Goal: Task Accomplishment & Management: Use online tool/utility

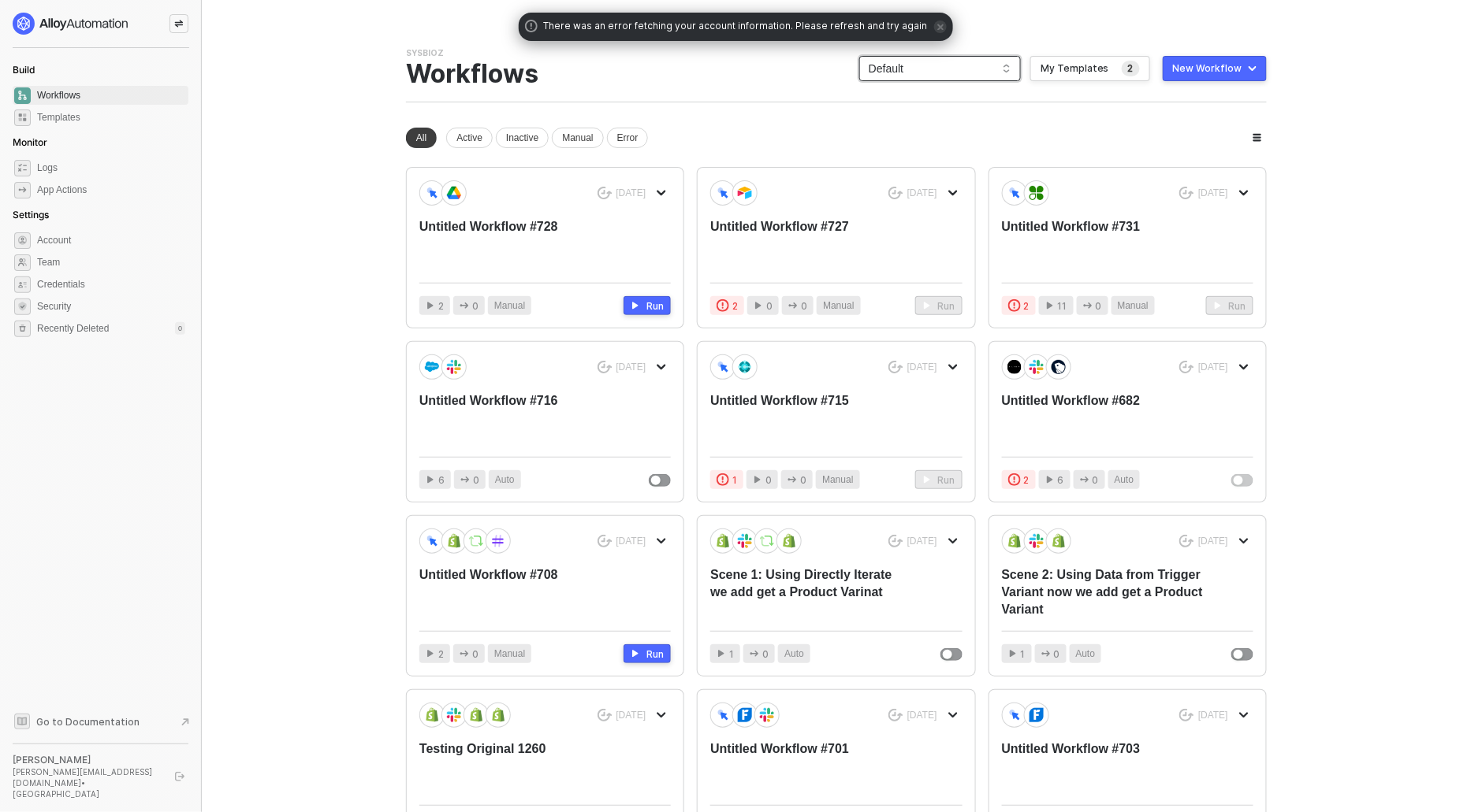
click at [967, 69] on span "Default" at bounding box center [940, 68] width 143 height 24
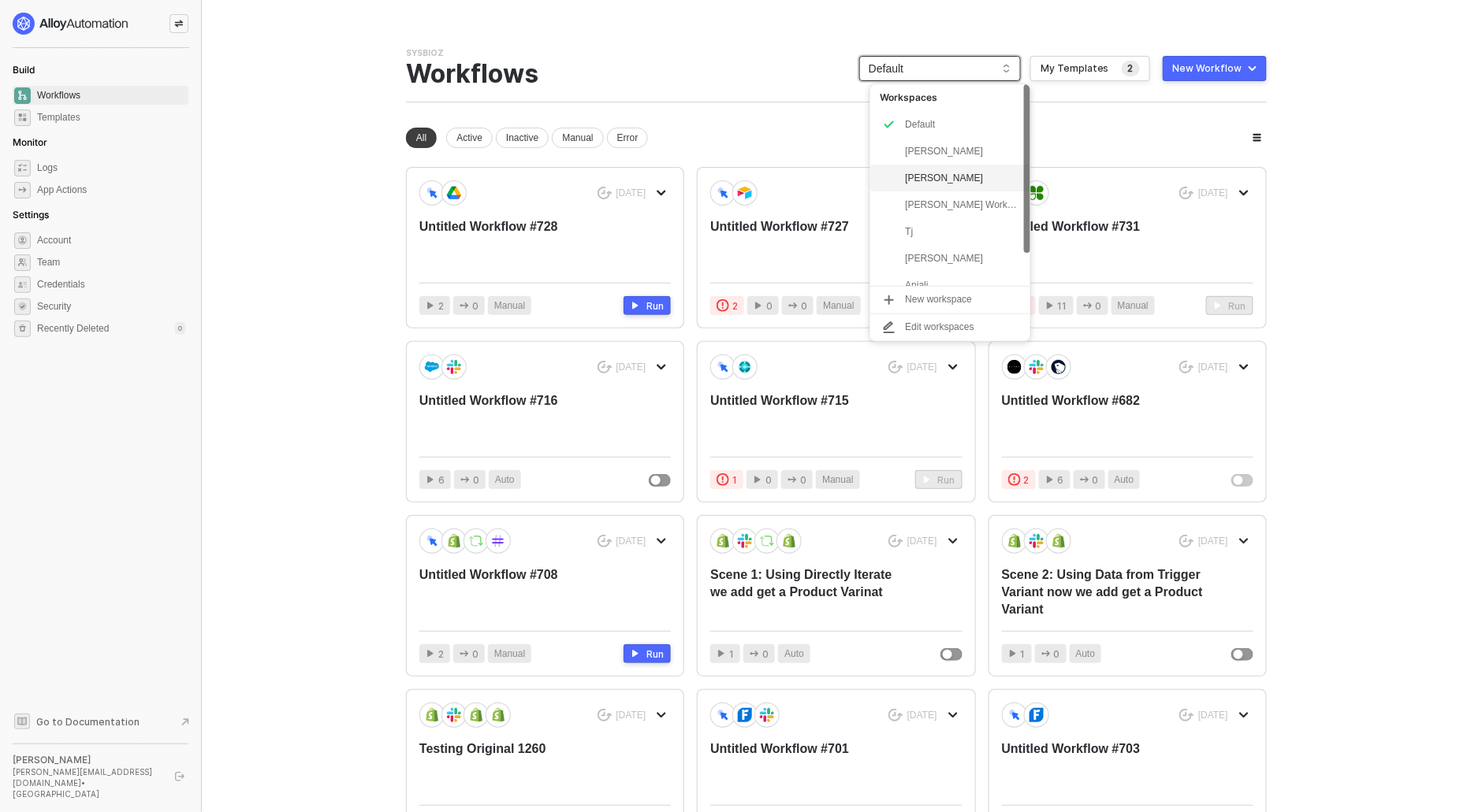
click at [938, 174] on div "Rushin" at bounding box center [962, 177] width 116 height 19
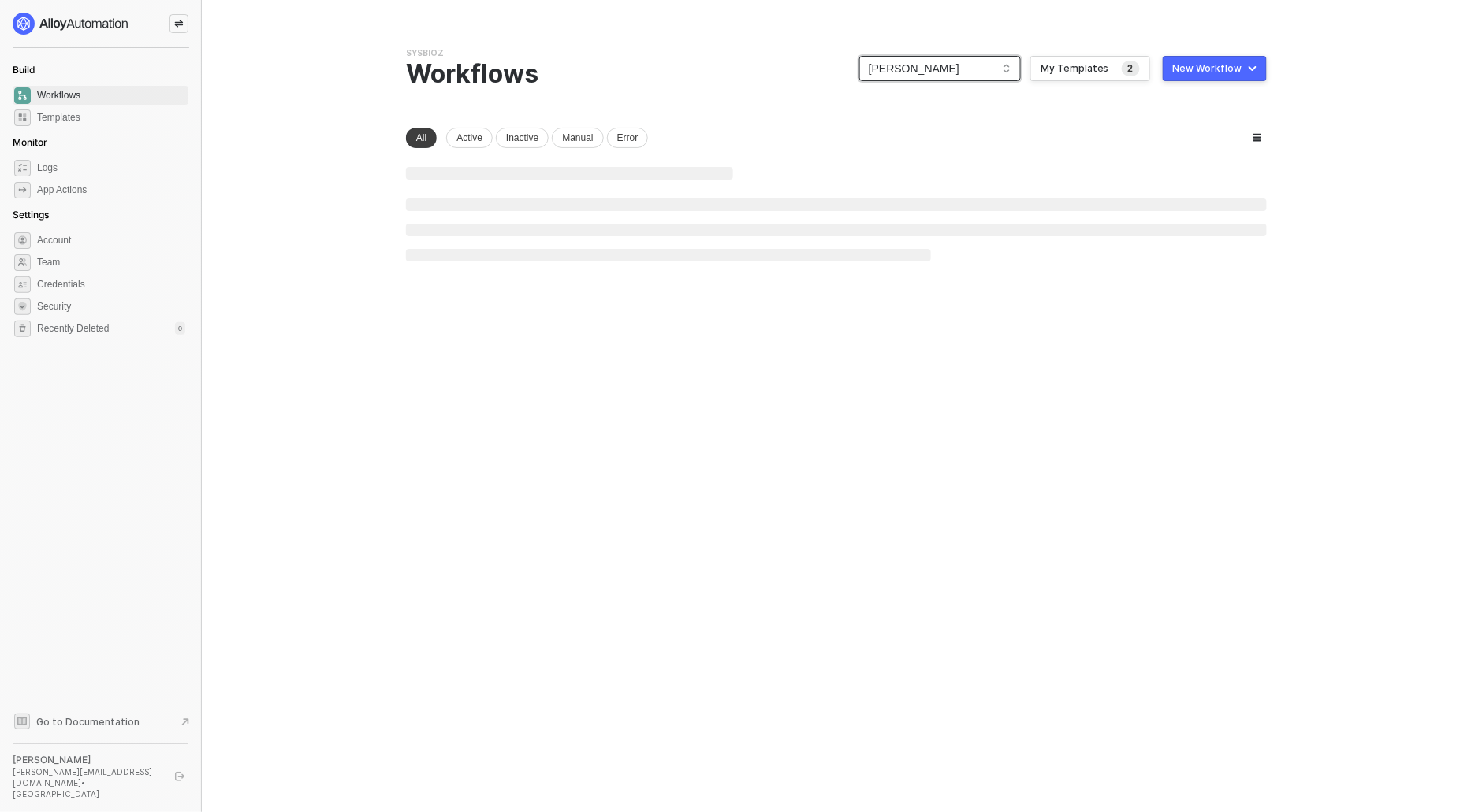
click at [1189, 70] on div "New Workflow" at bounding box center [1207, 69] width 70 height 12
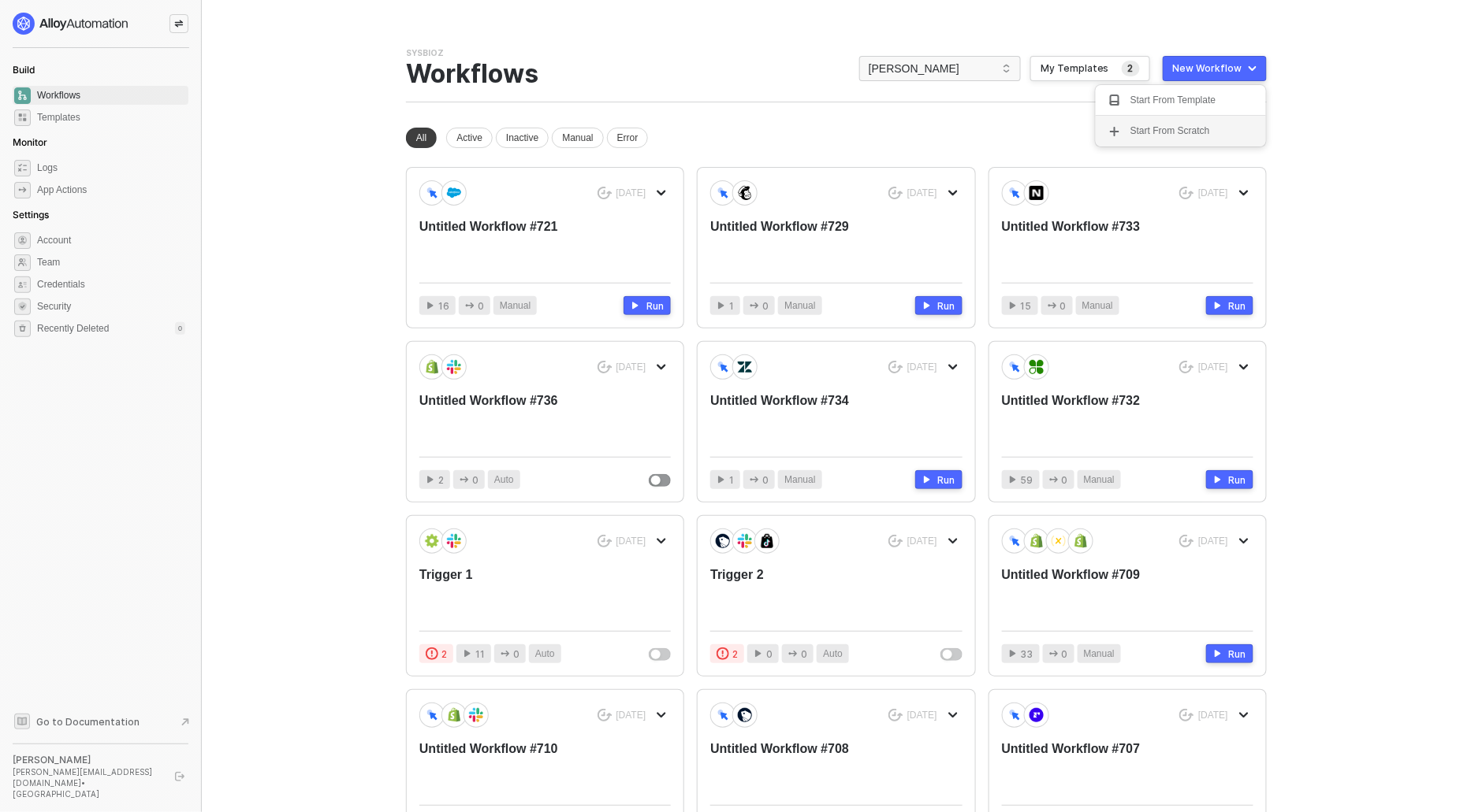
click at [1128, 129] on div "Start From Scratch" at bounding box center [1181, 131] width 145 height 15
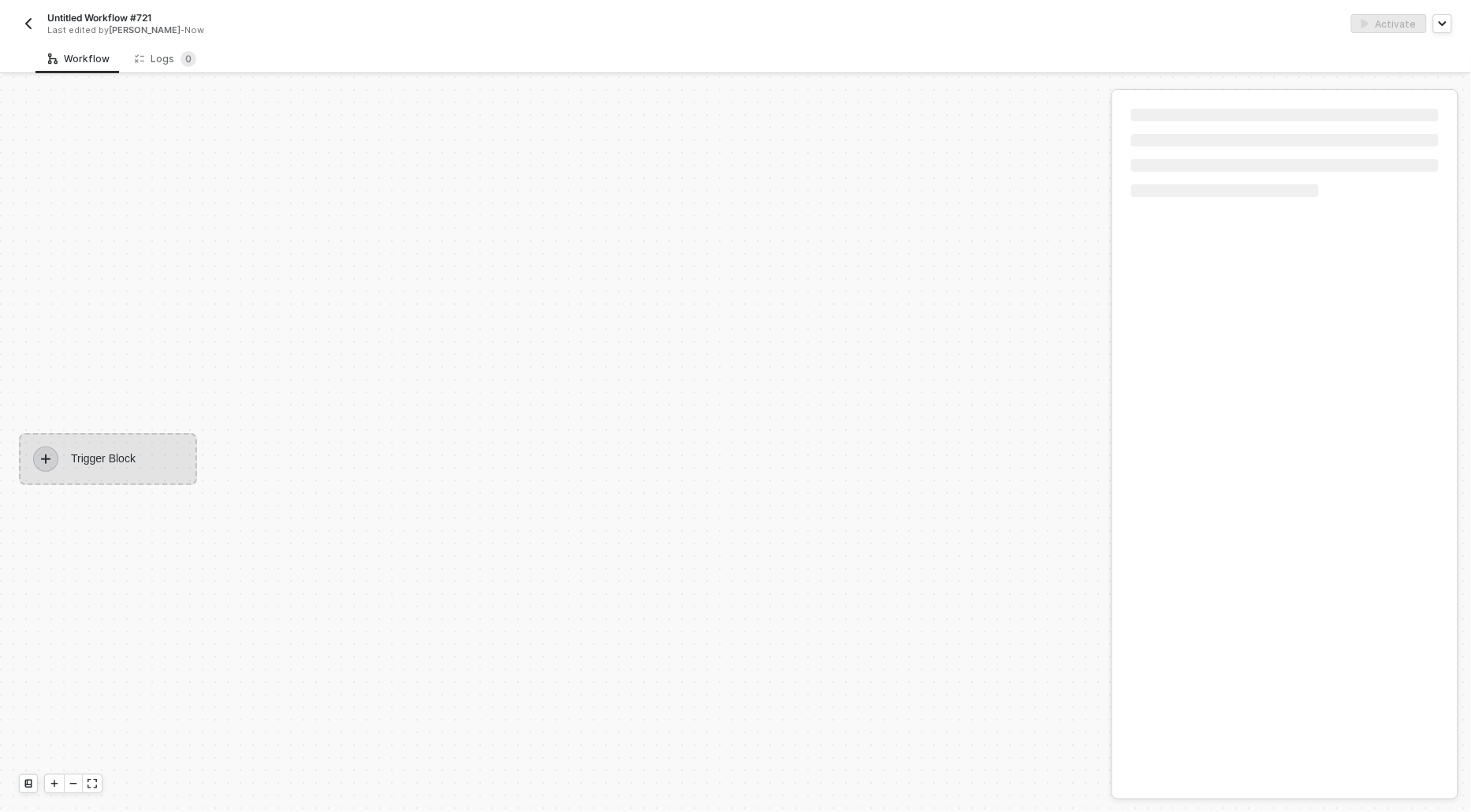
scroll to position [29, 0]
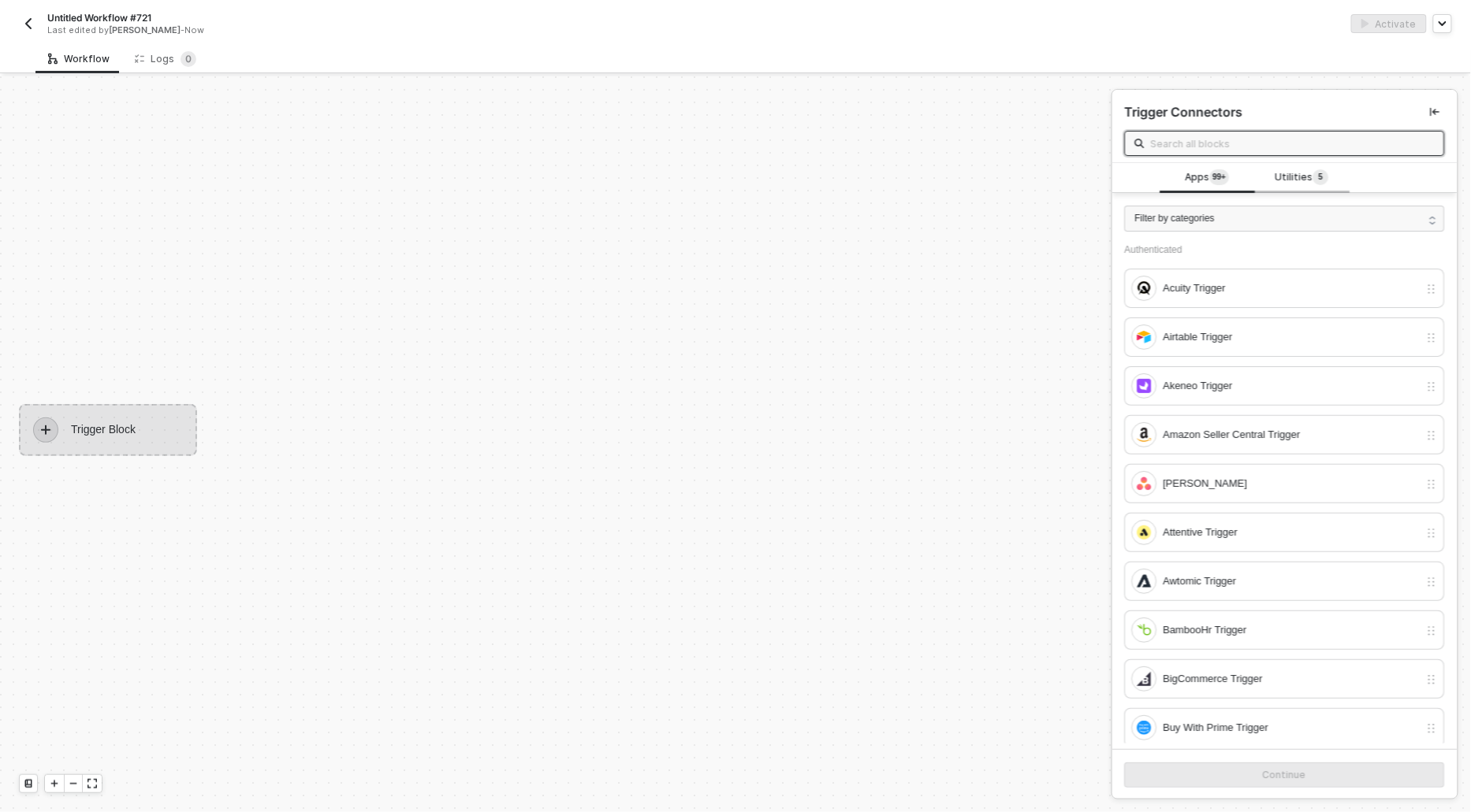
click at [1294, 183] on span "Utilities 5" at bounding box center [1302, 178] width 54 height 18
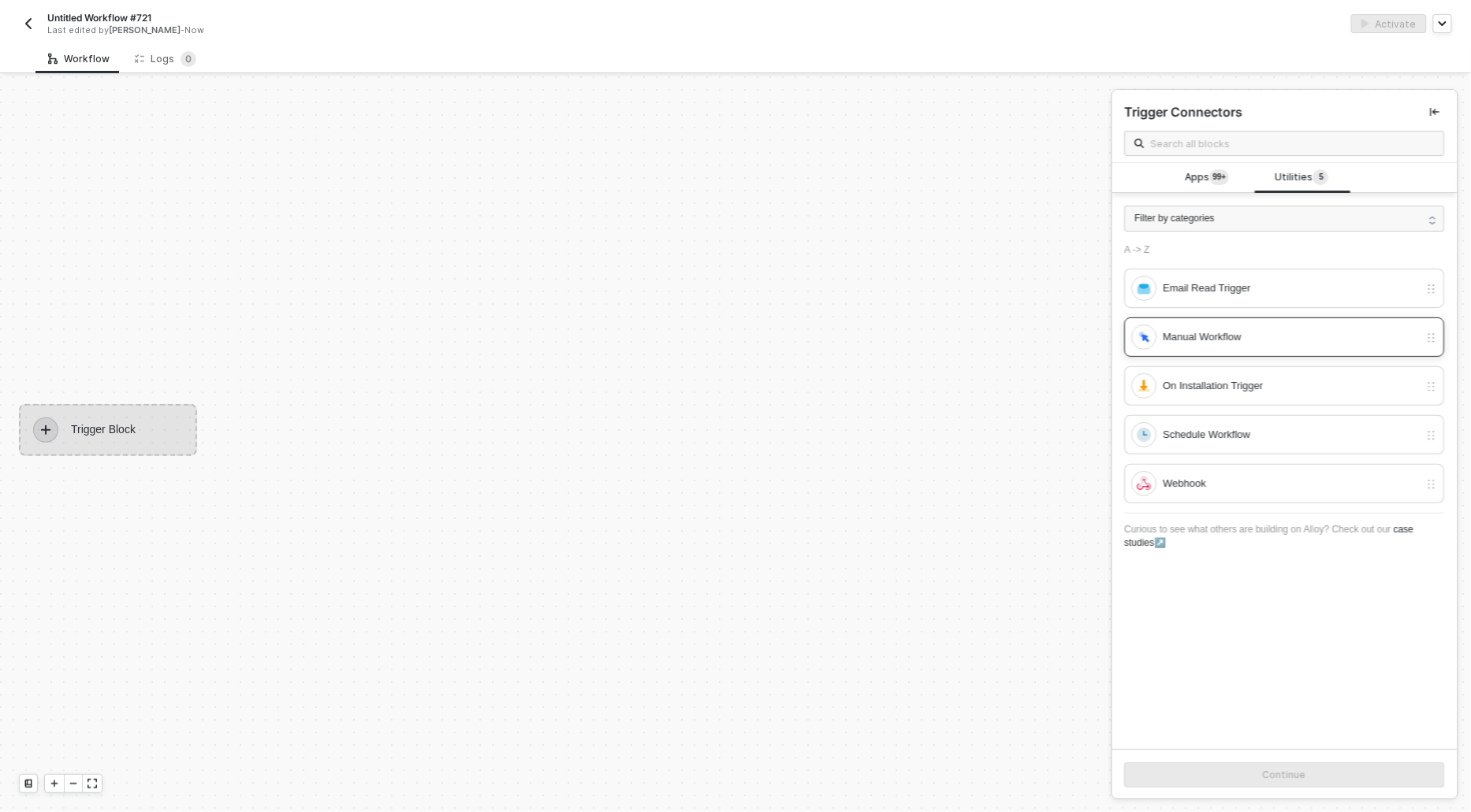
click at [1188, 331] on div "Manual Workflow" at bounding box center [1292, 337] width 256 height 18
click at [1271, 766] on button "Continue" at bounding box center [1285, 775] width 320 height 26
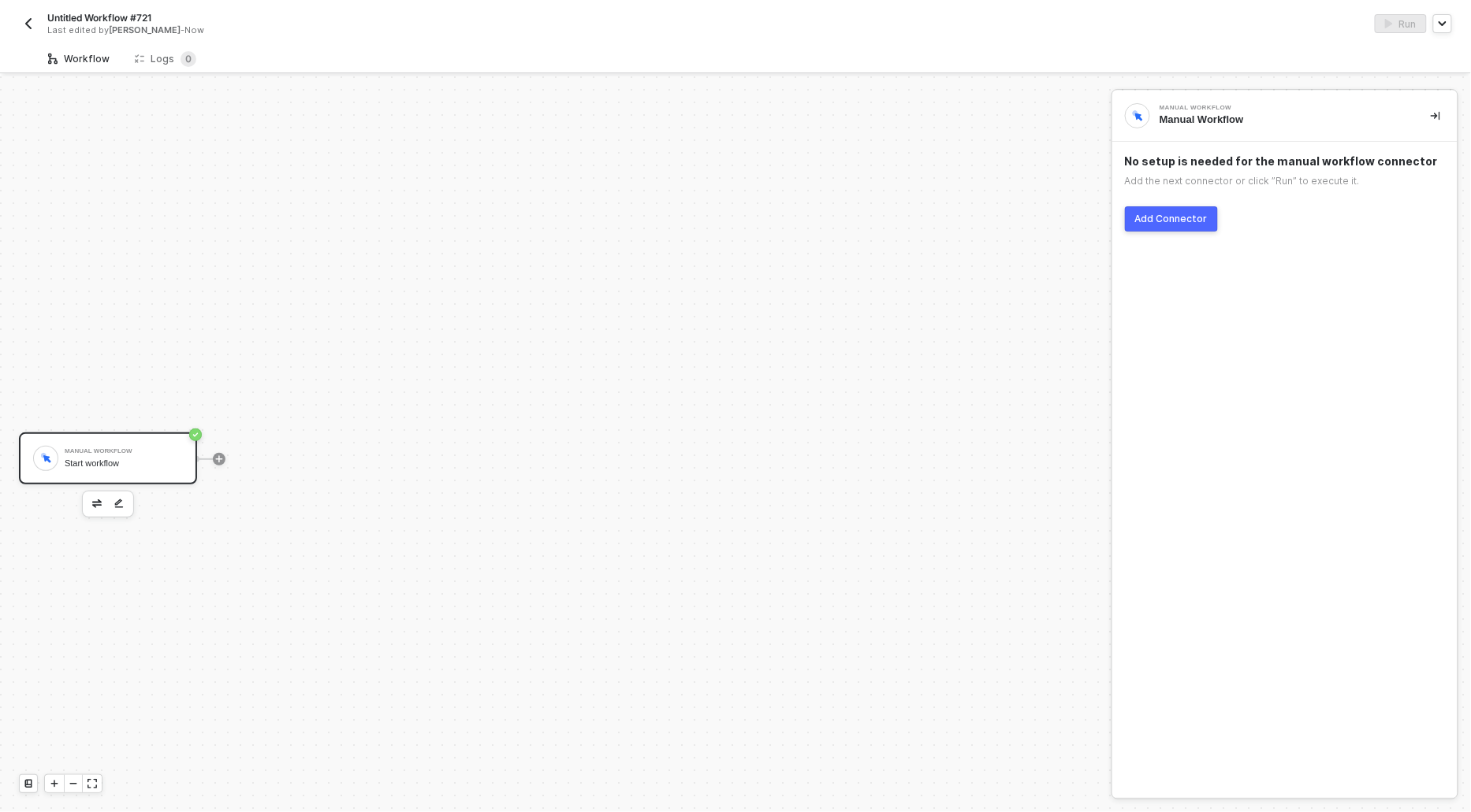
scroll to position [29, 0]
click at [1149, 222] on div "Add Connector" at bounding box center [1172, 219] width 72 height 12
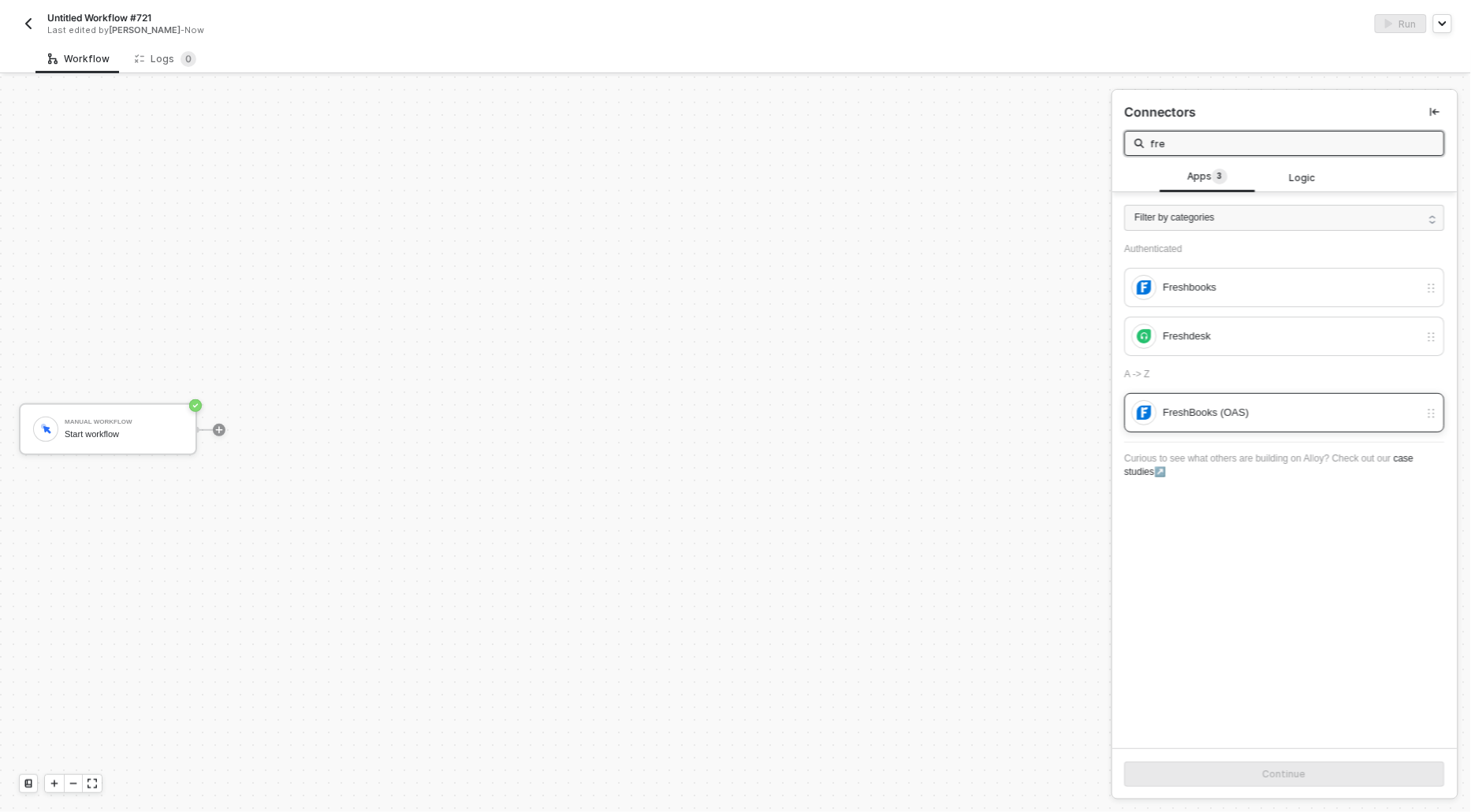
type input "fre"
click at [1194, 413] on div "FreshBooks (OAS)" at bounding box center [1292, 413] width 256 height 18
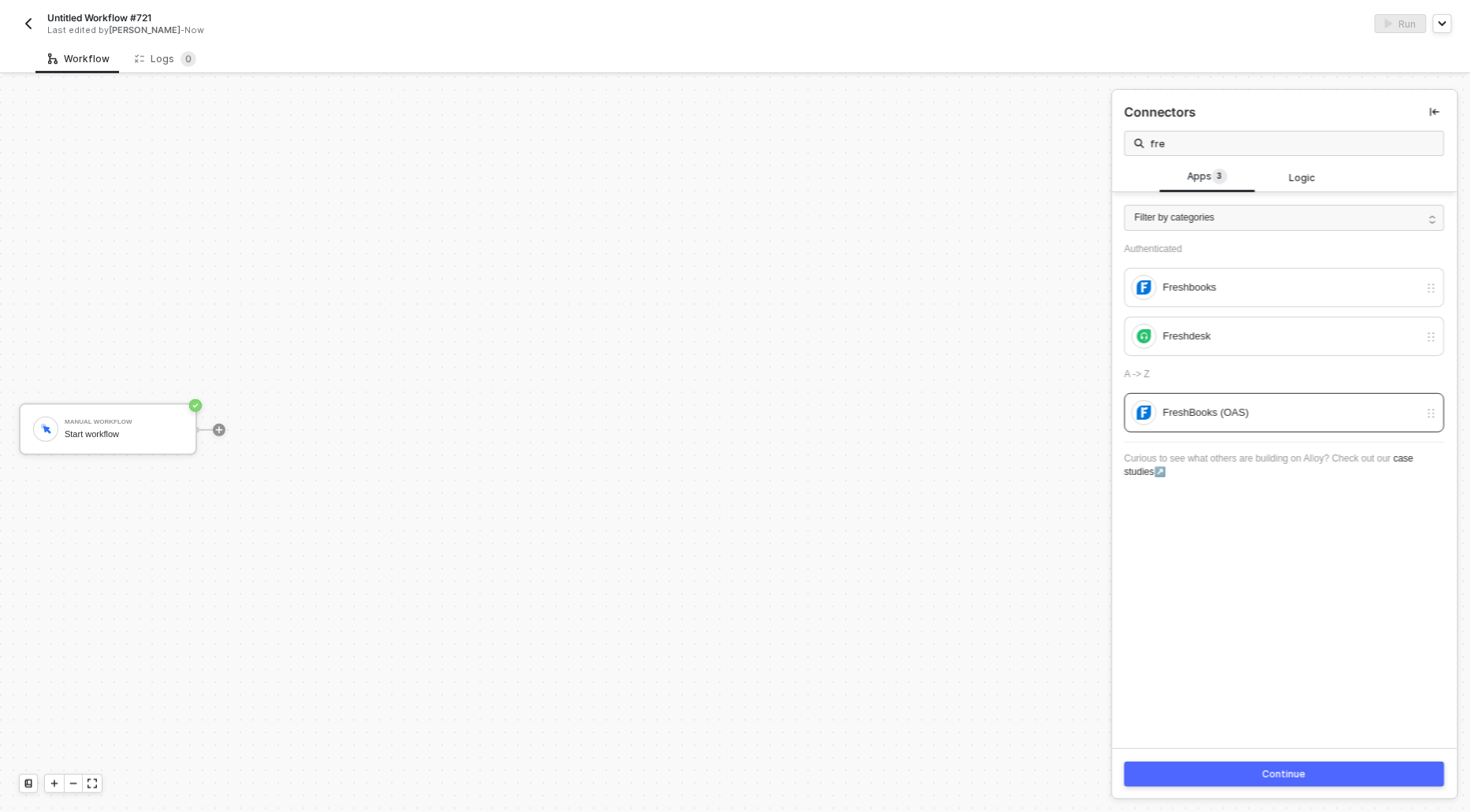
click at [1325, 773] on button "Continue" at bounding box center [1285, 774] width 320 height 26
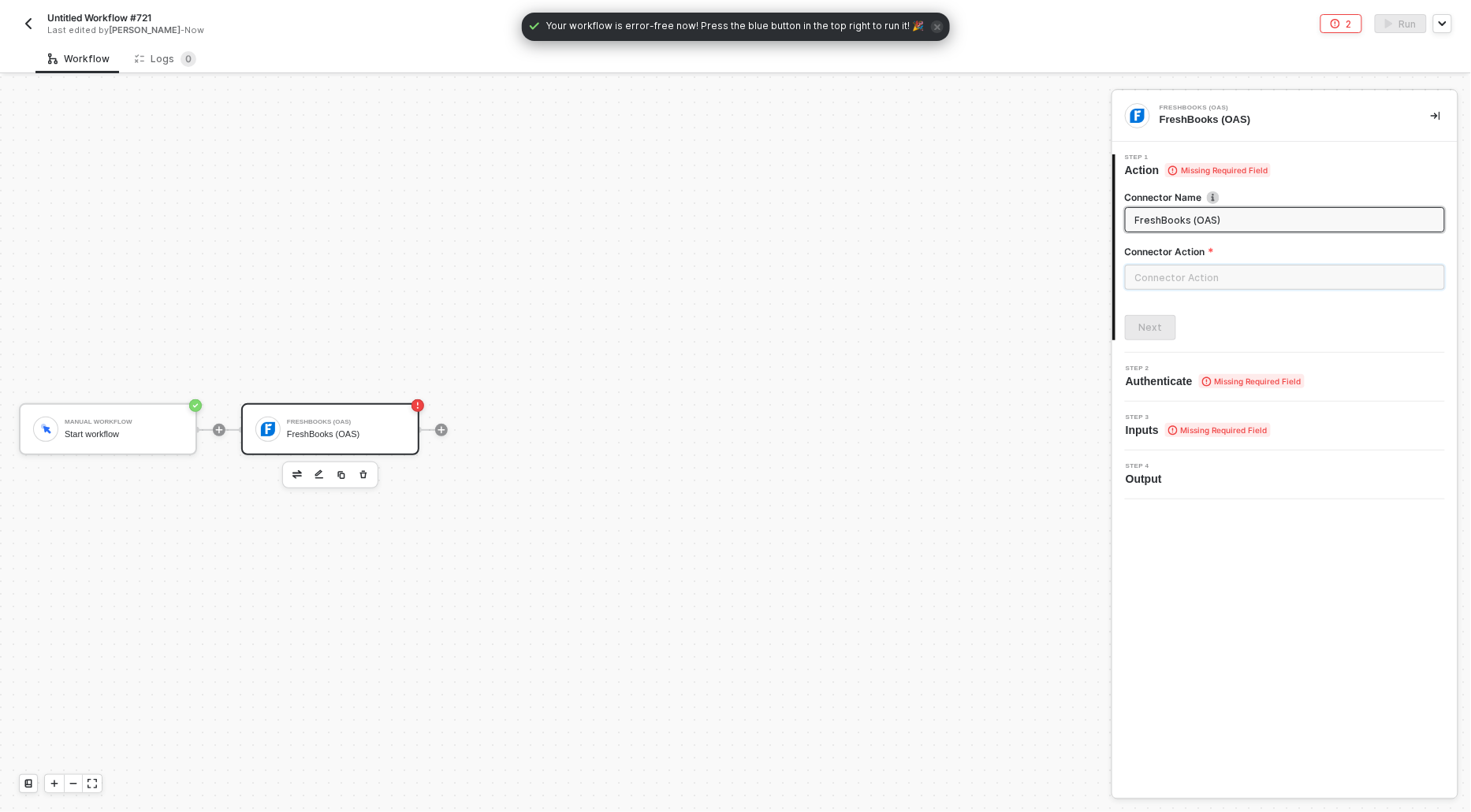
click at [1216, 276] on input "text" at bounding box center [1285, 277] width 320 height 26
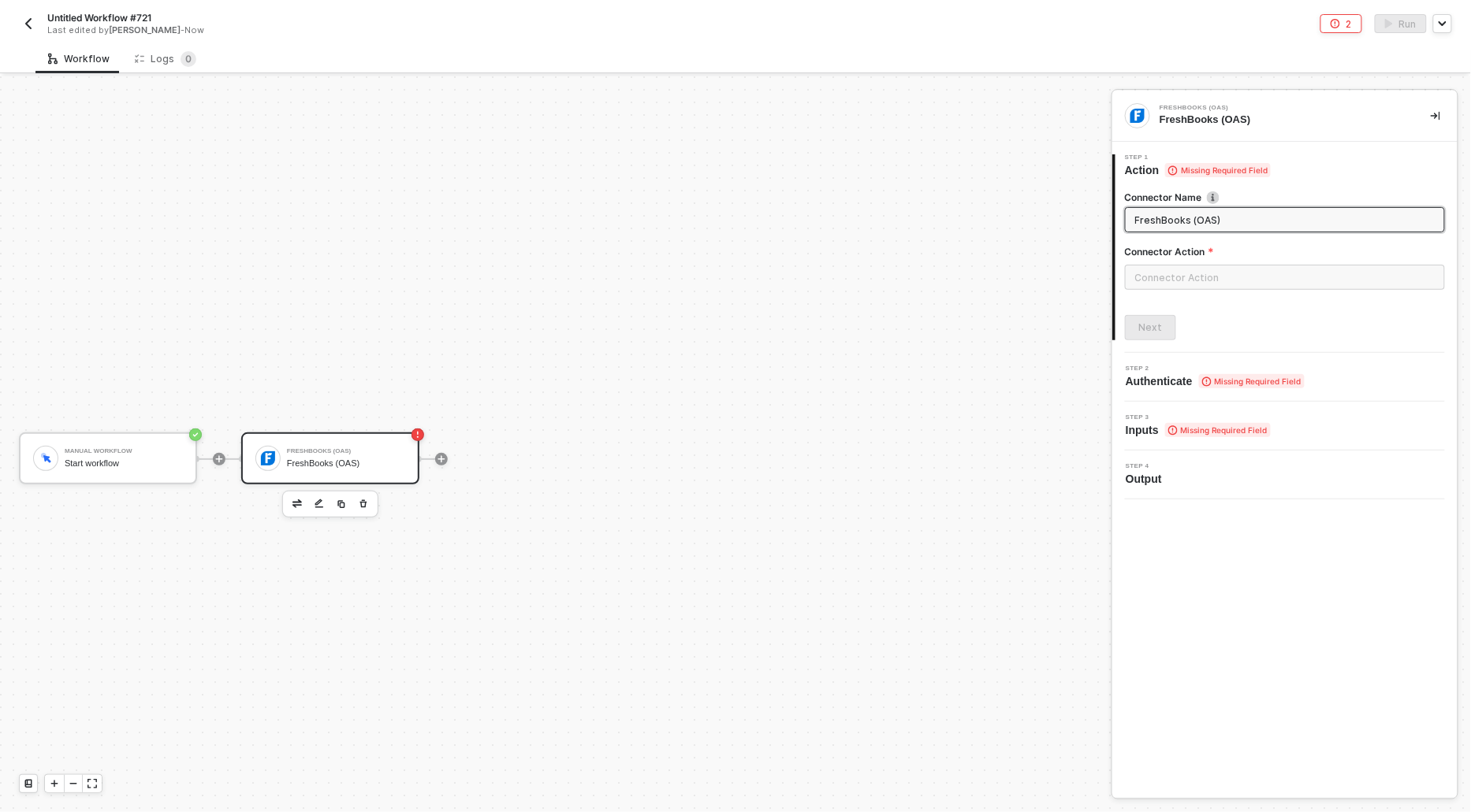
scroll to position [29, 0]
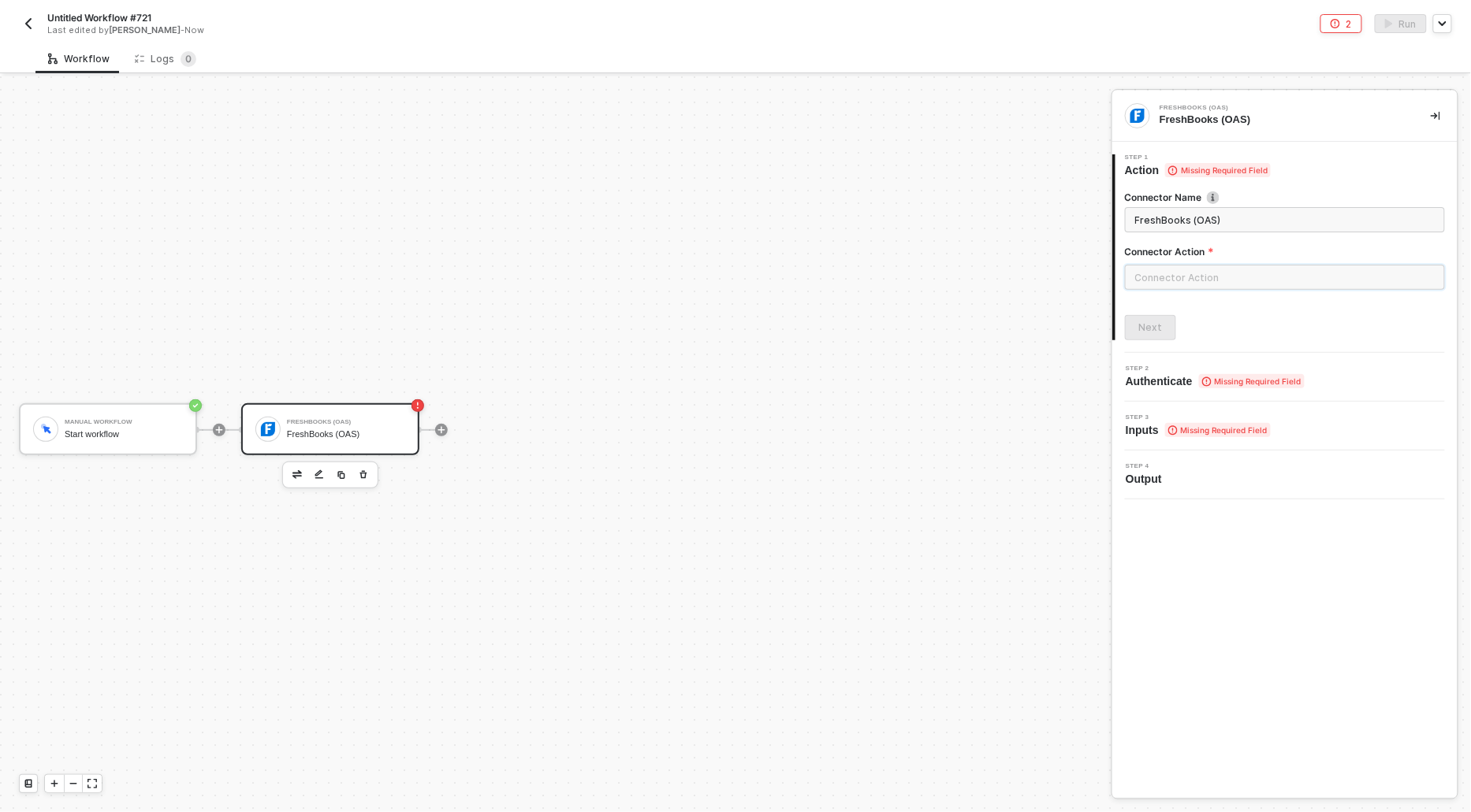
click at [1180, 266] on input "text" at bounding box center [1285, 277] width 320 height 26
click at [691, 372] on div at bounding box center [736, 445] width 1471 height 736
click at [357, 467] on button "button" at bounding box center [363, 475] width 19 height 19
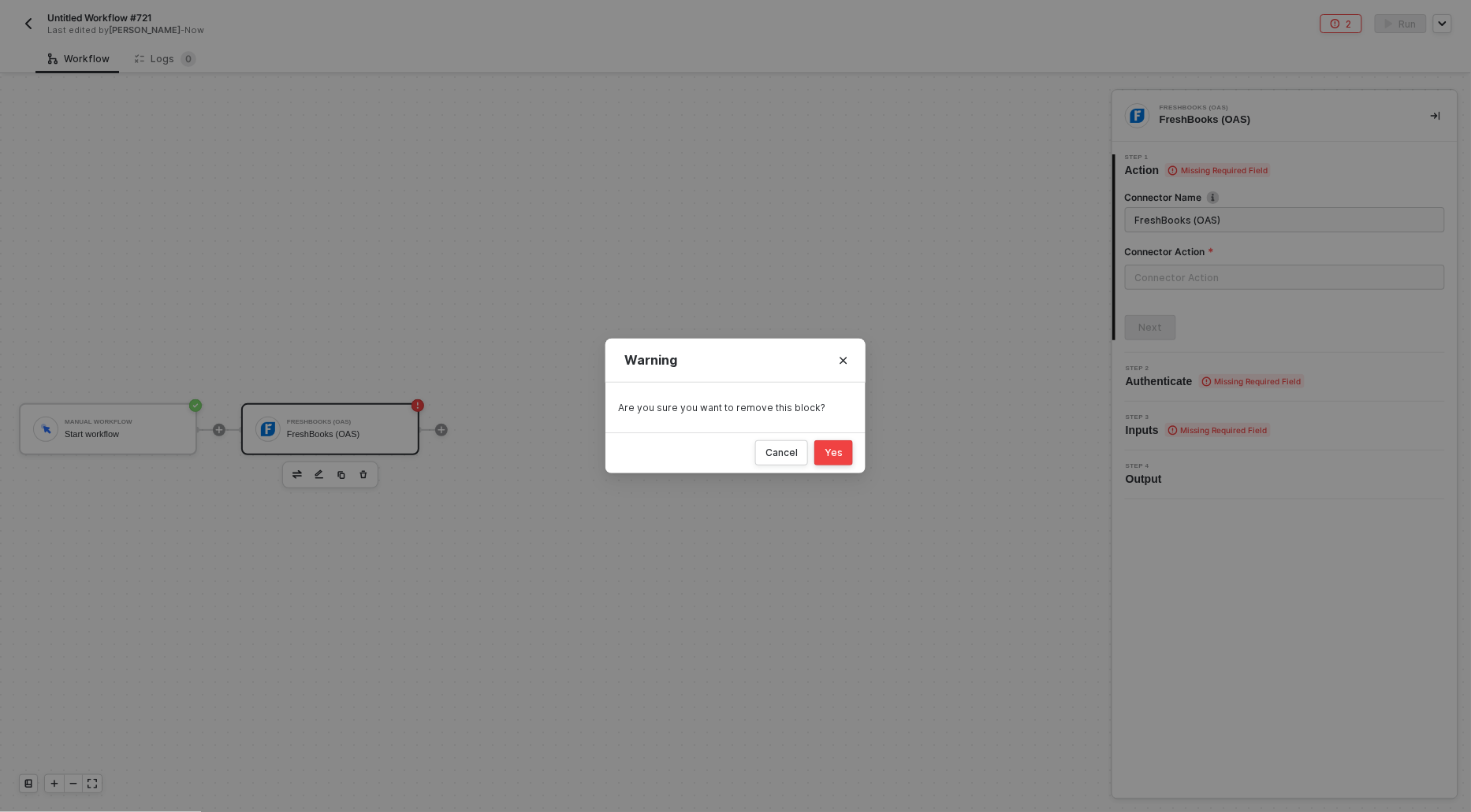
click at [835, 455] on div "Yes" at bounding box center [834, 453] width 19 height 12
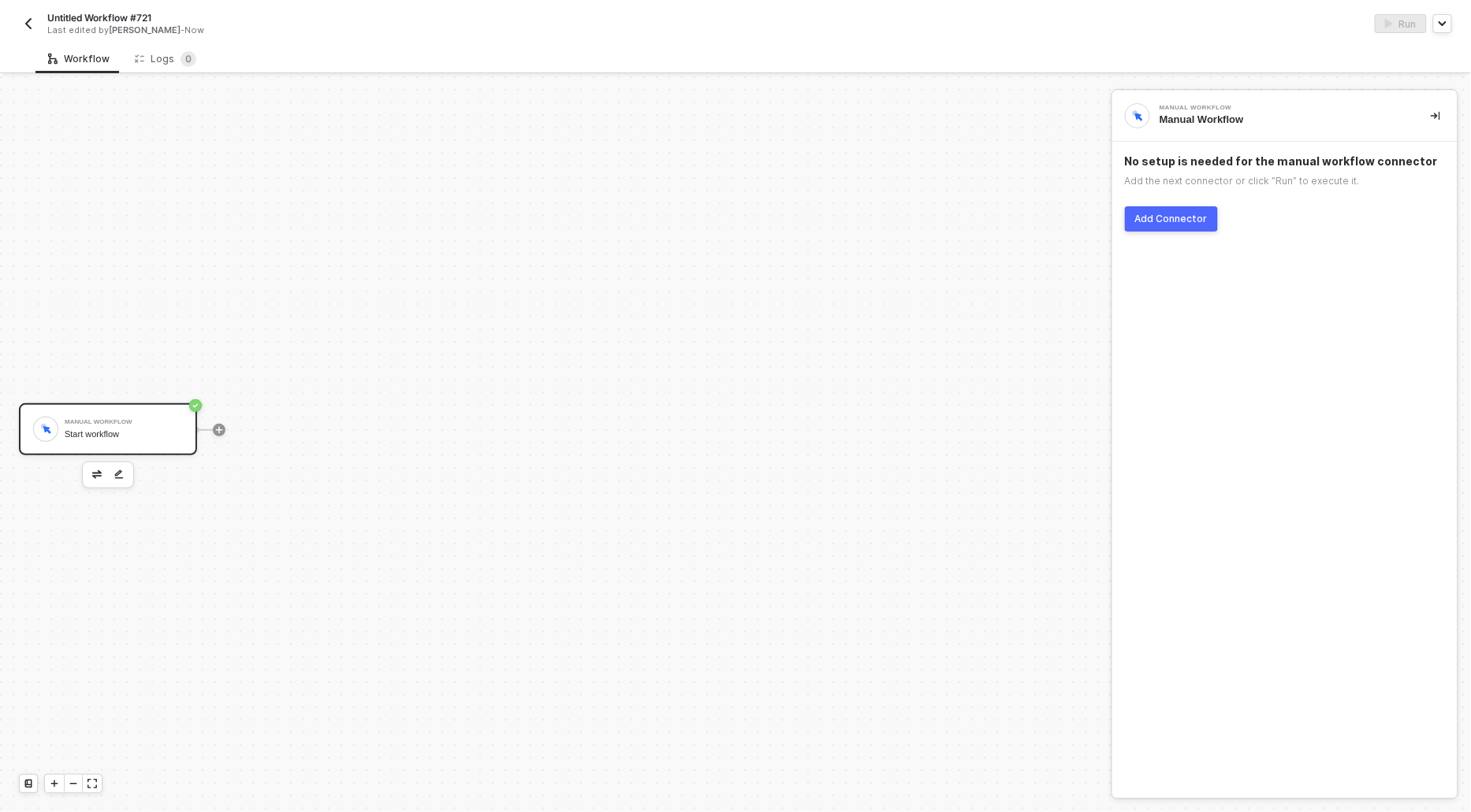
click at [1188, 217] on div "Add Connector" at bounding box center [1172, 219] width 72 height 12
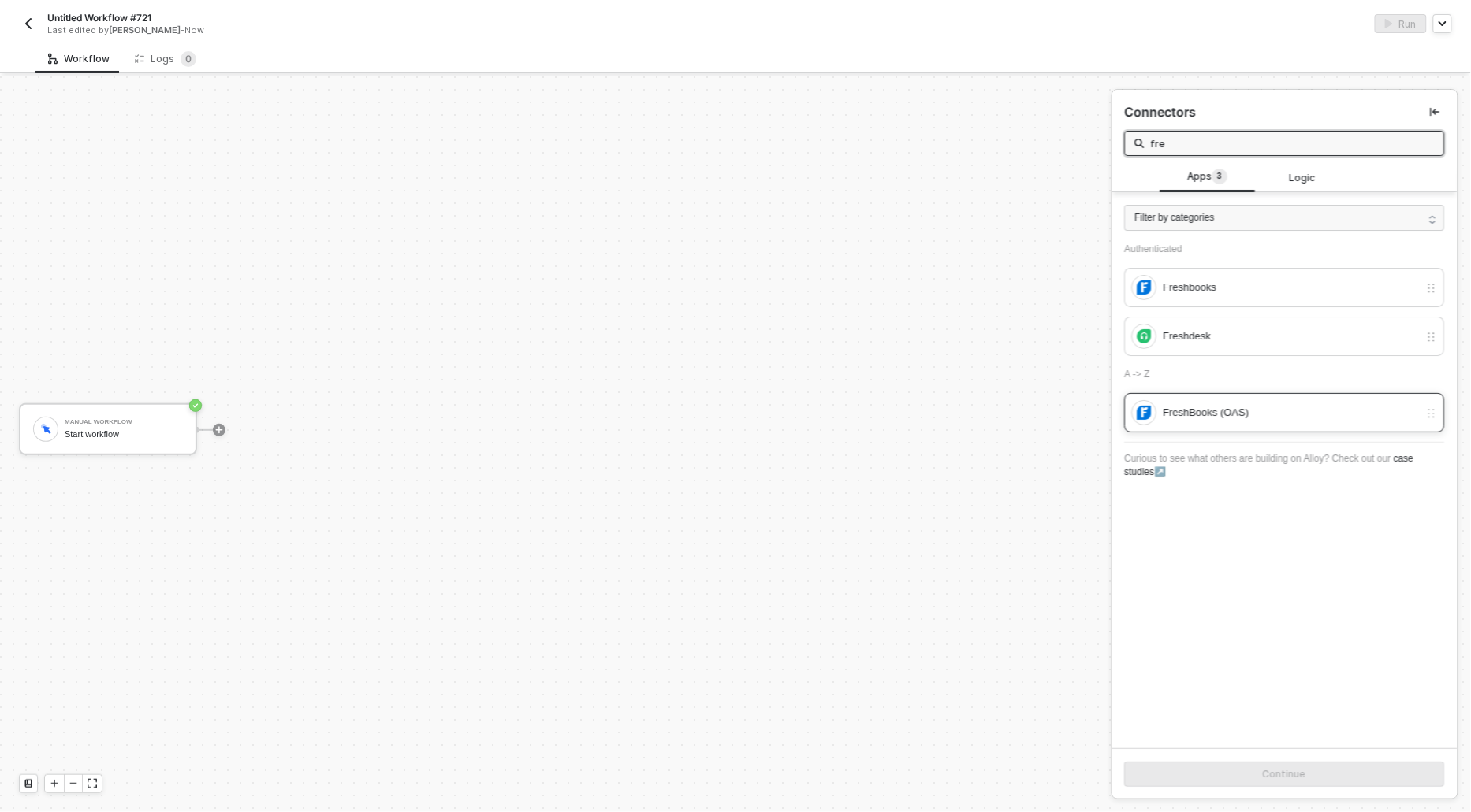
type input "fre"
click at [1160, 408] on div "FreshBooks (OAS)" at bounding box center [1276, 413] width 288 height 26
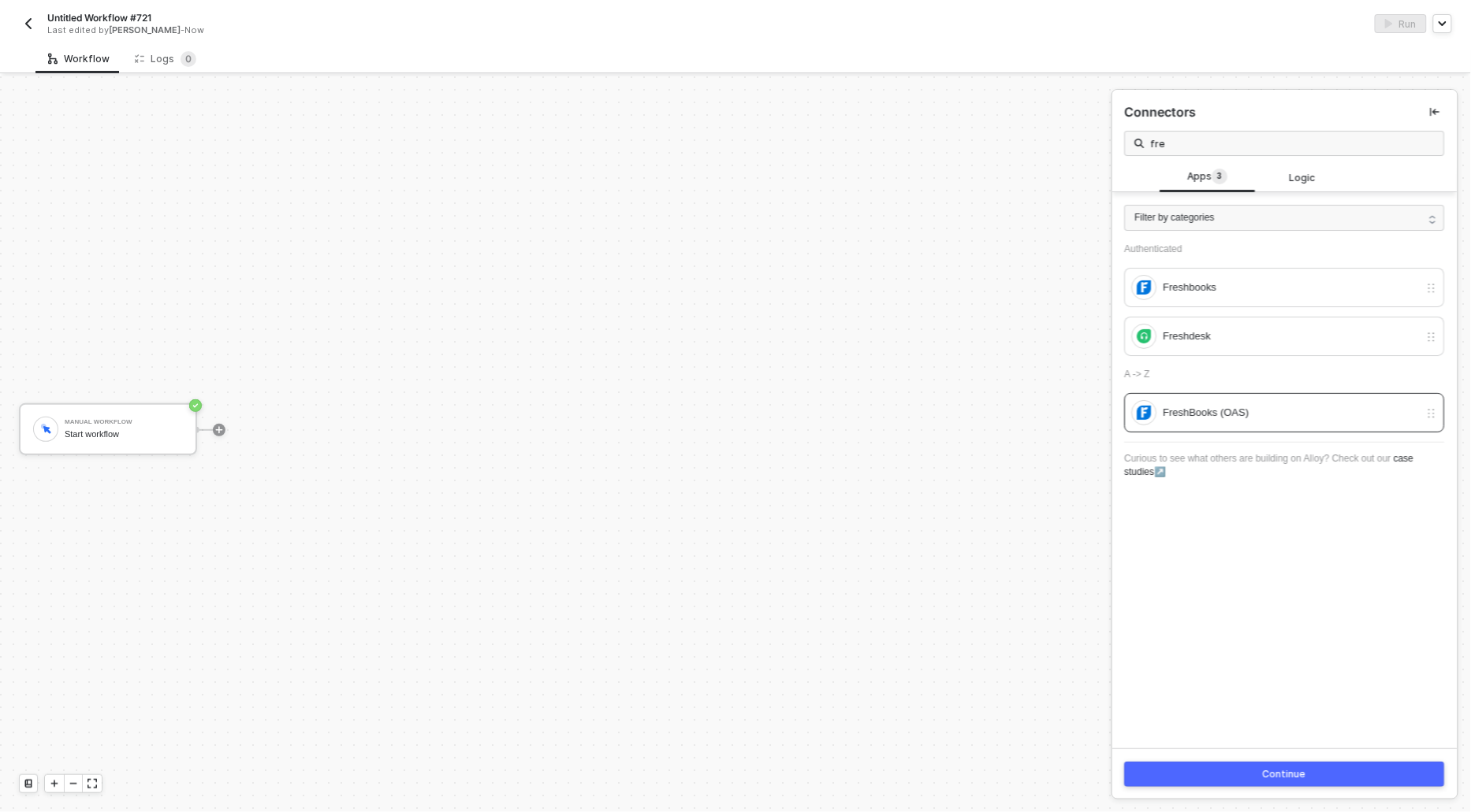
click at [1274, 774] on div "Continue" at bounding box center [1285, 774] width 43 height 12
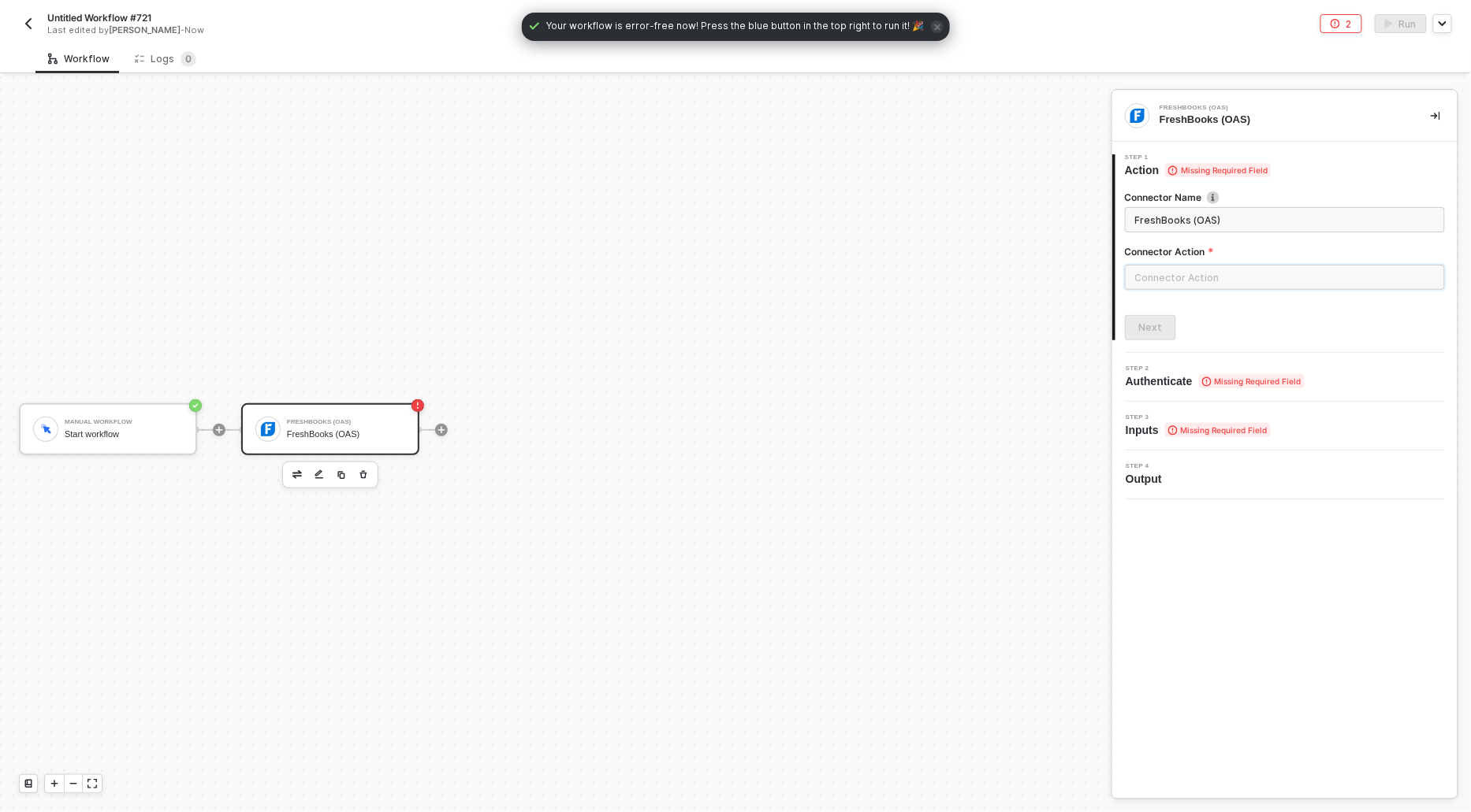
click at [1229, 283] on input "text" at bounding box center [1285, 277] width 320 height 26
click at [980, 781] on div "Create Custom Action" at bounding box center [968, 778] width 107 height 12
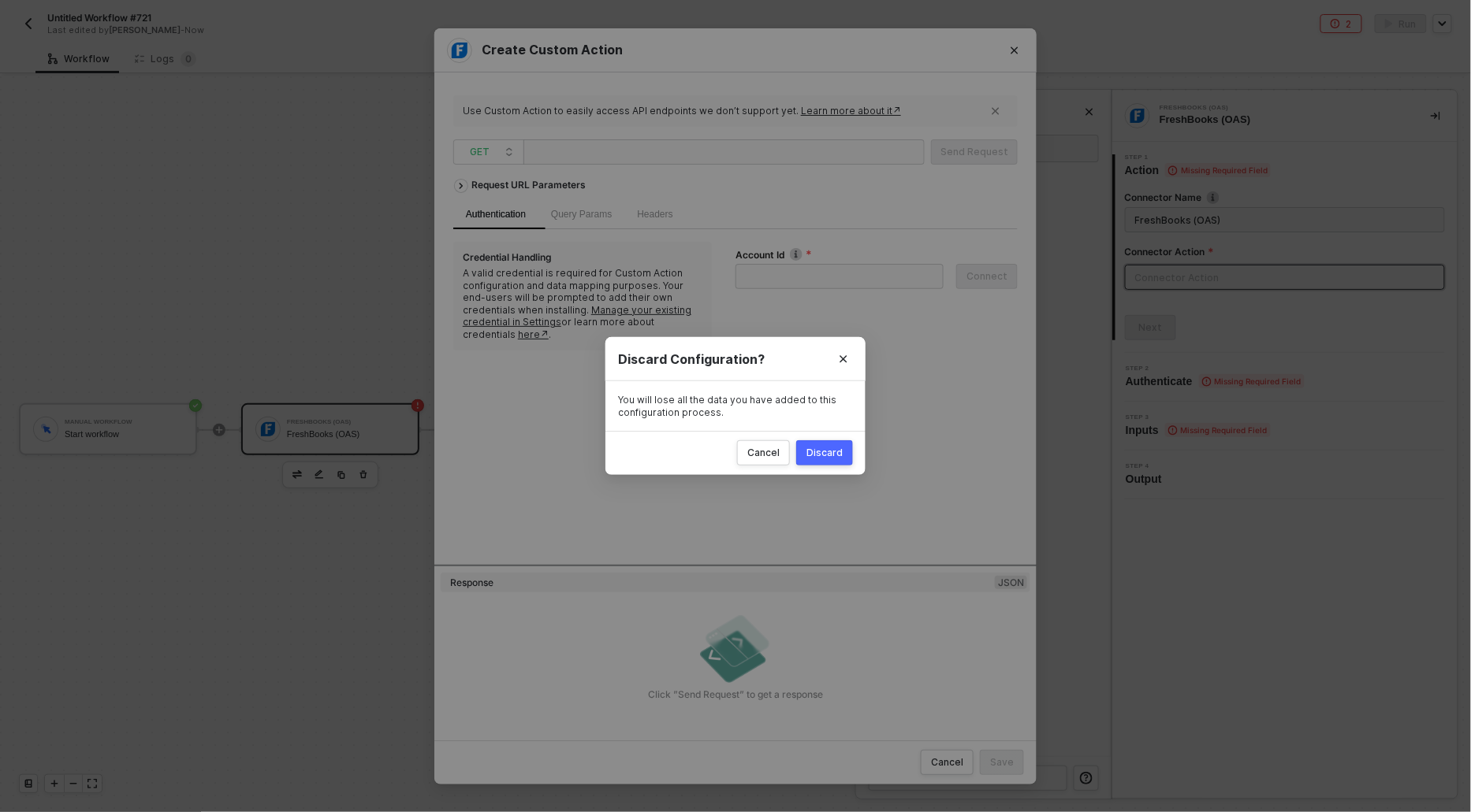
click at [417, 216] on div "Create Custom Action Use Custom Action to easily access API endpoints we don’t …" at bounding box center [736, 406] width 1471 height 812
click at [819, 454] on div "Discard" at bounding box center [824, 453] width 36 height 12
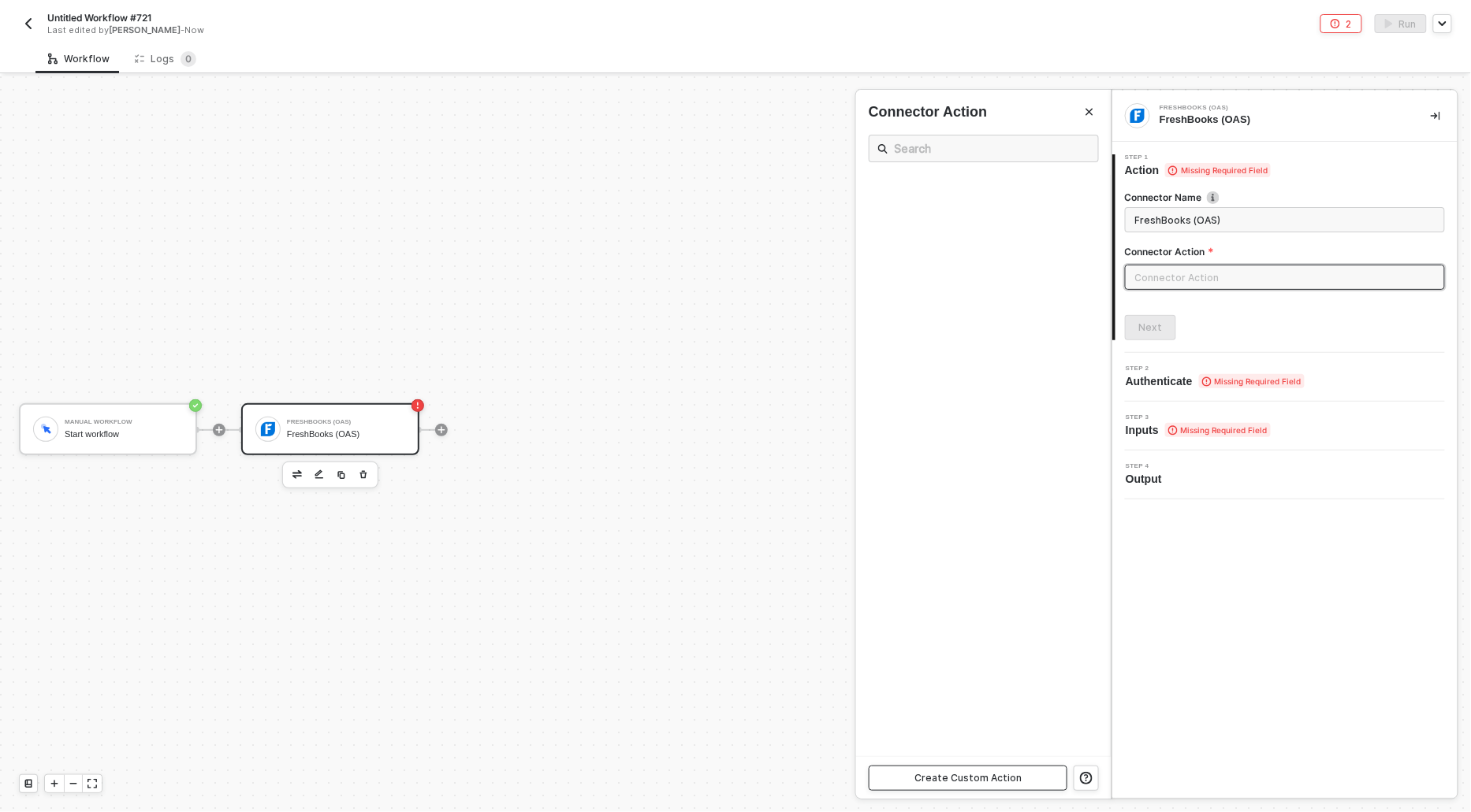
click at [937, 784] on div "Create Custom Action" at bounding box center [968, 778] width 107 height 12
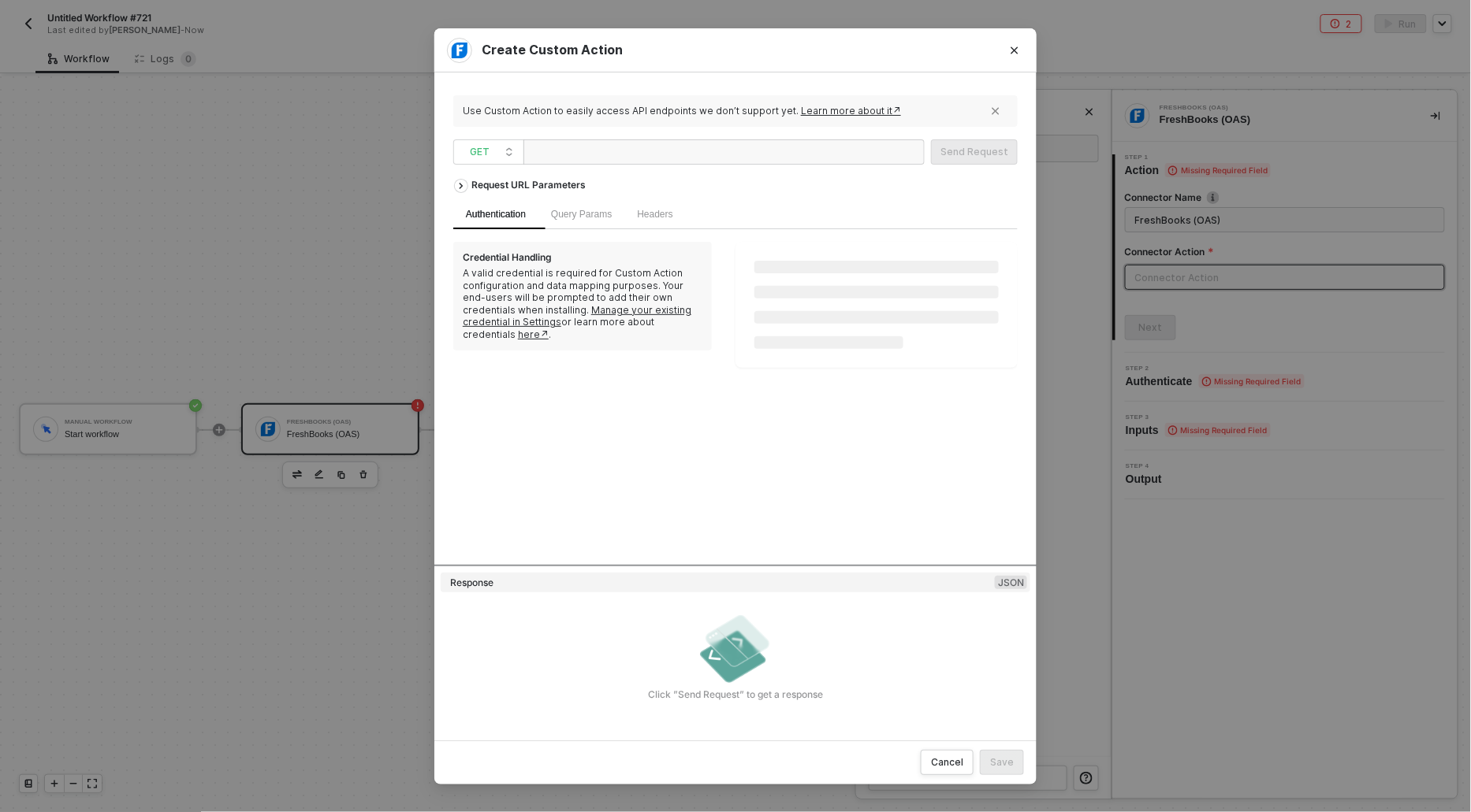
click at [261, 304] on div "Create Custom Action Use Custom Action to easily access API endpoints we don’t …" at bounding box center [736, 406] width 1471 height 812
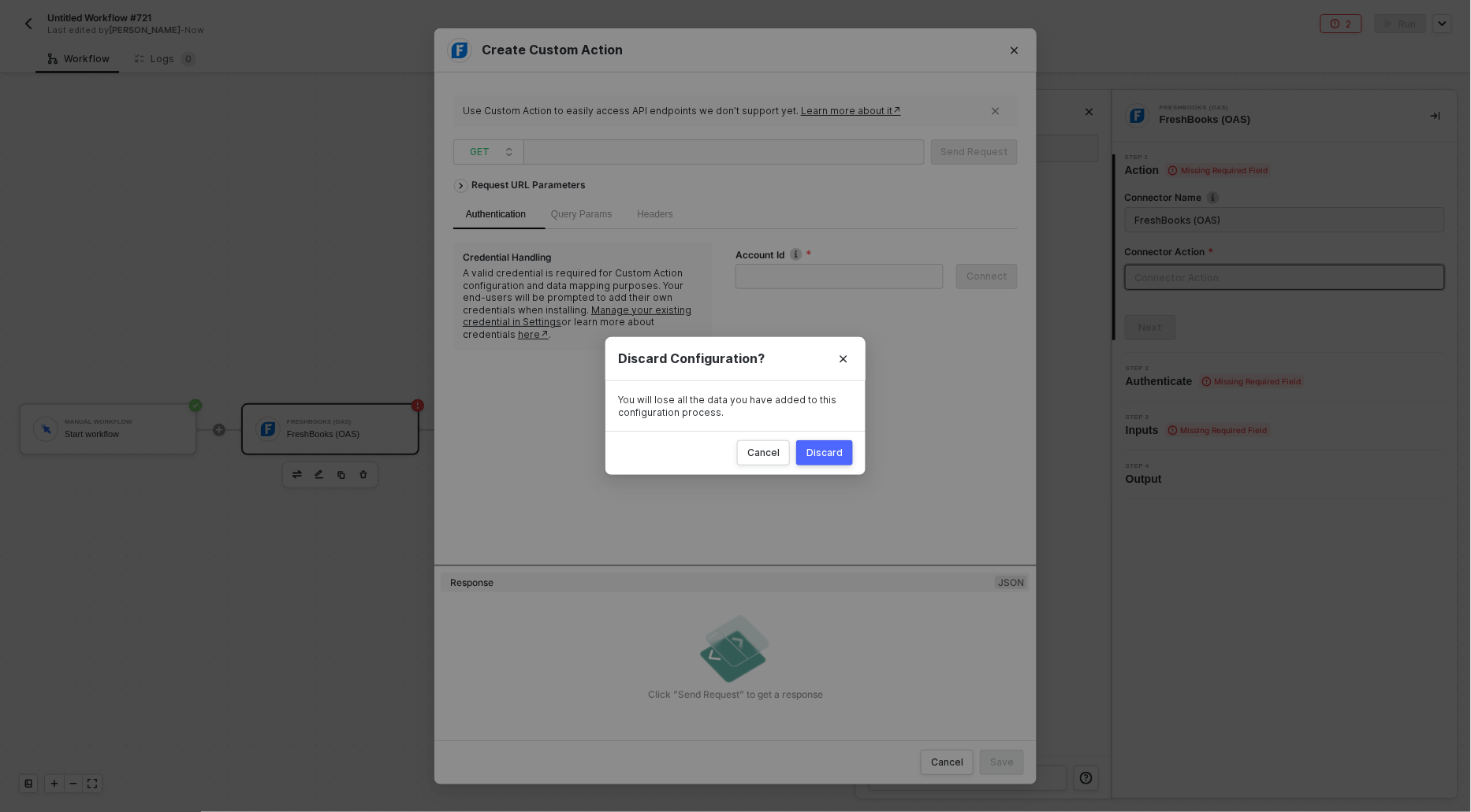
click at [1006, 47] on div "Discard Configuration? You will lose all the data you have added to this config…" at bounding box center [736, 406] width 1471 height 812
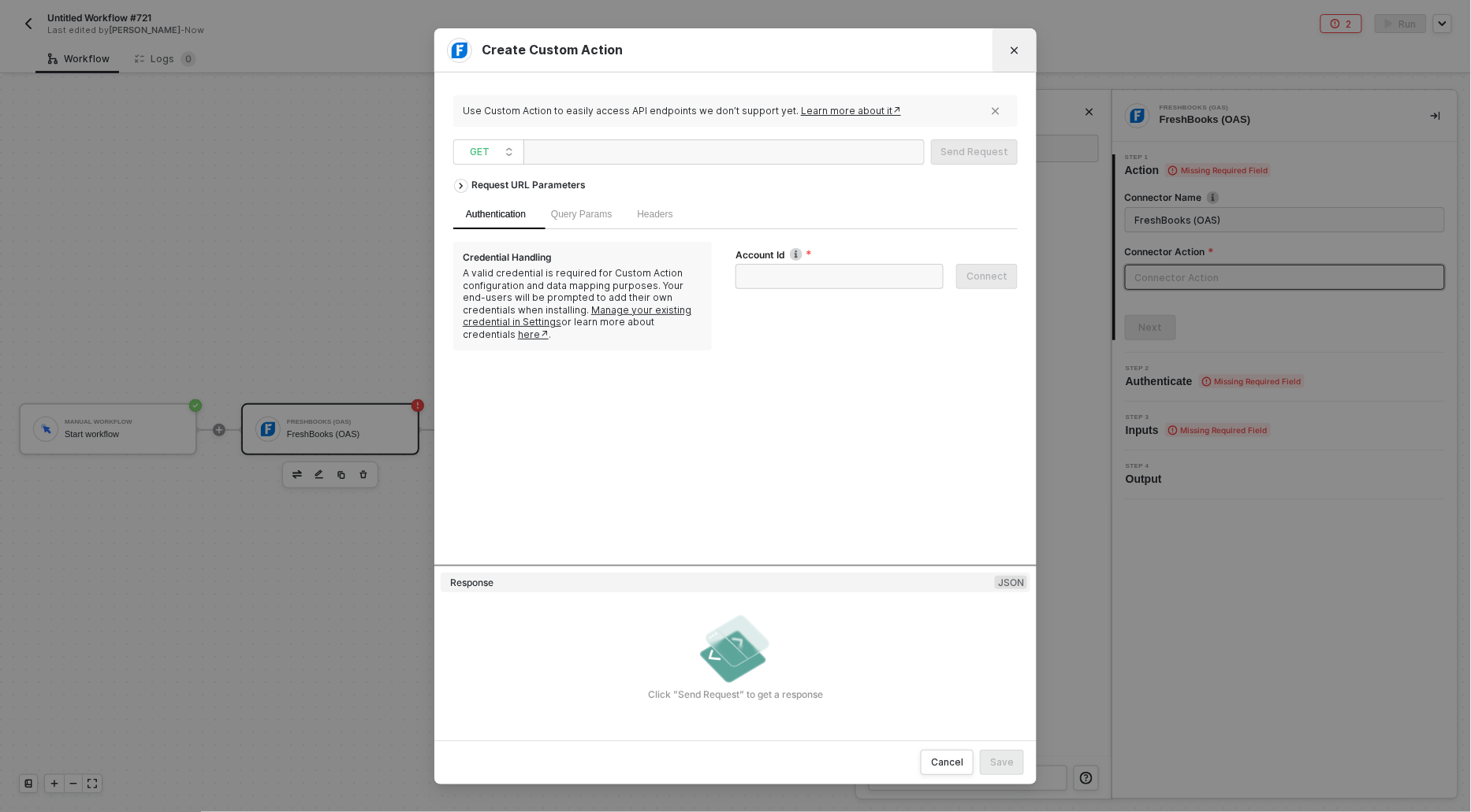
click at [1015, 43] on button "Close" at bounding box center [1015, 50] width 26 height 26
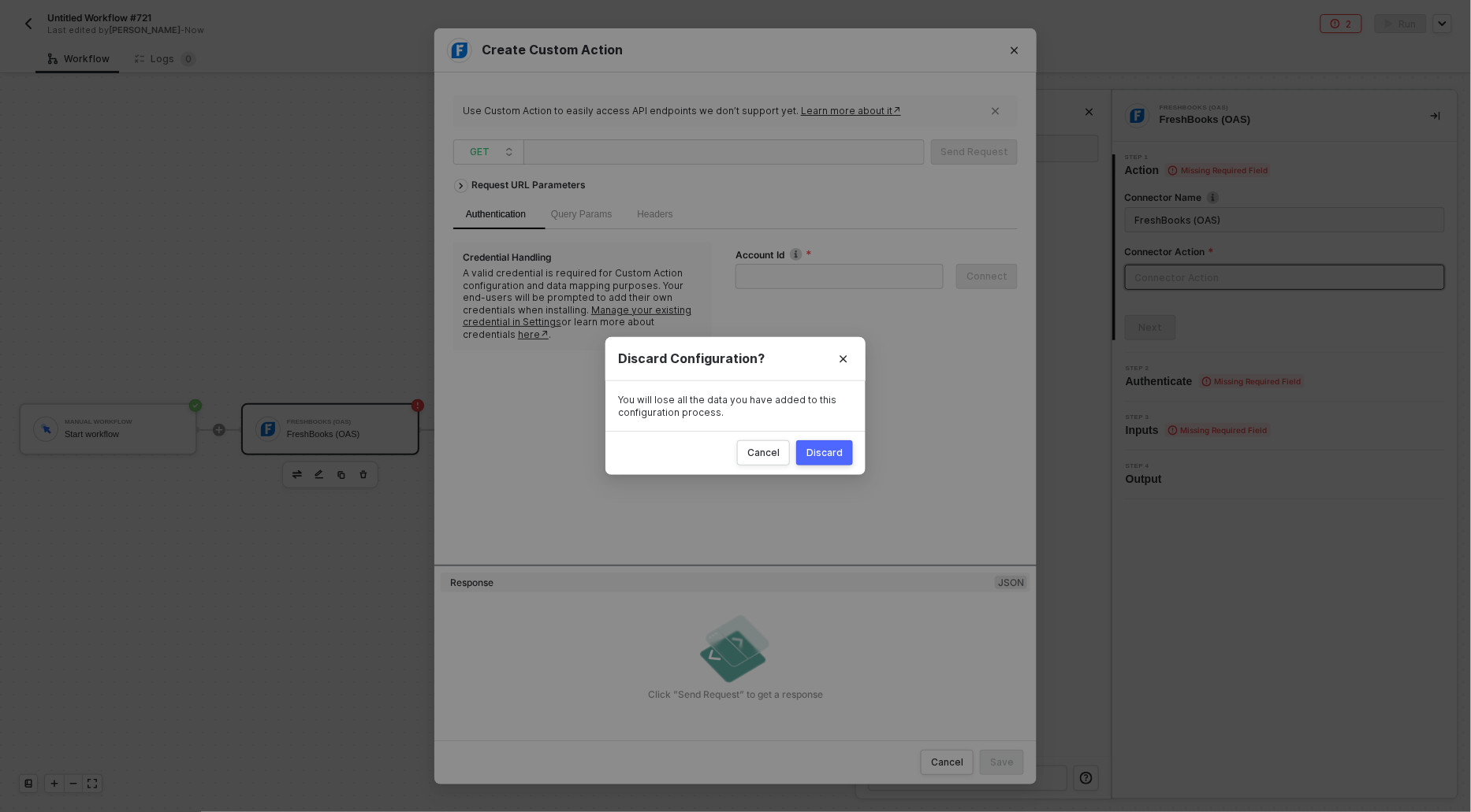
click at [828, 455] on div "Discard" at bounding box center [824, 453] width 36 height 12
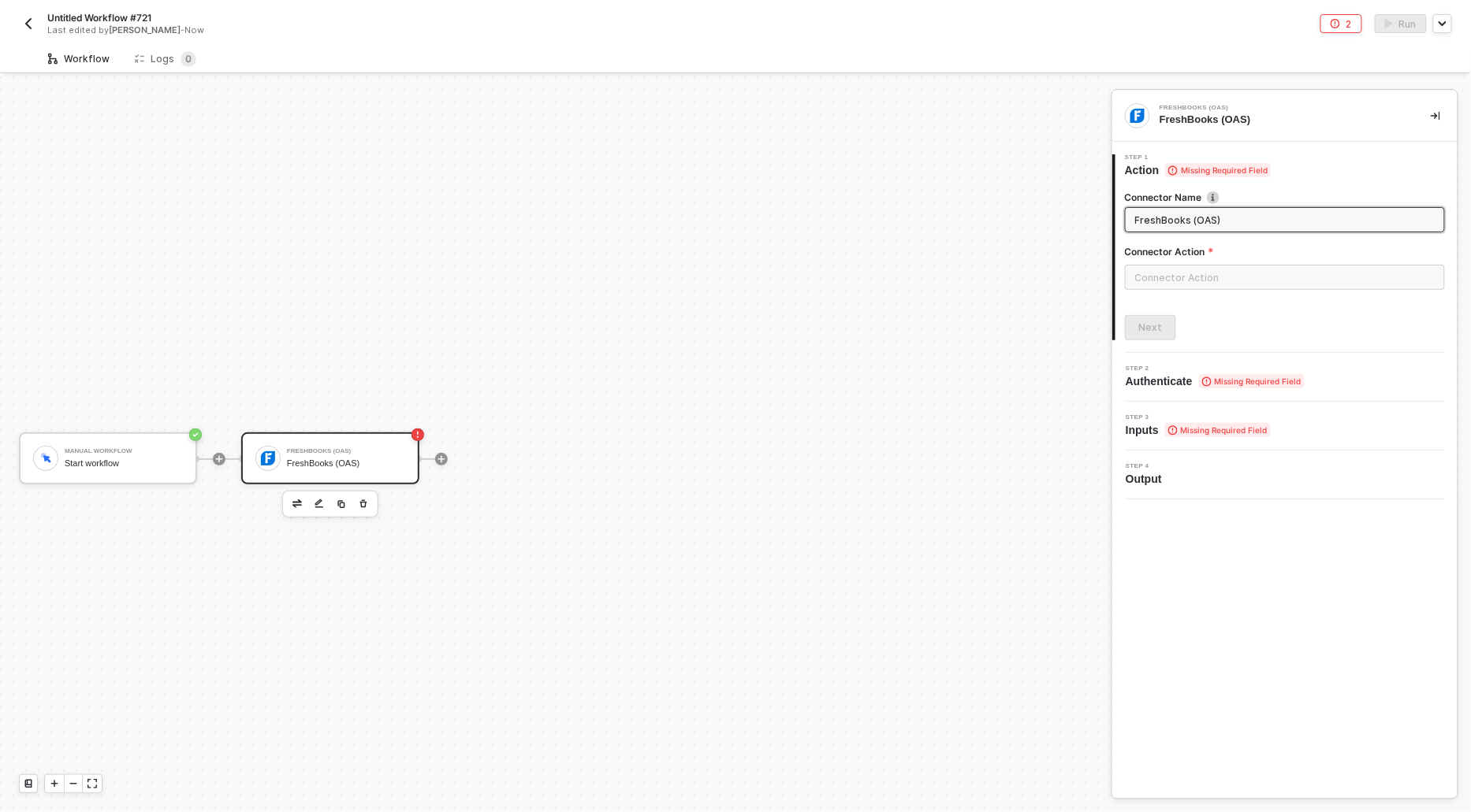
scroll to position [29, 0]
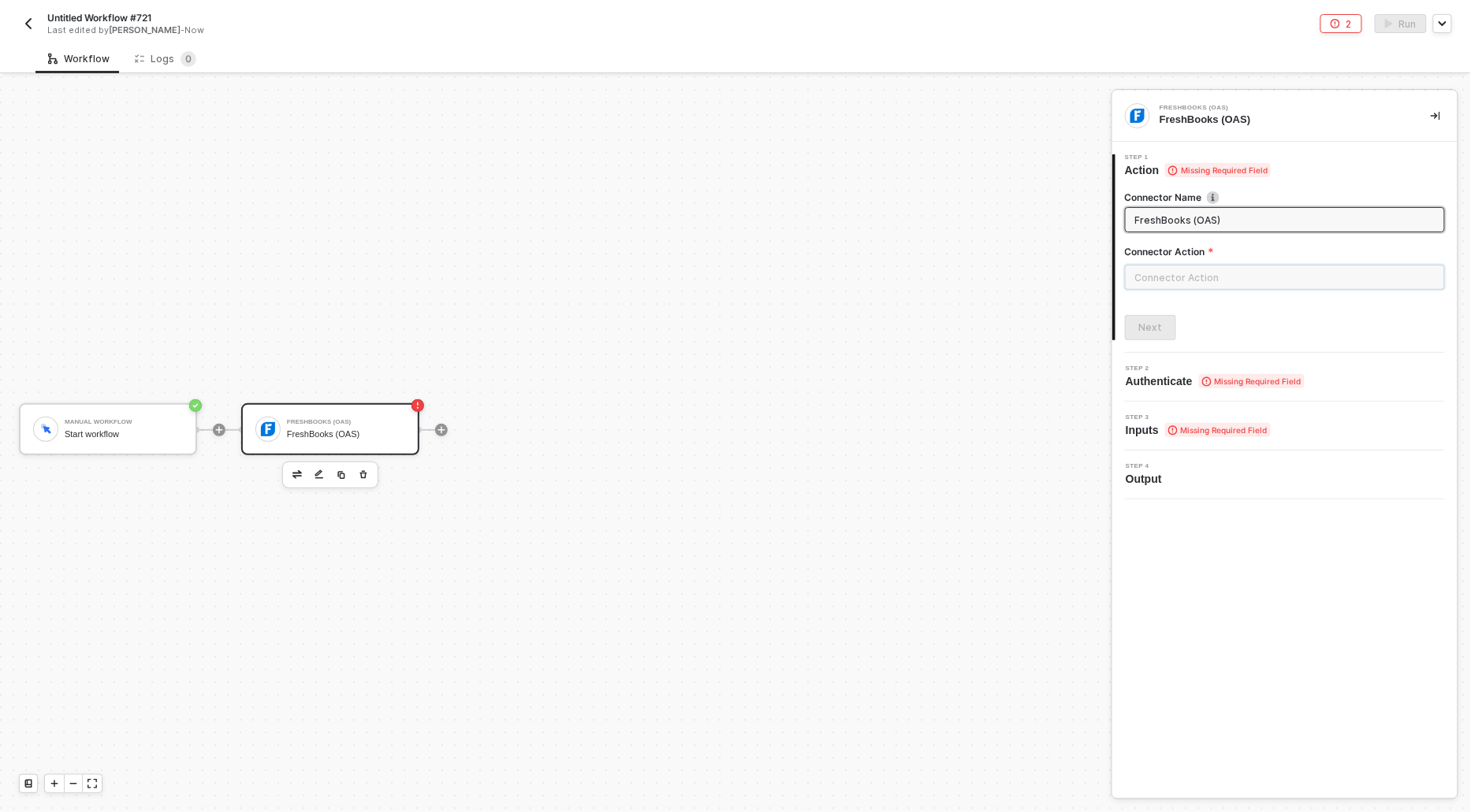
click at [1173, 283] on input "text" at bounding box center [1285, 277] width 320 height 26
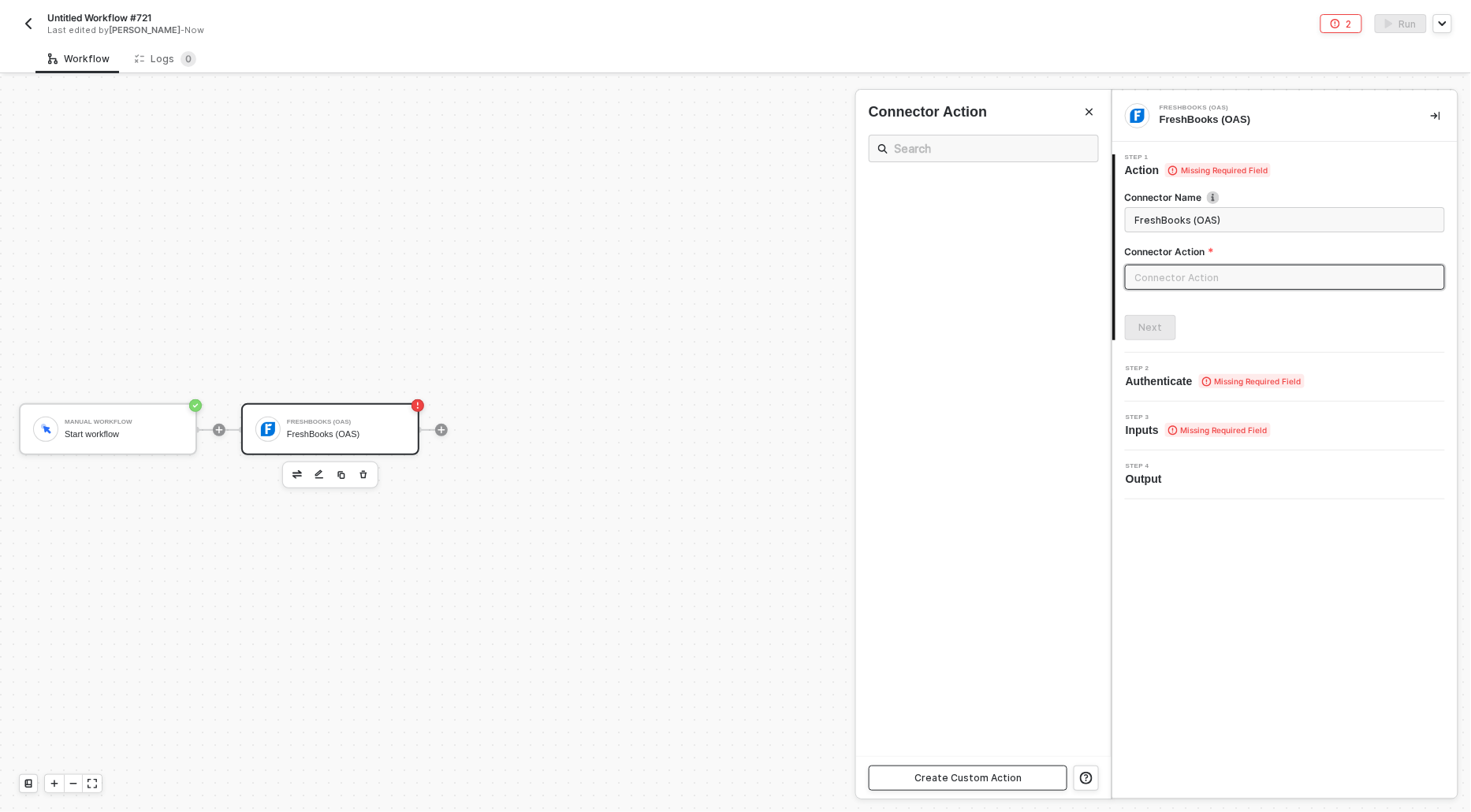
click at [960, 774] on div "Create Custom Action" at bounding box center [968, 778] width 107 height 12
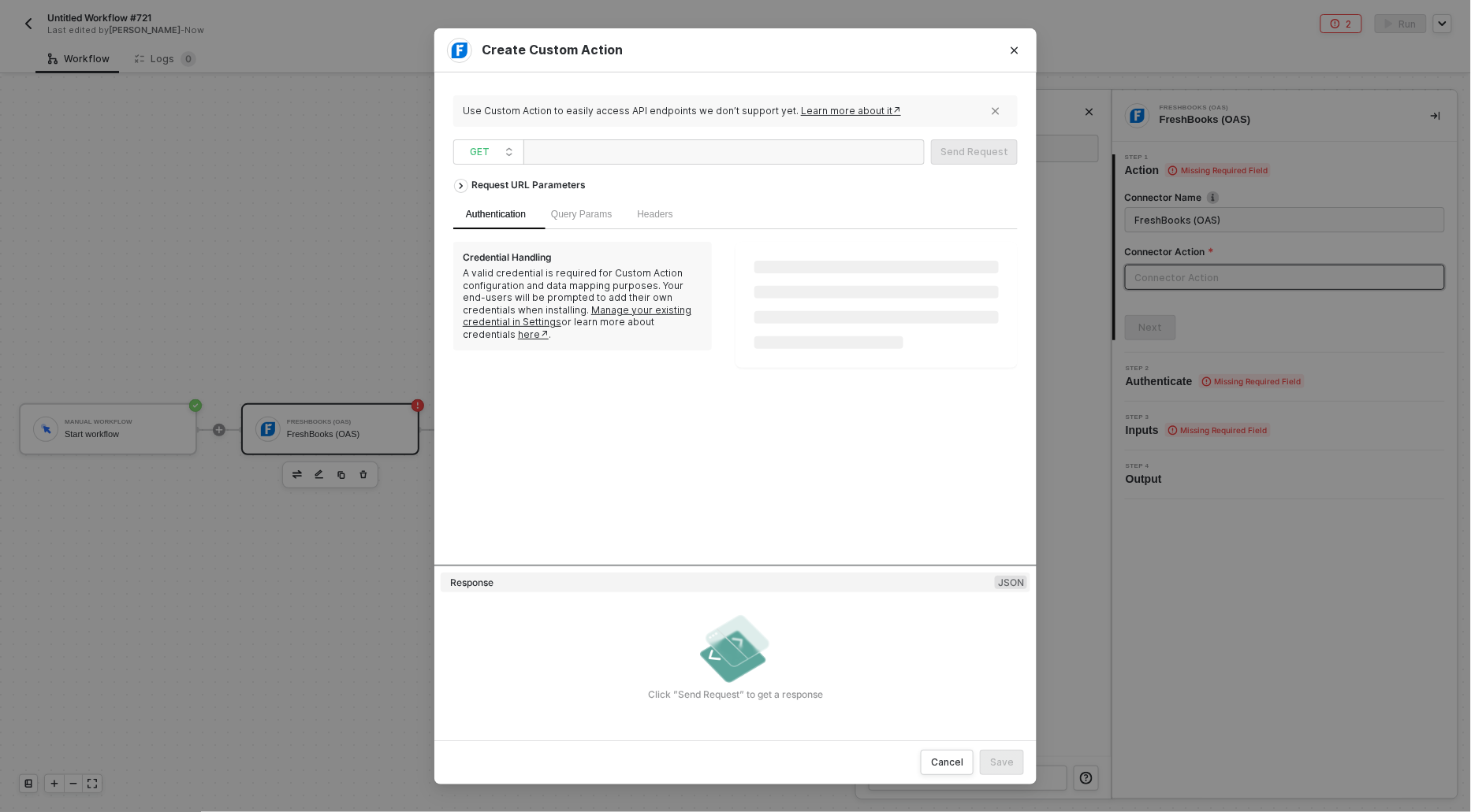
click at [275, 271] on div "Create Custom Action Use Custom Action to easily access API endpoints we don’t …" at bounding box center [736, 406] width 1471 height 812
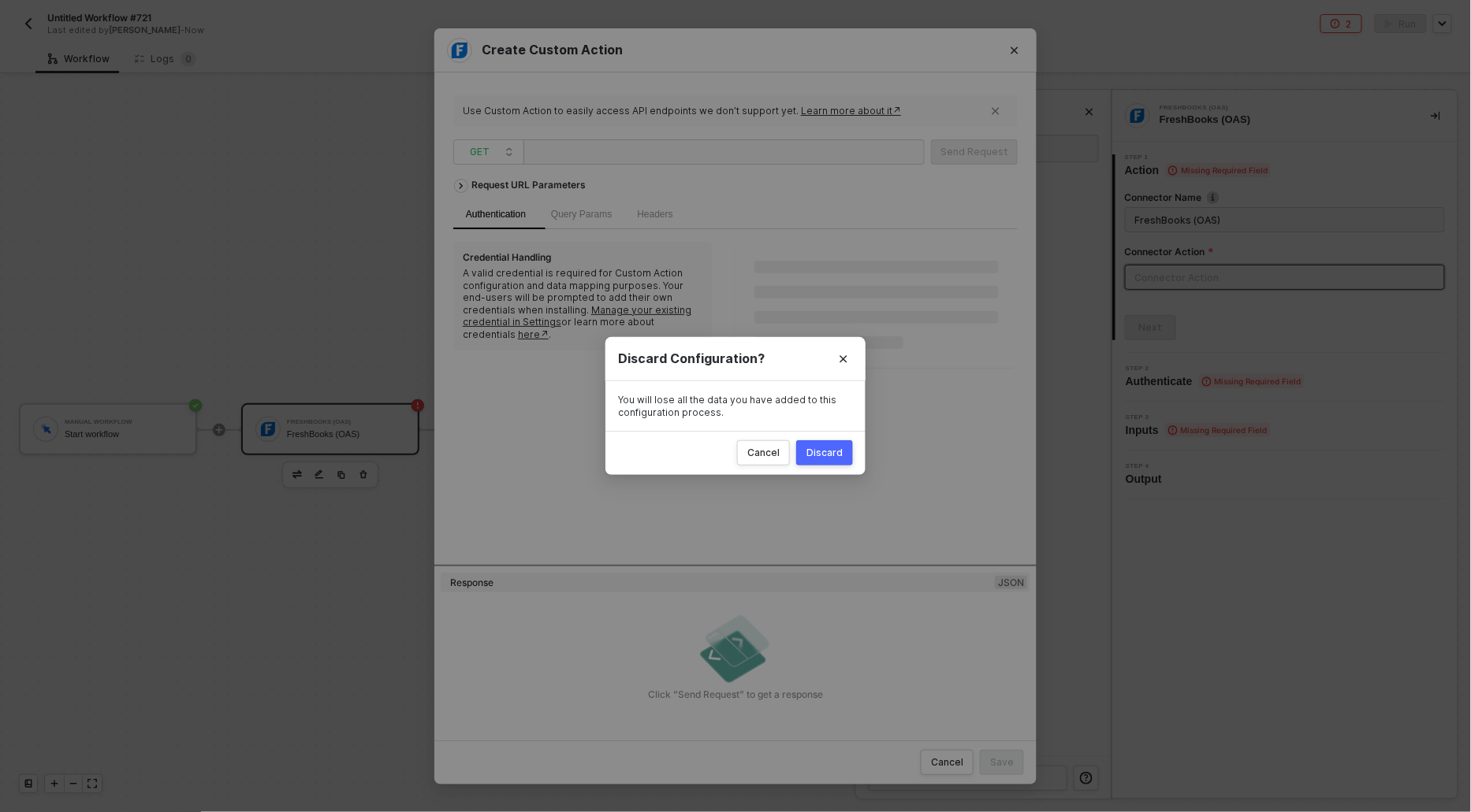
click at [838, 451] on div "Discard" at bounding box center [824, 453] width 36 height 12
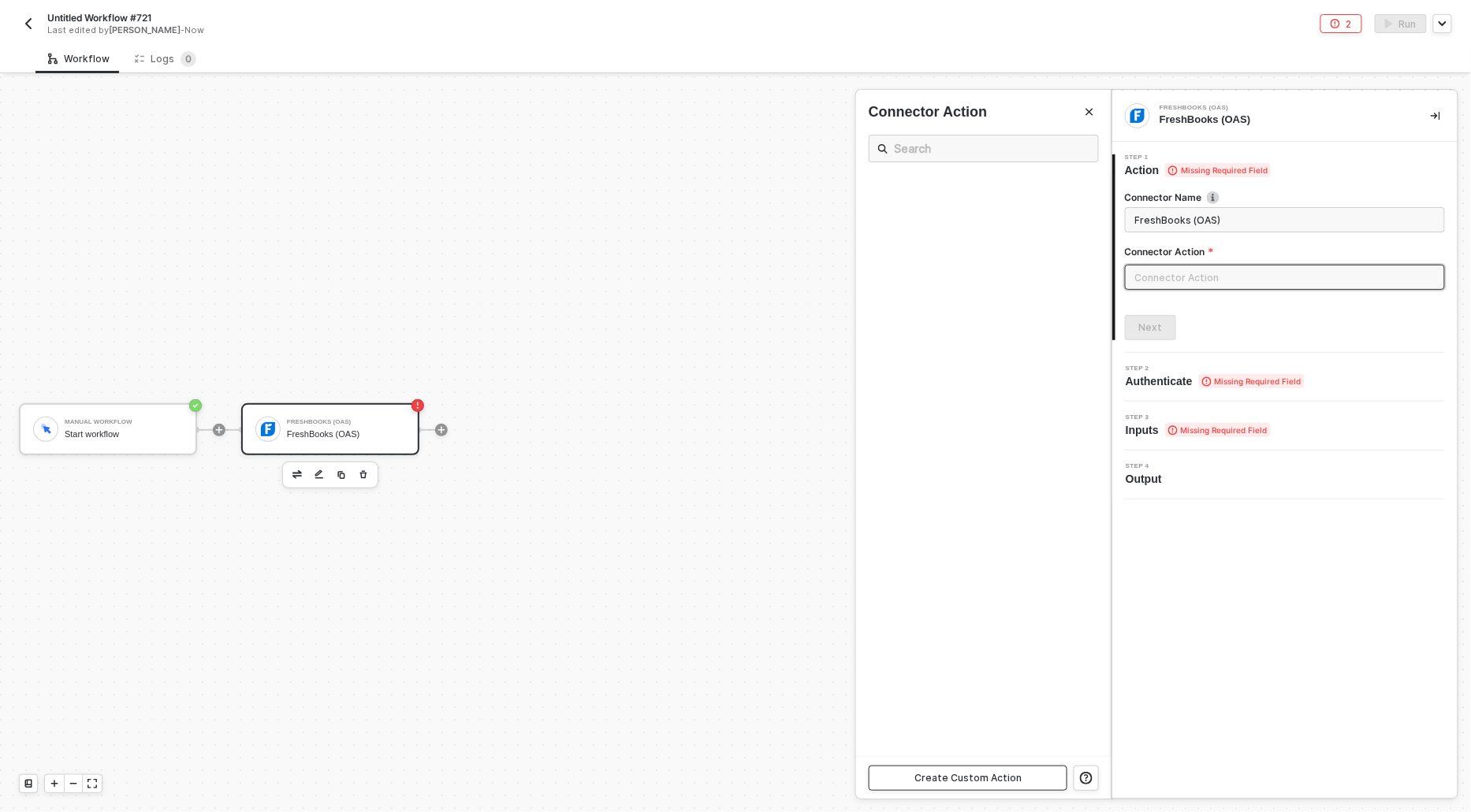
click at [974, 777] on div "Create Custom Action" at bounding box center [968, 778] width 107 height 12
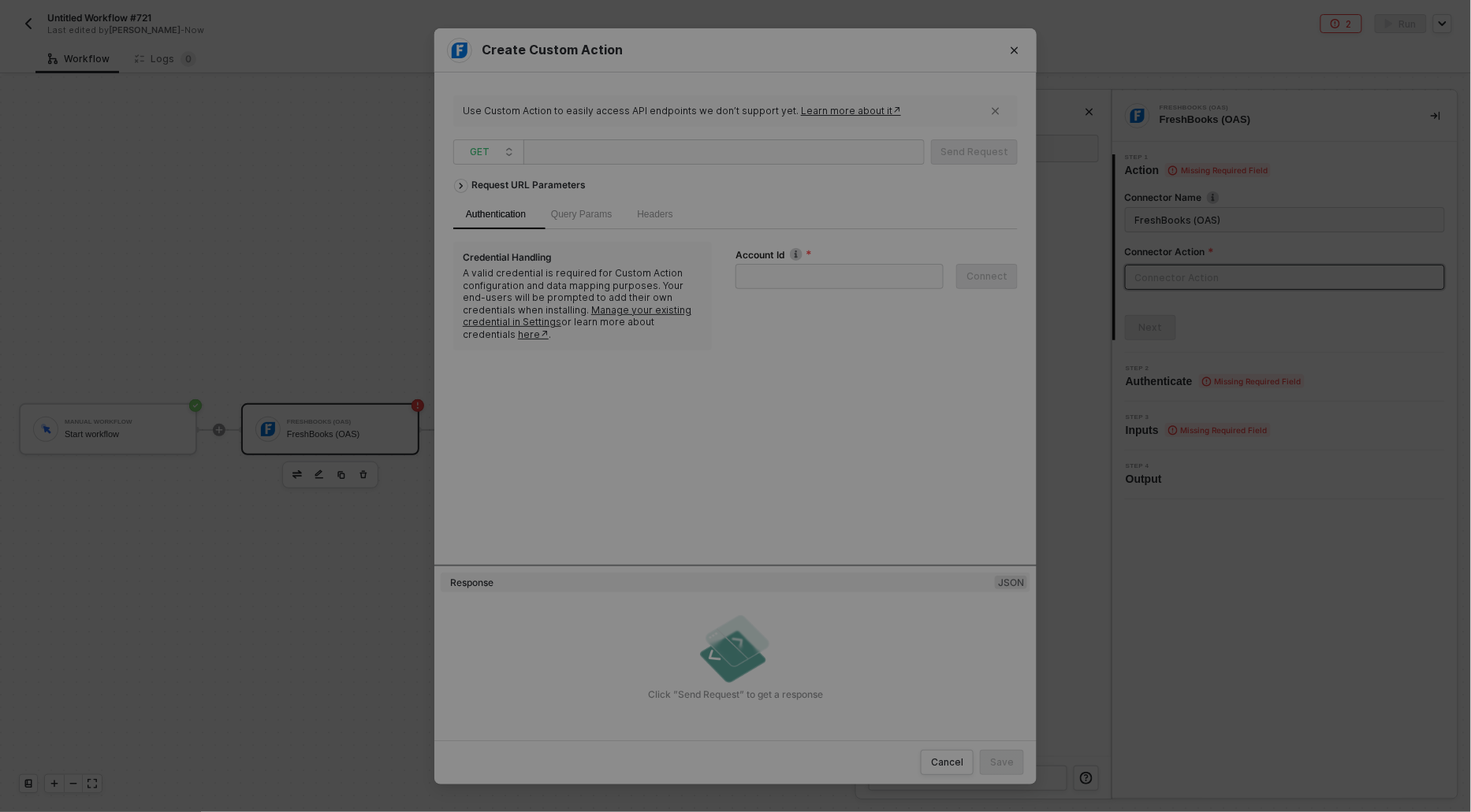
click at [421, 254] on div "Create Custom Action Use Custom Action to easily access API endpoints we don’t …" at bounding box center [736, 406] width 1471 height 812
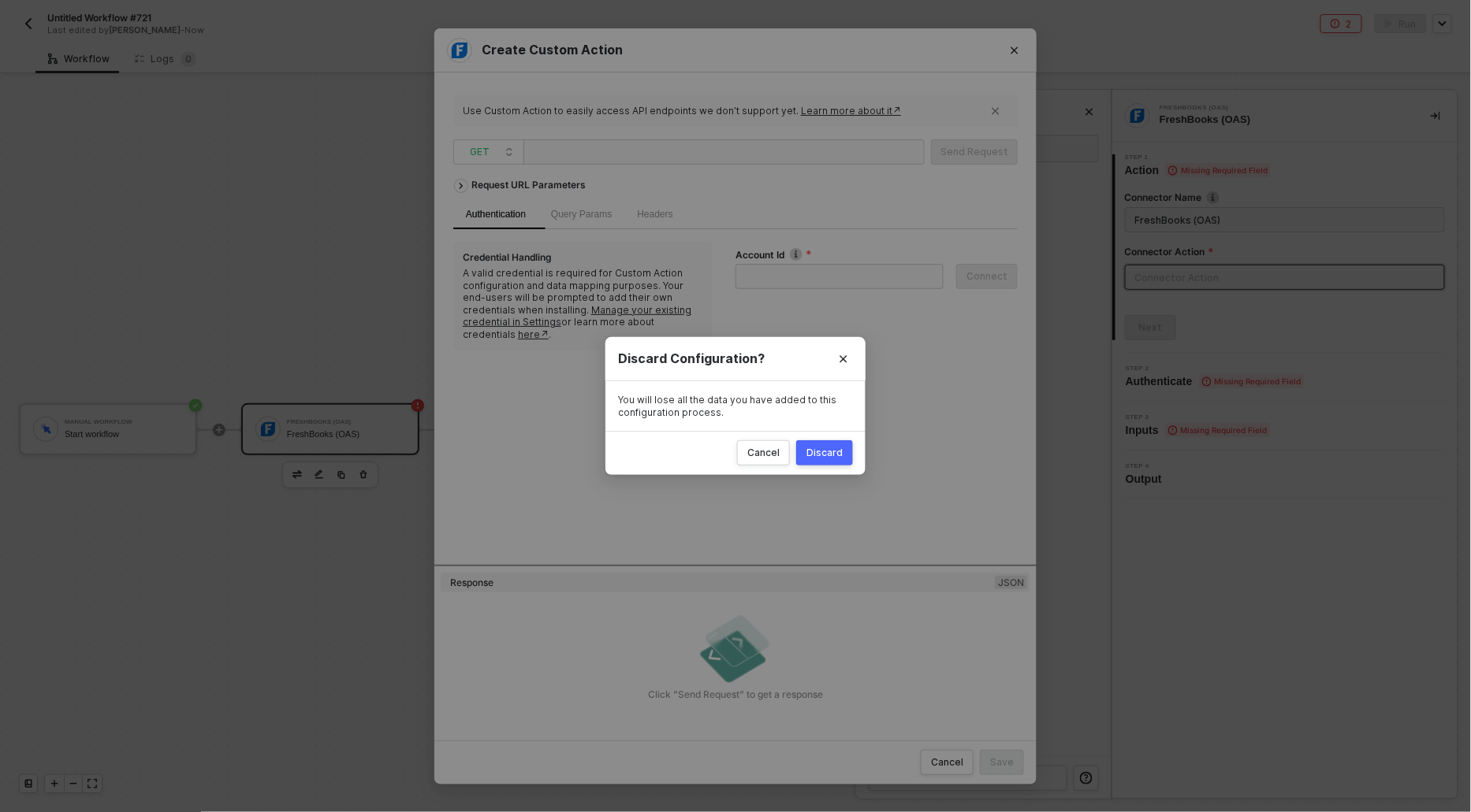
click at [824, 447] on div "Discard" at bounding box center [824, 453] width 36 height 12
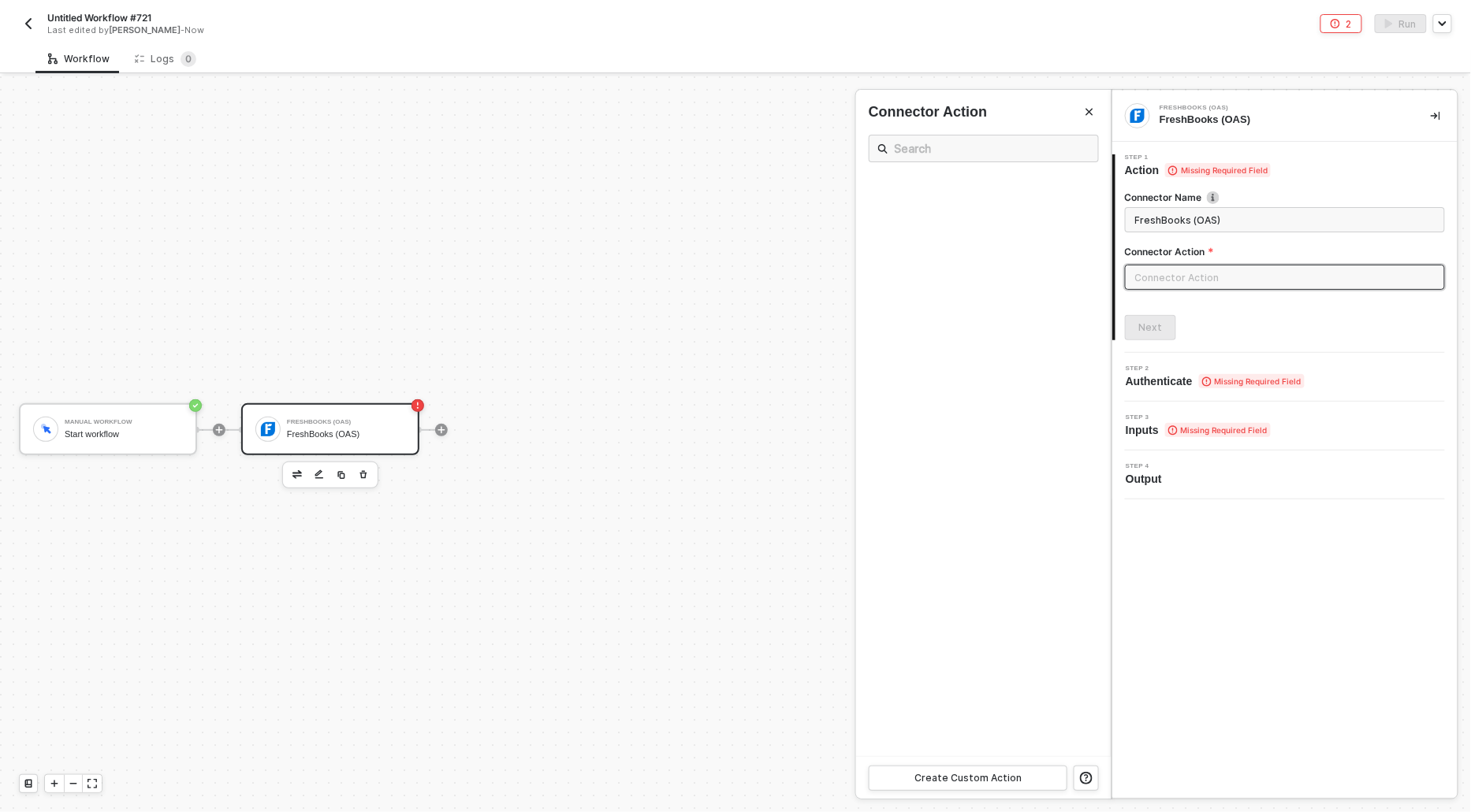
click at [365, 473] on div at bounding box center [736, 445] width 1471 height 736
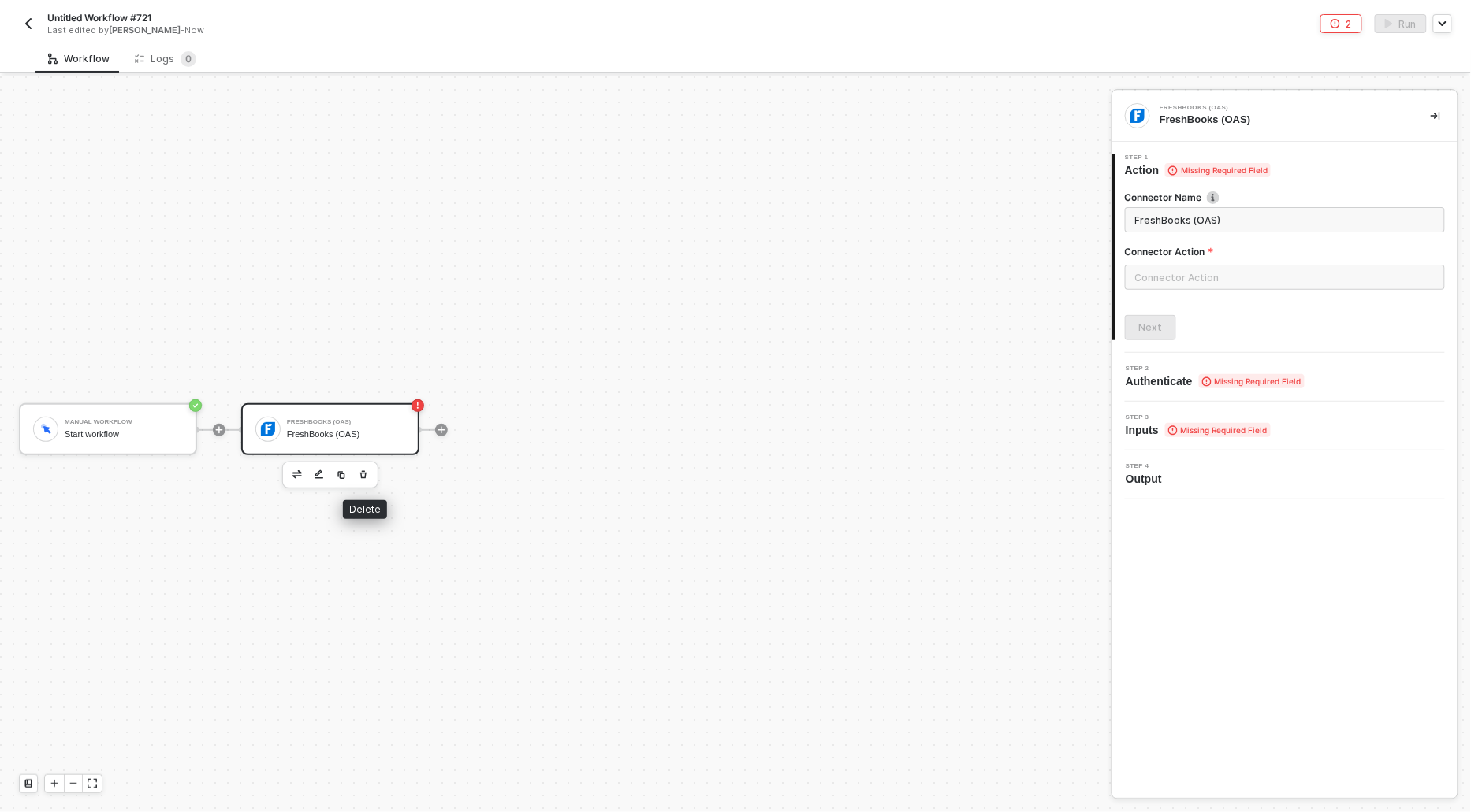
click at [357, 468] on button "button" at bounding box center [363, 475] width 19 height 19
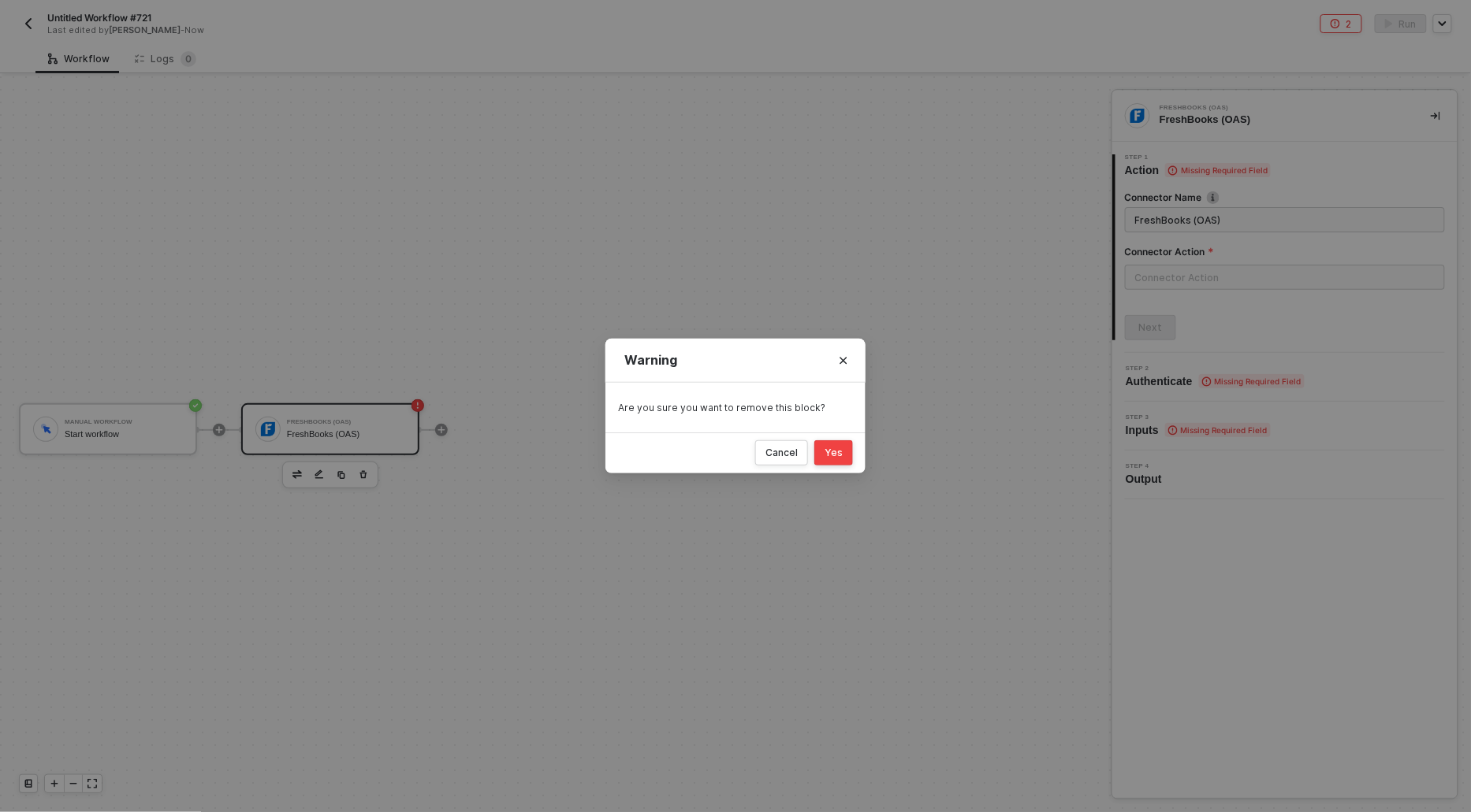
click at [840, 451] on div "Yes" at bounding box center [834, 453] width 19 height 12
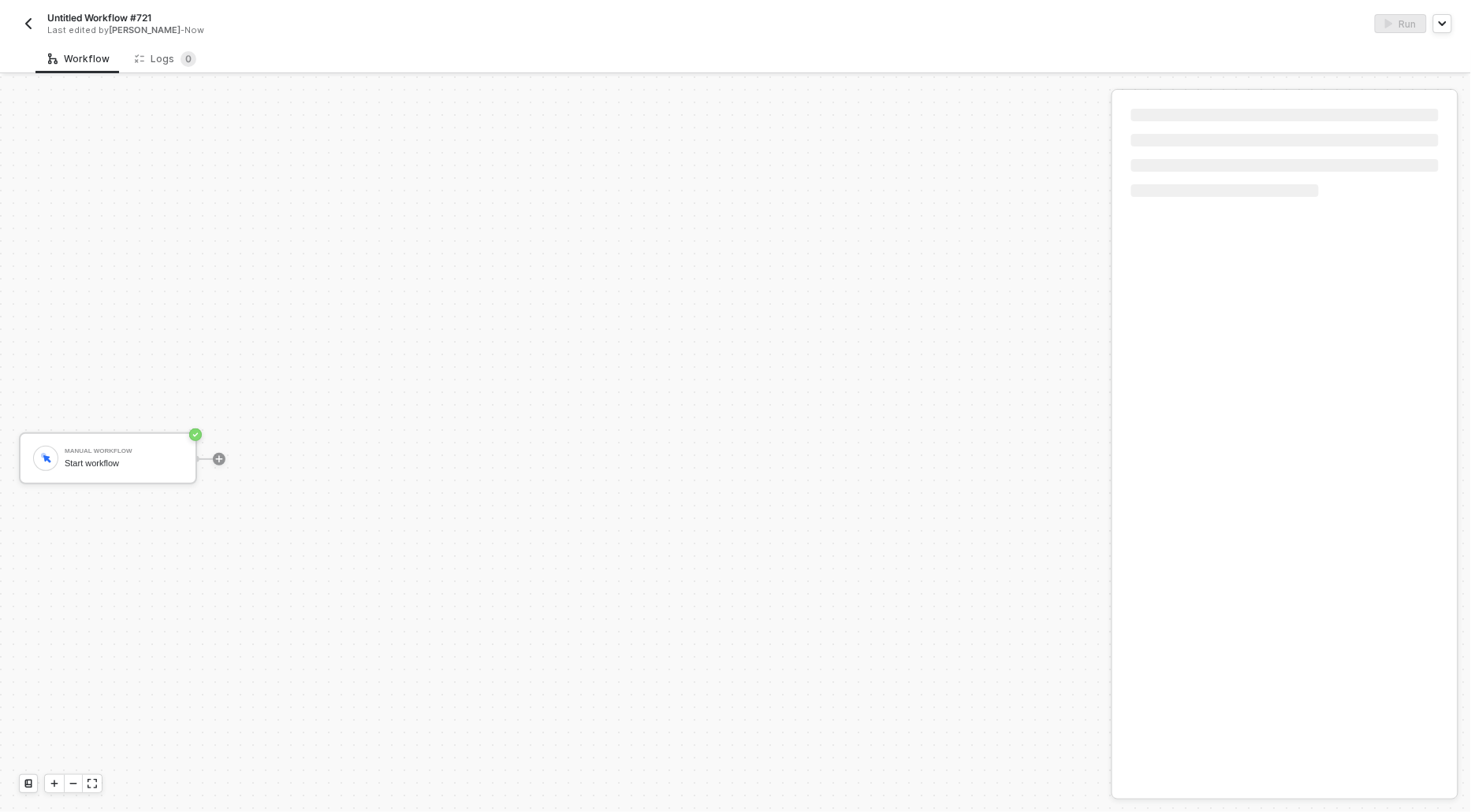
scroll to position [29, 0]
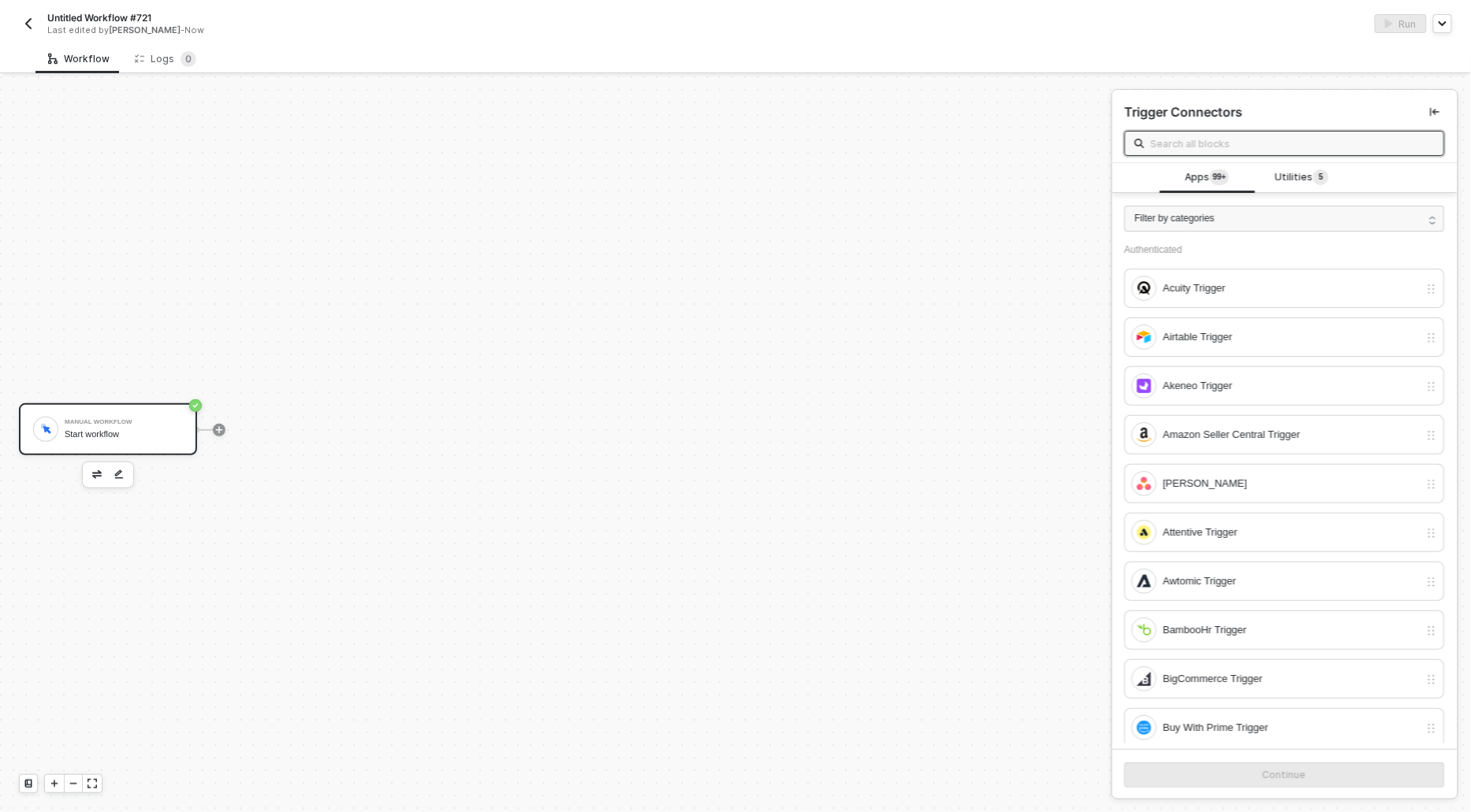
click at [90, 427] on div "Manual Workflow Start workflow" at bounding box center [124, 430] width 118 height 30
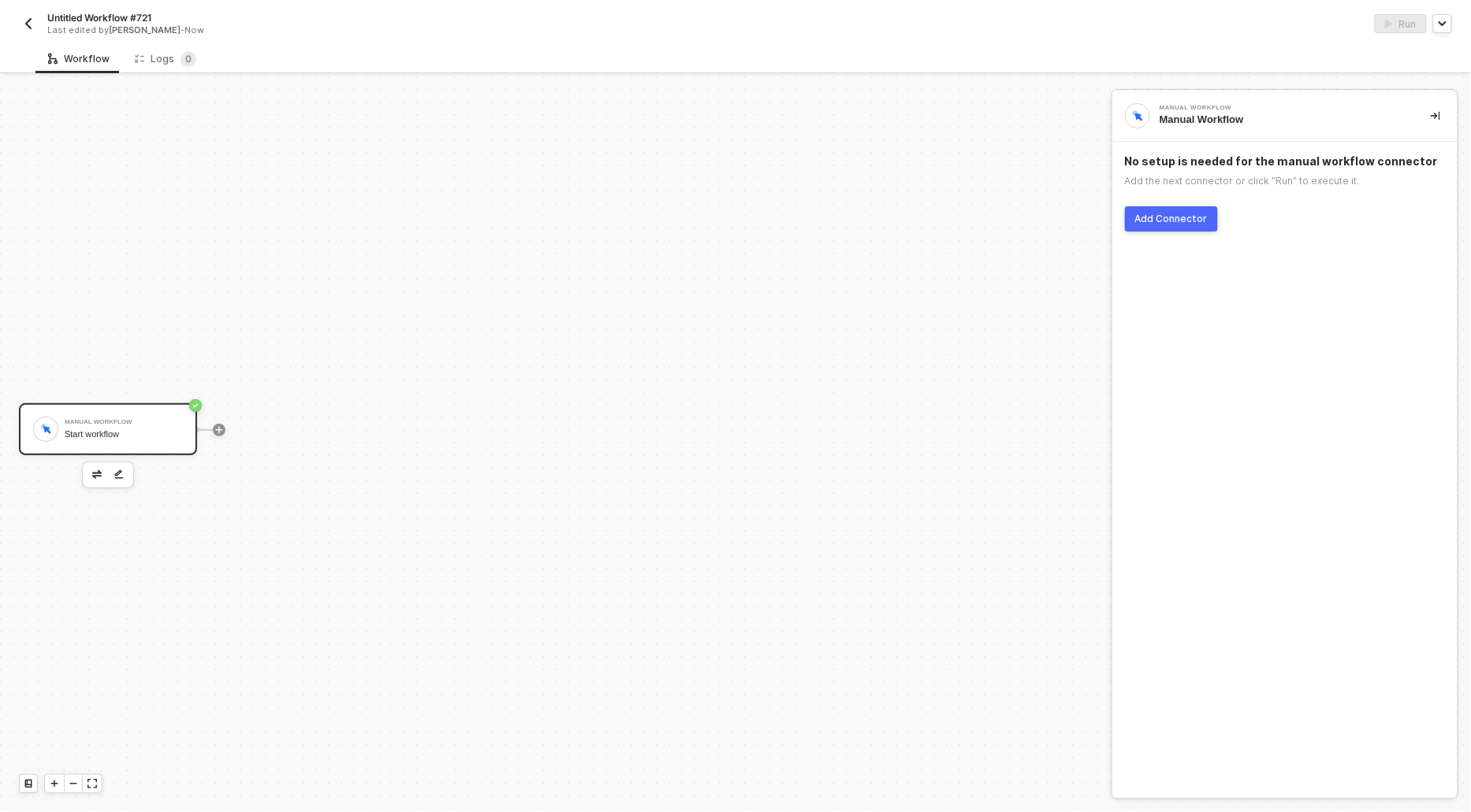
click at [1140, 222] on div "Add Connector" at bounding box center [1172, 219] width 72 height 12
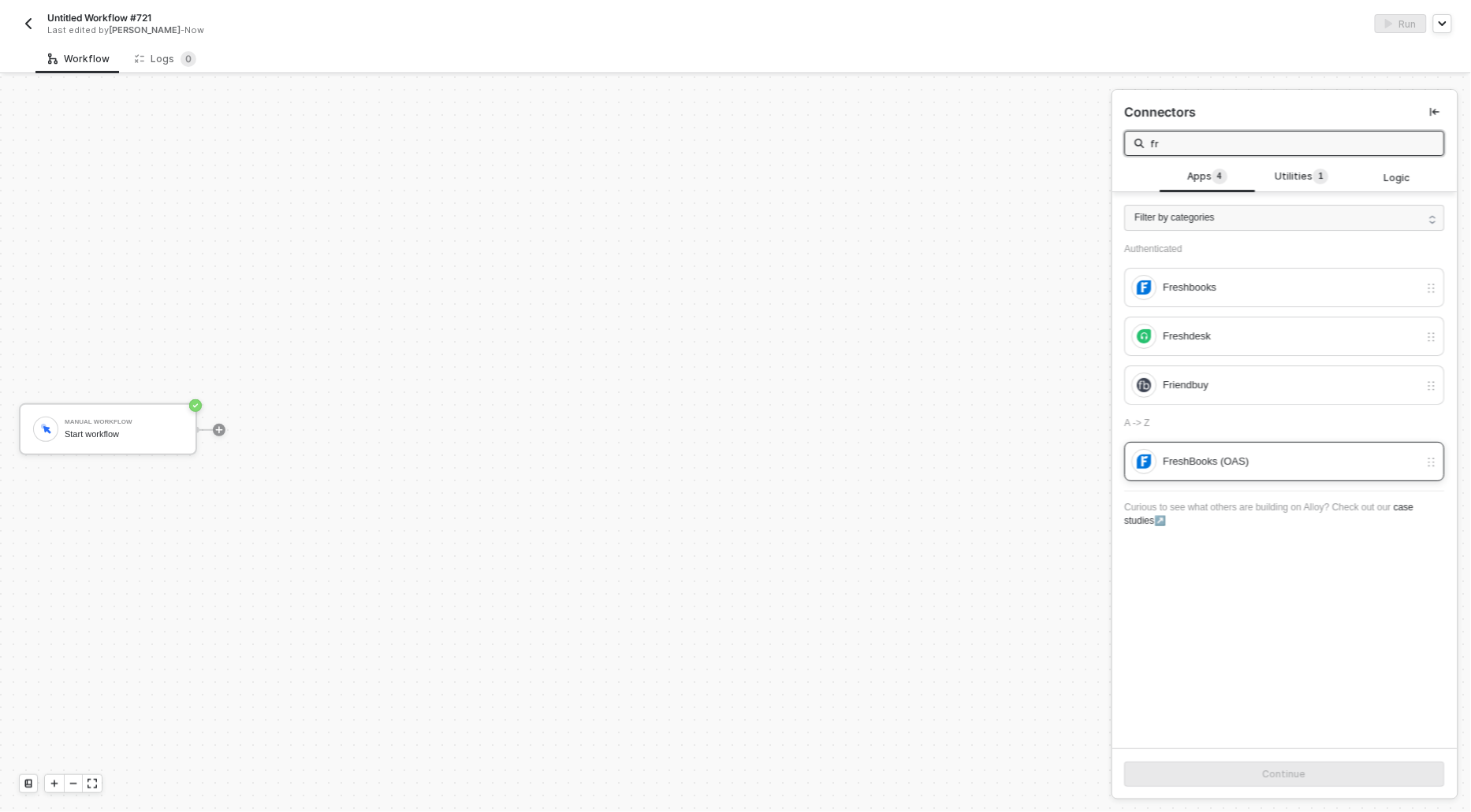
type input "fr"
click at [1196, 458] on div "FreshBooks (OAS)" at bounding box center [1292, 462] width 256 height 18
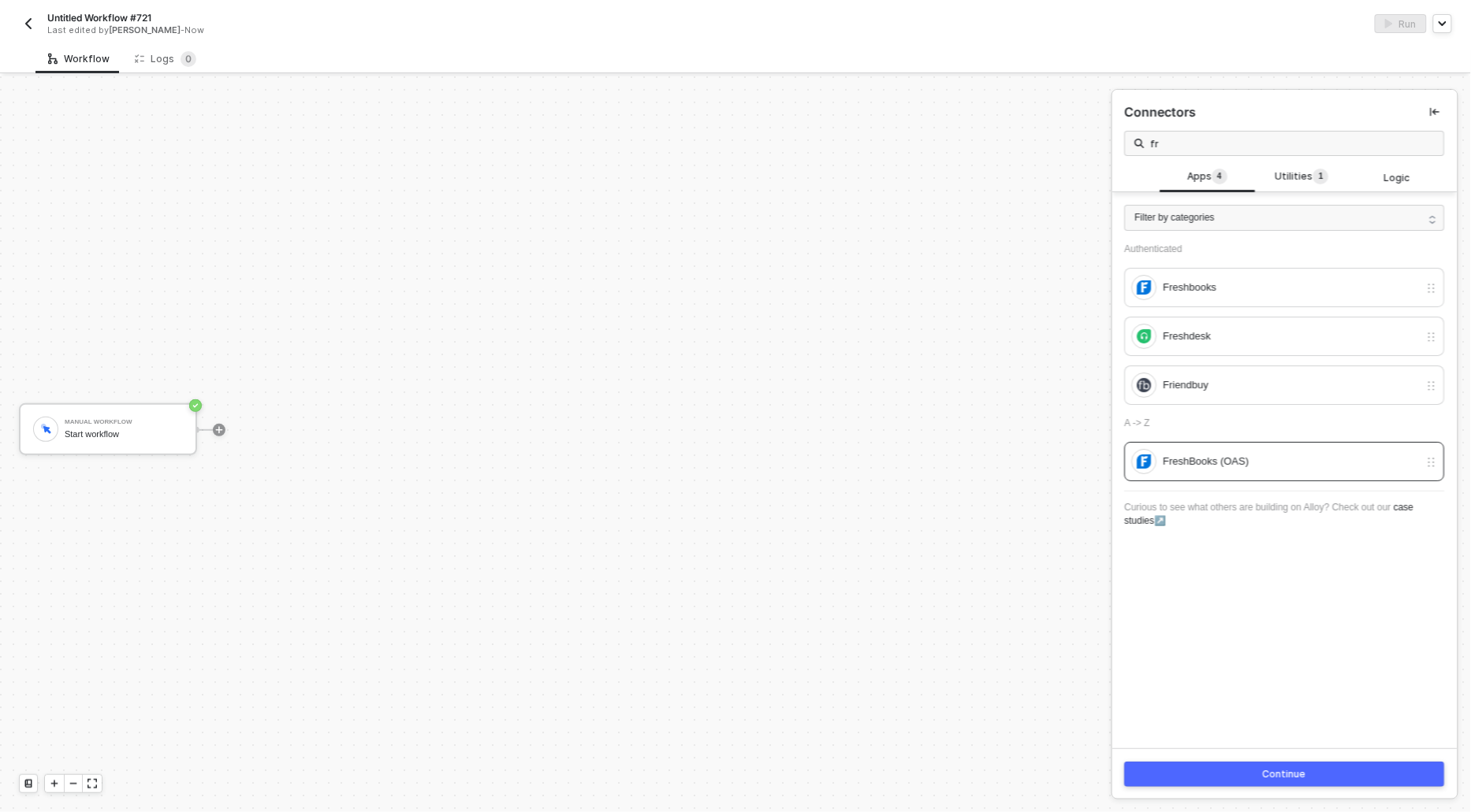
click at [1240, 770] on button "Continue" at bounding box center [1285, 774] width 320 height 26
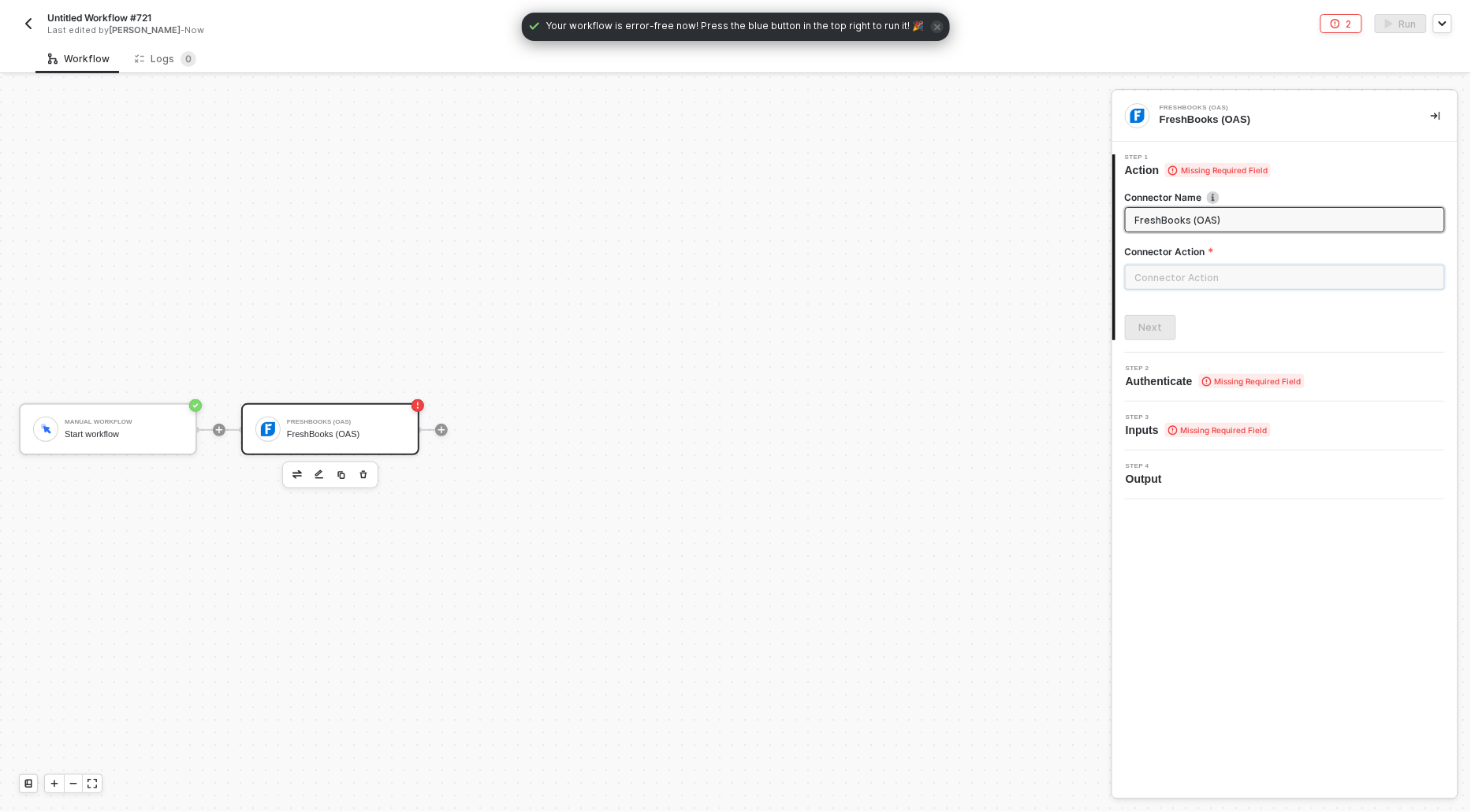
click at [1217, 271] on input "text" at bounding box center [1285, 277] width 320 height 26
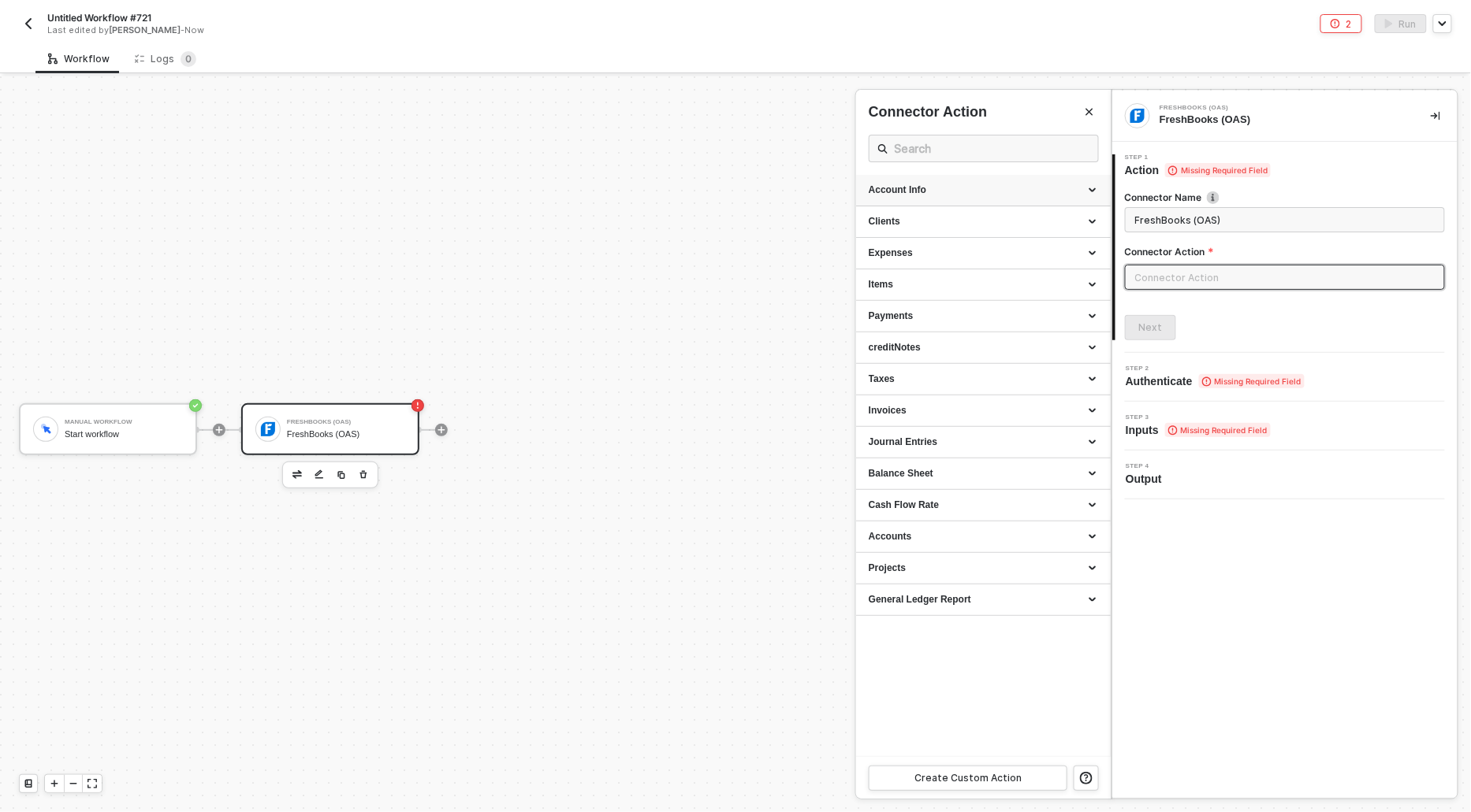
click at [947, 196] on div "Account Info" at bounding box center [984, 191] width 254 height 32
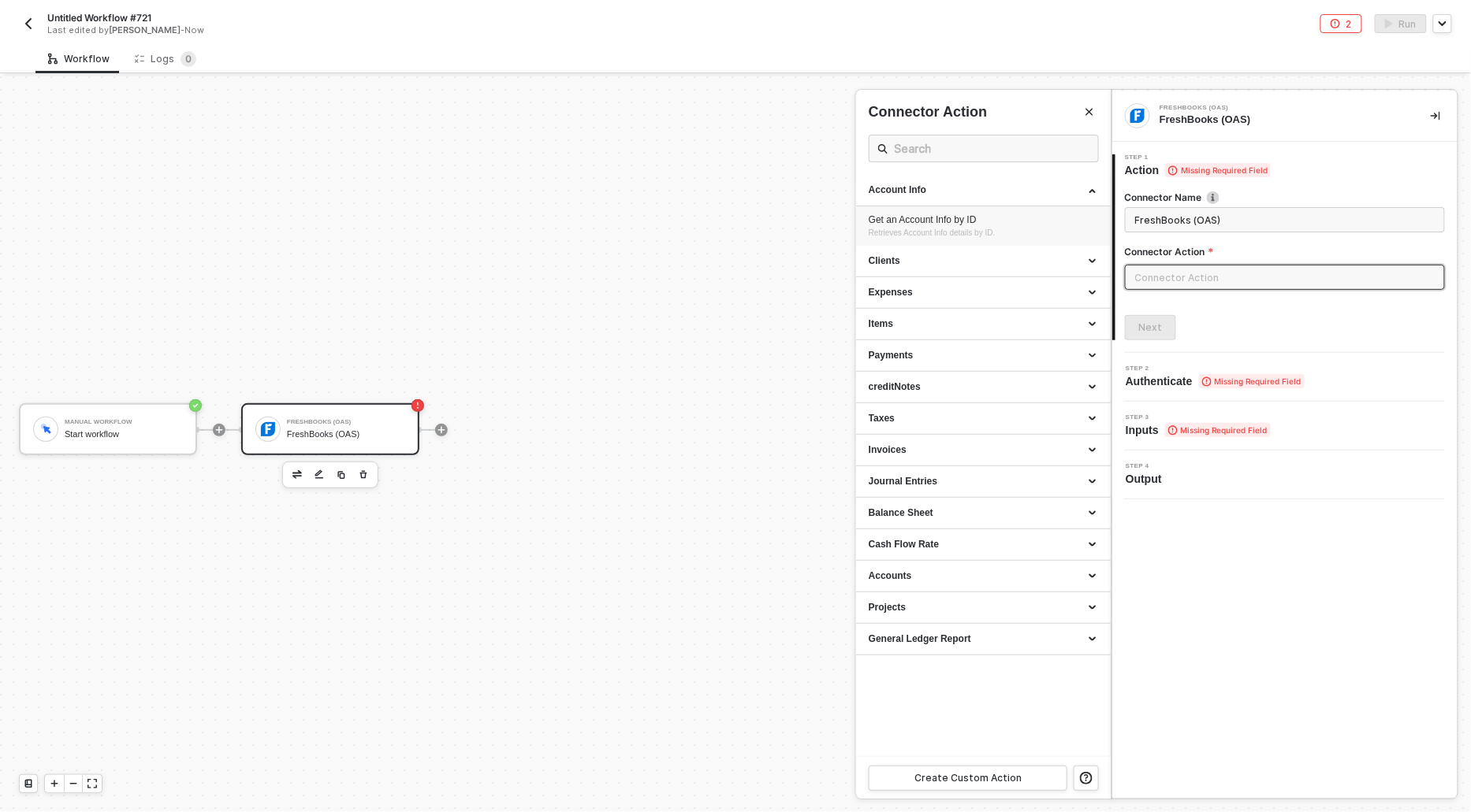
click at [931, 229] on span "Retrieves Account Info details by ID." at bounding box center [932, 233] width 127 height 9
type input "Retrieves Account Info details by ID."
type input "Account Info - Get an Account Info by ID"
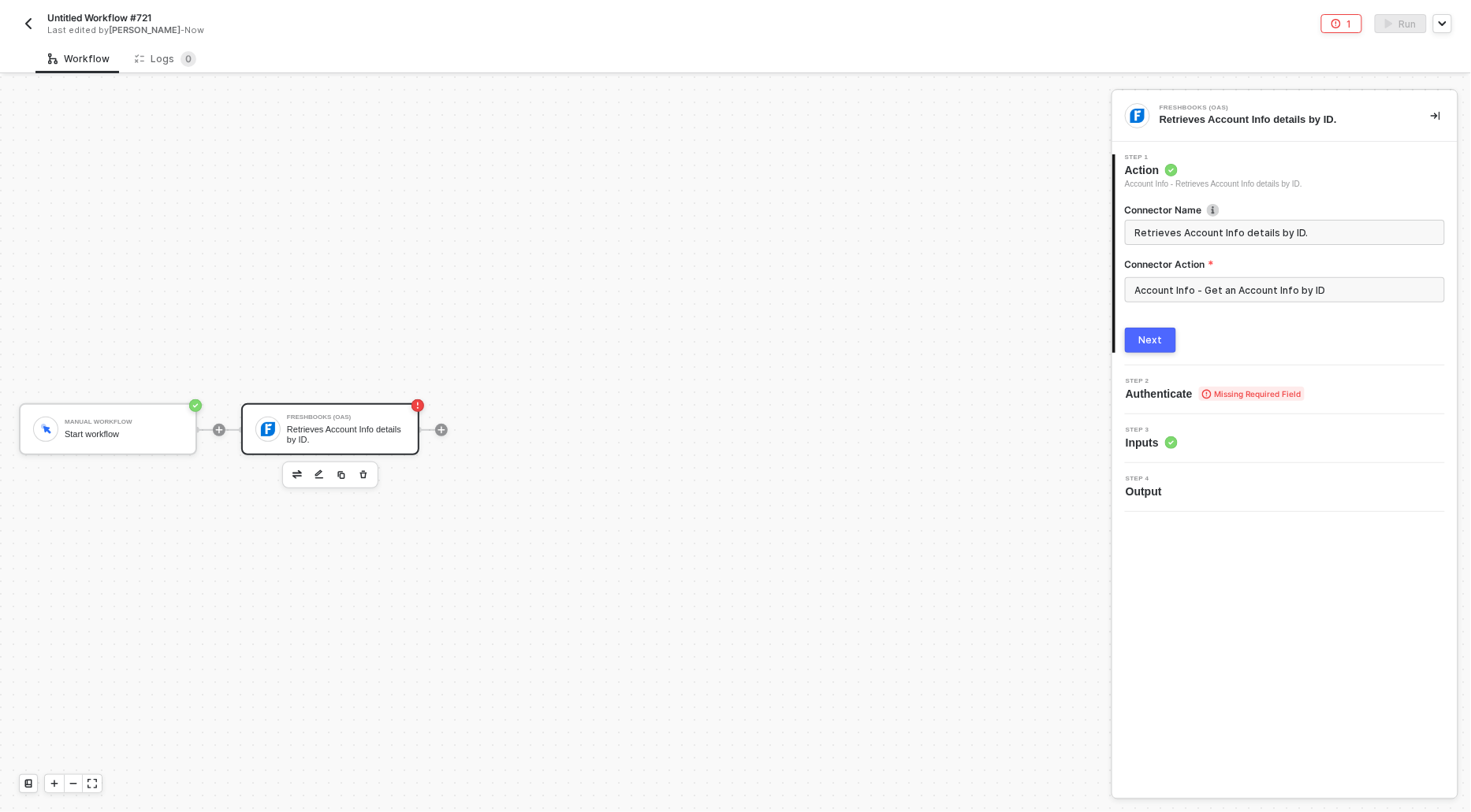
click at [1158, 335] on div "Next" at bounding box center [1150, 341] width 24 height 12
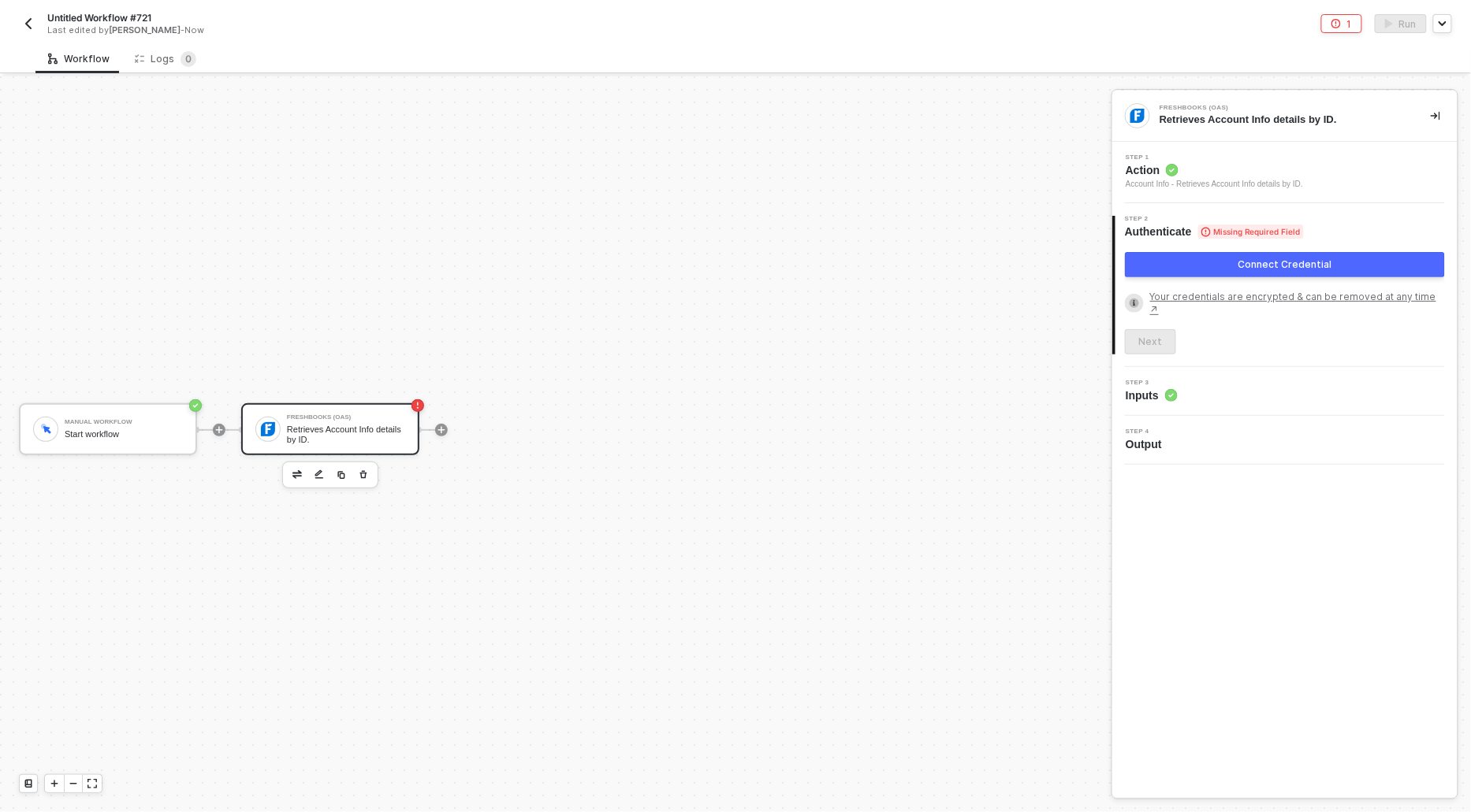
click at [1181, 261] on button "Connect Credential" at bounding box center [1285, 265] width 320 height 26
click at [920, 250] on div "Manual Workflow Start workflow FreshBooks (OAS) Retrieves Account Info details …" at bounding box center [552, 430] width 1104 height 765
click at [1270, 263] on div "Connect Credential" at bounding box center [1286, 265] width 94 height 12
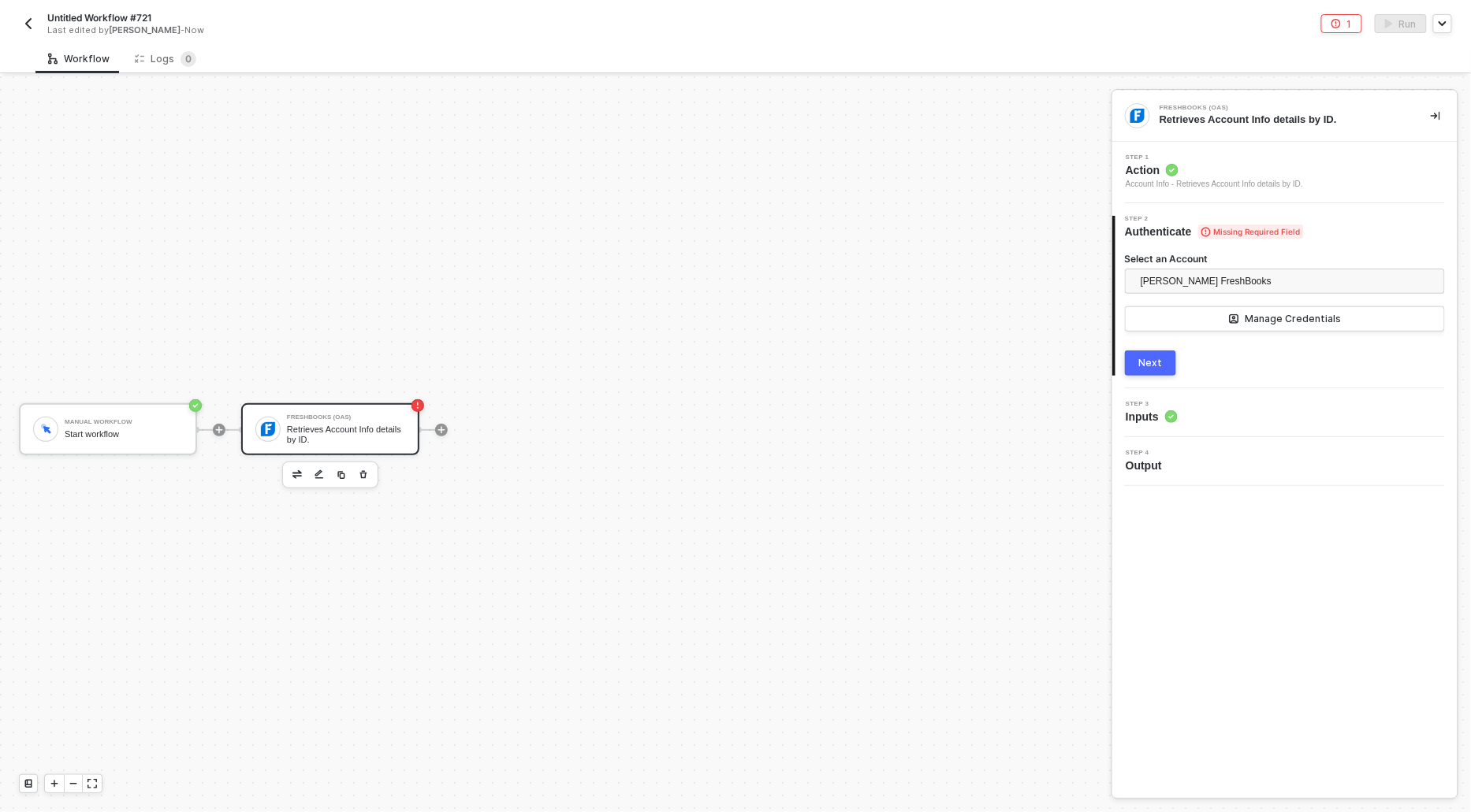
click at [1151, 369] on button "Next" at bounding box center [1150, 363] width 51 height 26
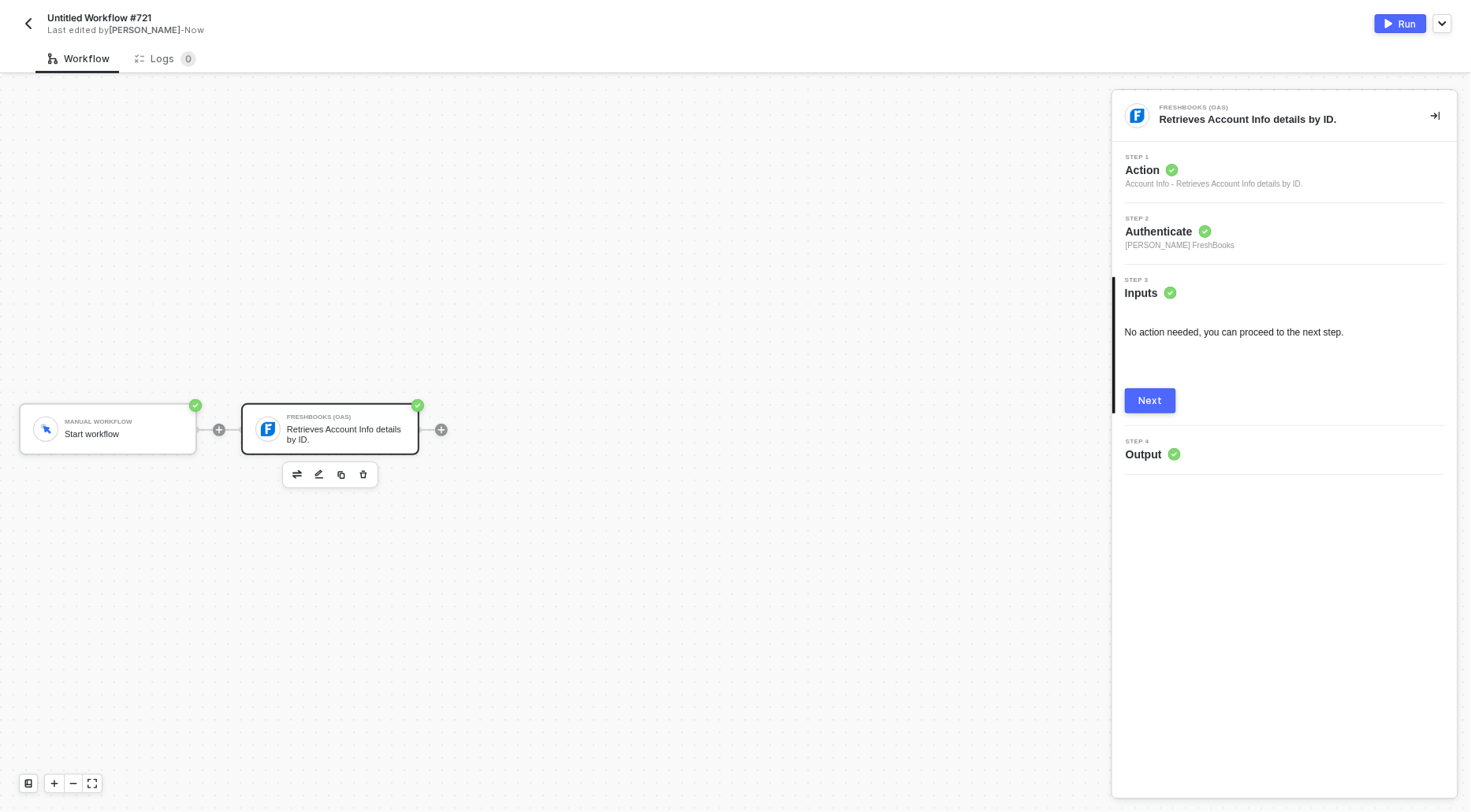
click at [1146, 399] on div "Next" at bounding box center [1150, 401] width 24 height 12
click at [1181, 168] on span "Action" at bounding box center [1214, 170] width 177 height 16
click at [1175, 297] on li at bounding box center [1285, 297] width 320 height 12
click at [1162, 160] on div "Step 1 Action Account Info - Retrieves Account Info details by ID." at bounding box center [1214, 172] width 177 height 36
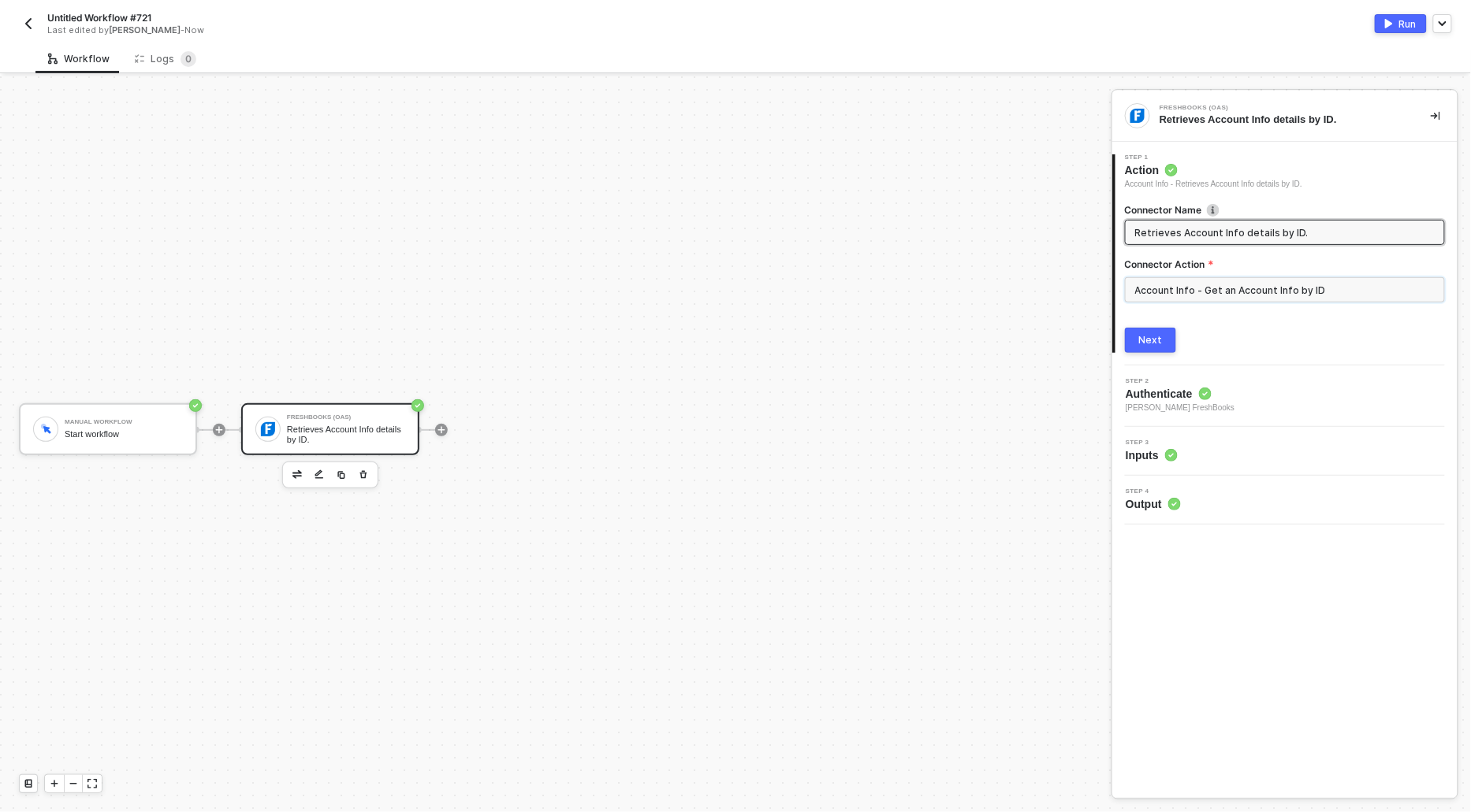
click at [1161, 297] on input "Account Info - Get an Account Info by ID" at bounding box center [1285, 289] width 320 height 26
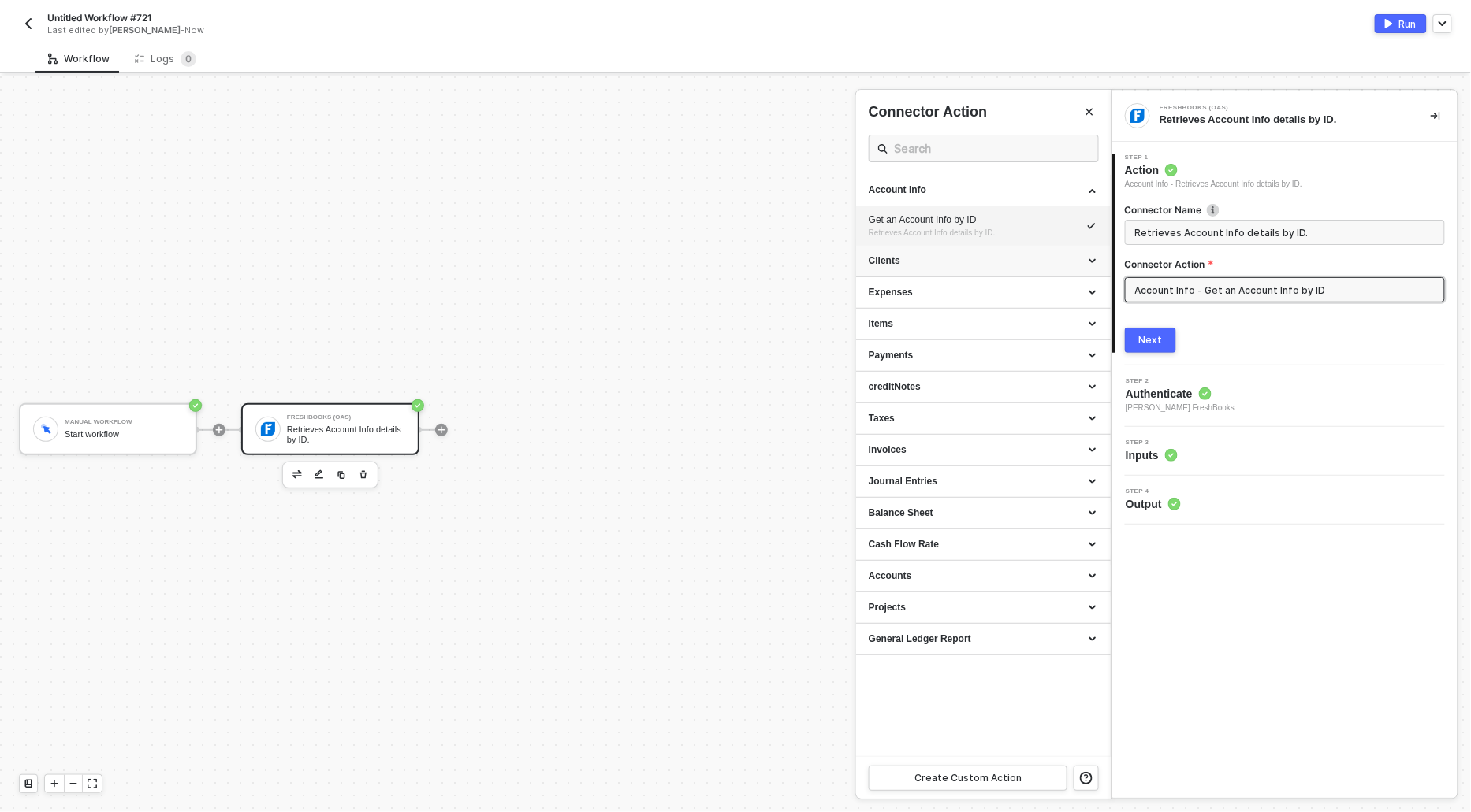
click at [915, 268] on div "Clients" at bounding box center [984, 262] width 254 height 32
drag, startPoint x: 902, startPoint y: 370, endPoint x: 902, endPoint y: 357, distance: 13.0
click at [902, 370] on div "Get a Client by ID" at bounding box center [984, 370] width 230 height 13
type input "Retrieves client details by ID."
type input "Clients - Get a Client by ID"
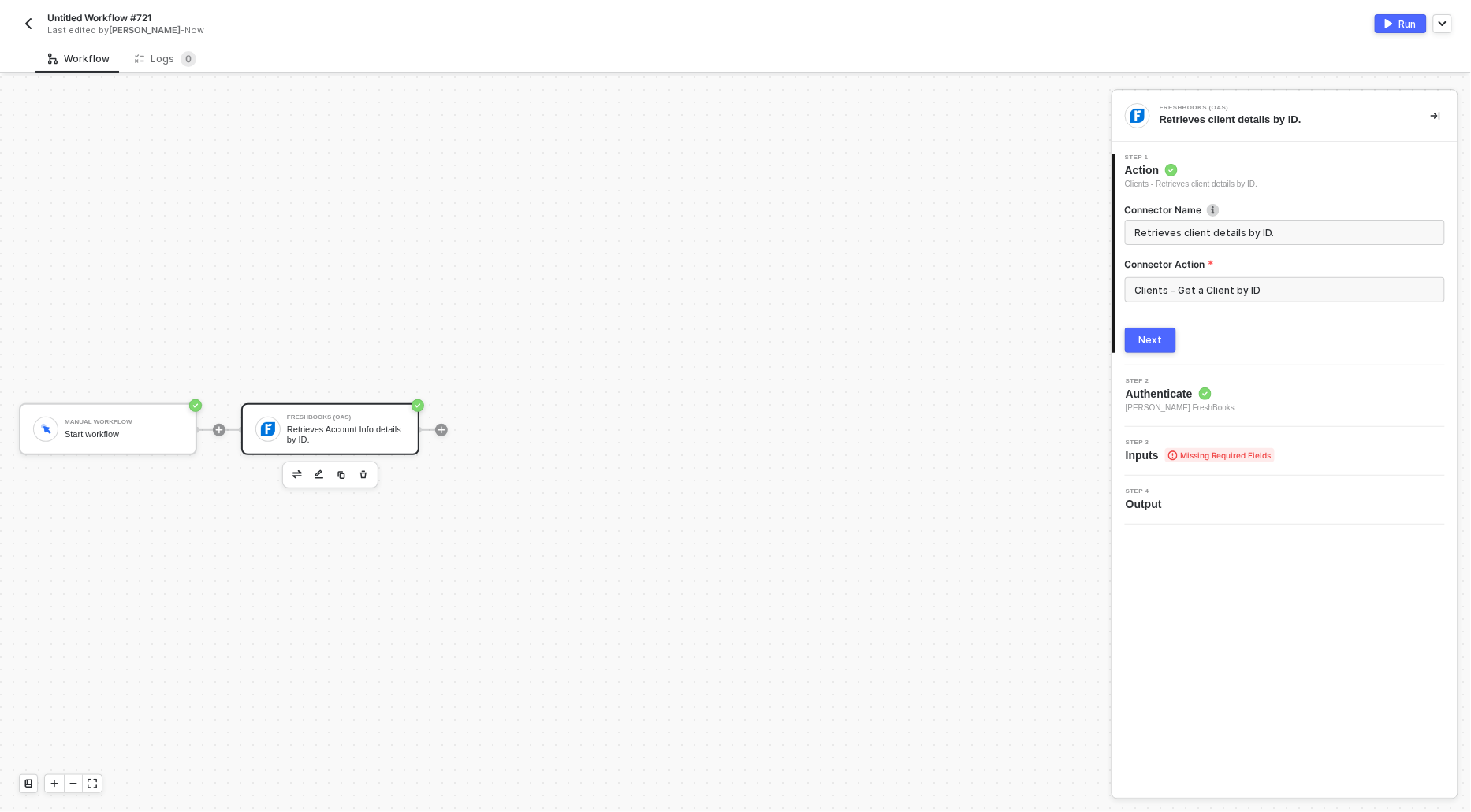
click at [1143, 335] on div "Next" at bounding box center [1150, 341] width 24 height 12
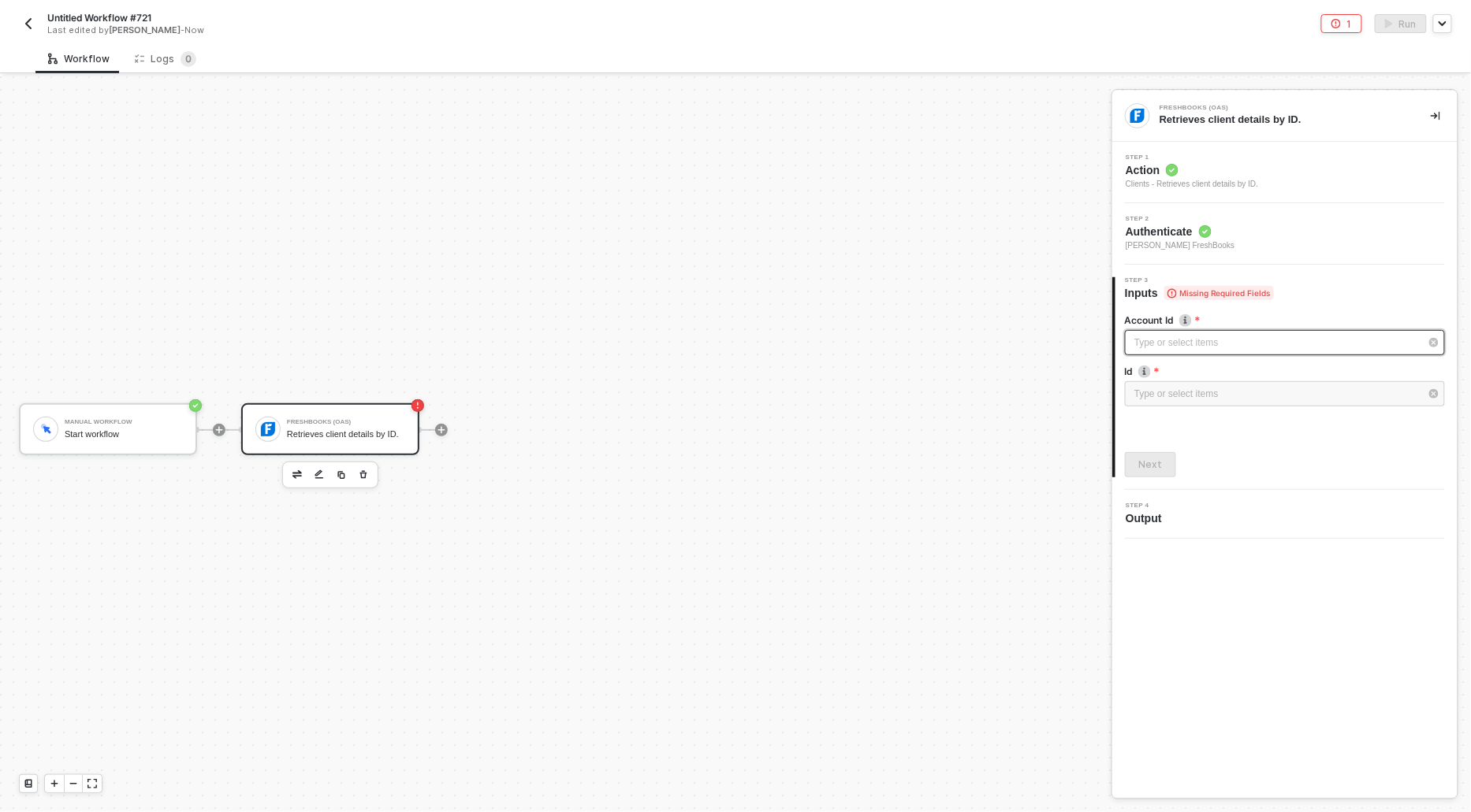
click at [1147, 347] on div "Type or select items ﻿" at bounding box center [1277, 342] width 285 height 15
click at [930, 243] on div "Alloy Automation" at bounding box center [984, 237] width 230 height 26
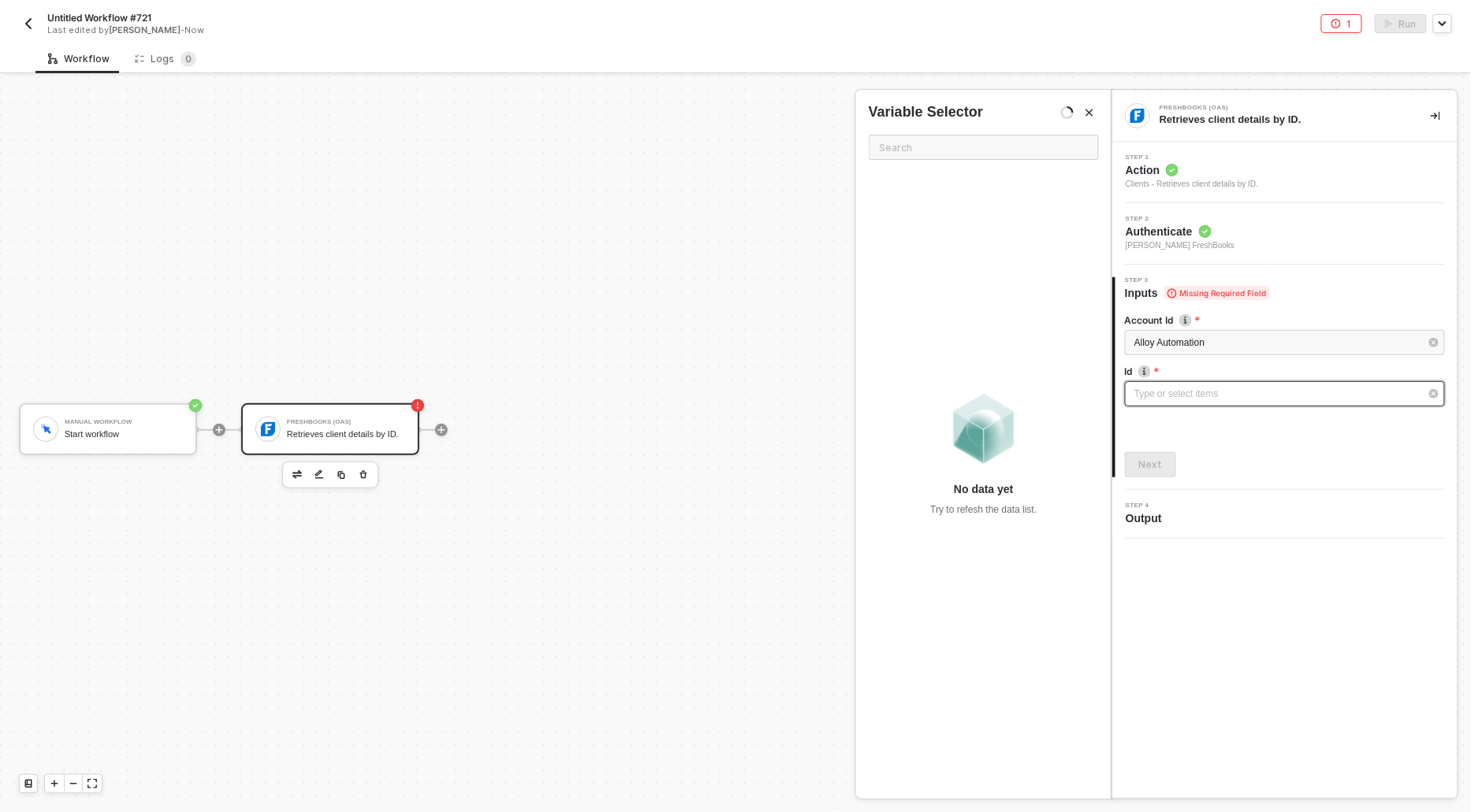
click at [1161, 396] on div "Type or select items ﻿" at bounding box center [1277, 394] width 285 height 15
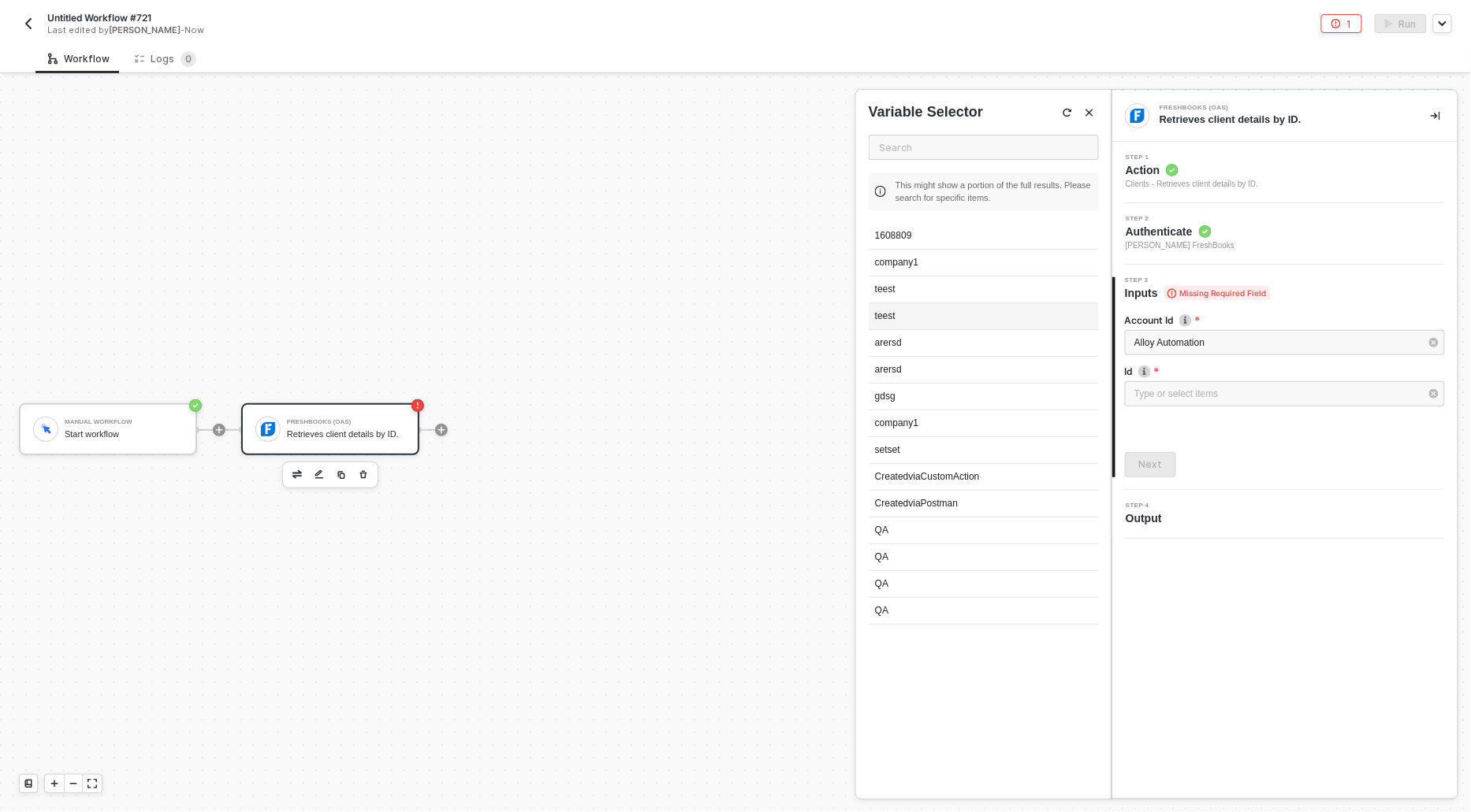
click at [907, 309] on div "teest" at bounding box center [984, 317] width 230 height 26
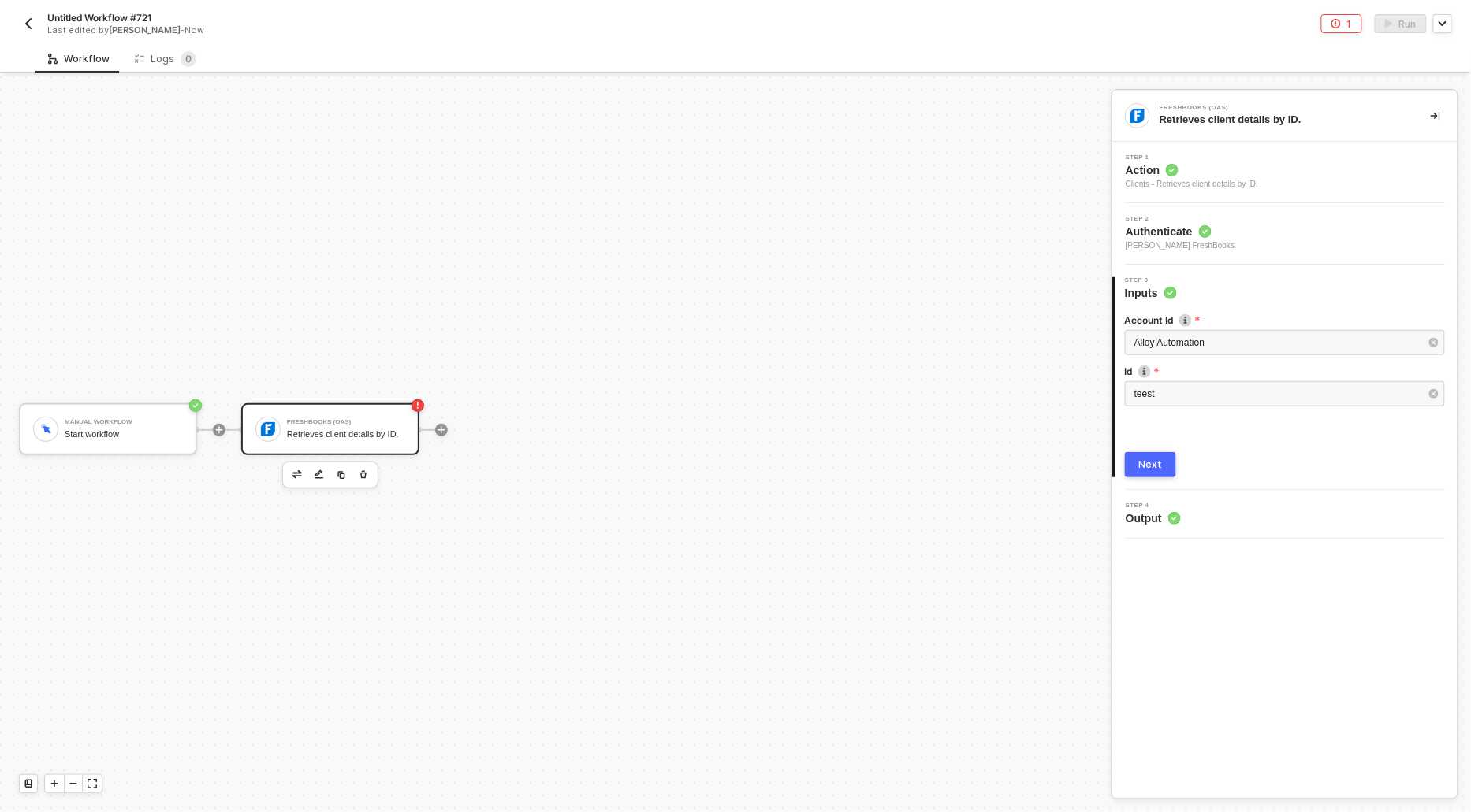
click at [1139, 459] on div "Next" at bounding box center [1150, 465] width 24 height 12
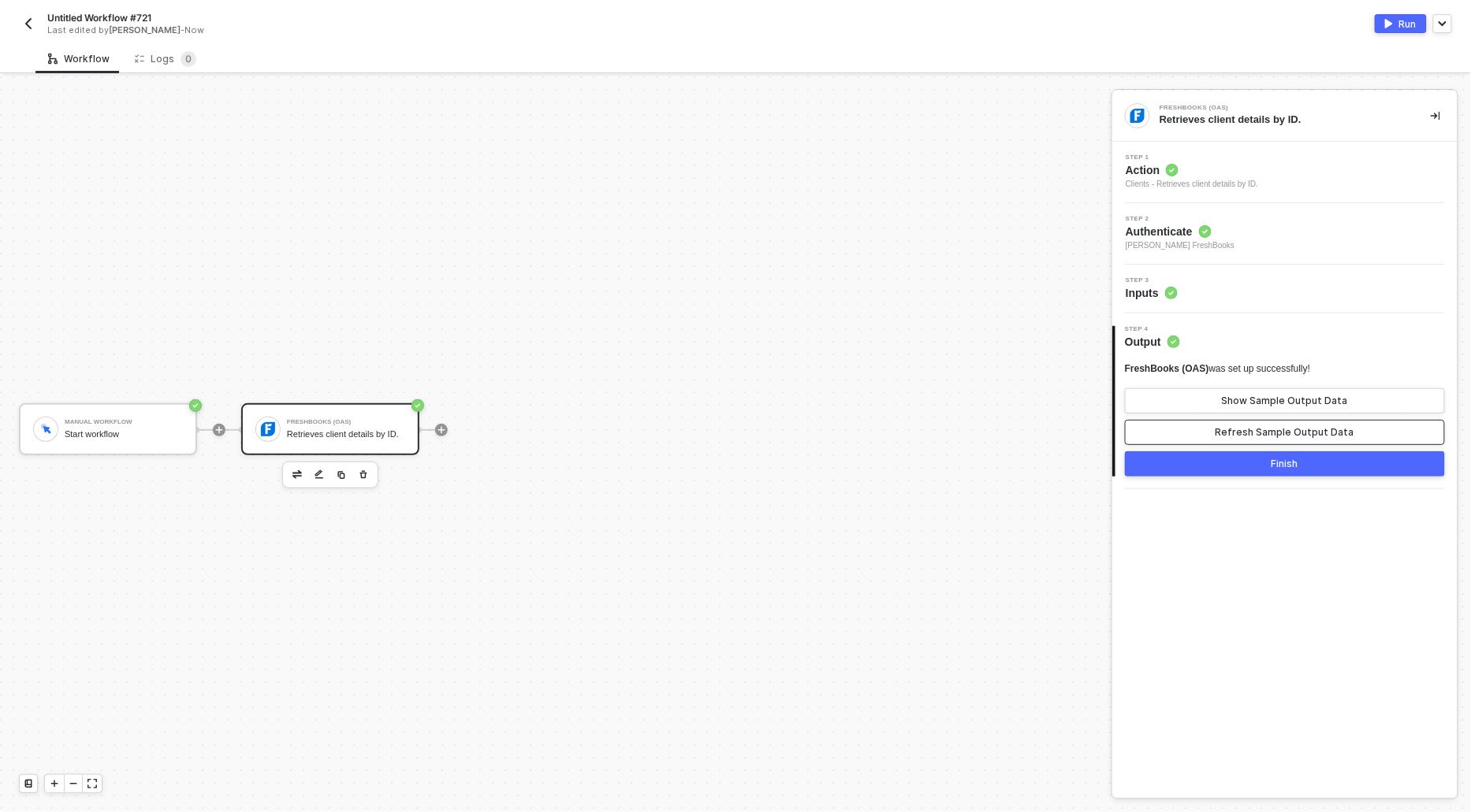
click at [1244, 430] on div "Refresh Sample Output Data" at bounding box center [1285, 432] width 139 height 12
click at [1241, 392] on button "Show Sample Output Data" at bounding box center [1285, 401] width 320 height 26
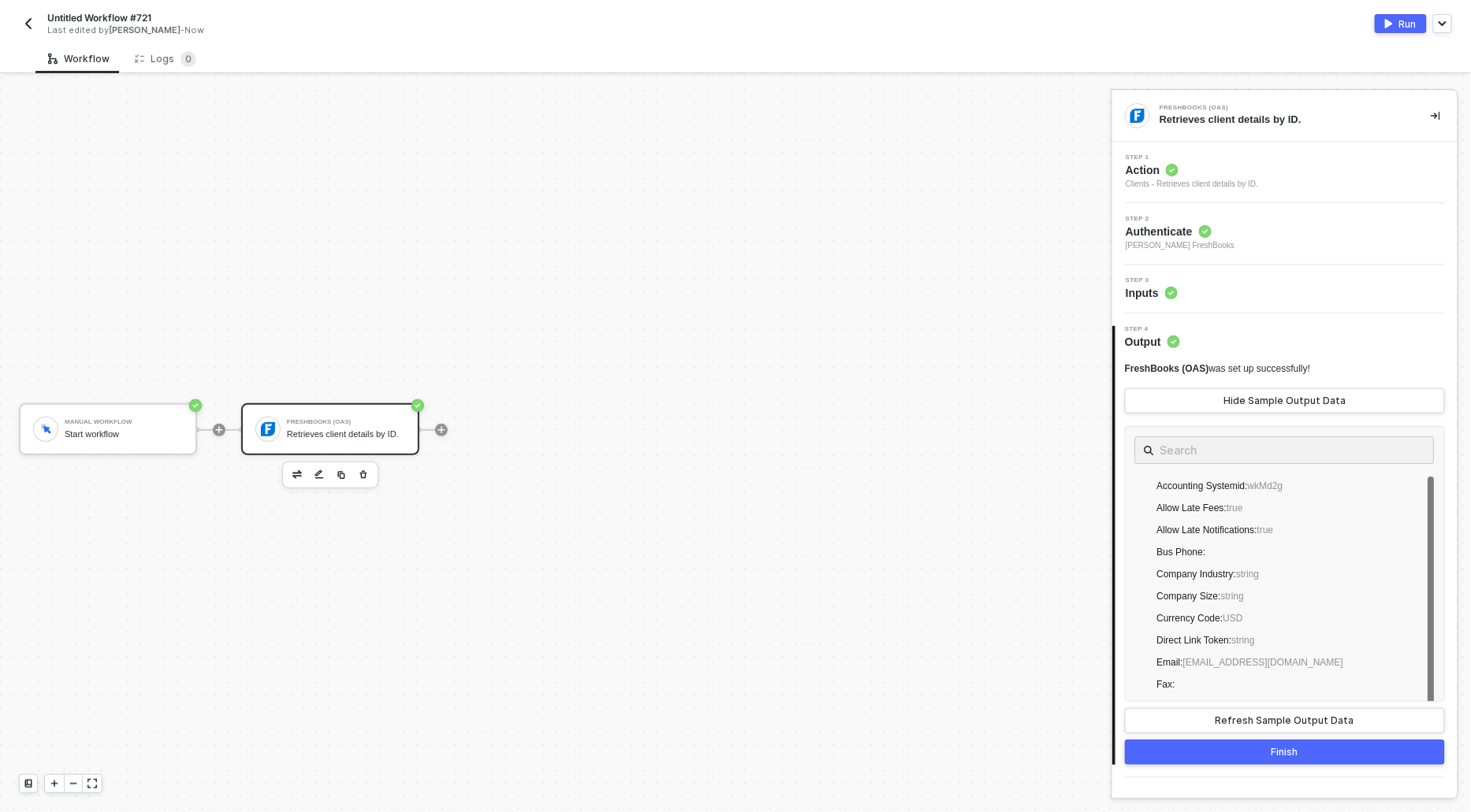
click at [1395, 25] on button "Run" at bounding box center [1400, 23] width 52 height 19
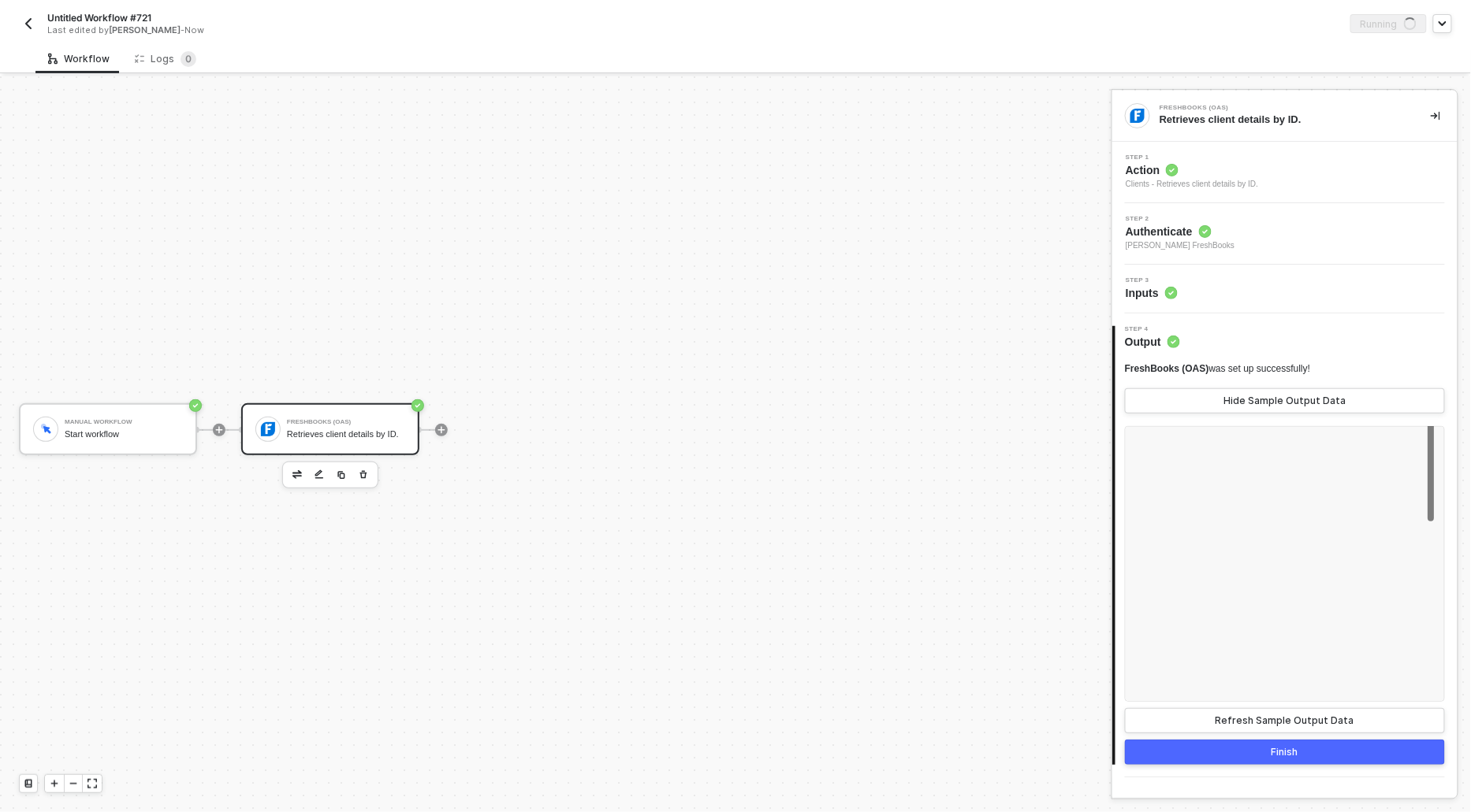
scroll to position [0, 0]
click at [168, 52] on div "Logs 0" at bounding box center [166, 59] width 62 height 16
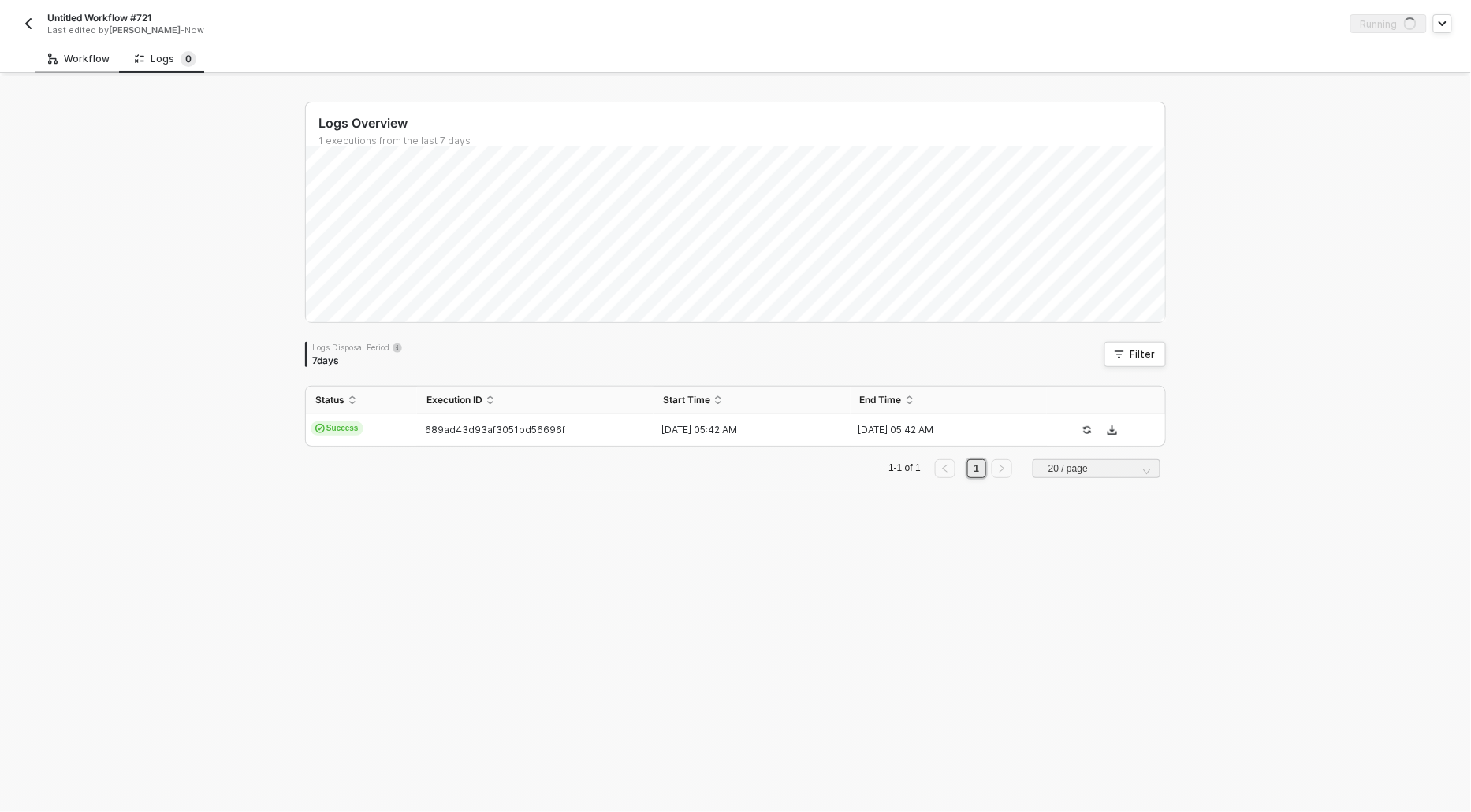
click at [58, 54] on div "Workflow" at bounding box center [79, 59] width 62 height 12
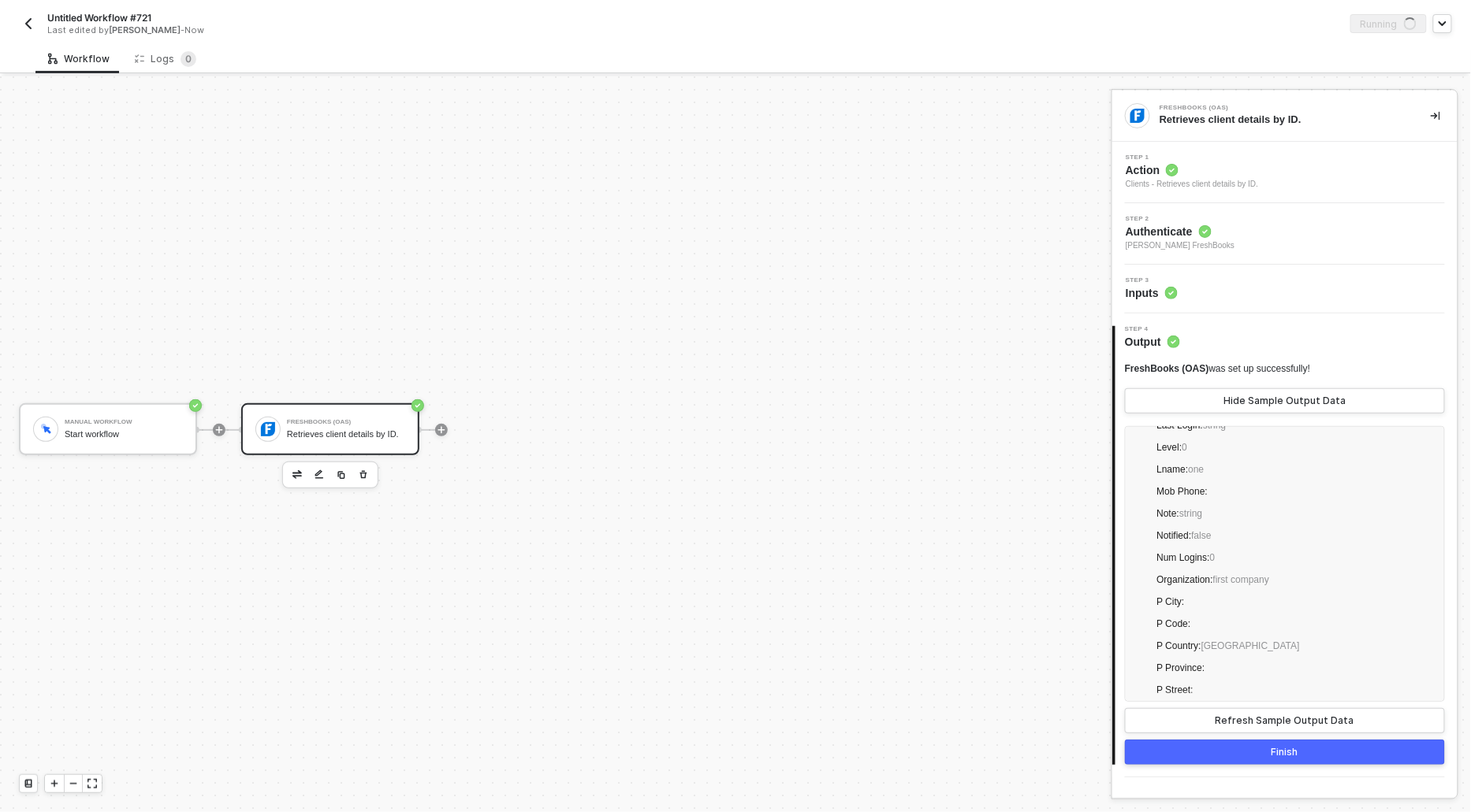
click at [1183, 164] on span "Action" at bounding box center [1192, 170] width 132 height 16
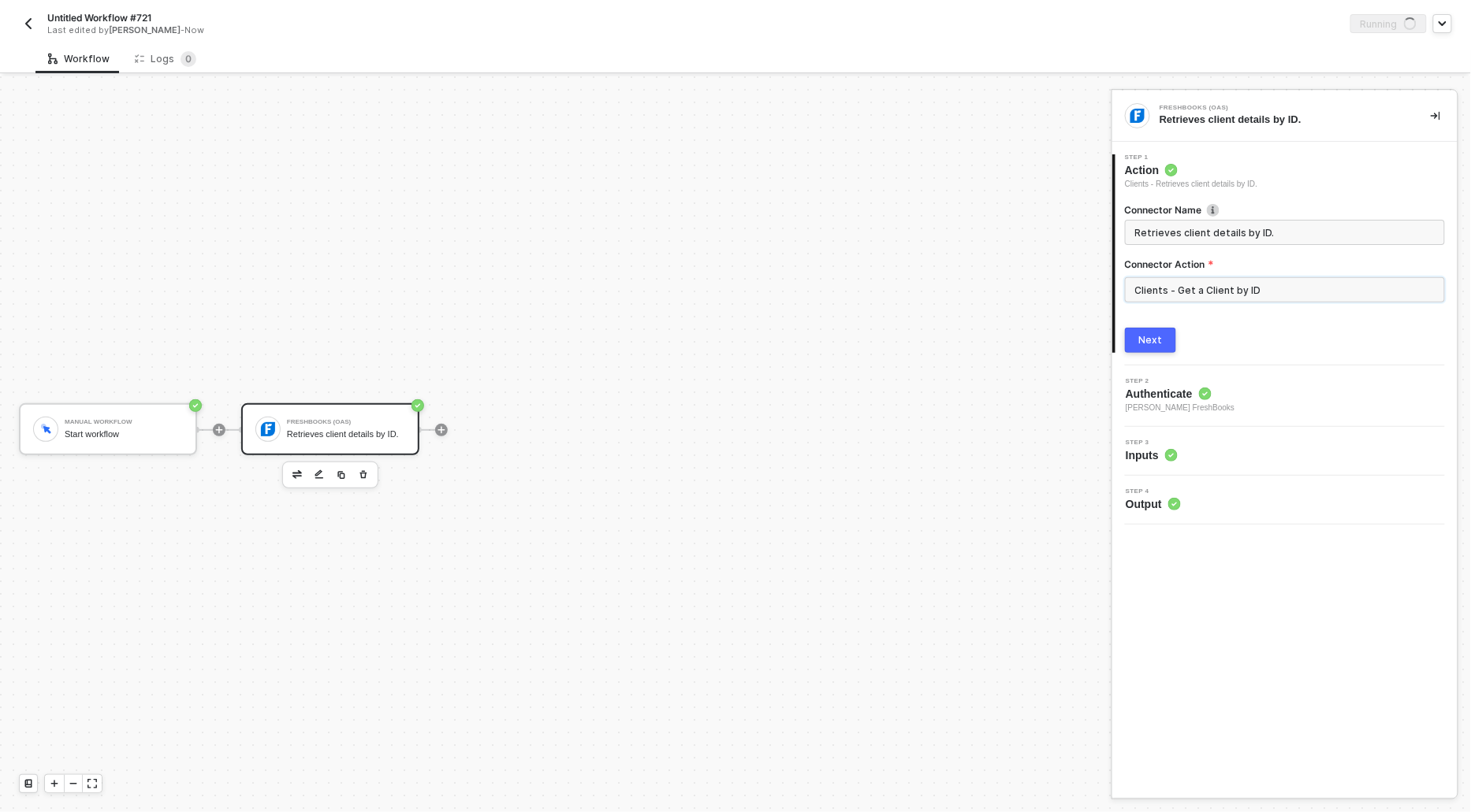
click at [1213, 286] on input "Clients - Get a Client by ID" at bounding box center [1285, 289] width 320 height 26
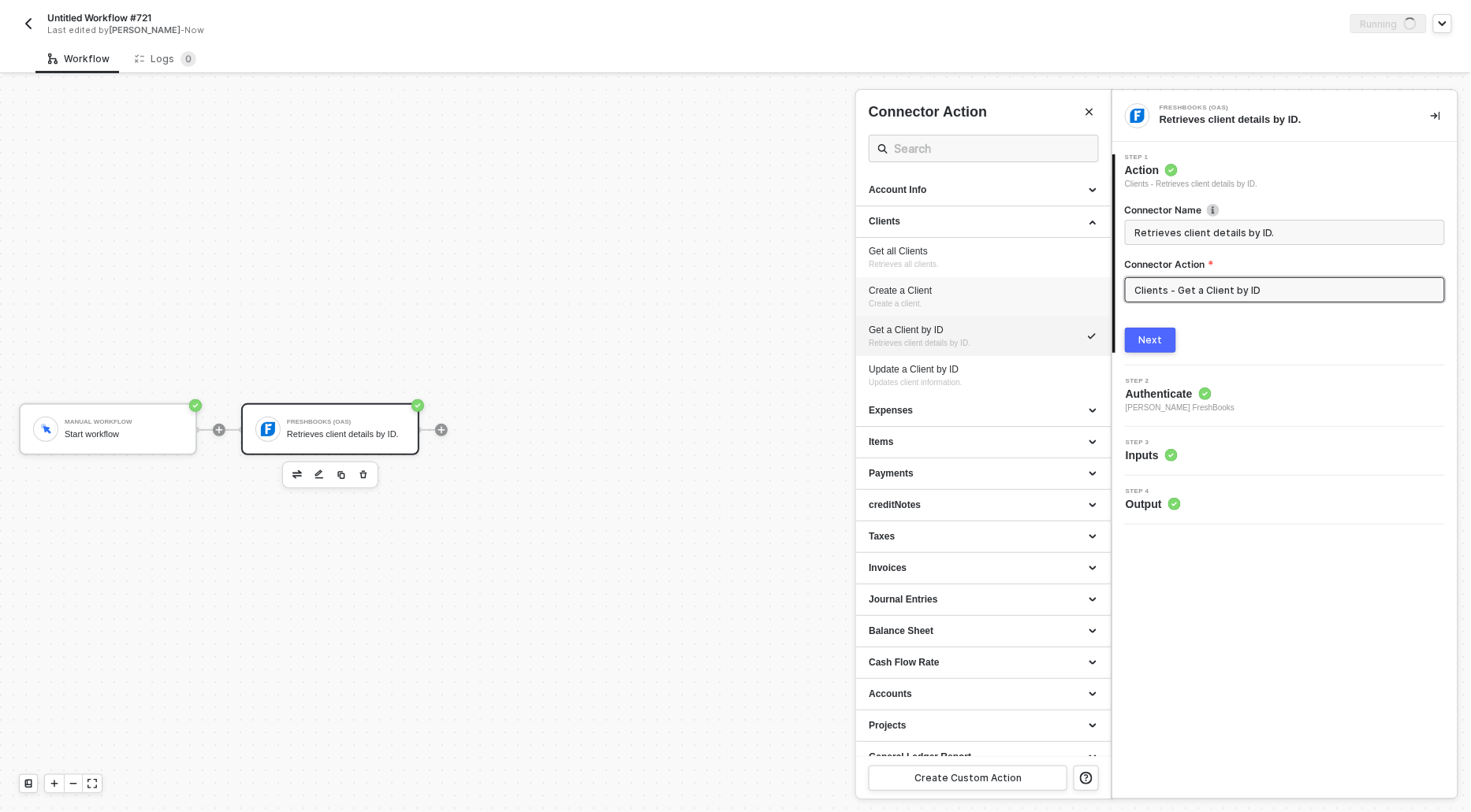
click at [909, 289] on div "Create a Client" at bounding box center [984, 290] width 230 height 13
type input "Create a client."
type input "Clients - Create a Client"
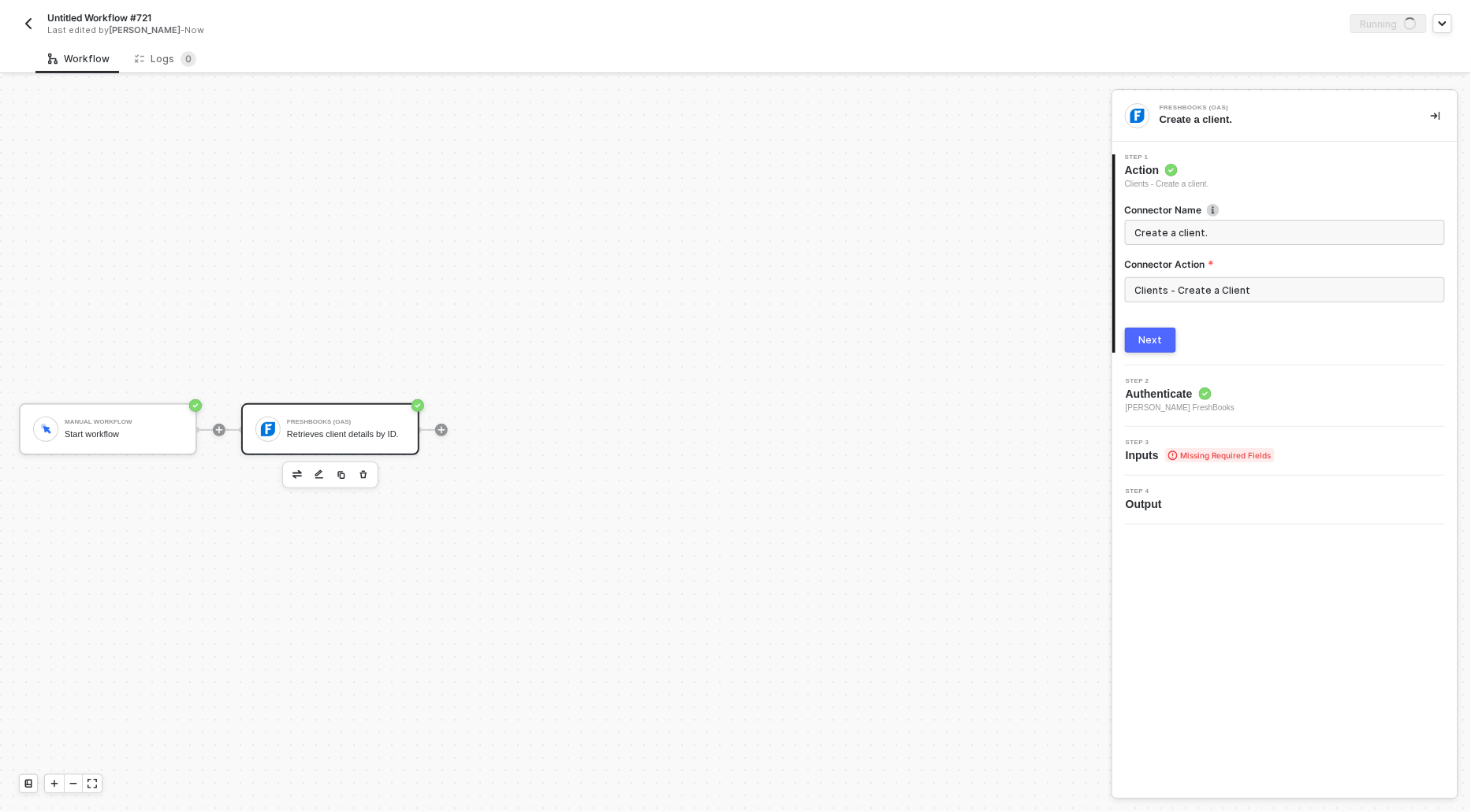
click at [1156, 342] on div "Next" at bounding box center [1150, 341] width 24 height 12
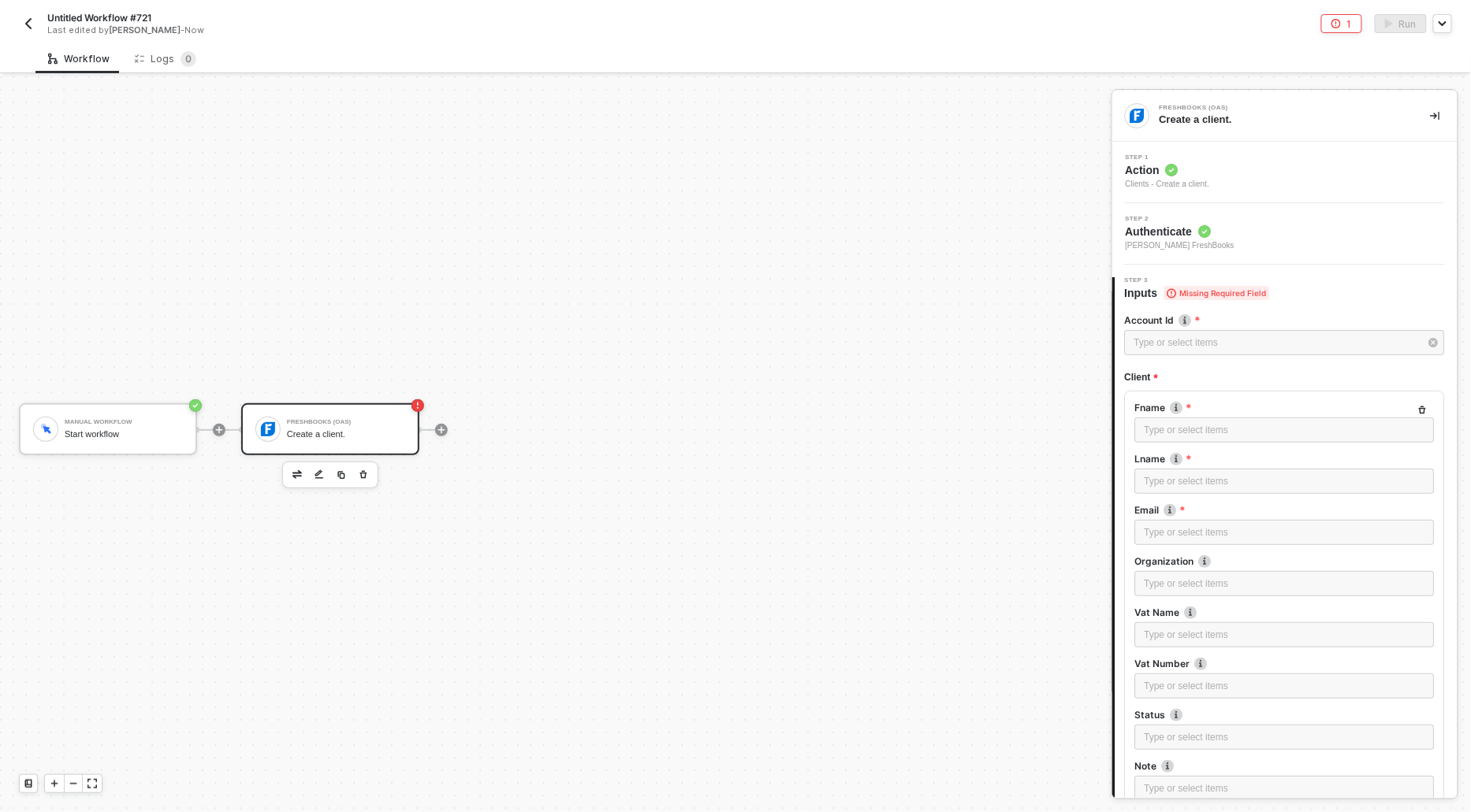
click at [1146, 179] on div "Clients - Create a client." at bounding box center [1168, 184] width 85 height 12
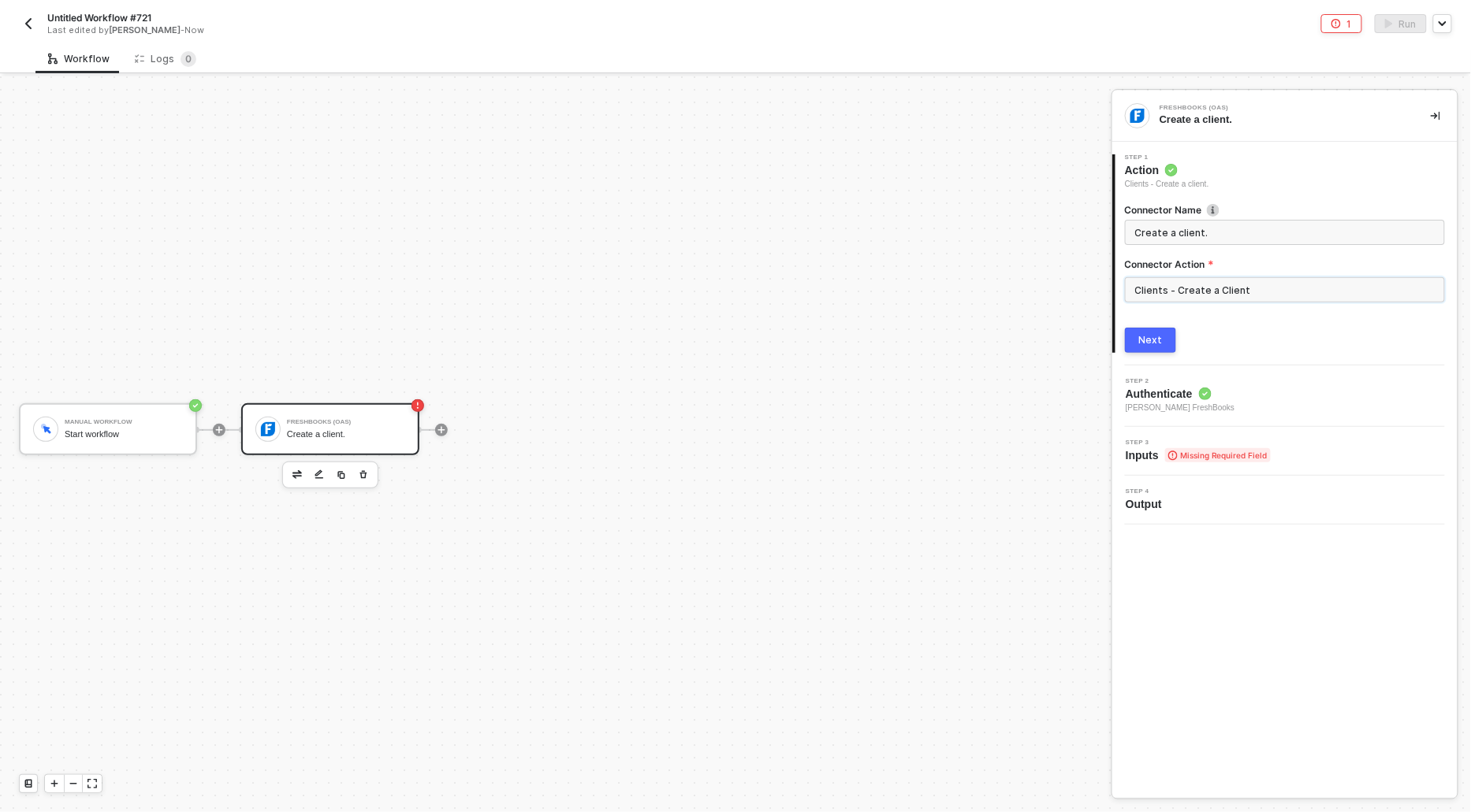
click at [1169, 283] on input "Clients - Create a Client" at bounding box center [1285, 289] width 320 height 26
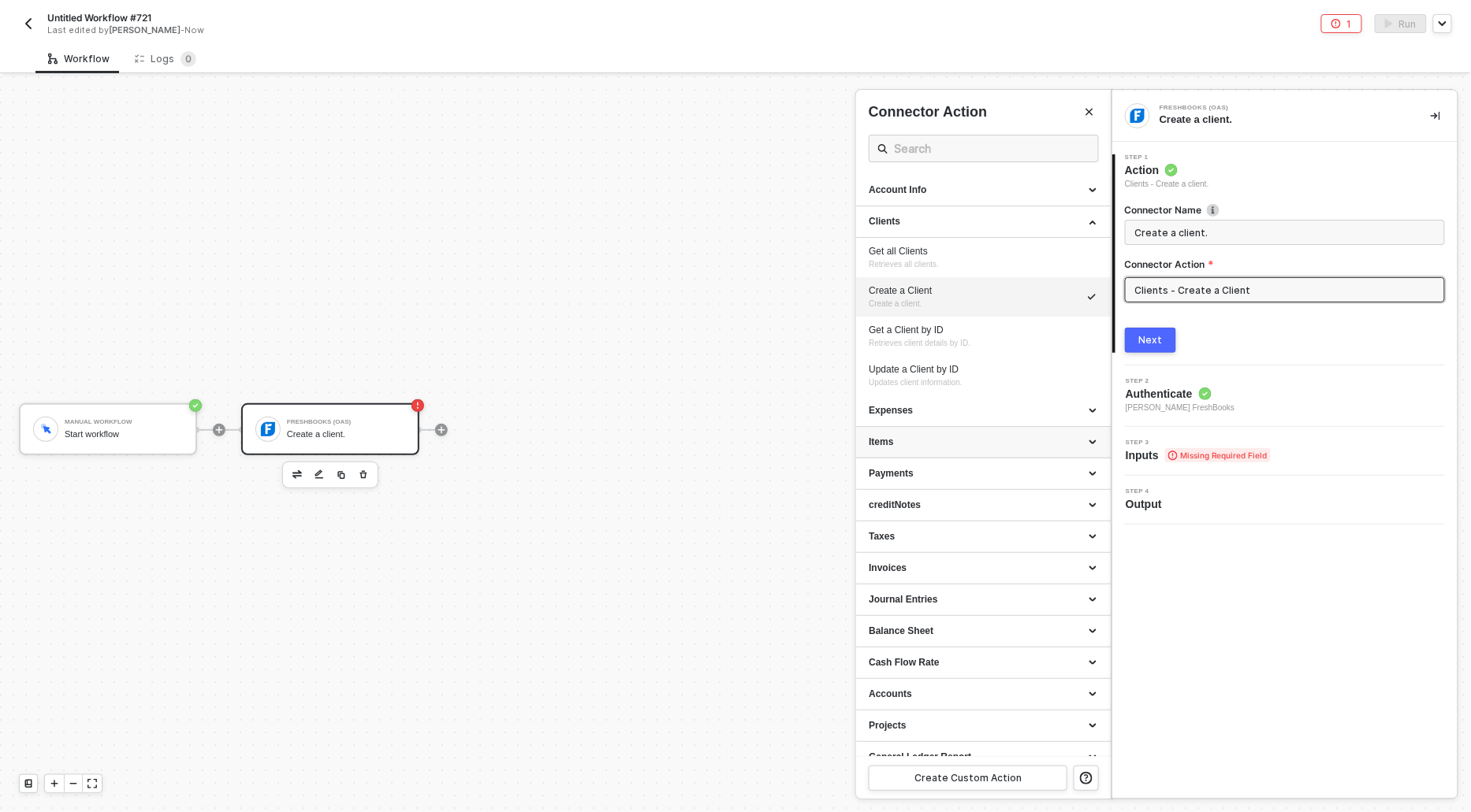
click at [921, 447] on div "Items" at bounding box center [984, 442] width 230 height 13
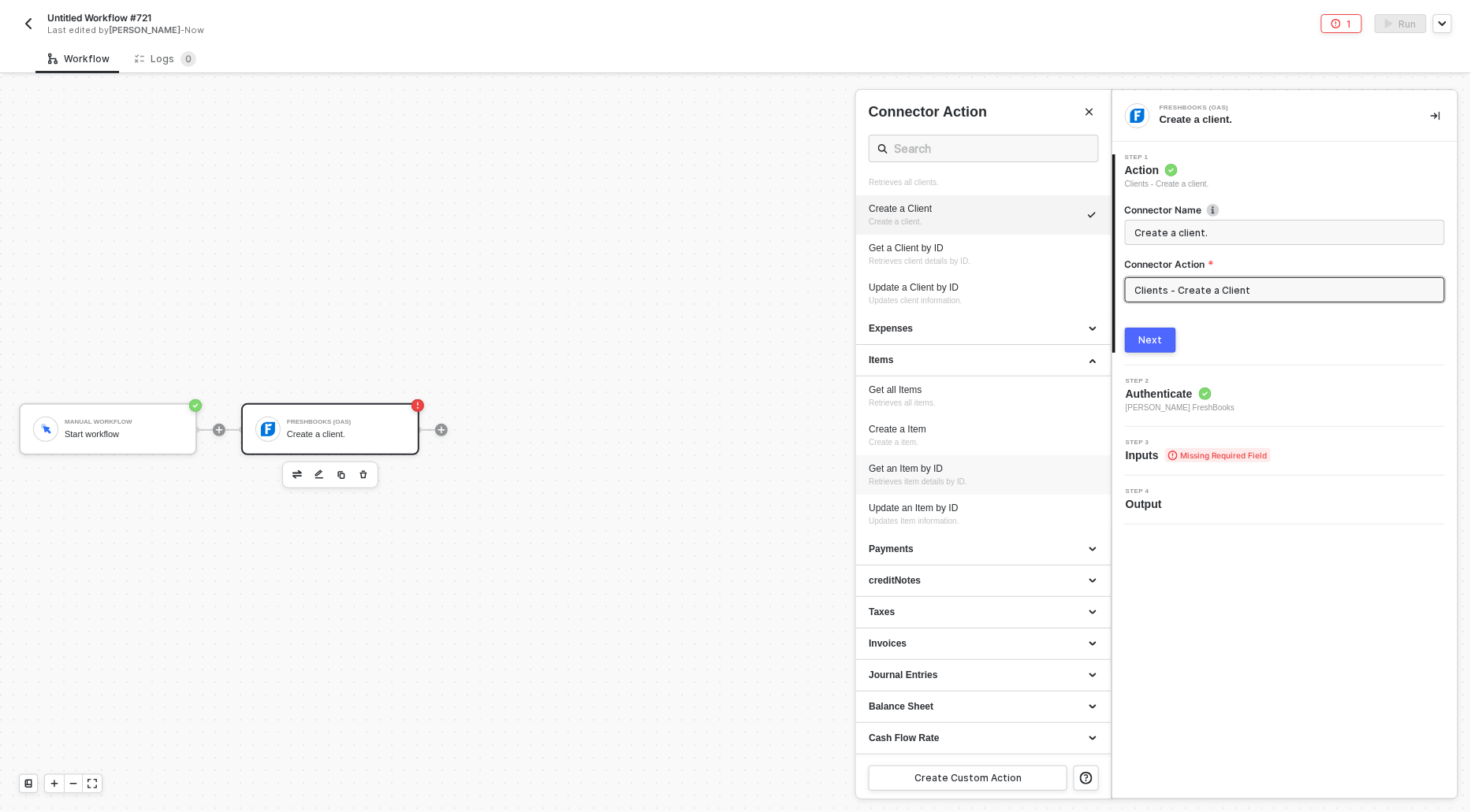
scroll to position [111, 0]
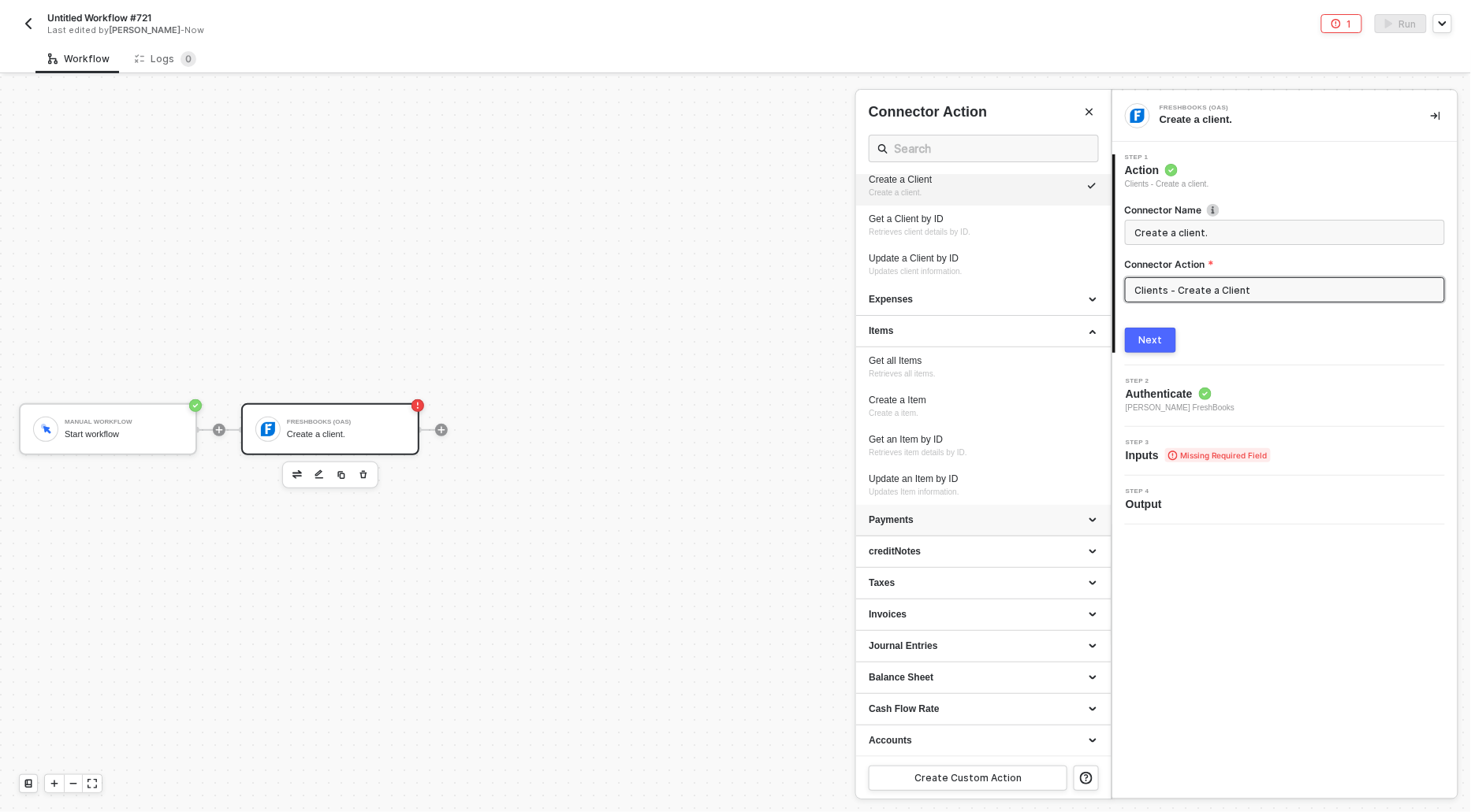
click at [899, 526] on div "Payments" at bounding box center [984, 521] width 254 height 32
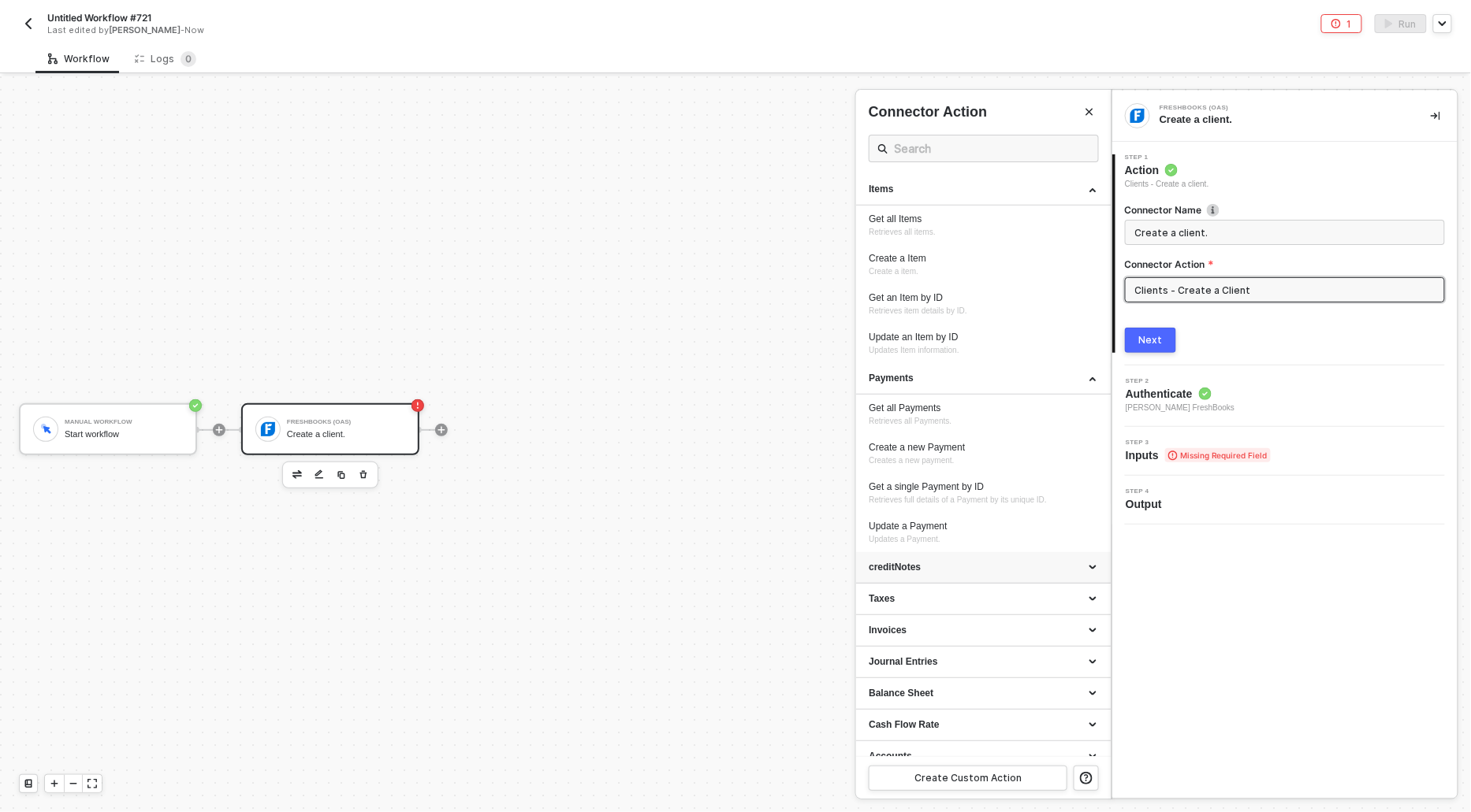
click at [894, 563] on div "creditNotes" at bounding box center [984, 568] width 230 height 13
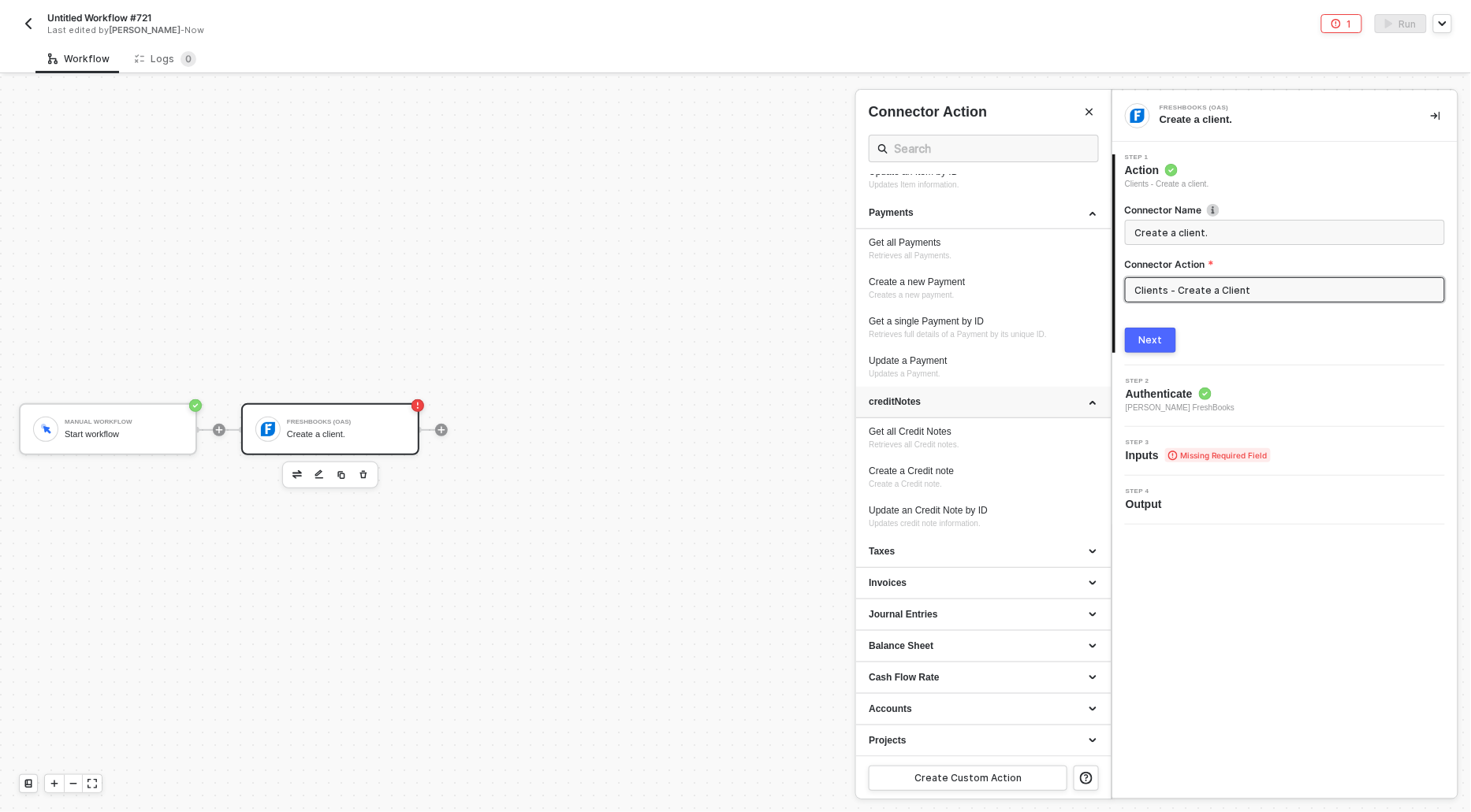
scroll to position [431, 0]
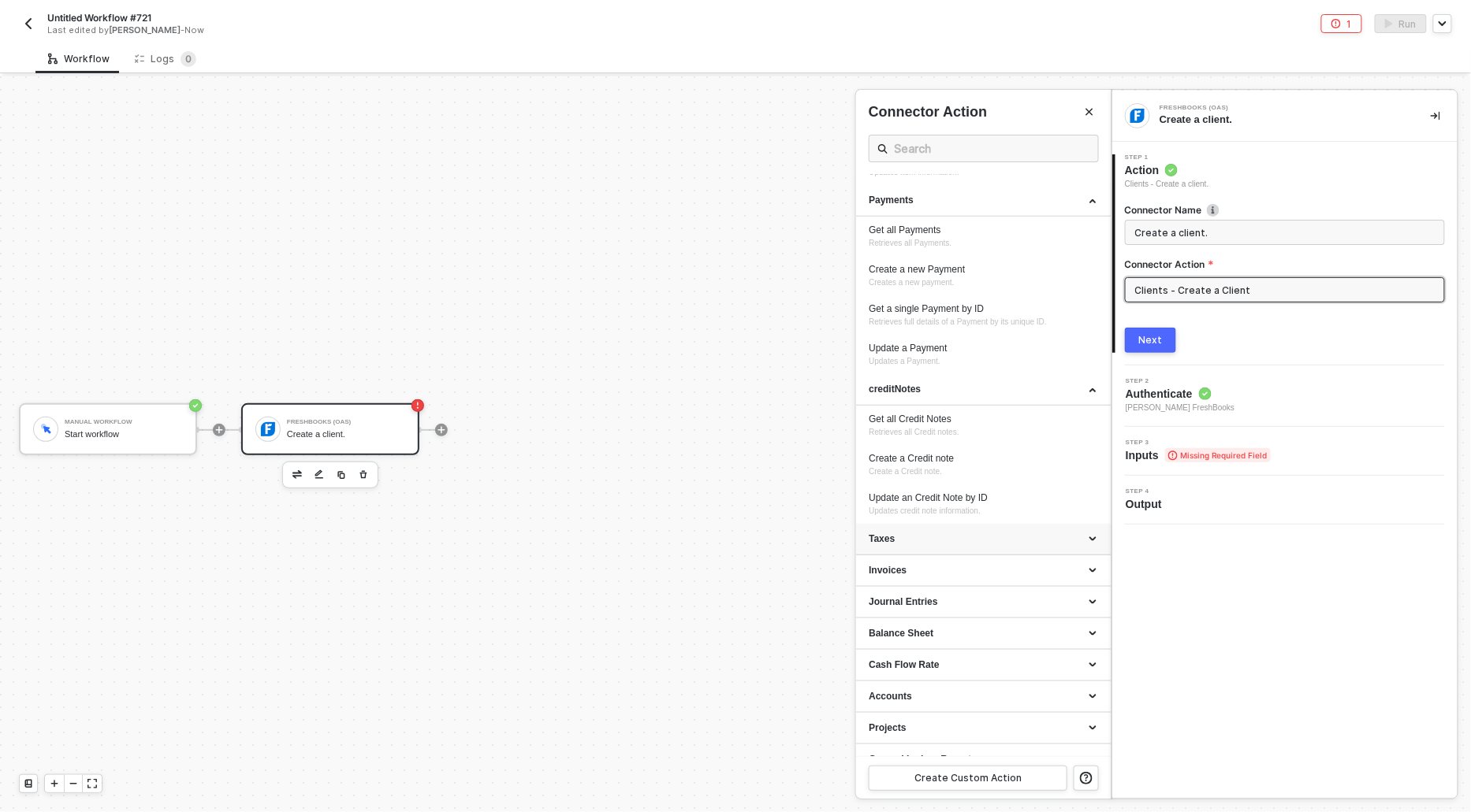
click at [887, 530] on div "Taxes" at bounding box center [984, 540] width 254 height 32
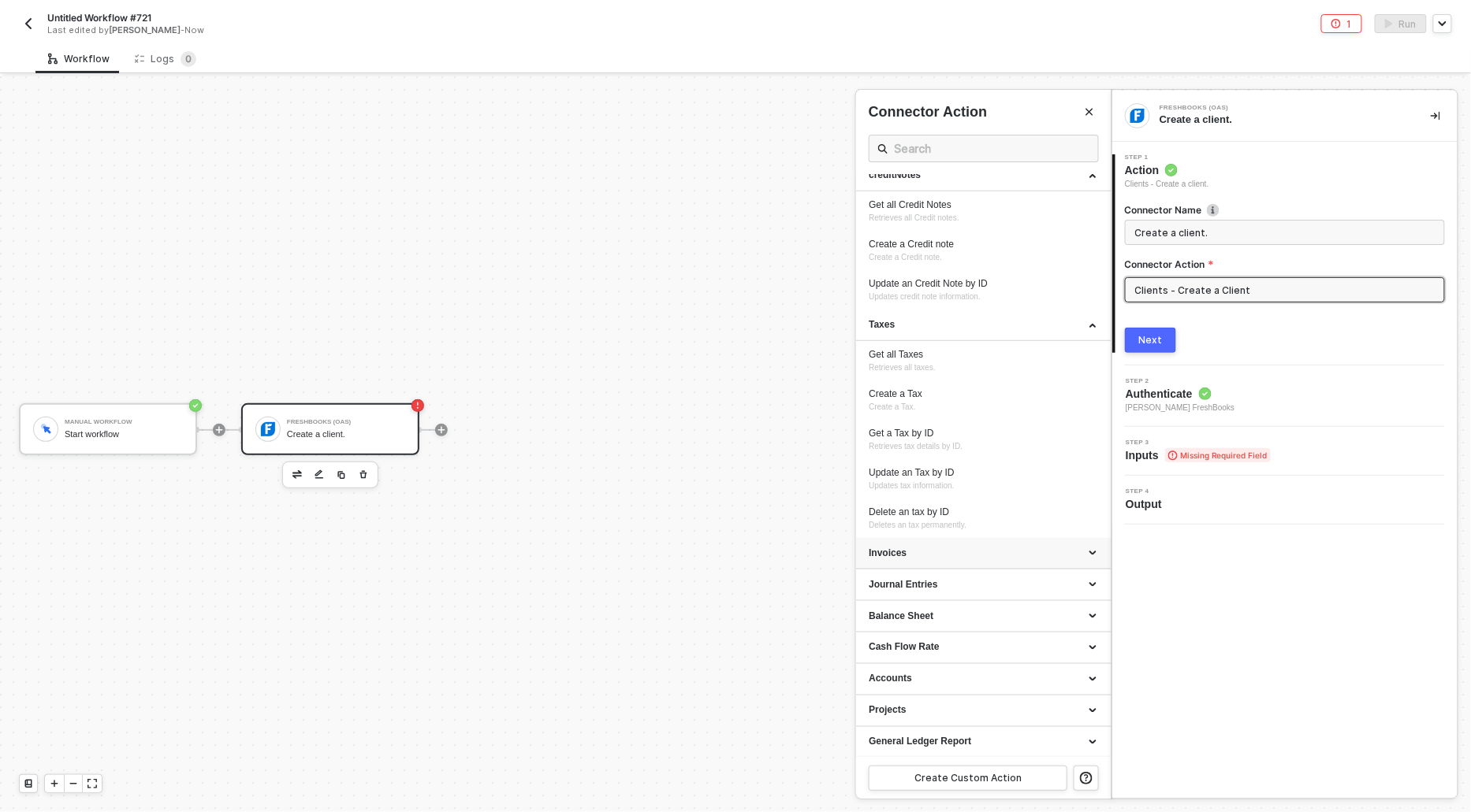
click at [916, 538] on div "Invoices" at bounding box center [984, 554] width 254 height 32
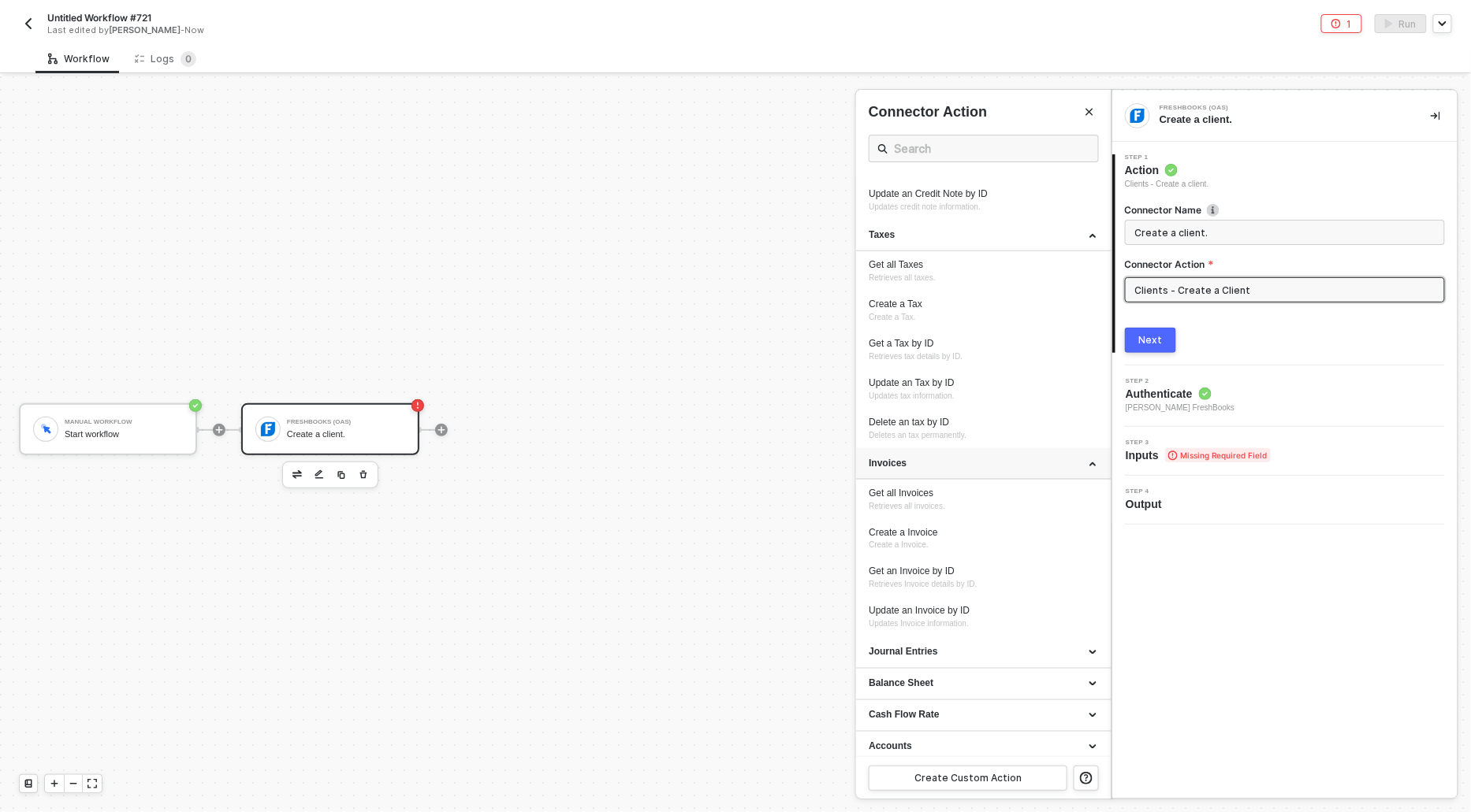
scroll to position [786, 0]
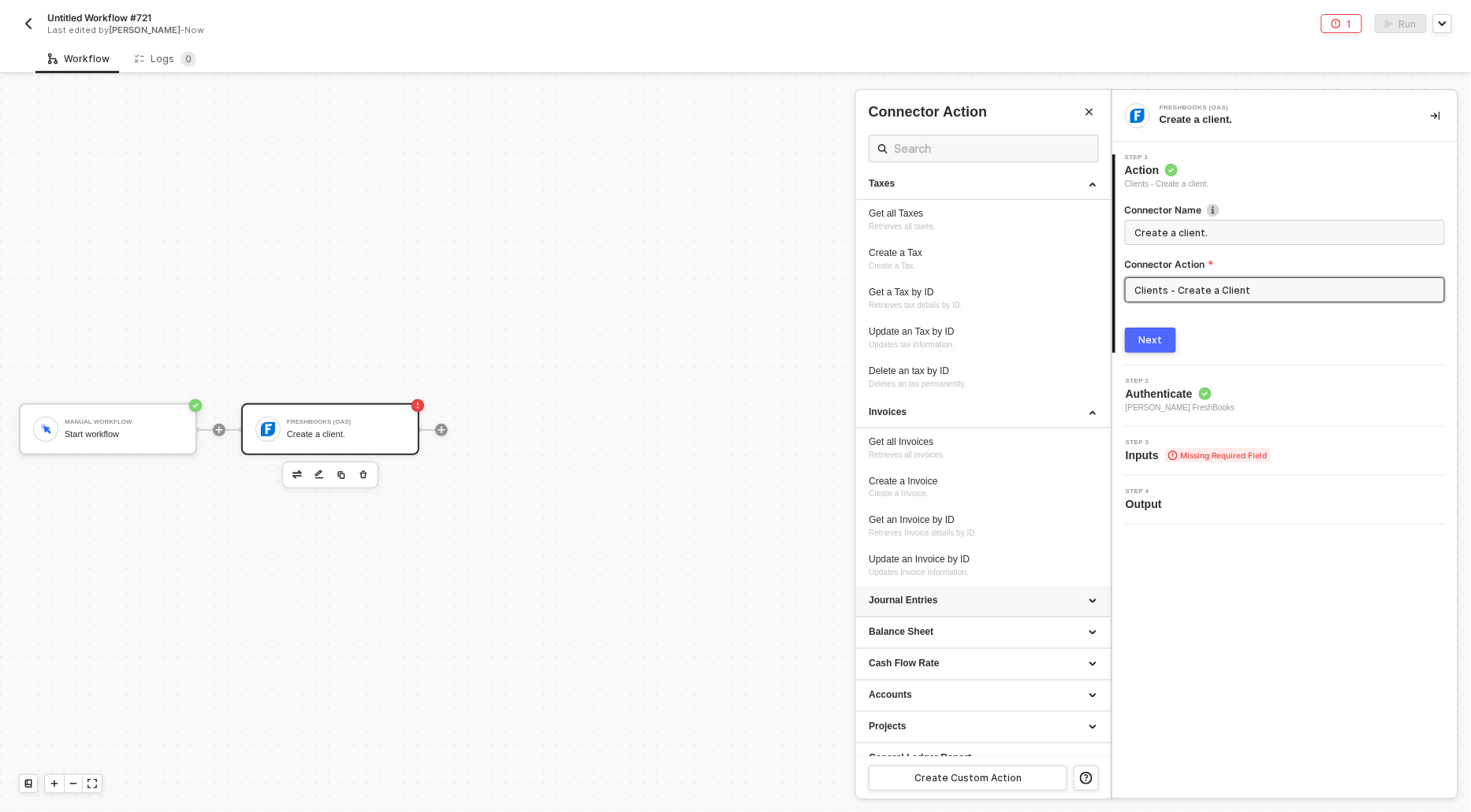
click at [895, 607] on div "Journal Entries" at bounding box center [984, 602] width 254 height 32
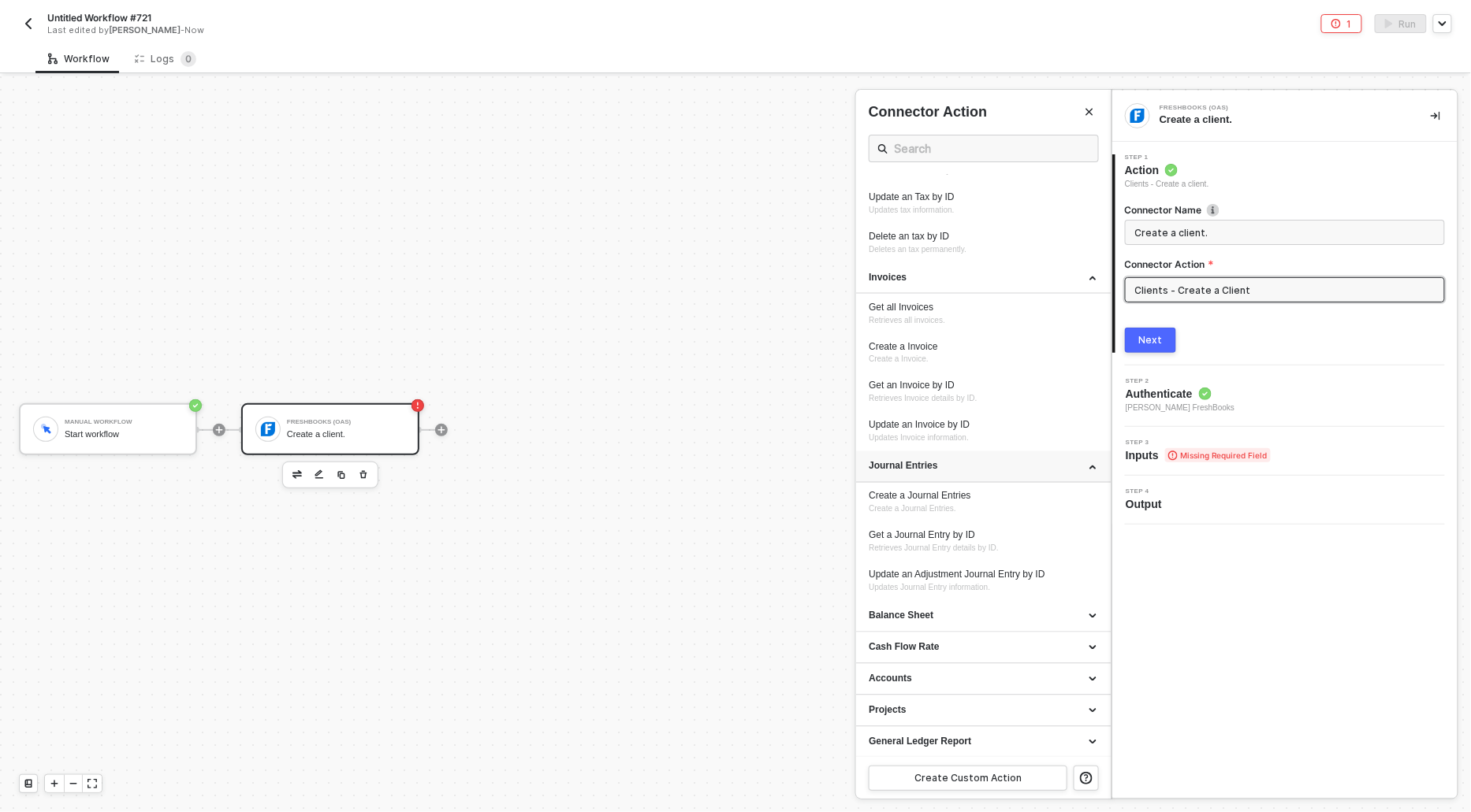
click at [895, 607] on div "Balance Sheet" at bounding box center [984, 617] width 254 height 32
click at [894, 642] on div "Cash Flow Rate" at bounding box center [984, 648] width 230 height 13
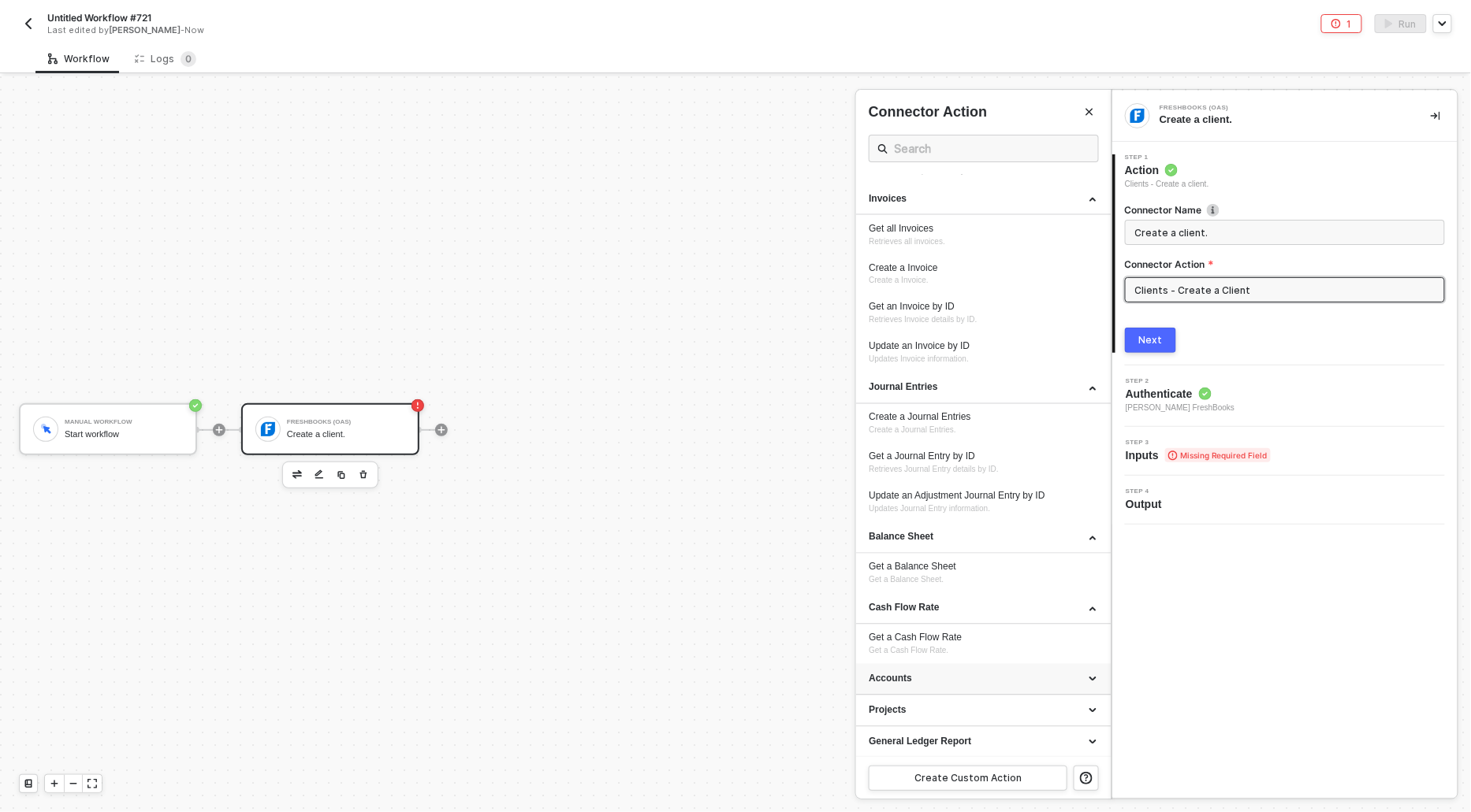
click at [886, 680] on div "Accounts" at bounding box center [984, 679] width 230 height 13
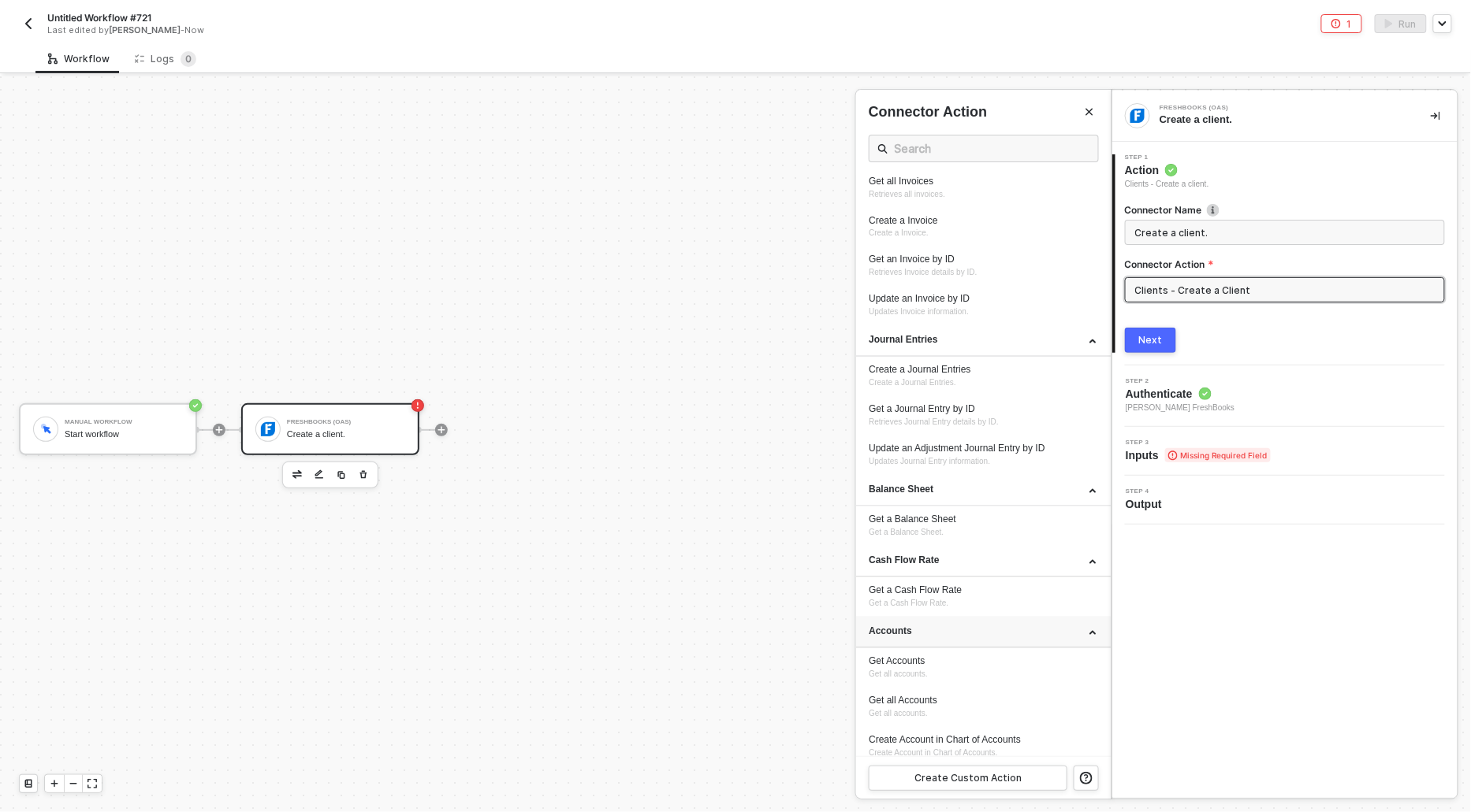
scroll to position [1118, 0]
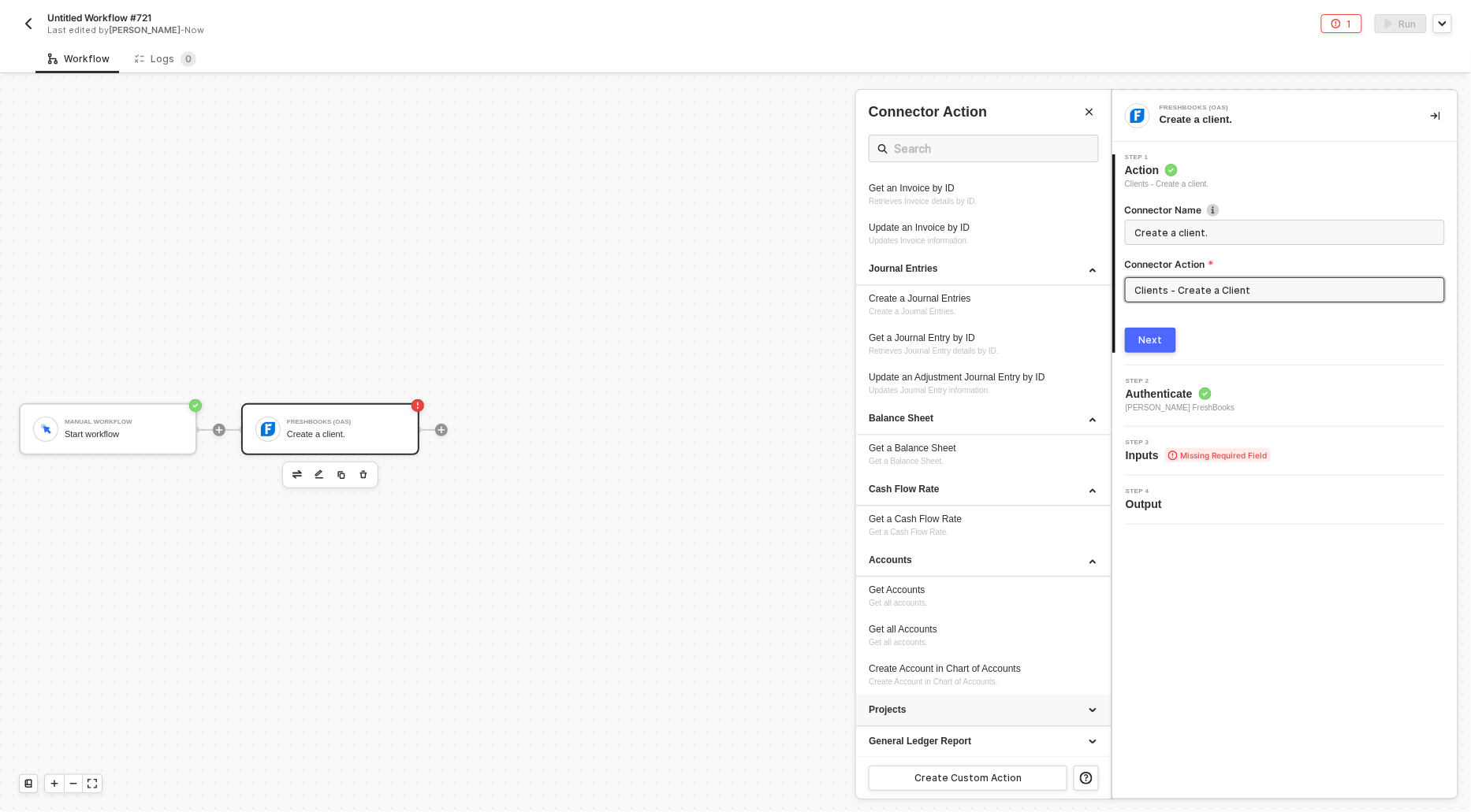
click at [883, 704] on div "Projects" at bounding box center [984, 710] width 230 height 13
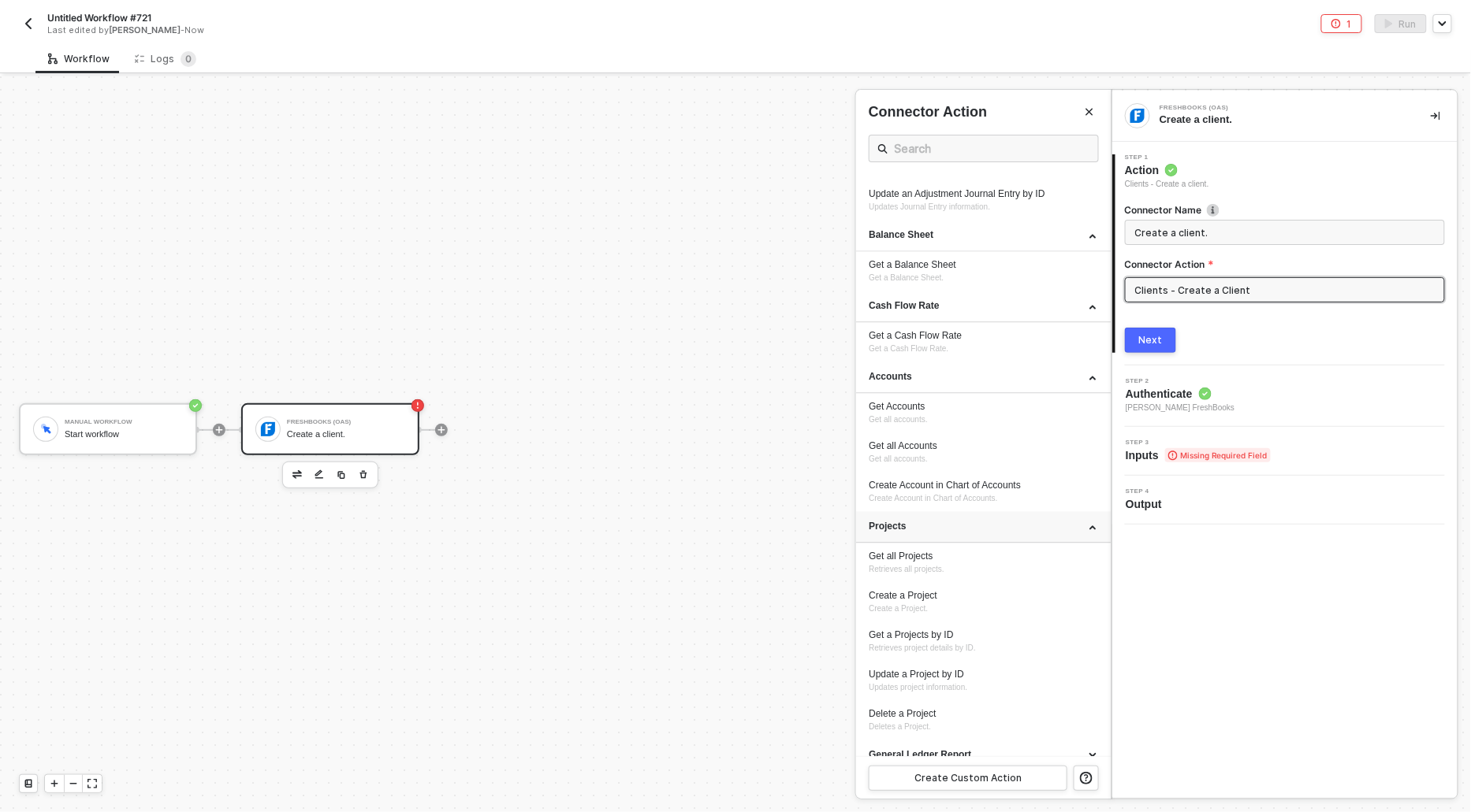
scroll to position [1315, 0]
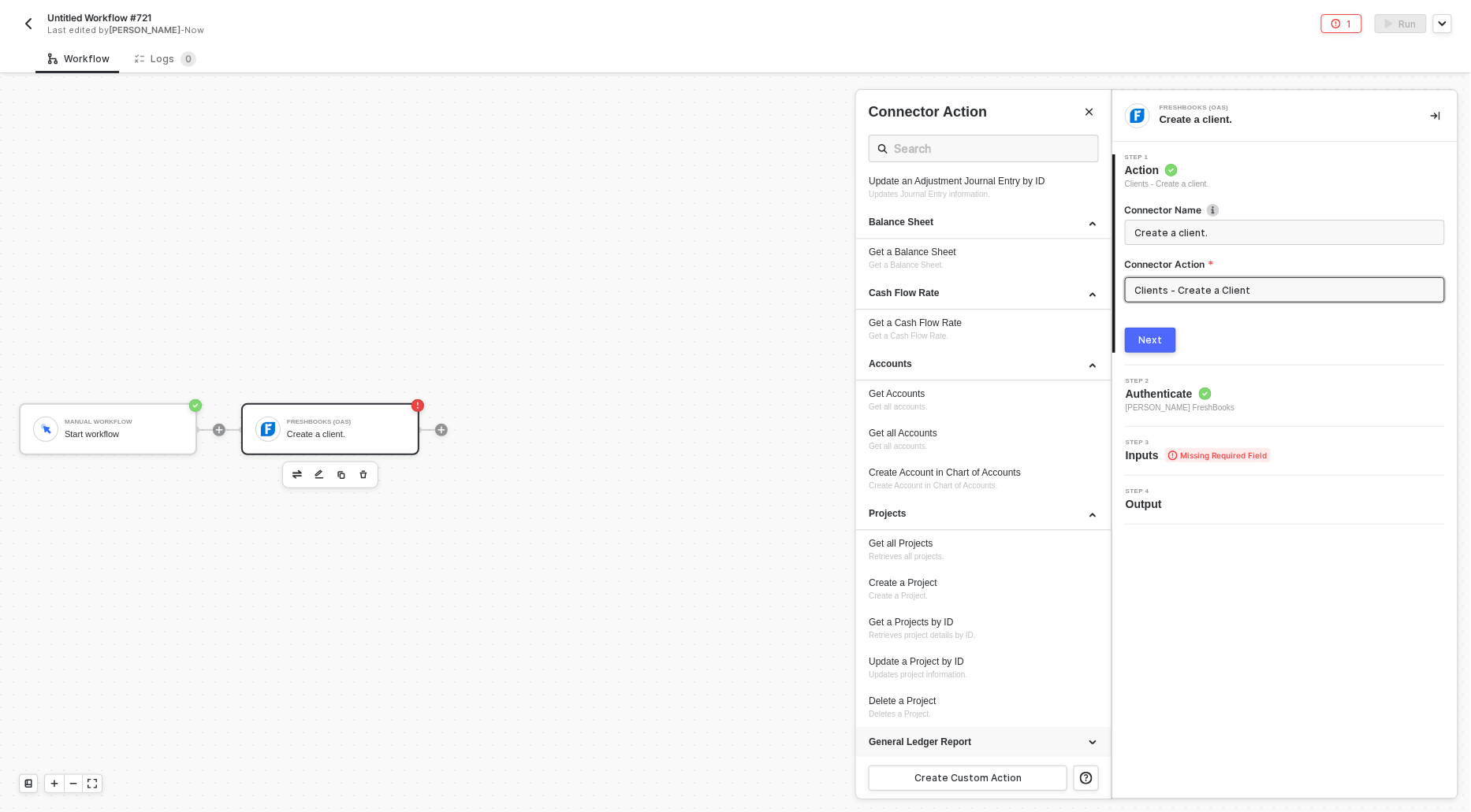
click at [894, 731] on div "General Ledger Report" at bounding box center [984, 743] width 254 height 32
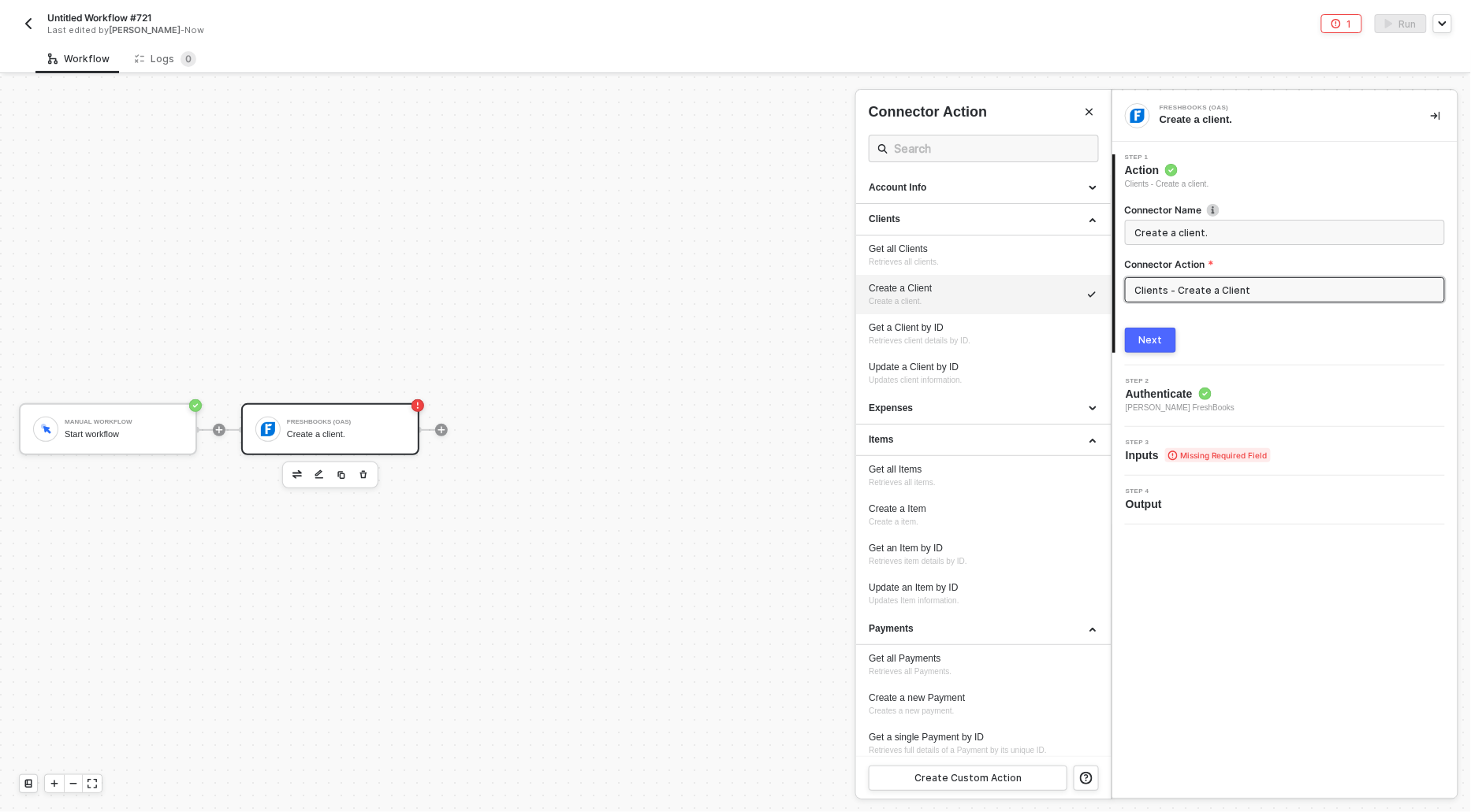
scroll to position [0, 0]
click at [922, 410] on div "Expenses" at bounding box center [984, 410] width 230 height 13
click at [919, 480] on div "Create a new Expense" at bounding box center [984, 480] width 230 height 13
type input "Creates a new expense."
type input "Expenses - Create a new Expense"
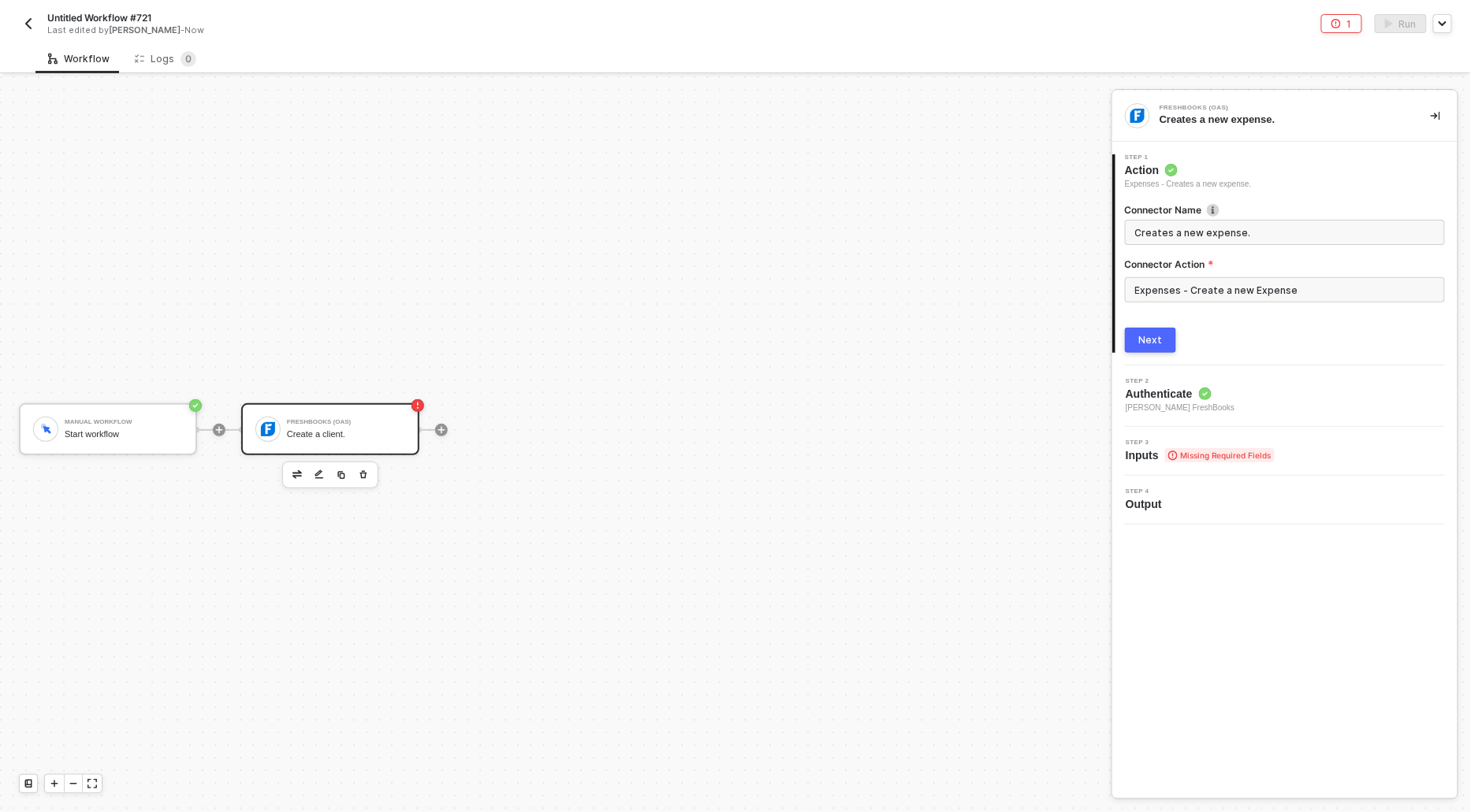
click at [1153, 328] on button "Next" at bounding box center [1150, 340] width 51 height 26
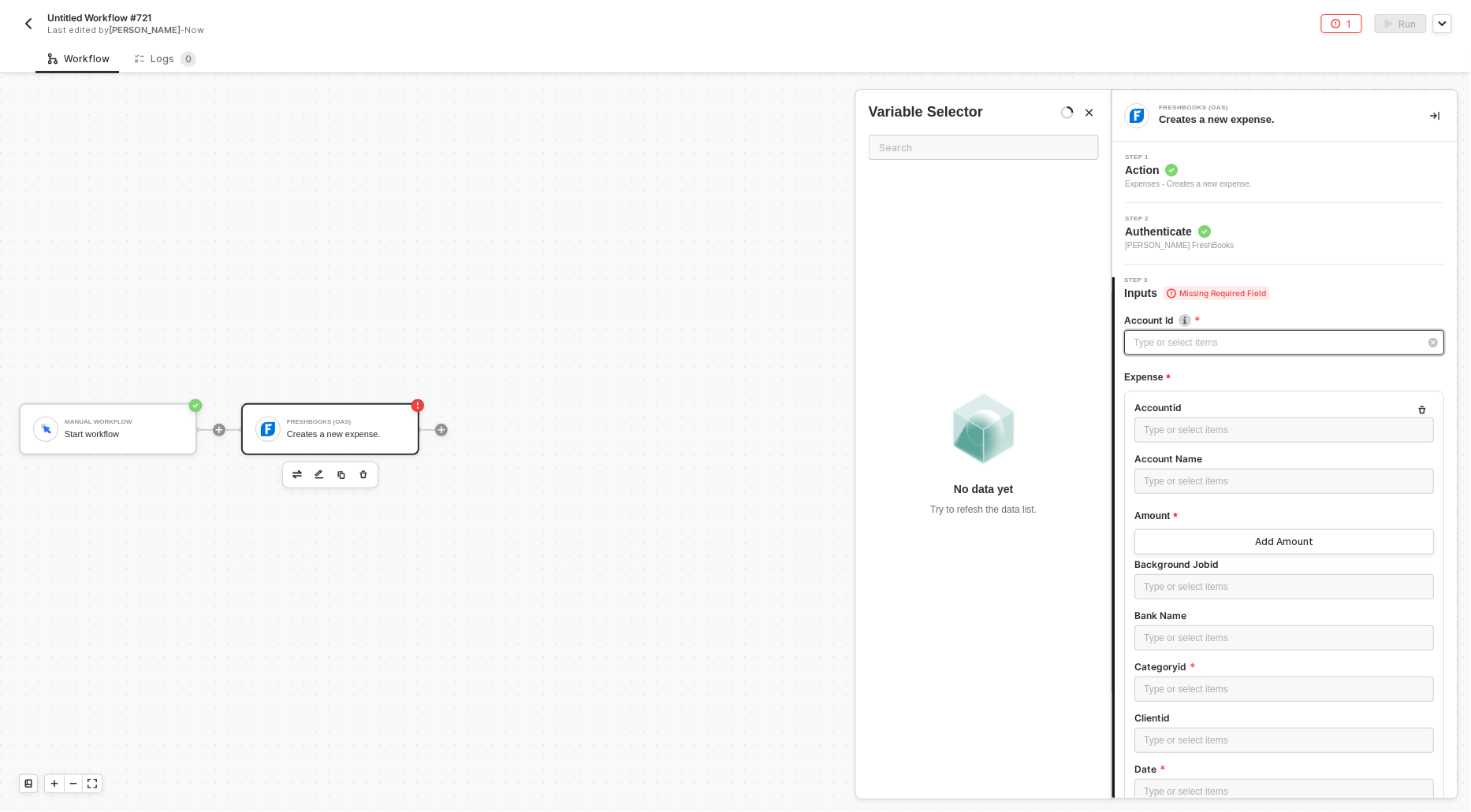
click at [1150, 342] on div "Type or select items ﻿" at bounding box center [1277, 342] width 285 height 15
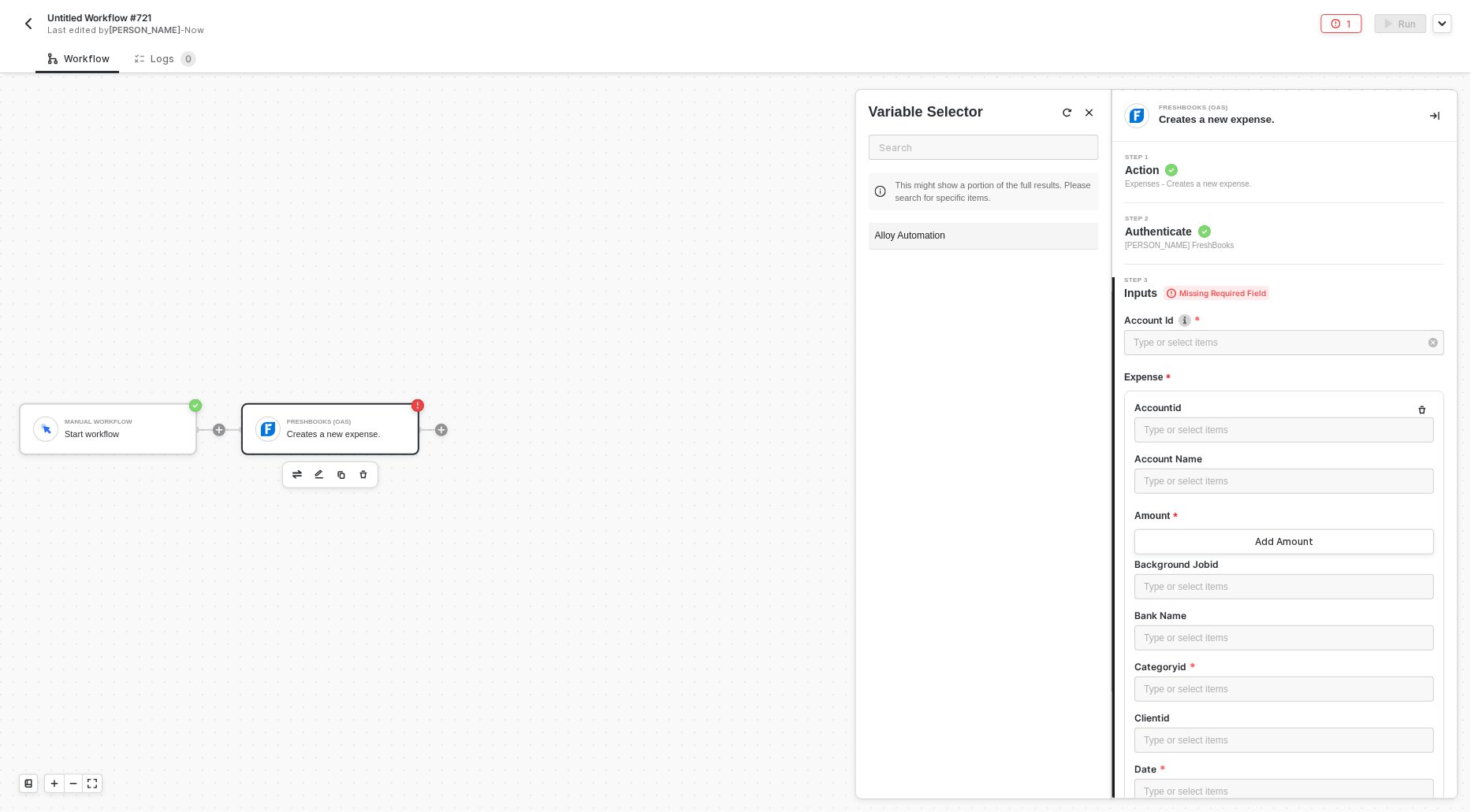
click at [946, 242] on div "Alloy Automation" at bounding box center [984, 237] width 230 height 26
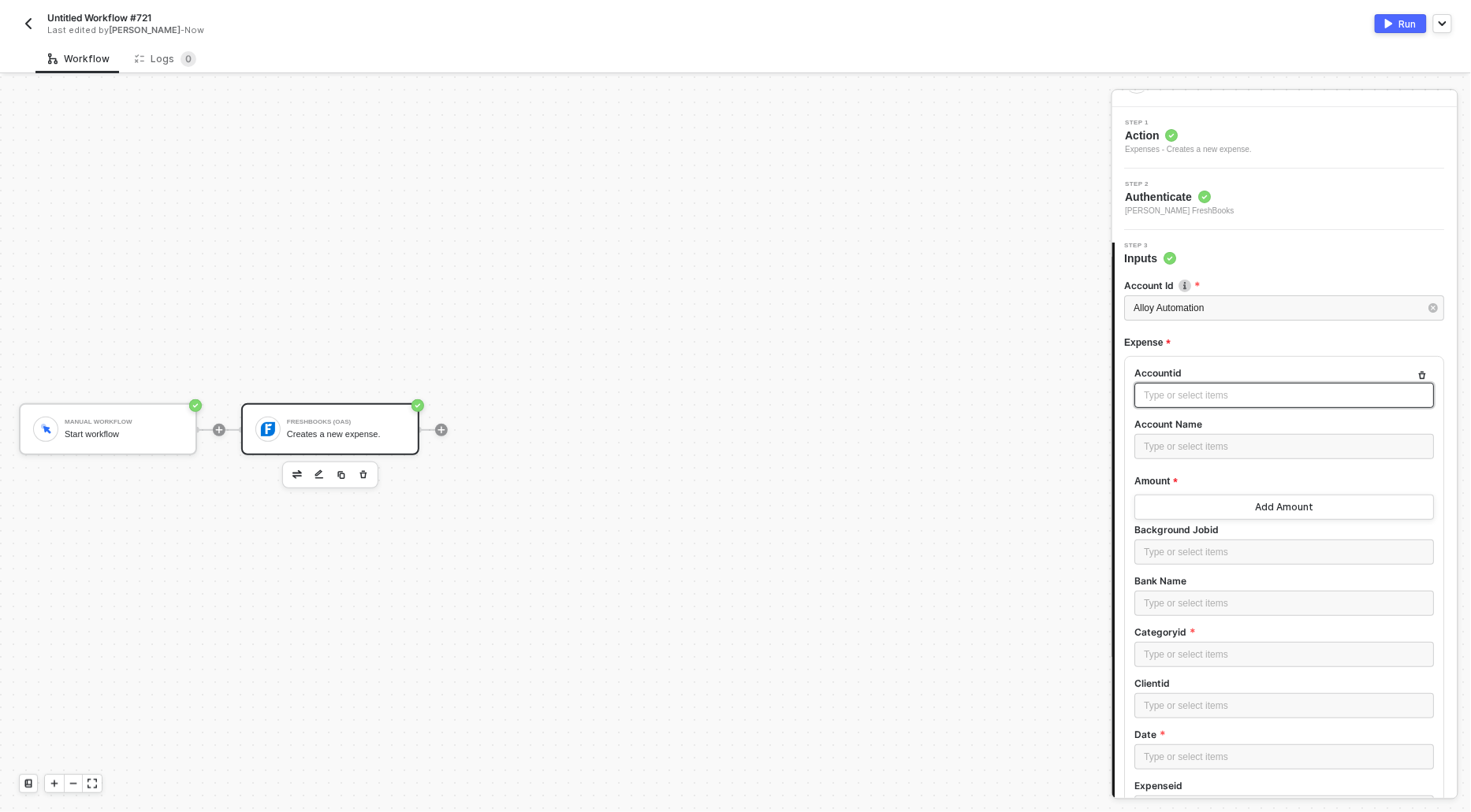
scroll to position [69, 0]
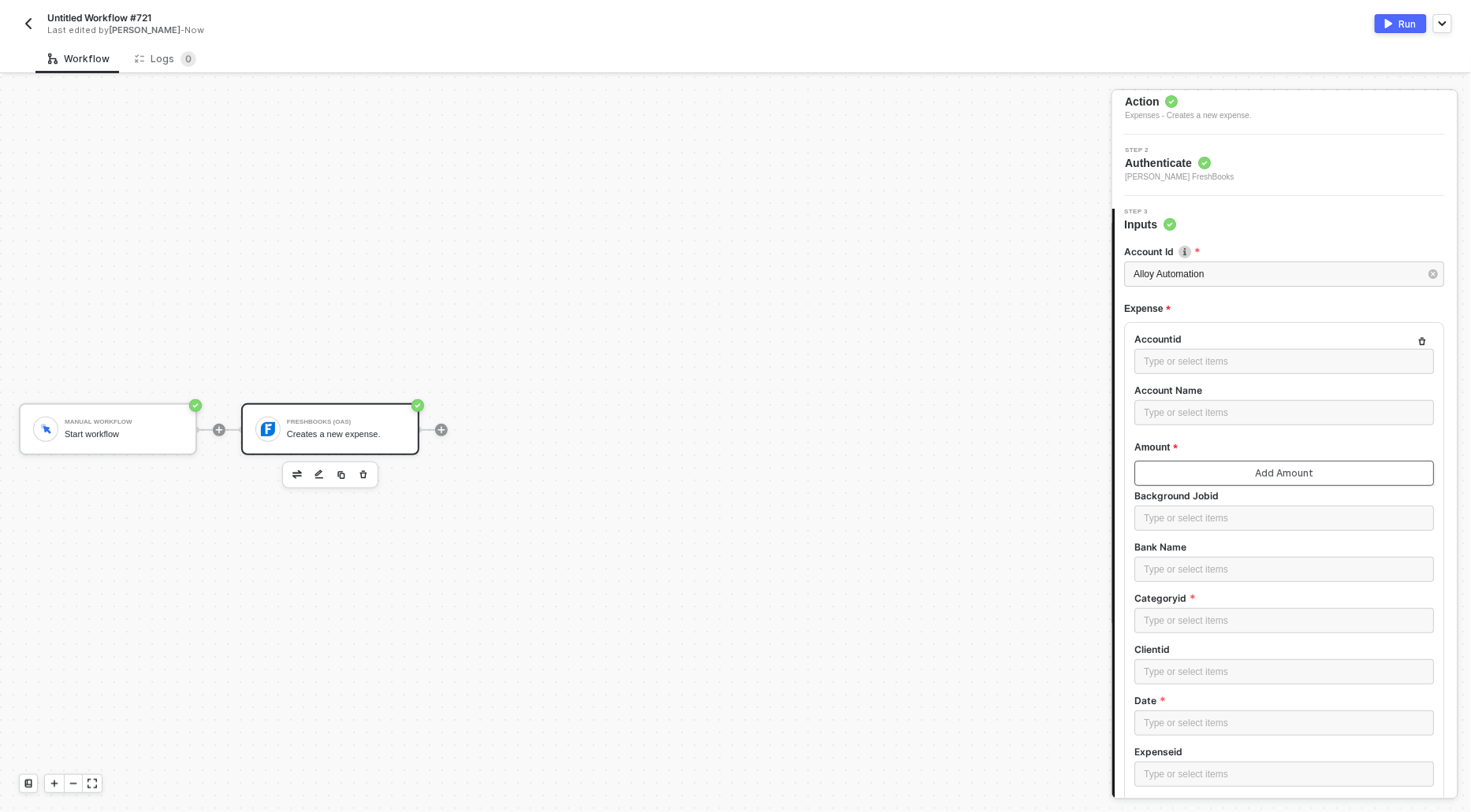
click at [1159, 467] on button "Add Amount" at bounding box center [1285, 473] width 299 height 26
click at [1165, 506] on div "Type or select items ﻿" at bounding box center [1285, 500] width 279 height 26
click at [1176, 550] on div "Type or select items ﻿" at bounding box center [1285, 552] width 260 height 15
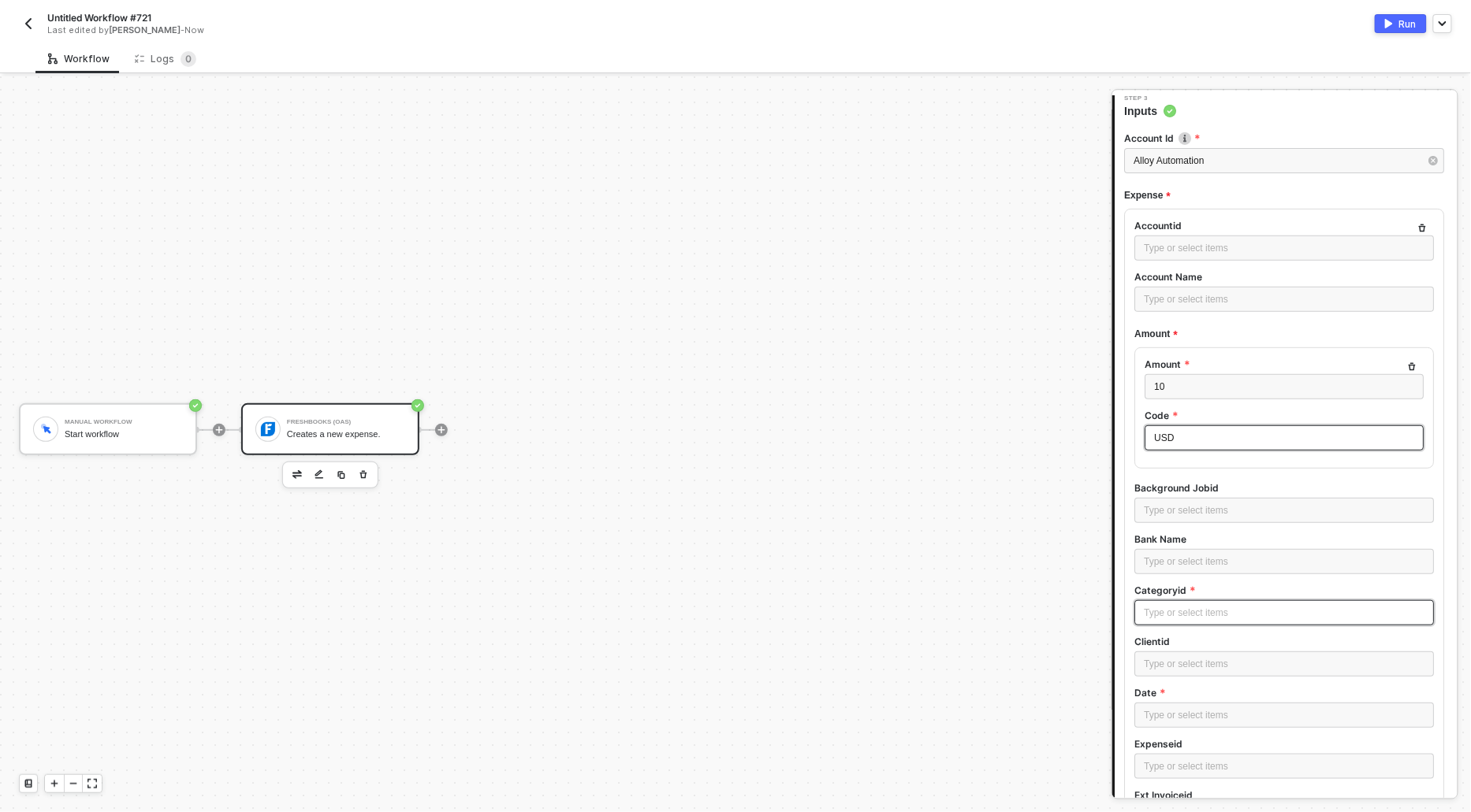
scroll to position [217, 0]
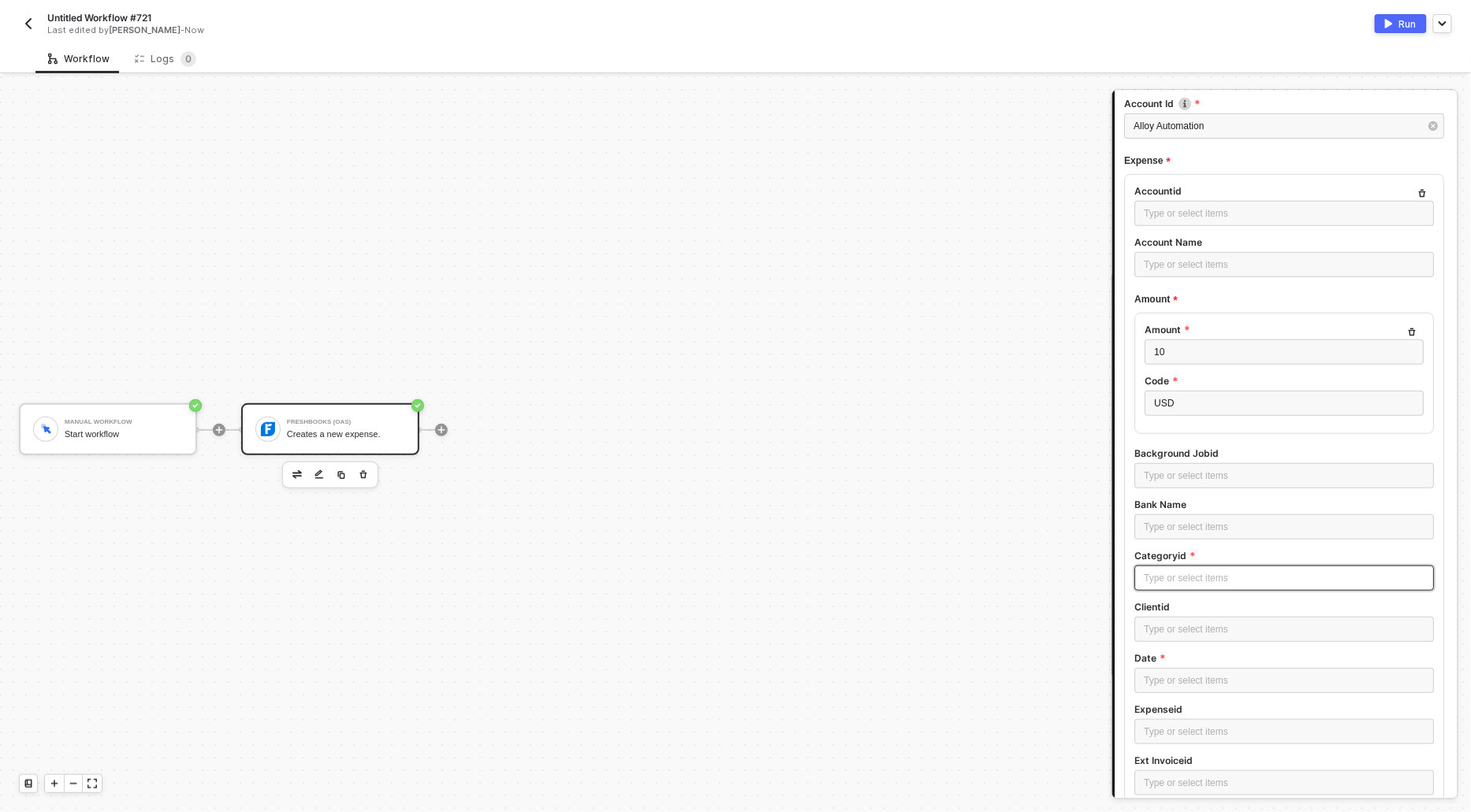
click at [1171, 577] on div "Type or select items ﻿" at bounding box center [1285, 578] width 281 height 15
click at [1191, 680] on div "Type or select items ﻿" at bounding box center [1285, 680] width 281 height 15
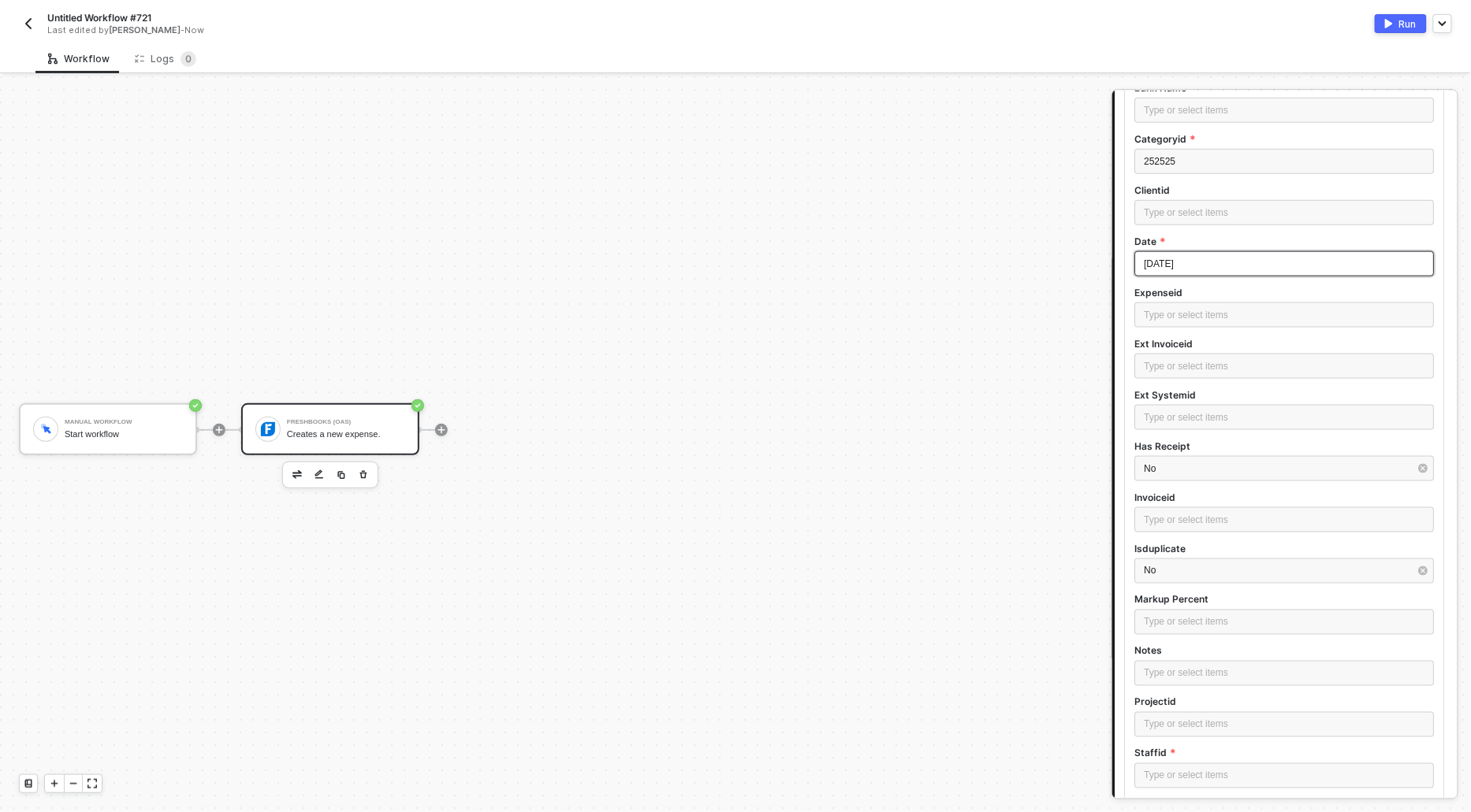
scroll to position [894, 0]
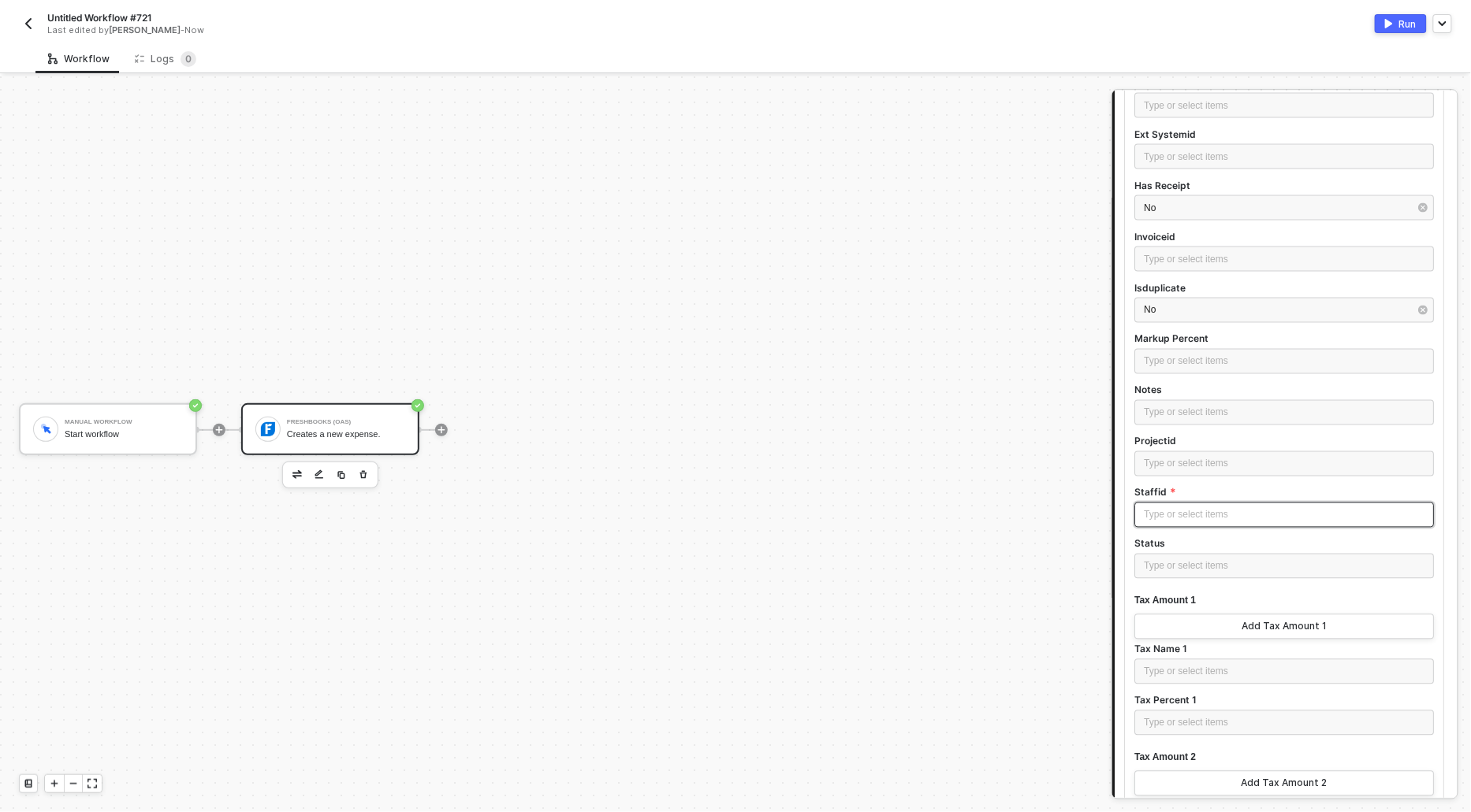
click at [1188, 512] on div "Type or select items ﻿" at bounding box center [1285, 515] width 281 height 15
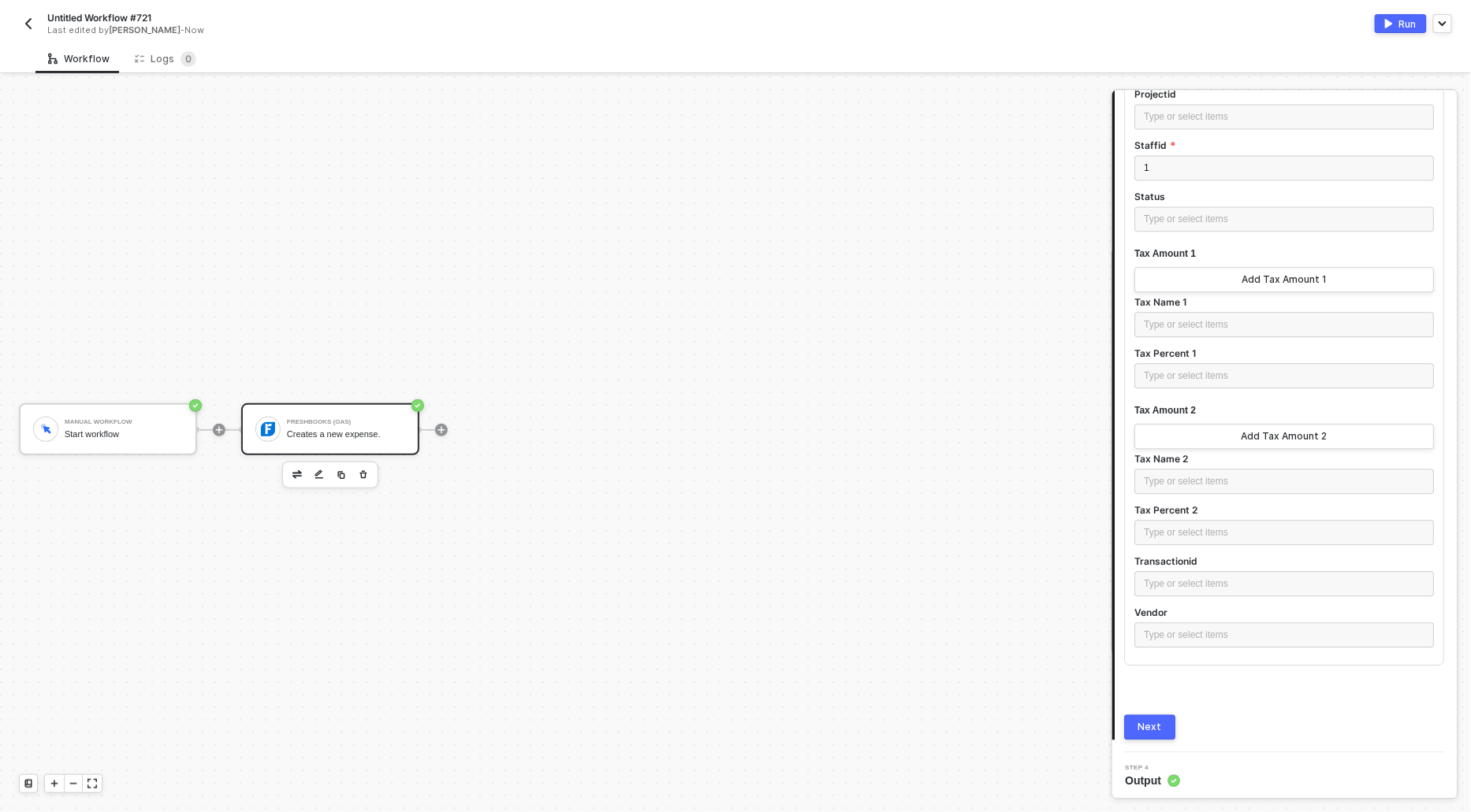
click at [1158, 729] on div "Next" at bounding box center [1150, 727] width 24 height 12
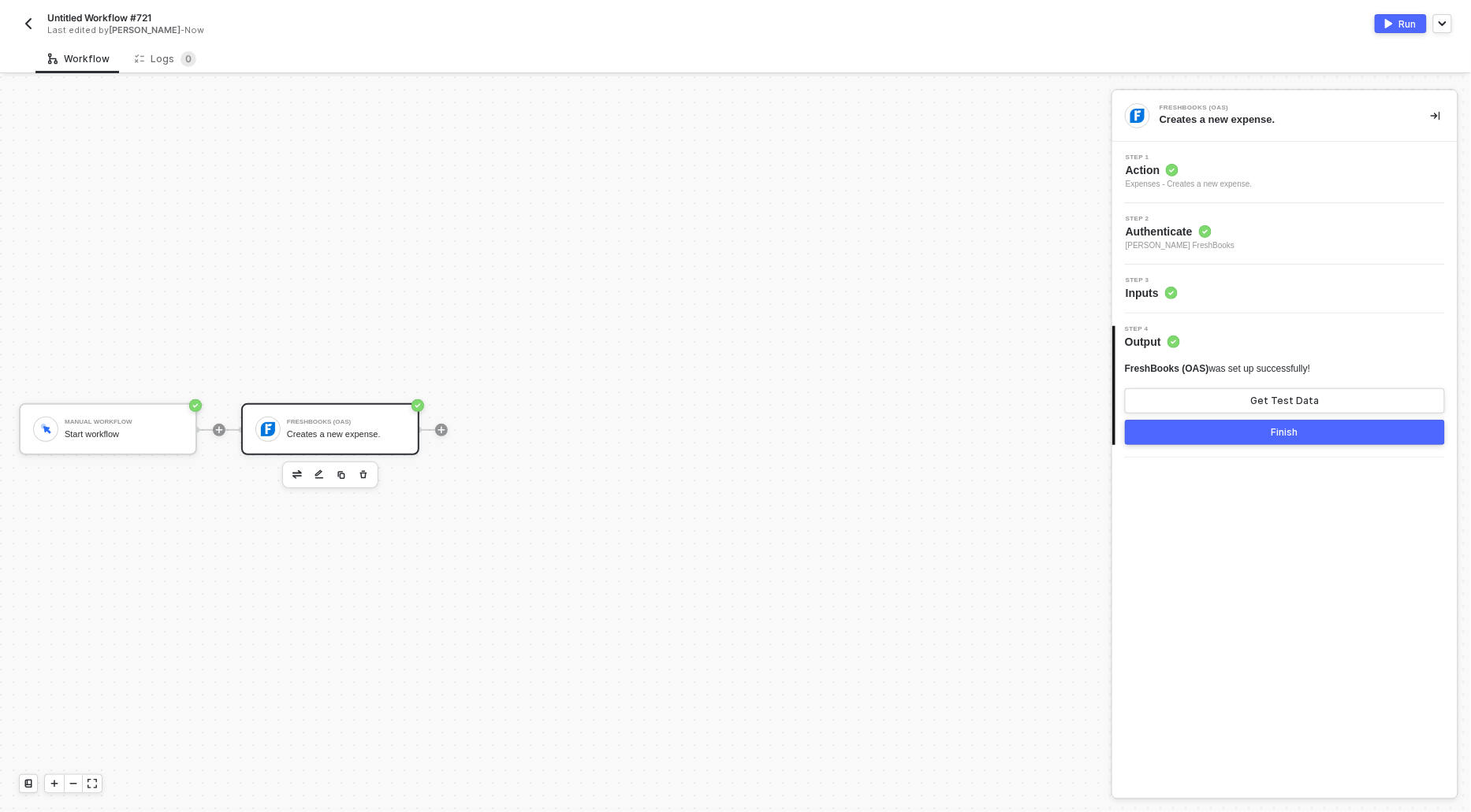
click at [1193, 418] on div "FreshBooks (OAS) was set up successfully! Get Test Data Finish" at bounding box center [1285, 404] width 320 height 83
click at [1193, 399] on button "Get Test Data" at bounding box center [1285, 401] width 320 height 26
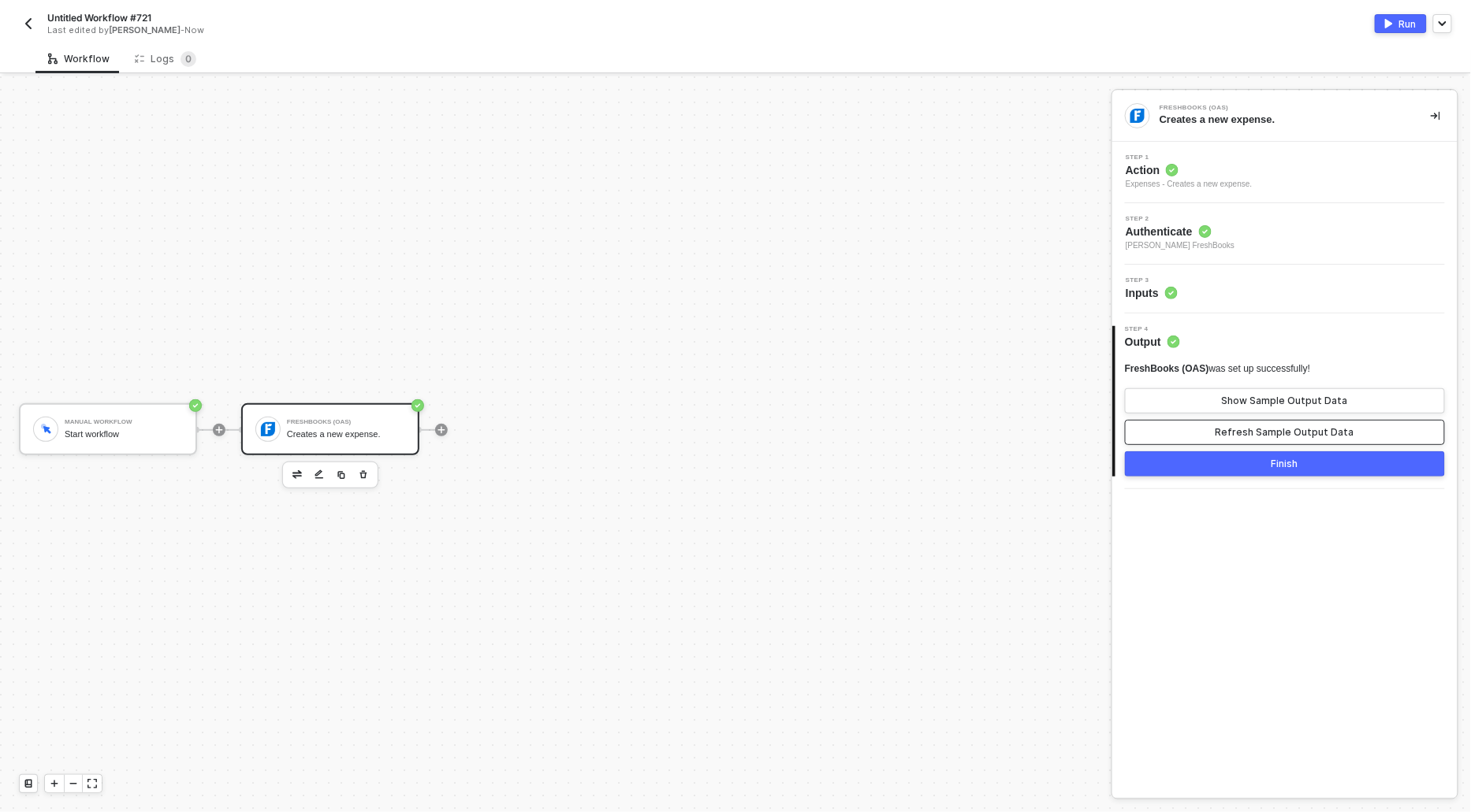
click at [1211, 423] on button "Refresh Sample Output Data" at bounding box center [1285, 432] width 320 height 26
click at [1211, 417] on div "FreshBooks (OAS) was set up successfully! Show Sample Output Data Refresh Sampl…" at bounding box center [1285, 404] width 320 height 83
click at [1211, 412] on div "FreshBooks (OAS) was set up successfully! Show Sample Output Data Refresh Sampl…" at bounding box center [1285, 404] width 320 height 83
click at [1211, 403] on button "Show Sample Output Data" at bounding box center [1285, 401] width 320 height 26
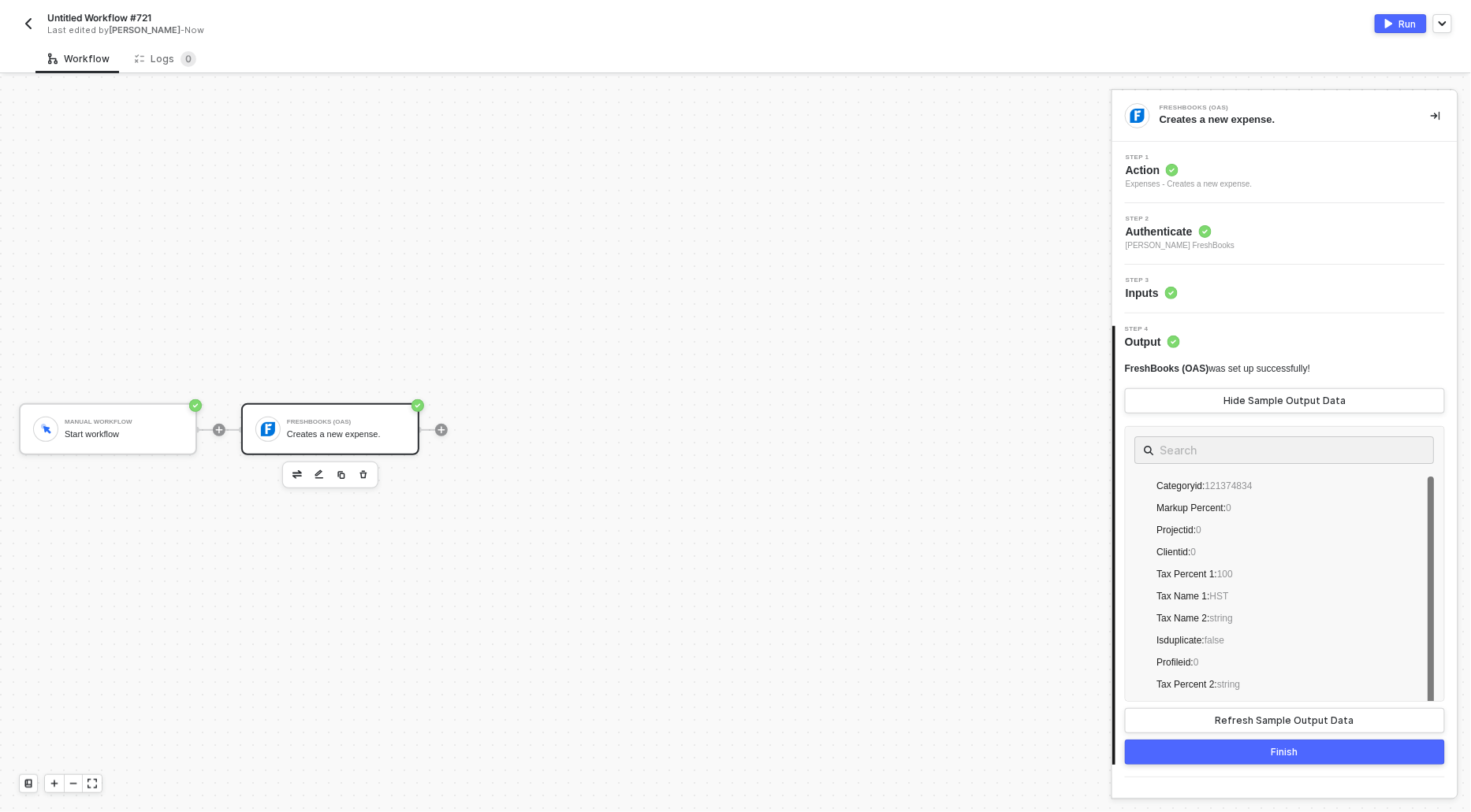
click at [1396, 24] on button "Run" at bounding box center [1400, 23] width 52 height 19
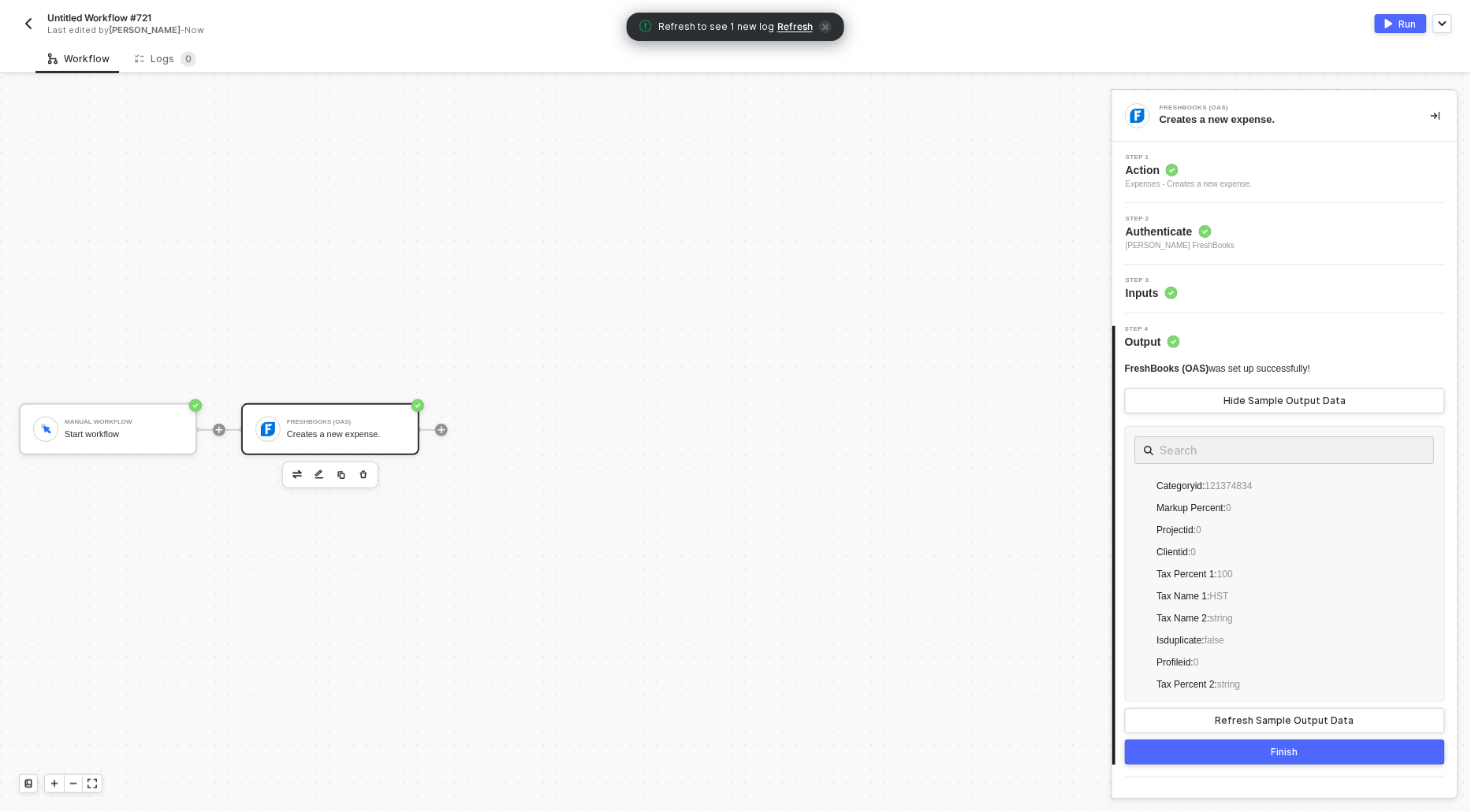
click at [790, 32] on span "Refresh" at bounding box center [795, 26] width 35 height 12
click at [165, 66] on div "Logs 0" at bounding box center [165, 58] width 87 height 29
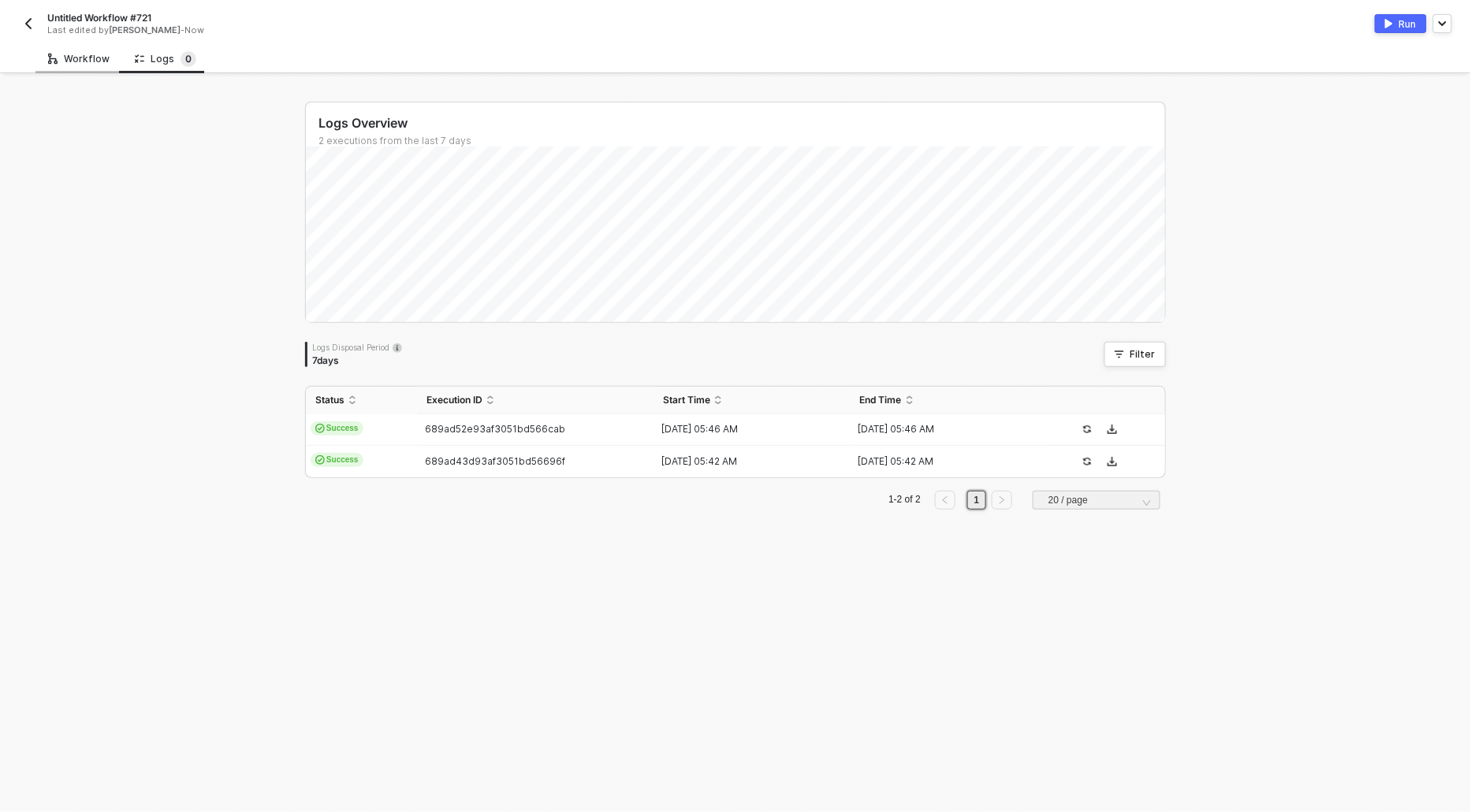
click at [73, 62] on div "Workflow" at bounding box center [79, 59] width 62 height 12
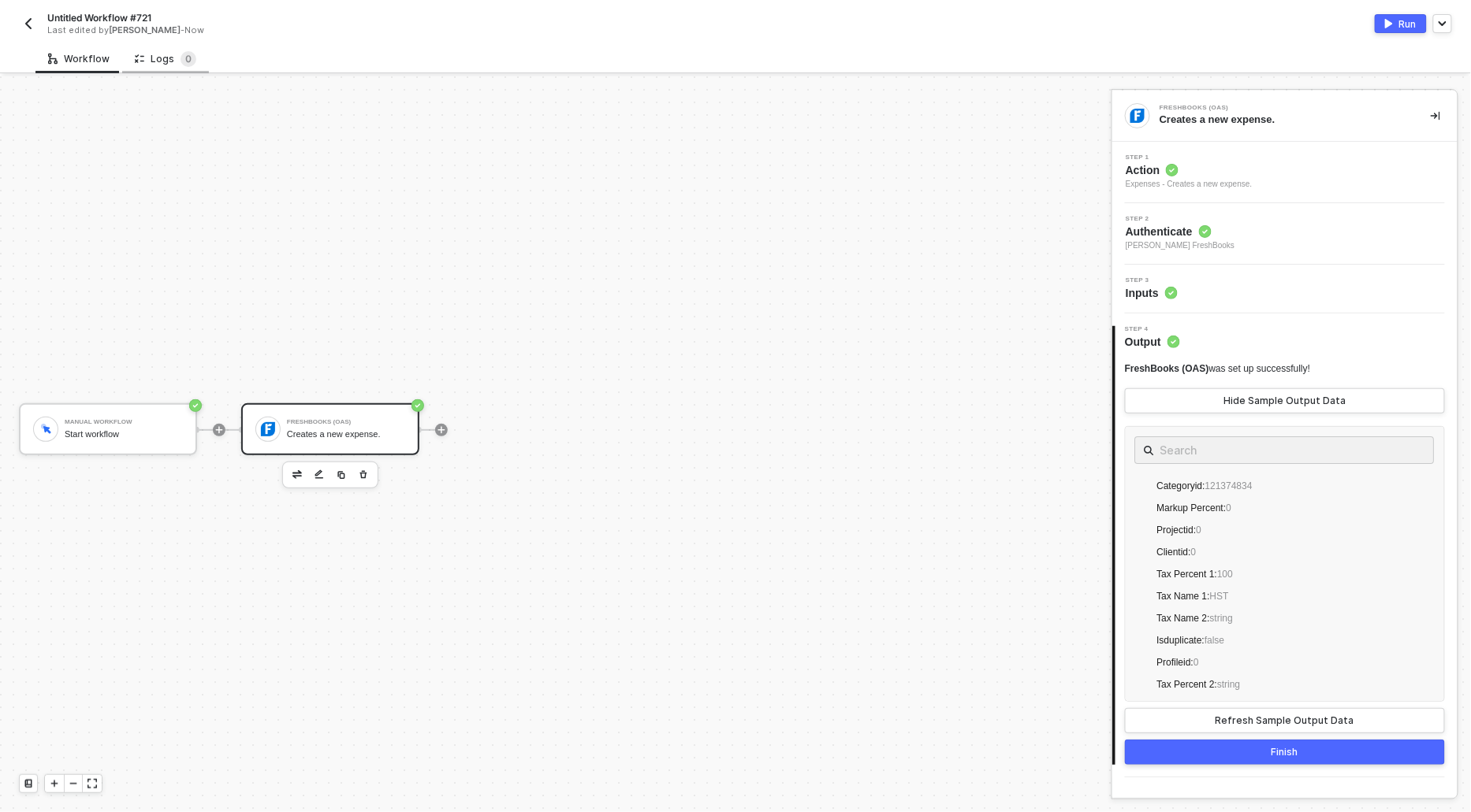
click at [150, 70] on div "Logs 0" at bounding box center [165, 58] width 87 height 29
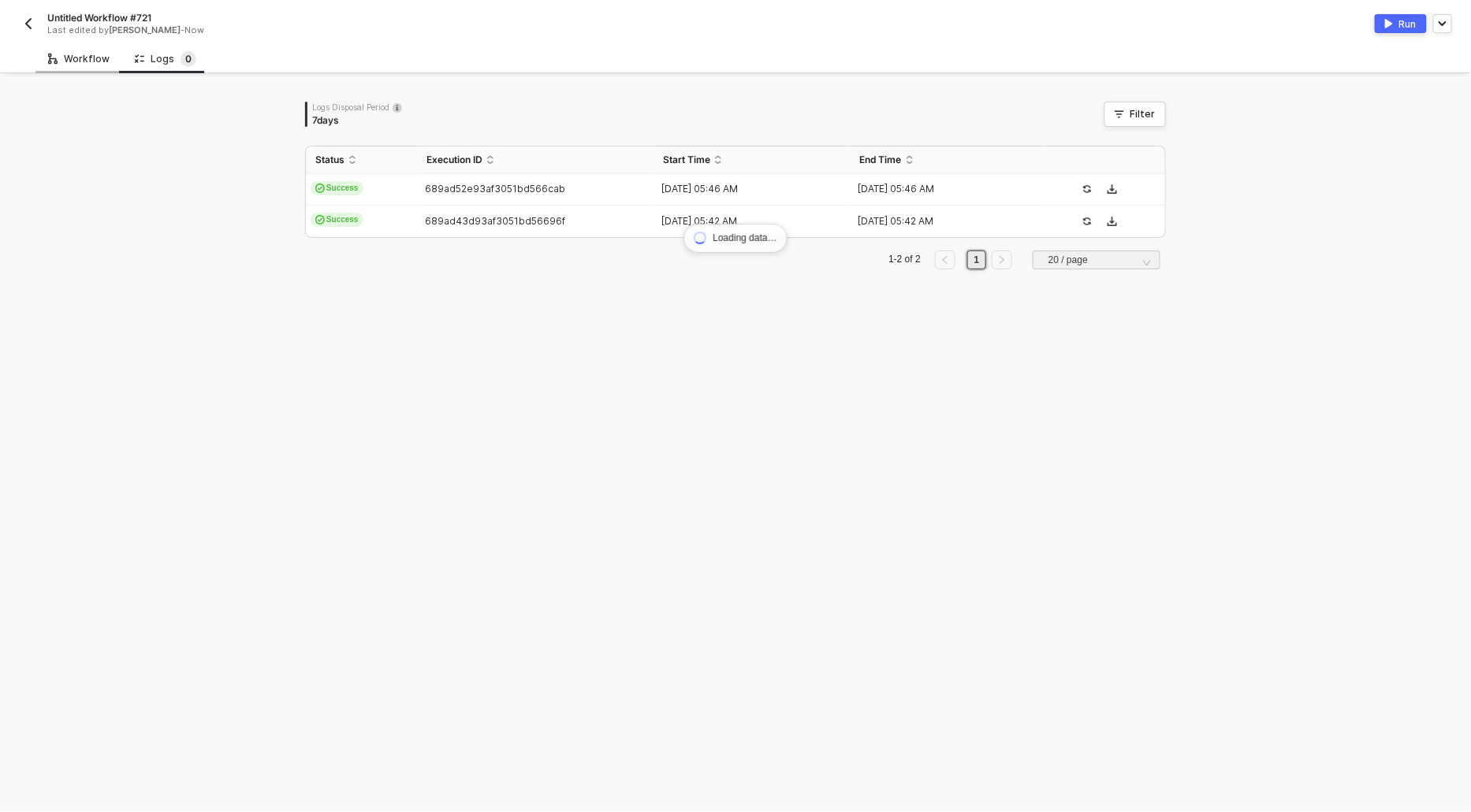
click at [67, 61] on div "Workflow" at bounding box center [79, 59] width 62 height 12
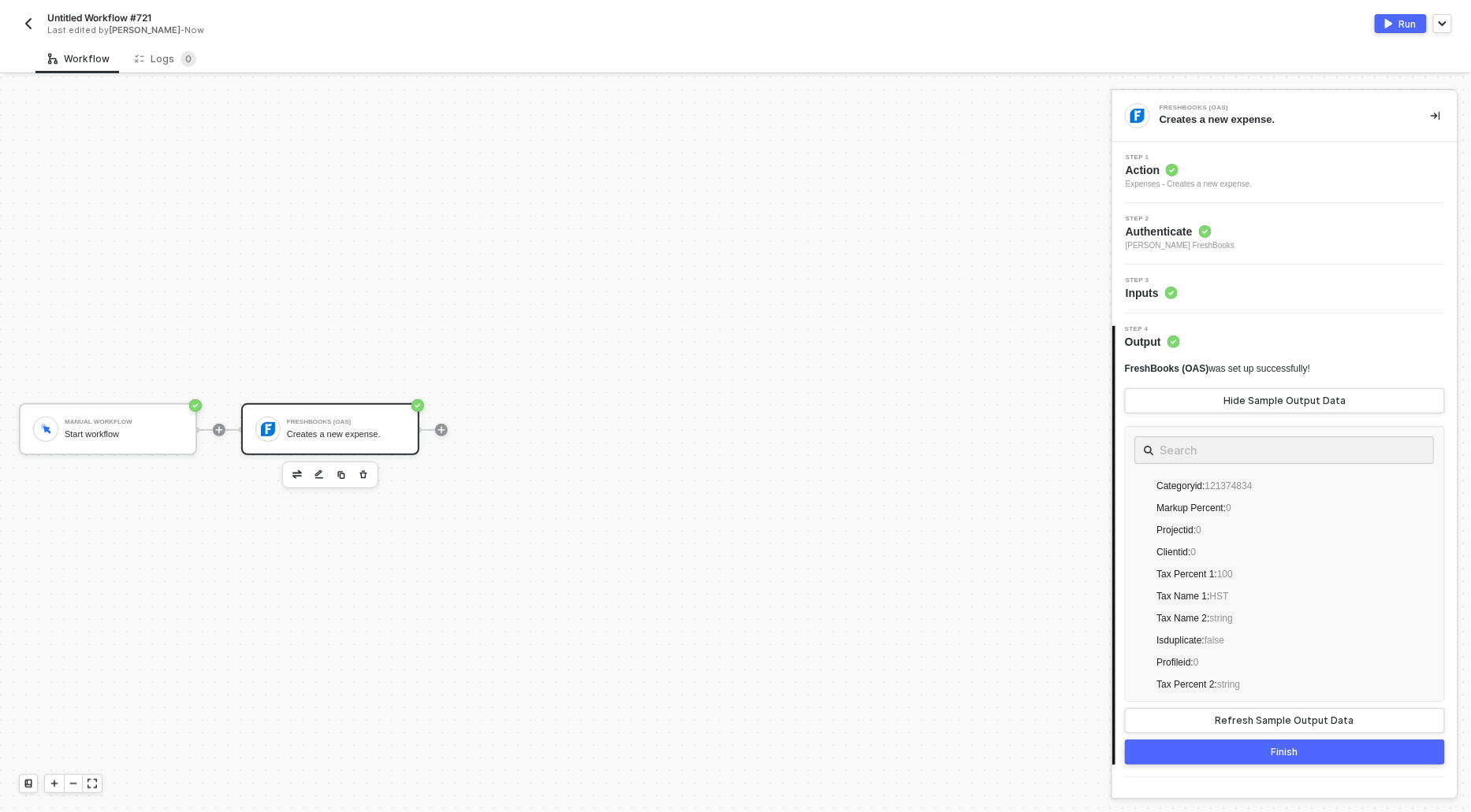
click at [1166, 182] on div "Expenses - Creates a new expense." at bounding box center [1189, 184] width 127 height 12
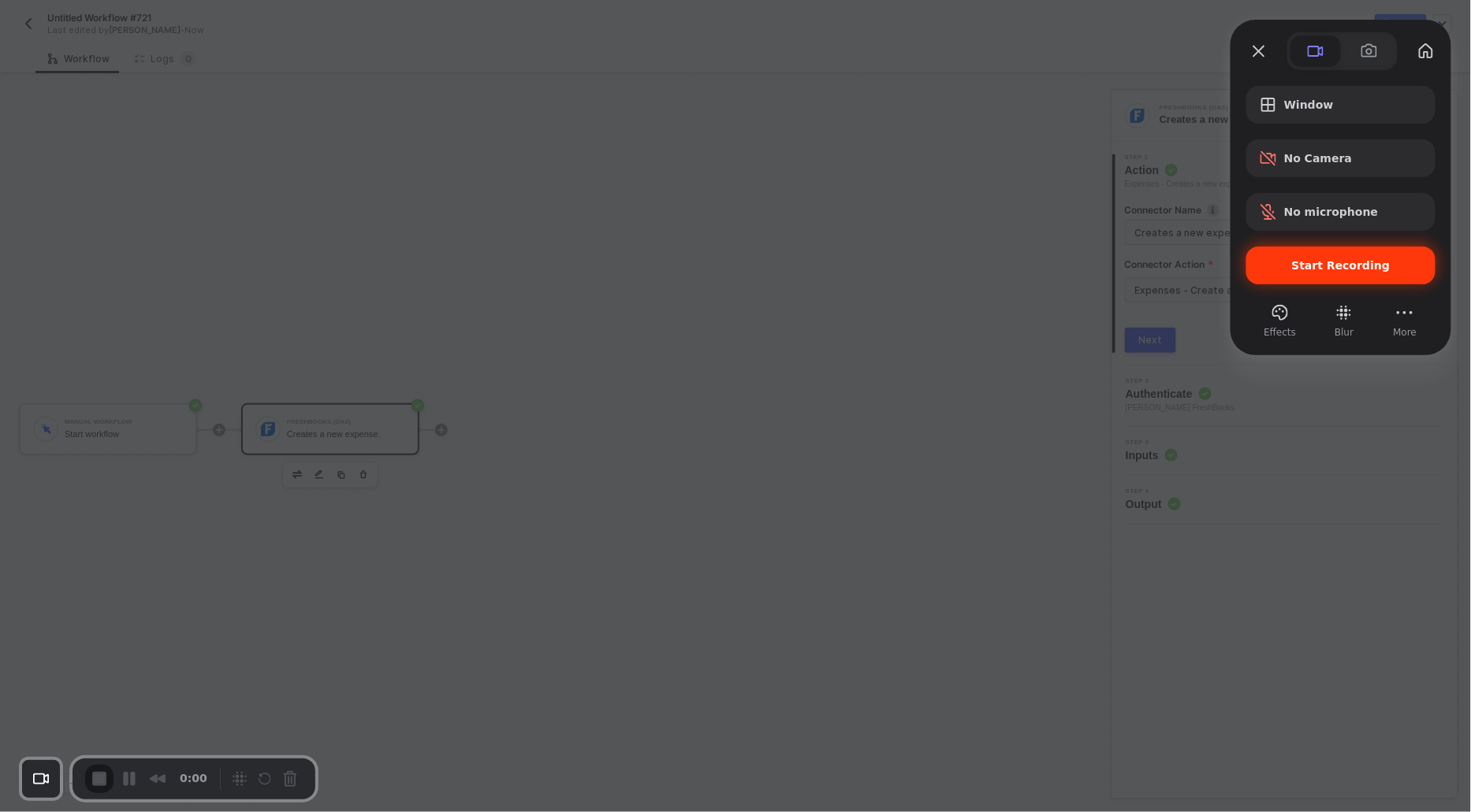
click at [1302, 261] on span "Start Recording" at bounding box center [1341, 266] width 99 height 12
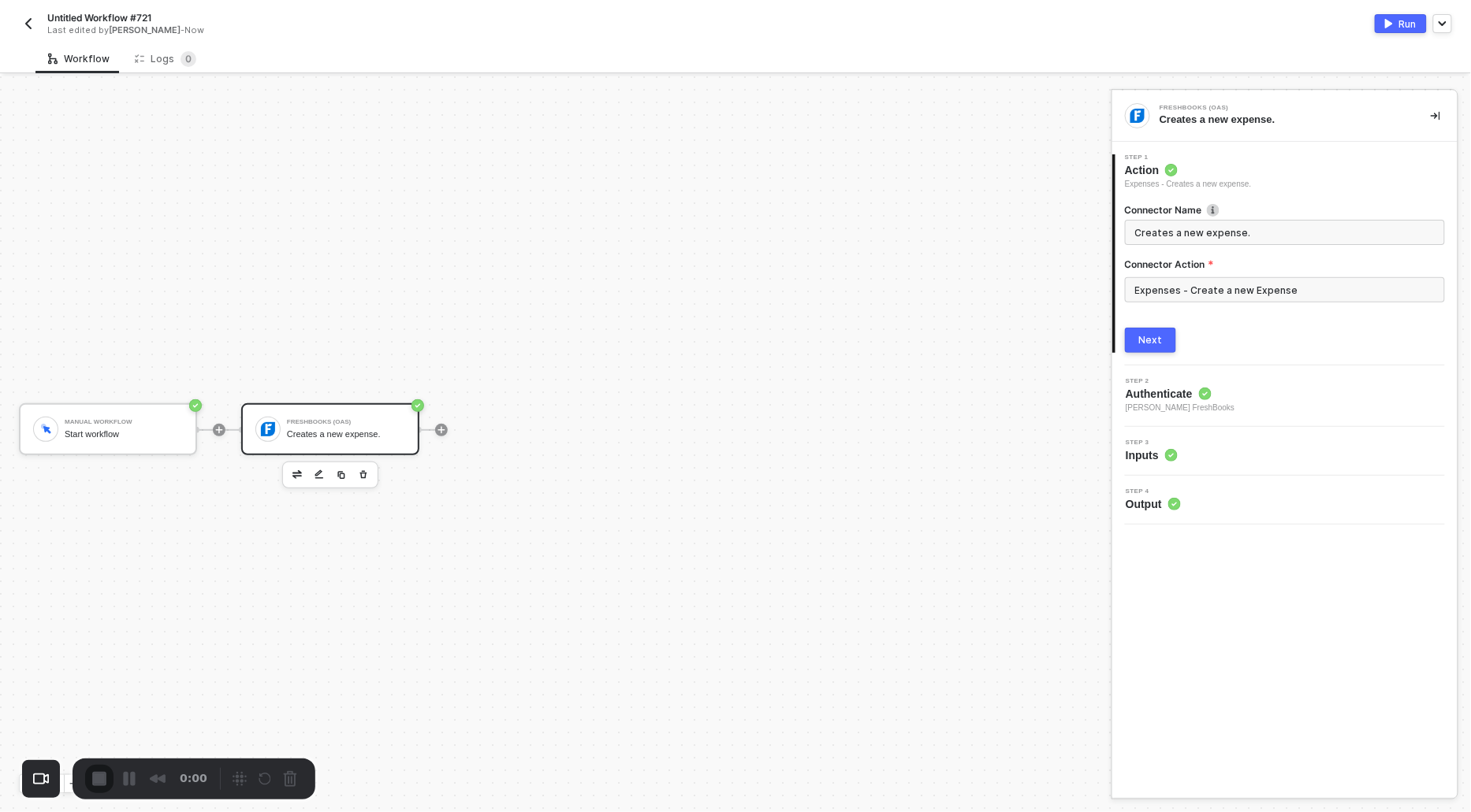
click at [1211, 289] on input "Expenses - Create a new Expense" at bounding box center [1285, 289] width 320 height 26
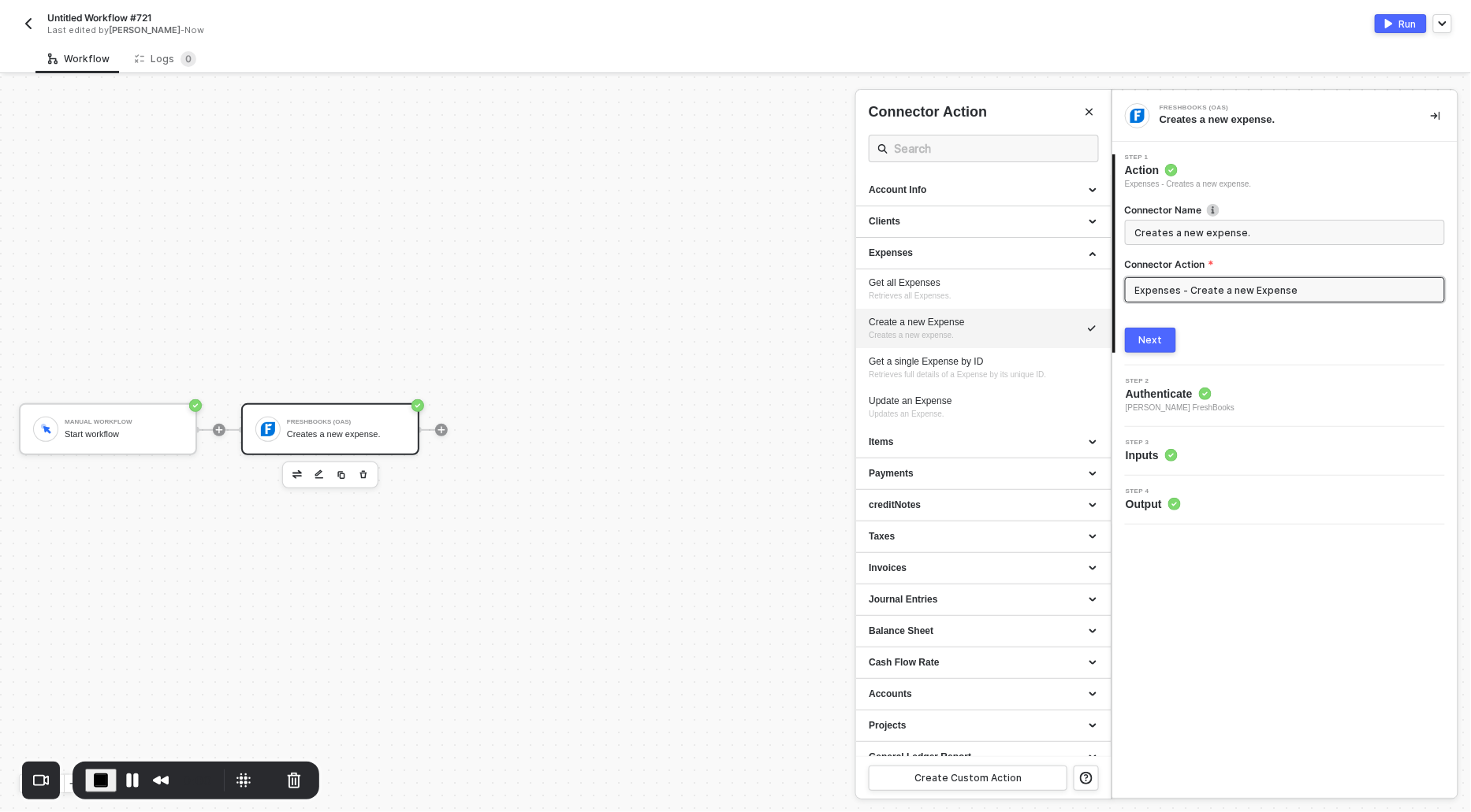
click at [929, 318] on div "Create a new Expense" at bounding box center [984, 322] width 230 height 13
click at [1158, 339] on div "Next" at bounding box center [1150, 341] width 24 height 12
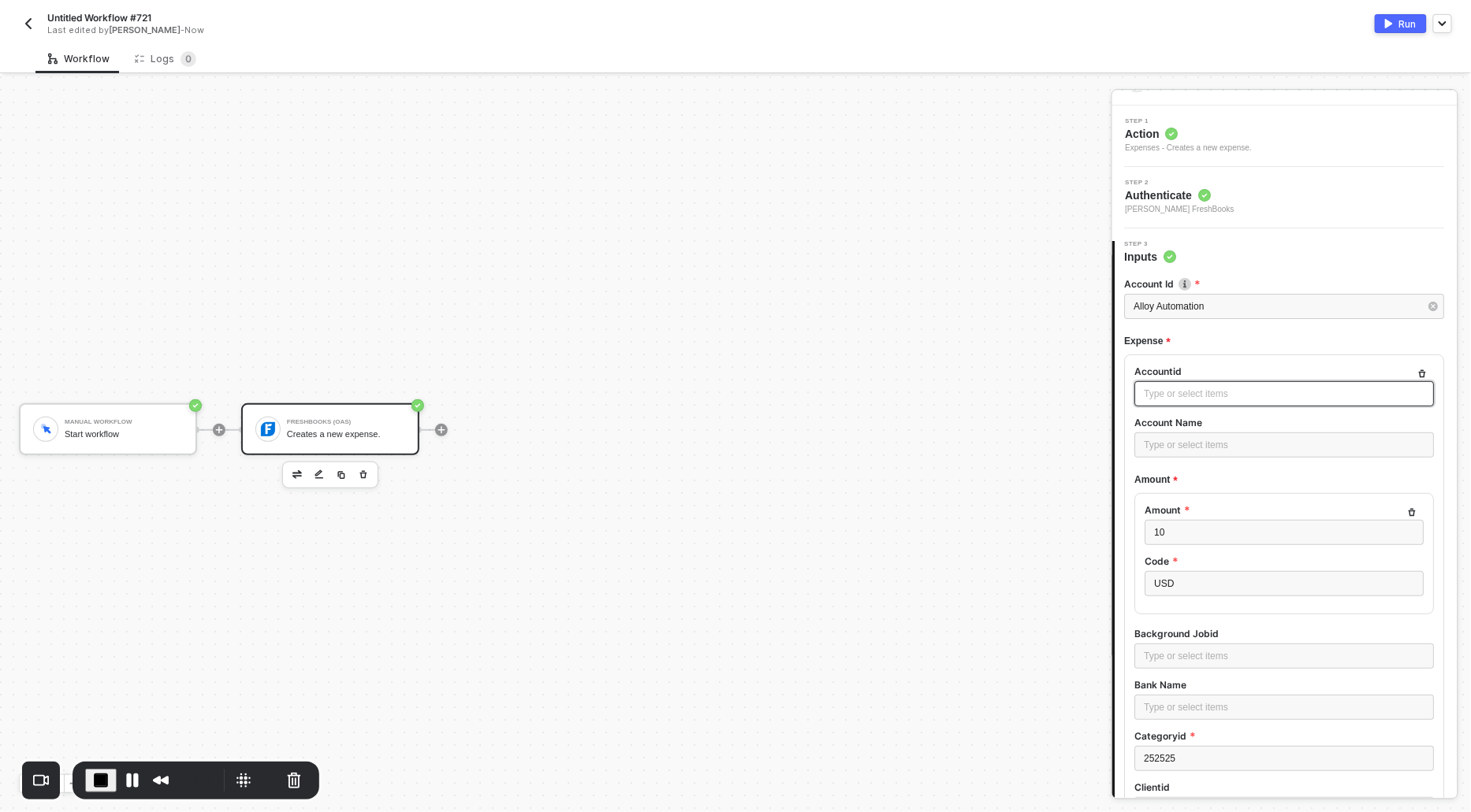
scroll to position [45, 0]
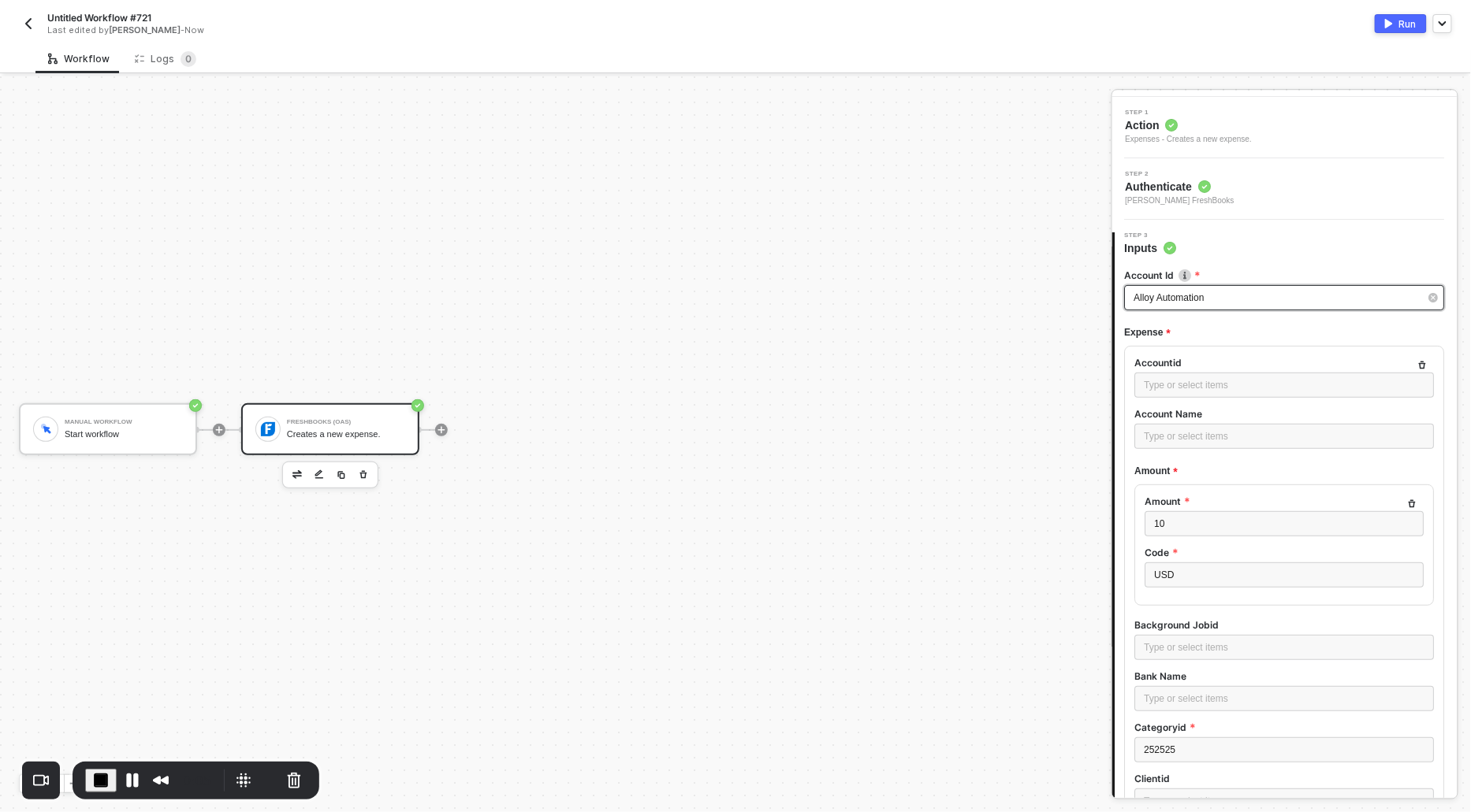
click at [1187, 296] on span "Alloy Automation" at bounding box center [1169, 297] width 70 height 11
click at [921, 239] on div "Alloy Automation" at bounding box center [984, 237] width 230 height 26
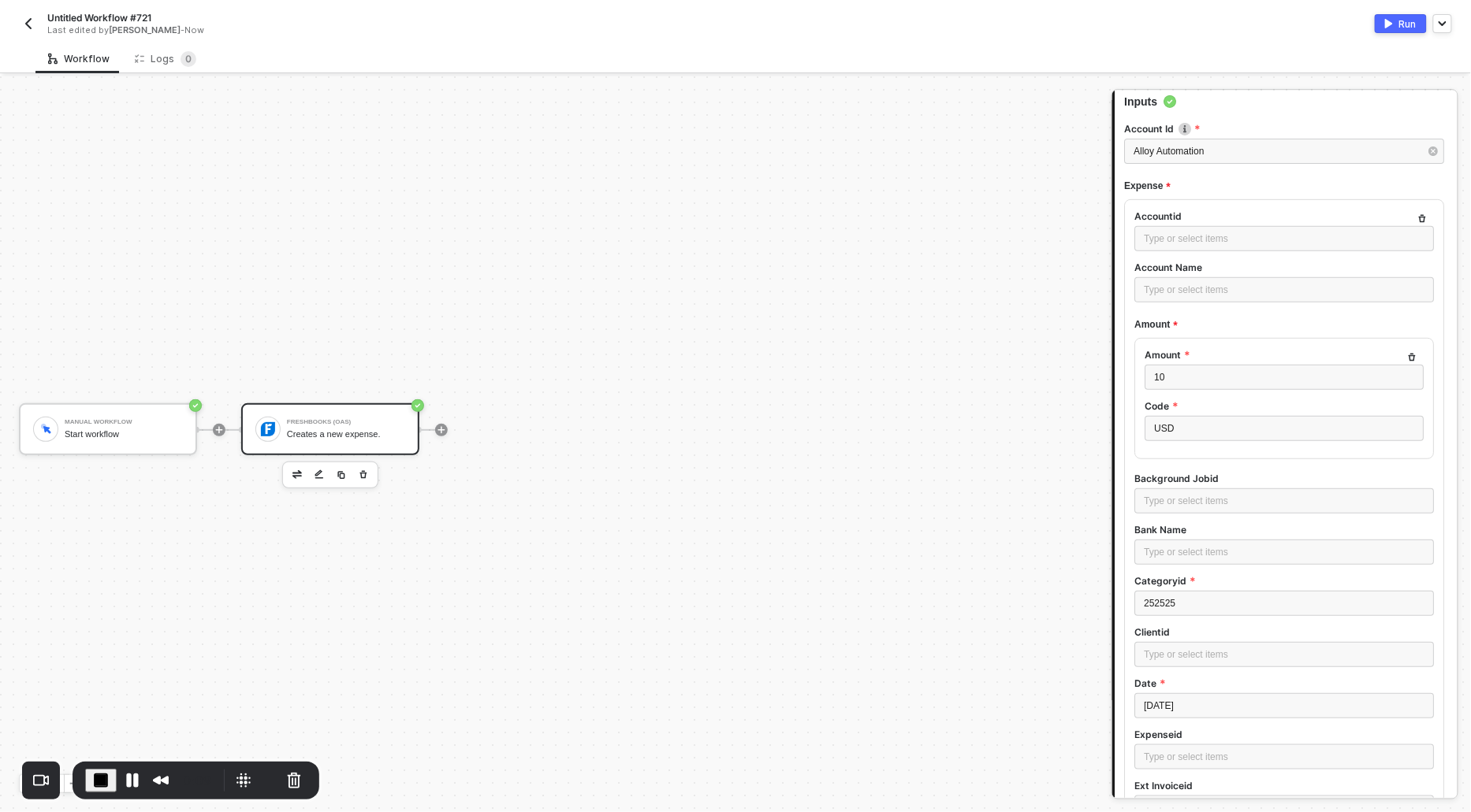
scroll to position [211, 0]
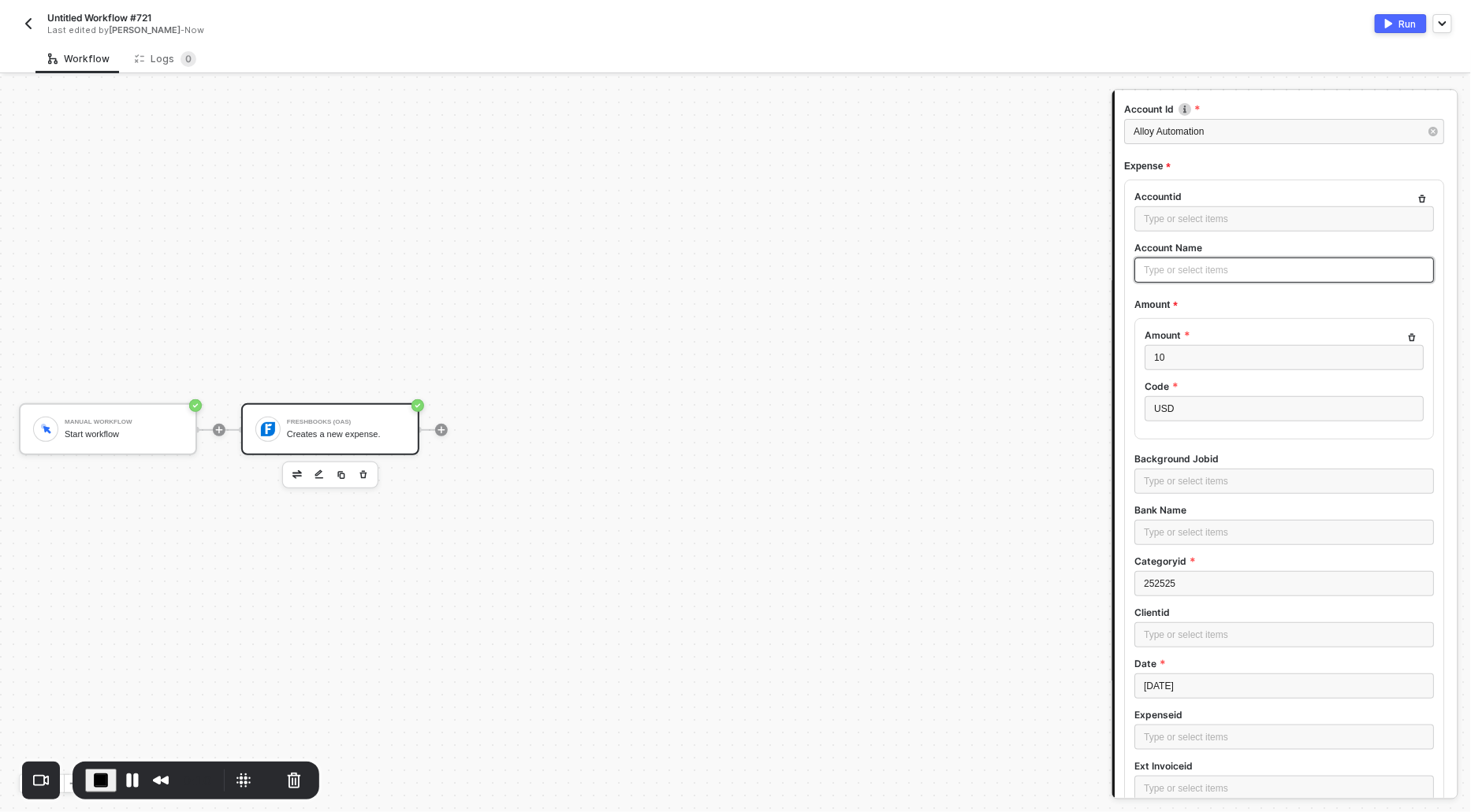
click at [1195, 263] on div "Type or select items ﻿" at bounding box center [1285, 270] width 281 height 15
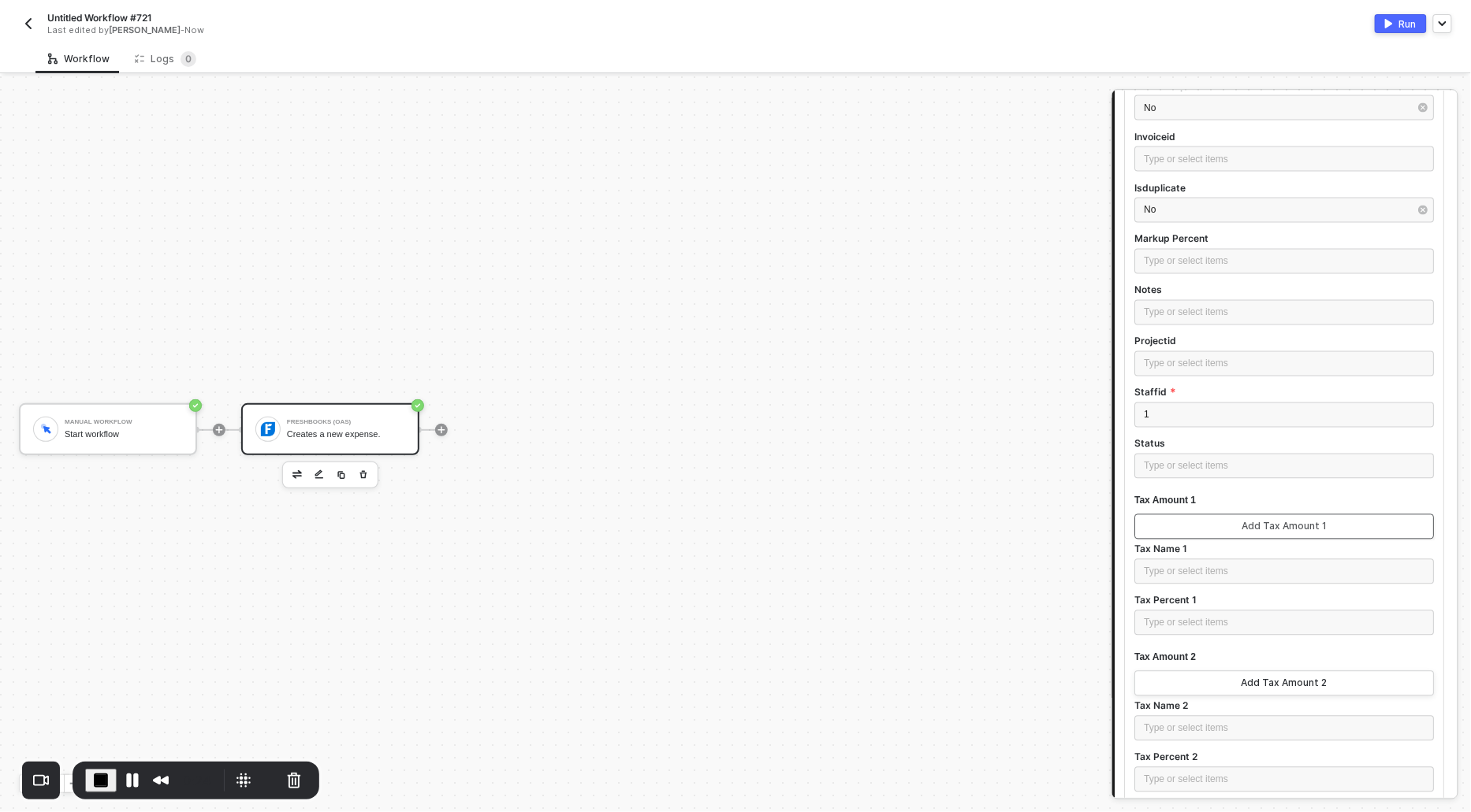
click at [1211, 537] on button "Add Tax Amount 1" at bounding box center [1285, 527] width 299 height 26
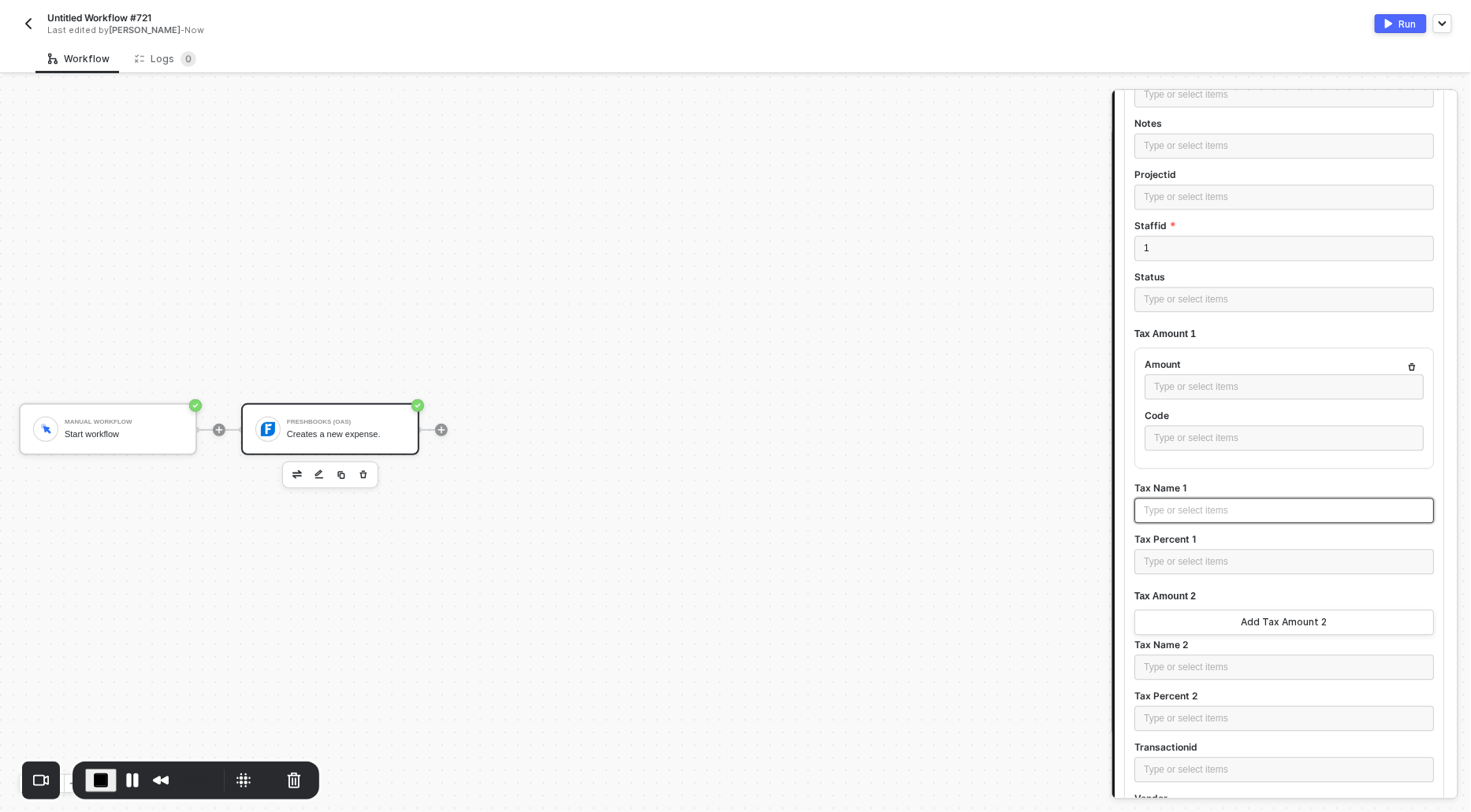
scroll to position [1174, 0]
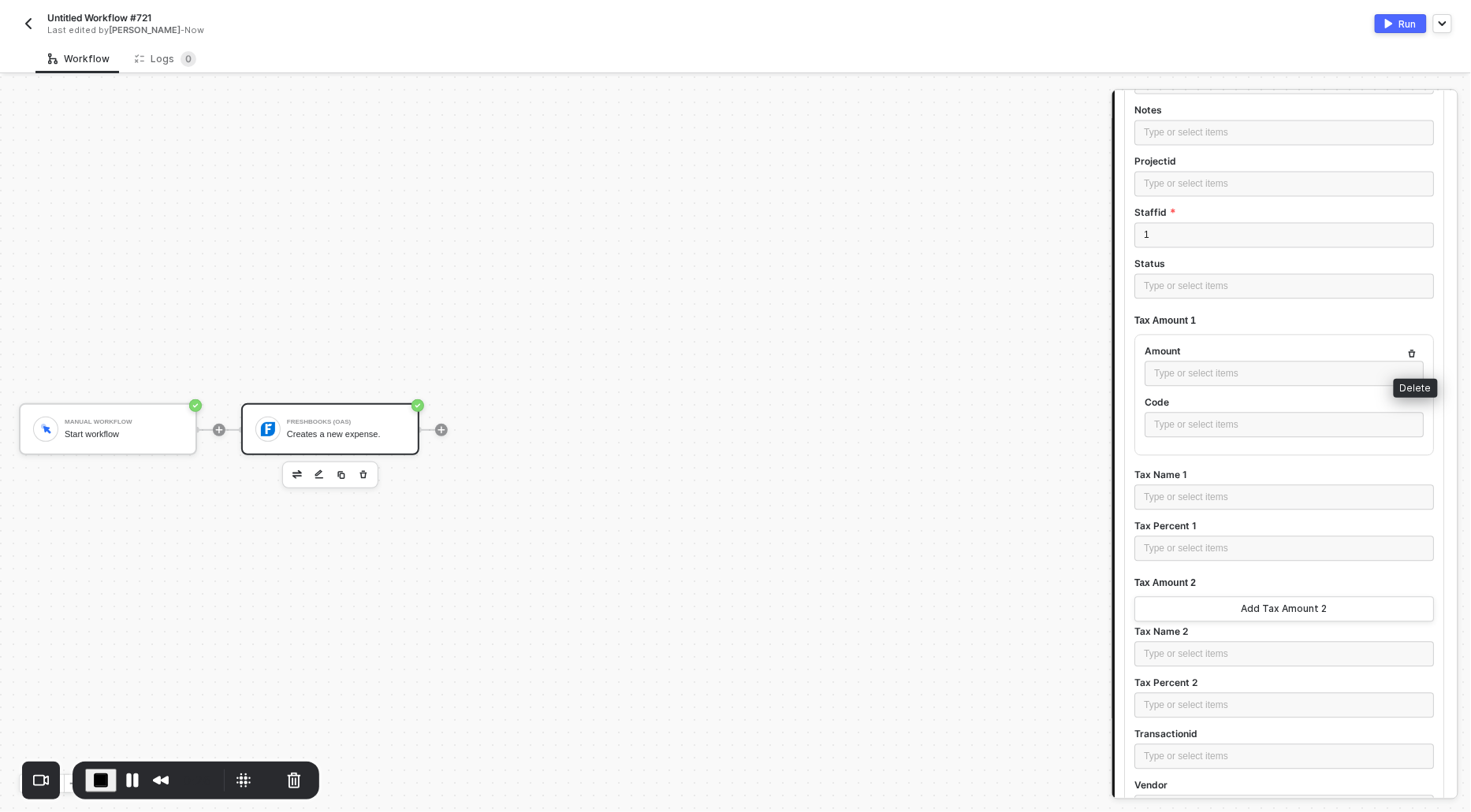
click at [1415, 346] on button "button" at bounding box center [1412, 354] width 19 height 19
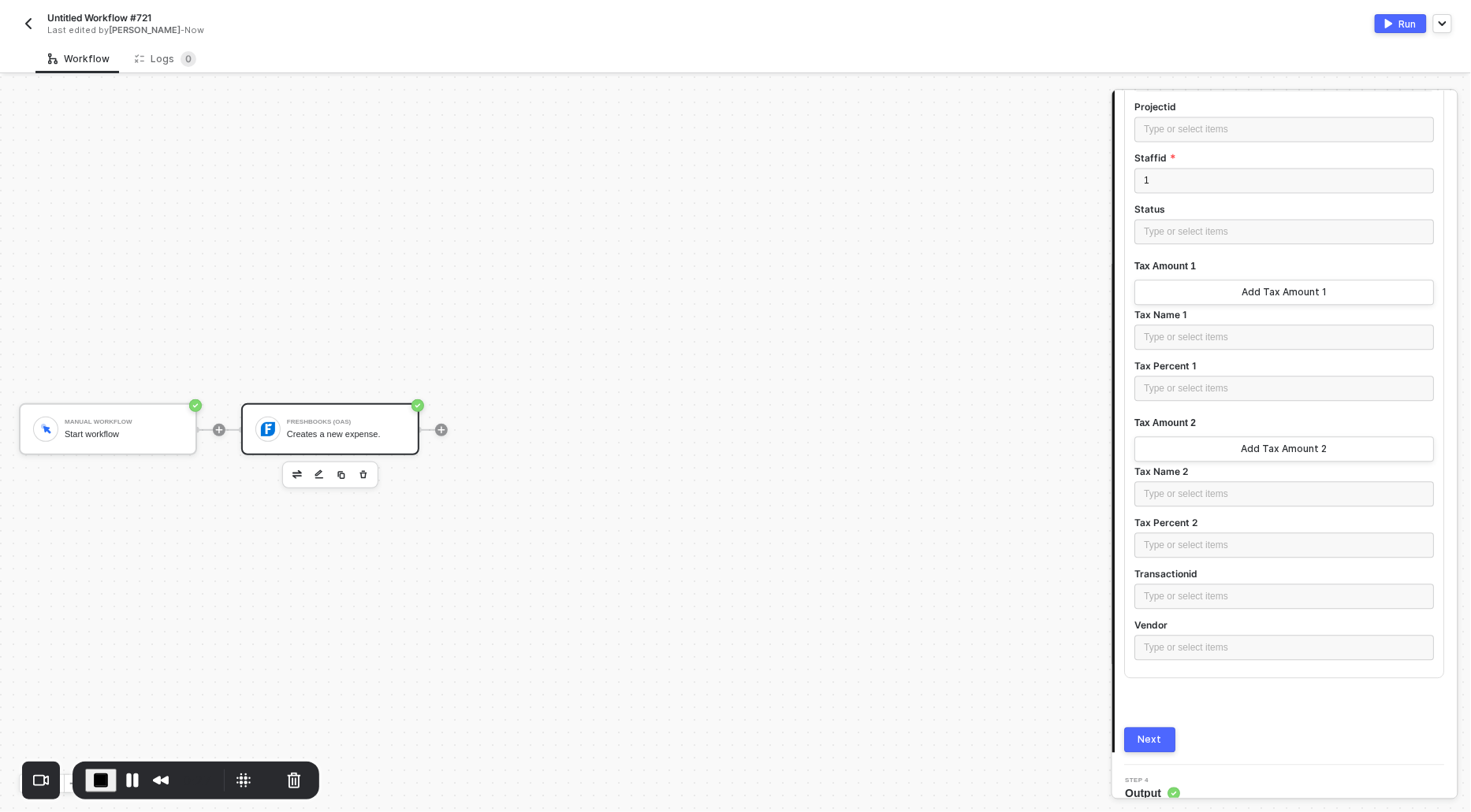
scroll to position [1242, 0]
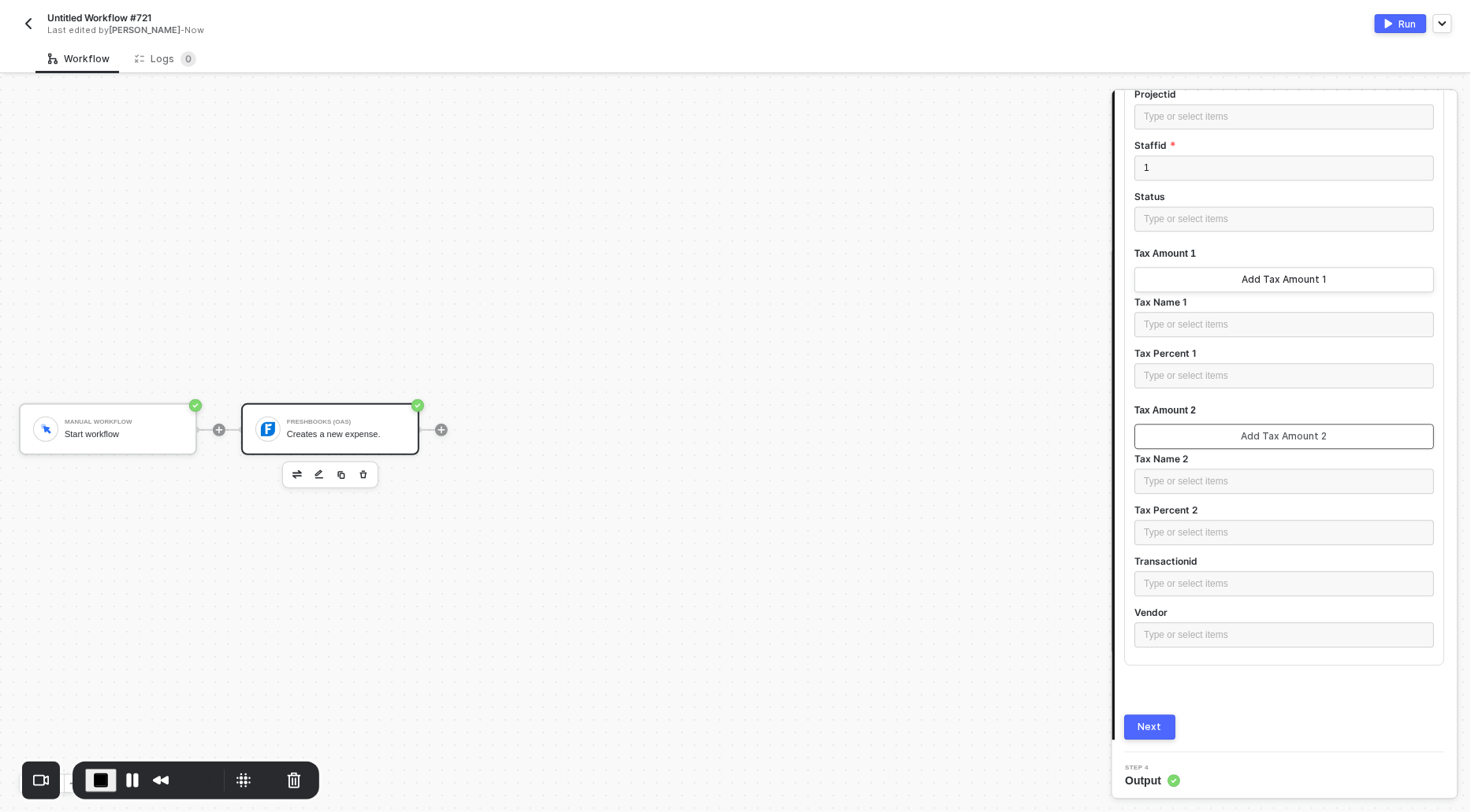
click at [1298, 434] on div "Add Tax Amount 2" at bounding box center [1285, 436] width 86 height 12
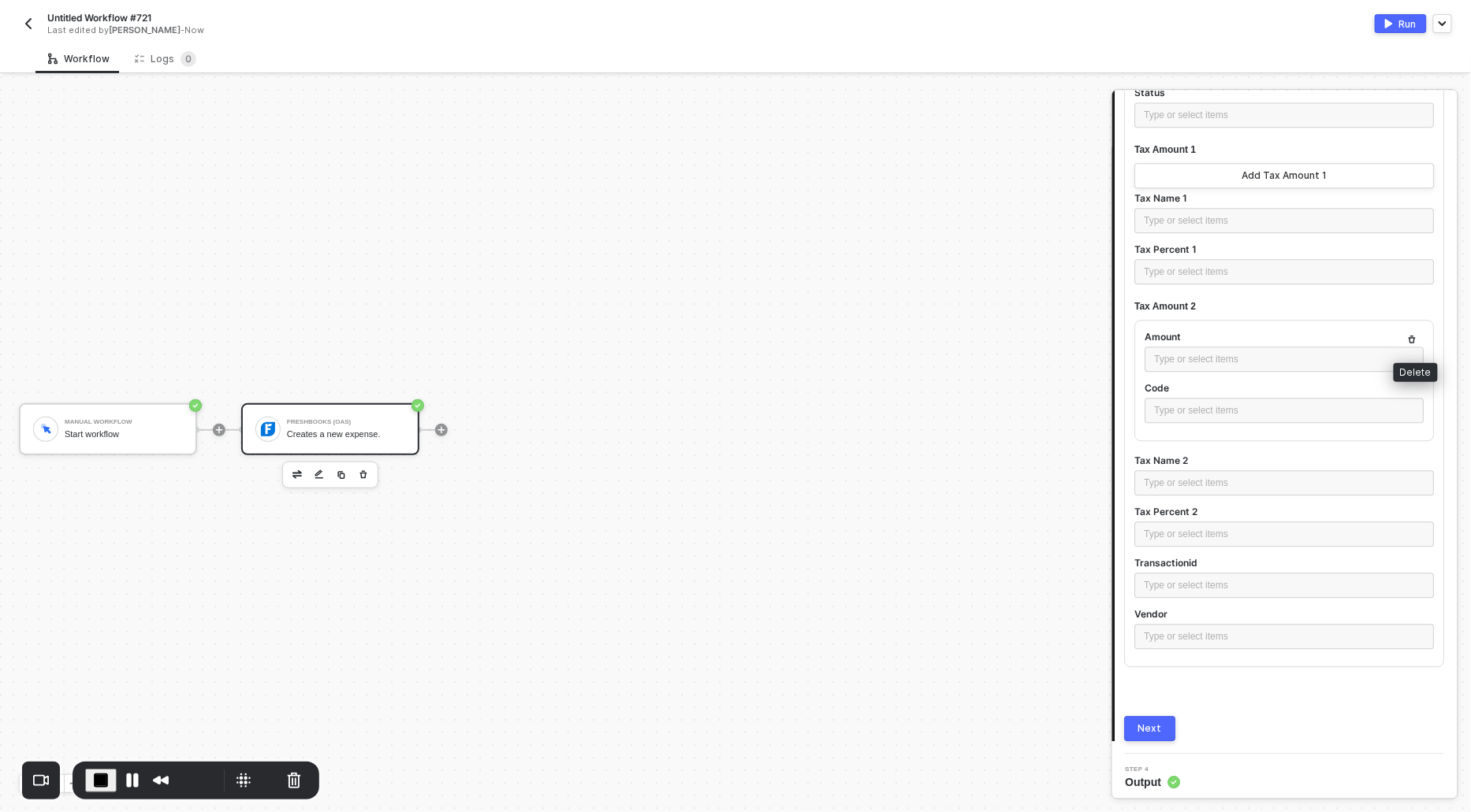
click at [1416, 342] on button "button" at bounding box center [1412, 339] width 19 height 19
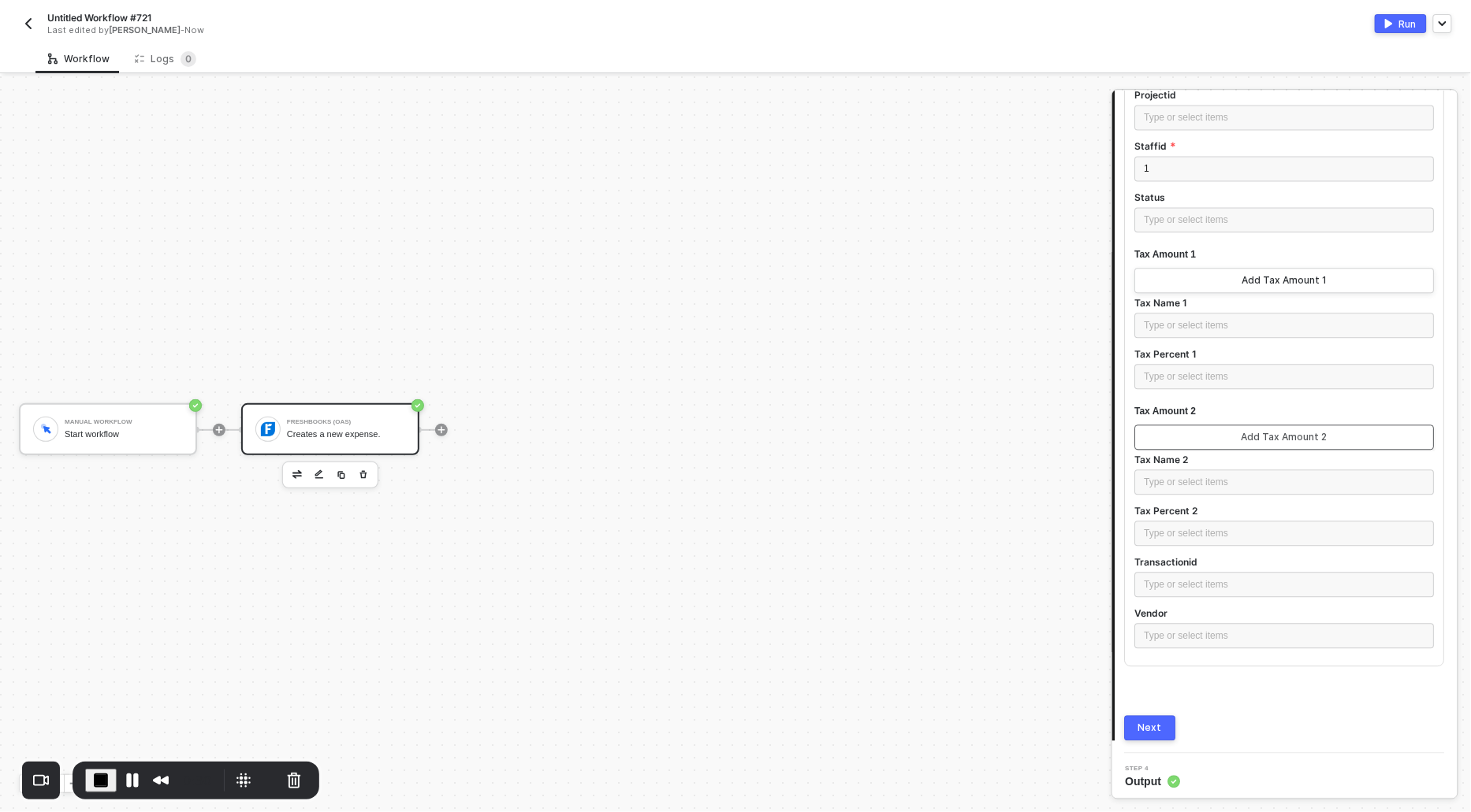
scroll to position [1242, 0]
click at [1154, 725] on div "Next" at bounding box center [1150, 727] width 24 height 12
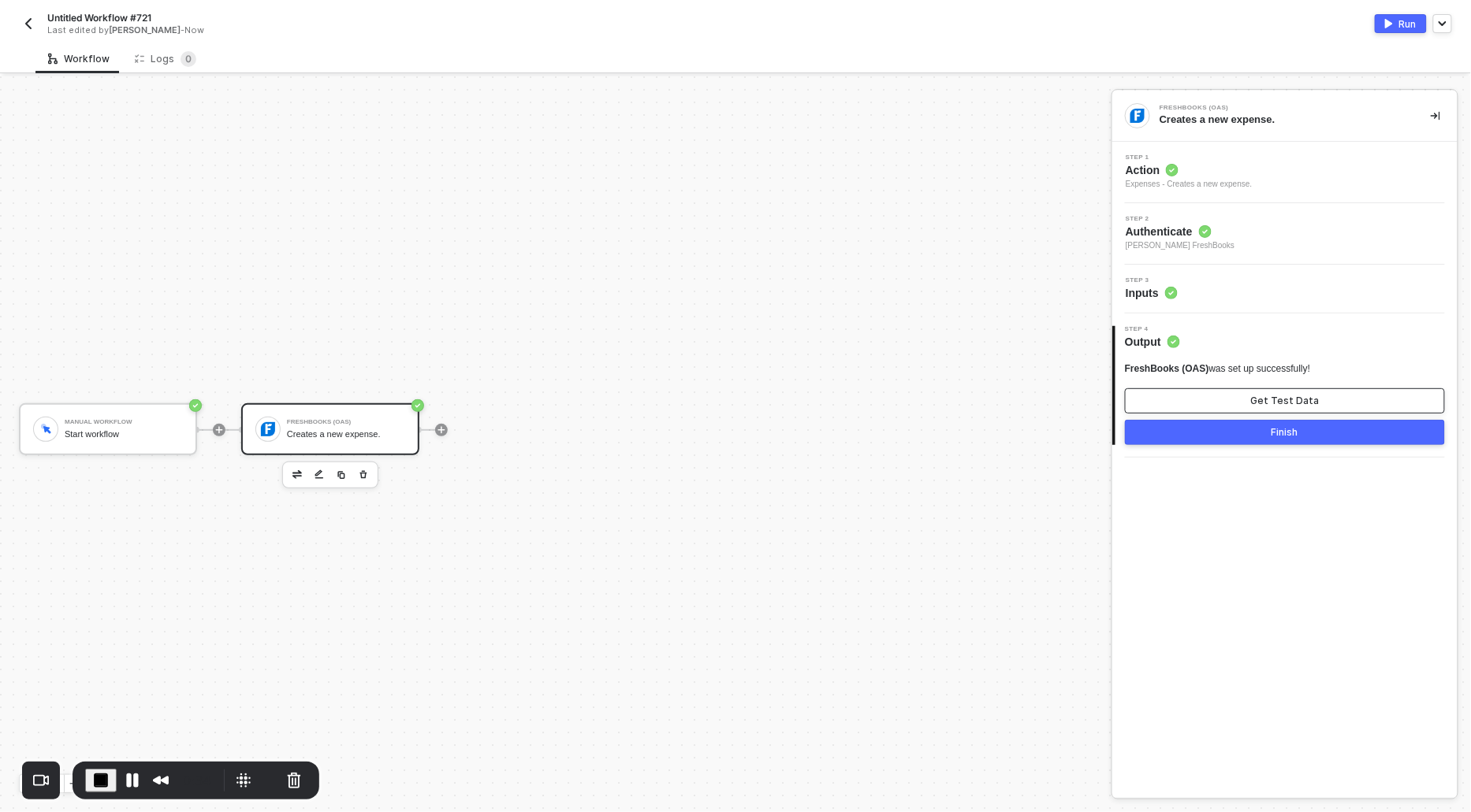
click at [1220, 390] on button "Get Test Data" at bounding box center [1285, 401] width 320 height 26
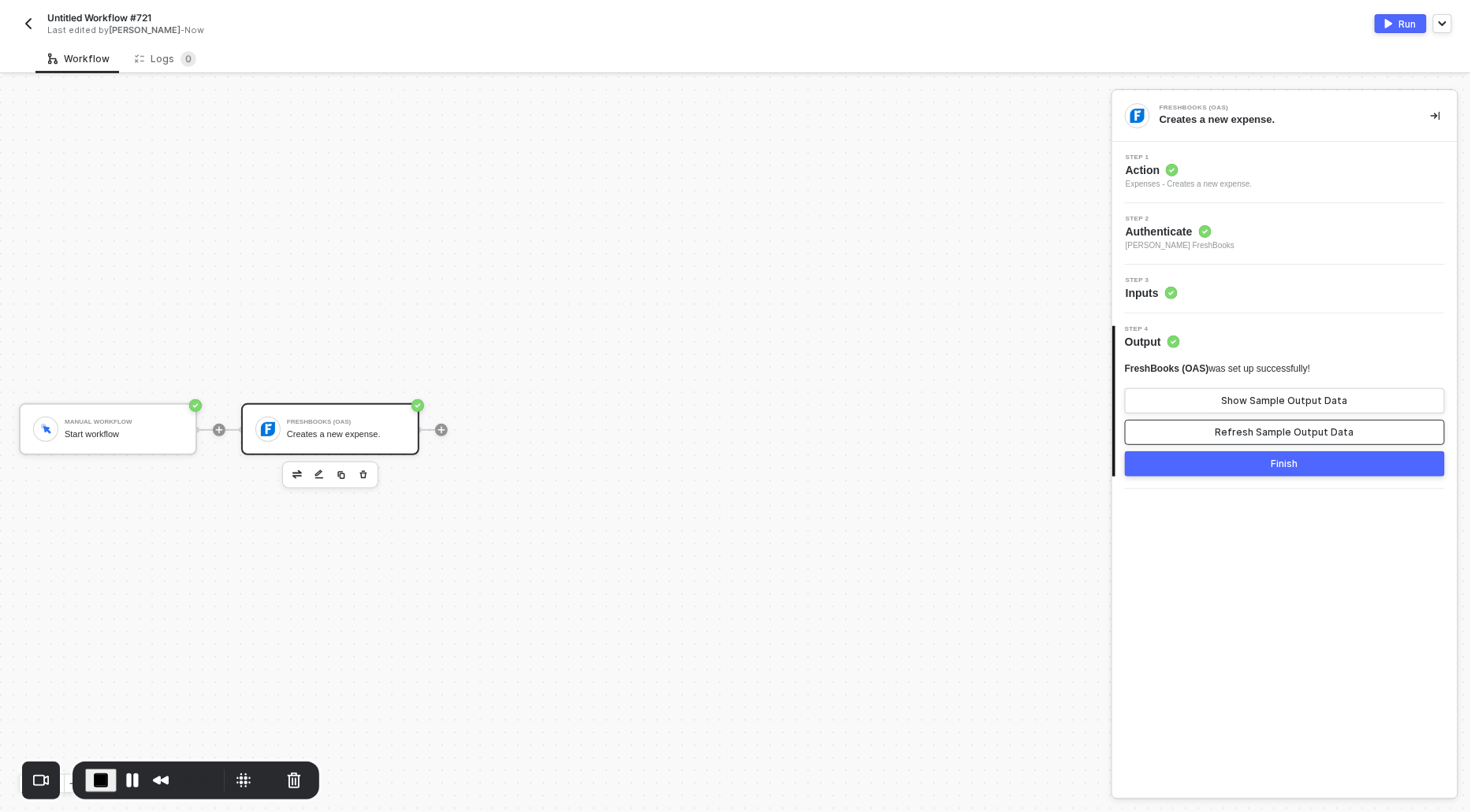
click at [1238, 424] on button "Refresh Sample Output Data" at bounding box center [1285, 432] width 320 height 26
click at [1237, 405] on div "Show Sample Output Data" at bounding box center [1285, 401] width 126 height 12
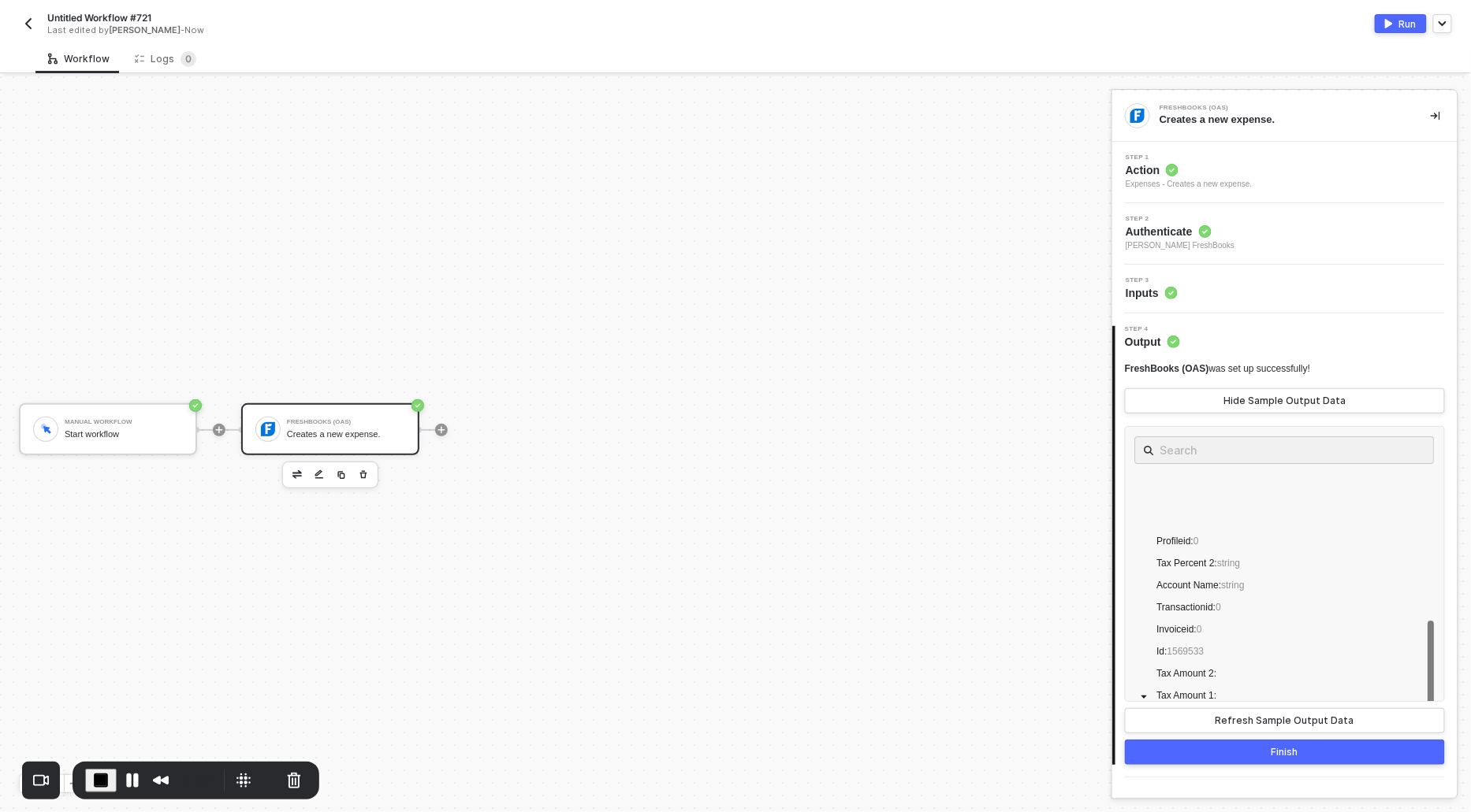
scroll to position [186, 0]
click at [1391, 19] on img "button" at bounding box center [1389, 23] width 8 height 10
click at [130, 779] on button "Pause Recording" at bounding box center [132, 780] width 26 height 26
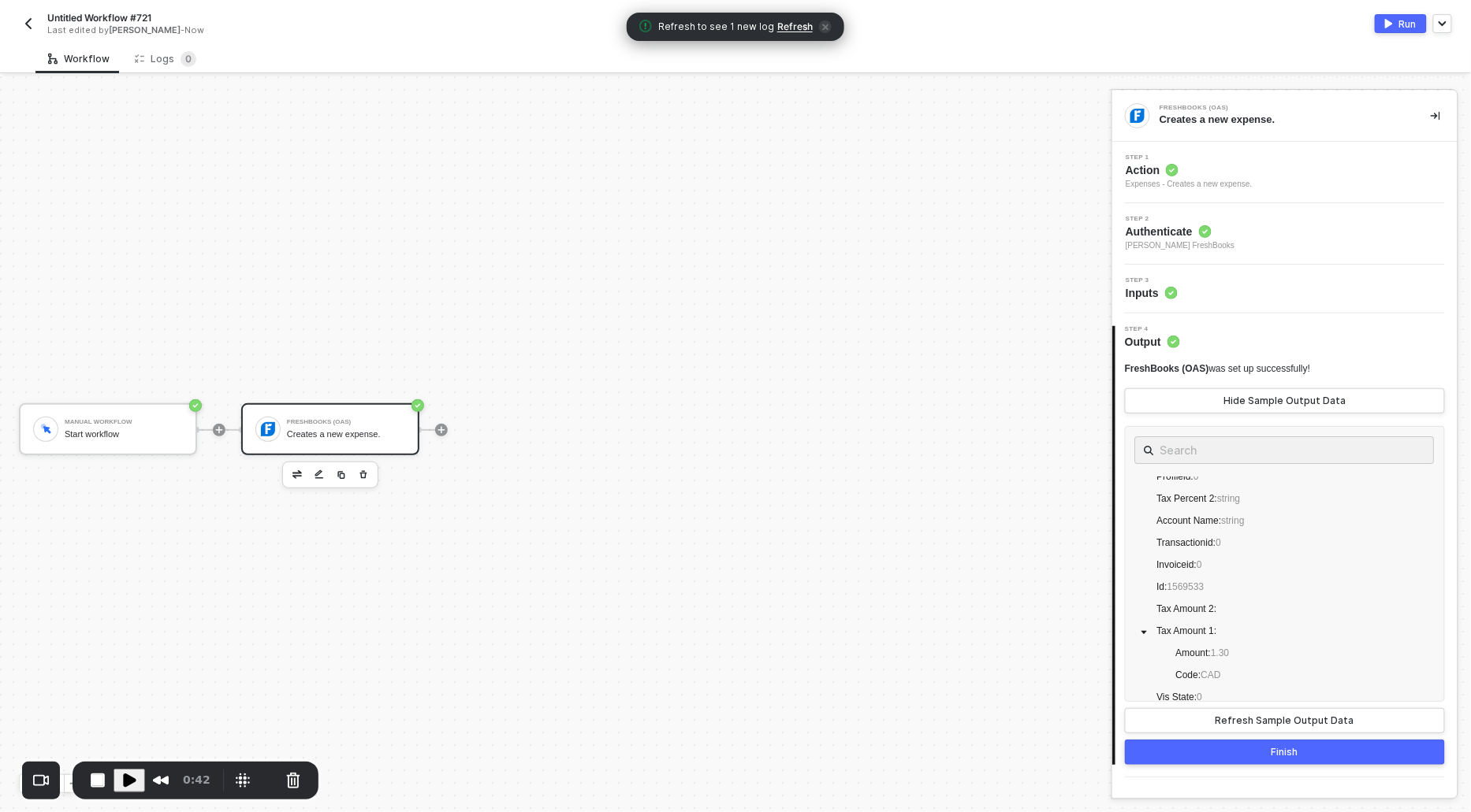
click at [796, 23] on span "Refresh" at bounding box center [795, 26] width 35 height 12
click at [168, 65] on div "Logs 0" at bounding box center [166, 59] width 62 height 16
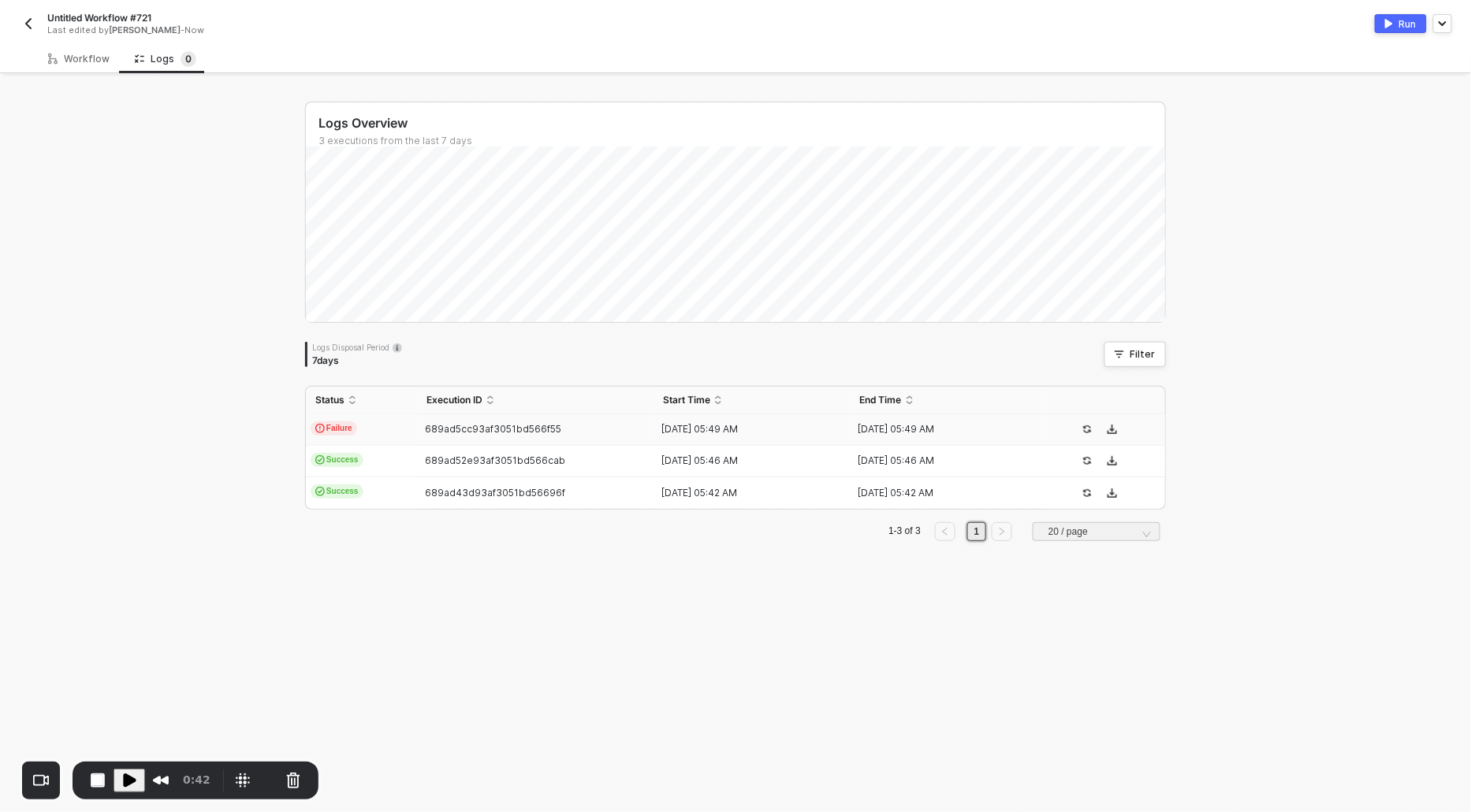
click at [346, 427] on span "Failure" at bounding box center [334, 429] width 47 height 14
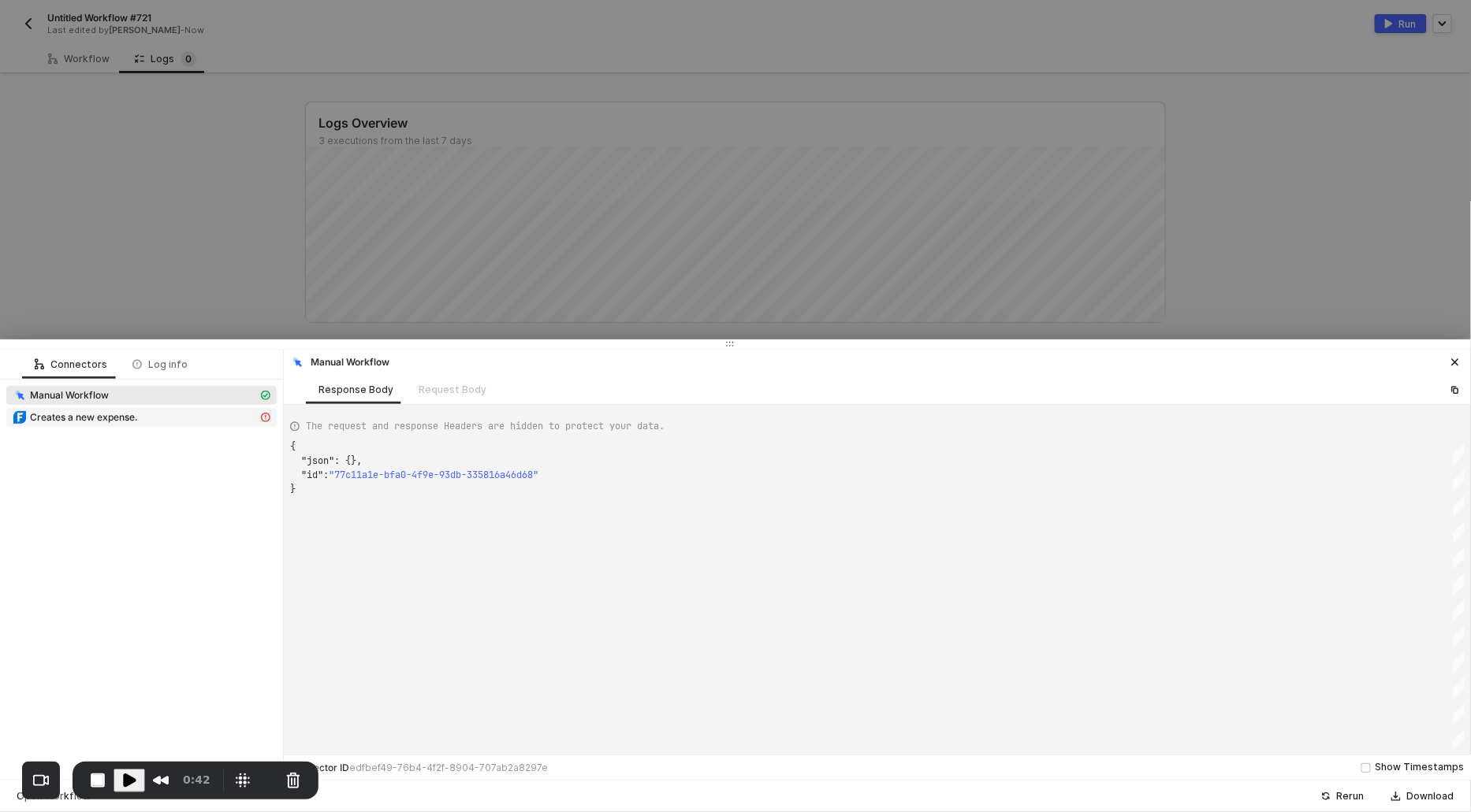
click at [178, 415] on div "Creates a new expense." at bounding box center [135, 417] width 245 height 14
type textarea "{ "message": "Error: {\"response\":{\"errors\":[{\"errno\":1109,\"field\":\"acc…"
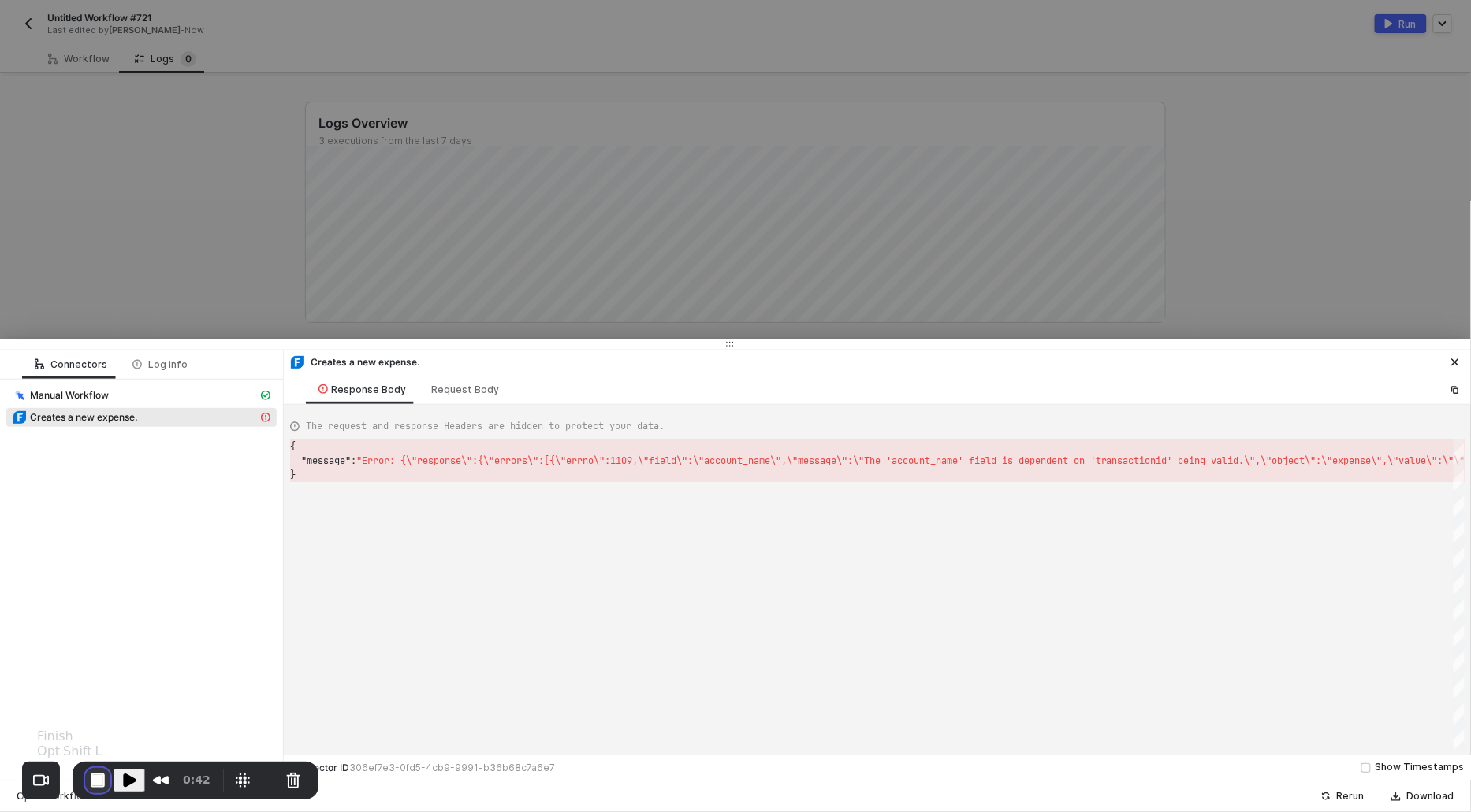
click at [93, 783] on button "End Recording" at bounding box center [97, 780] width 26 height 26
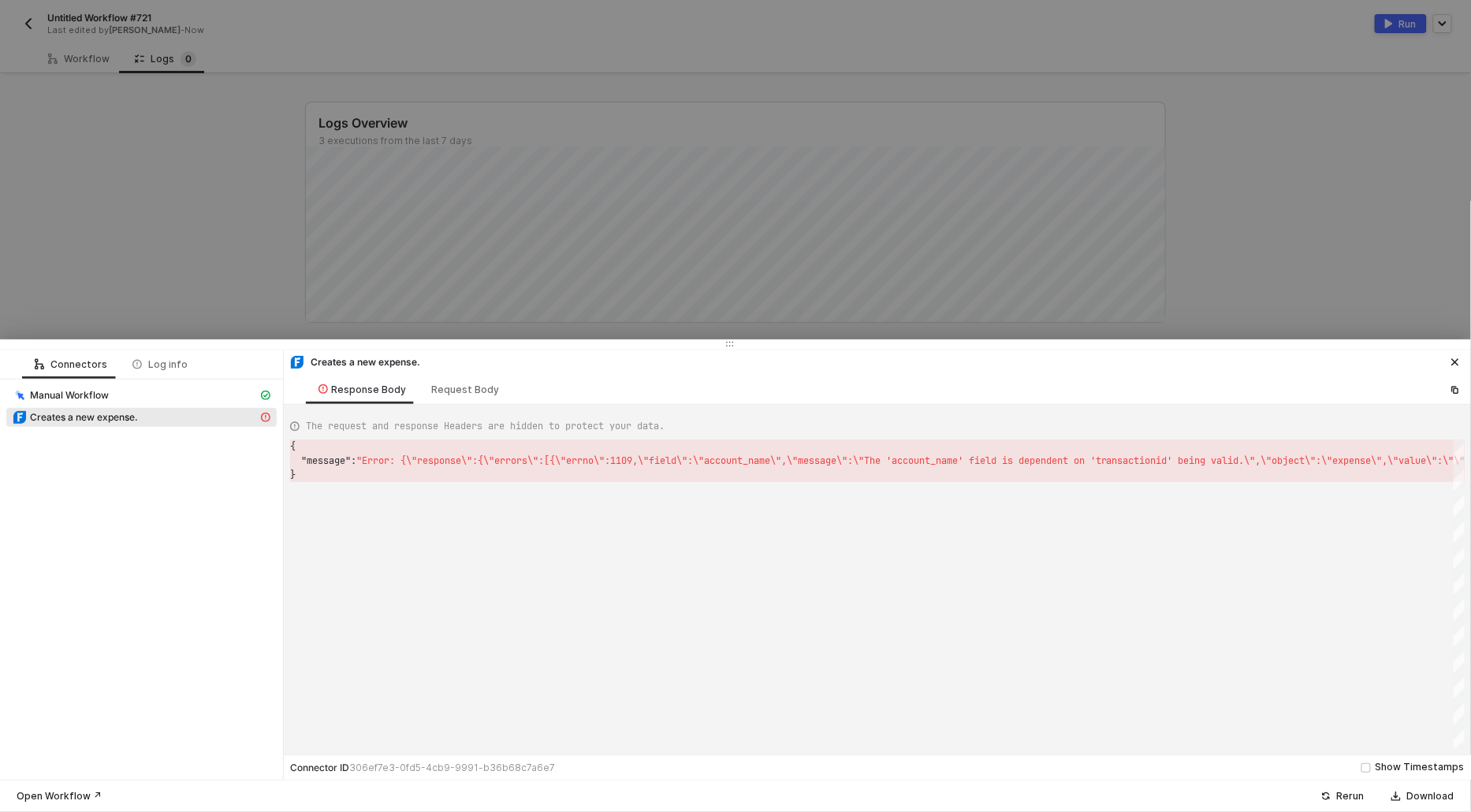
click at [96, 198] on div at bounding box center [736, 406] width 1471 height 812
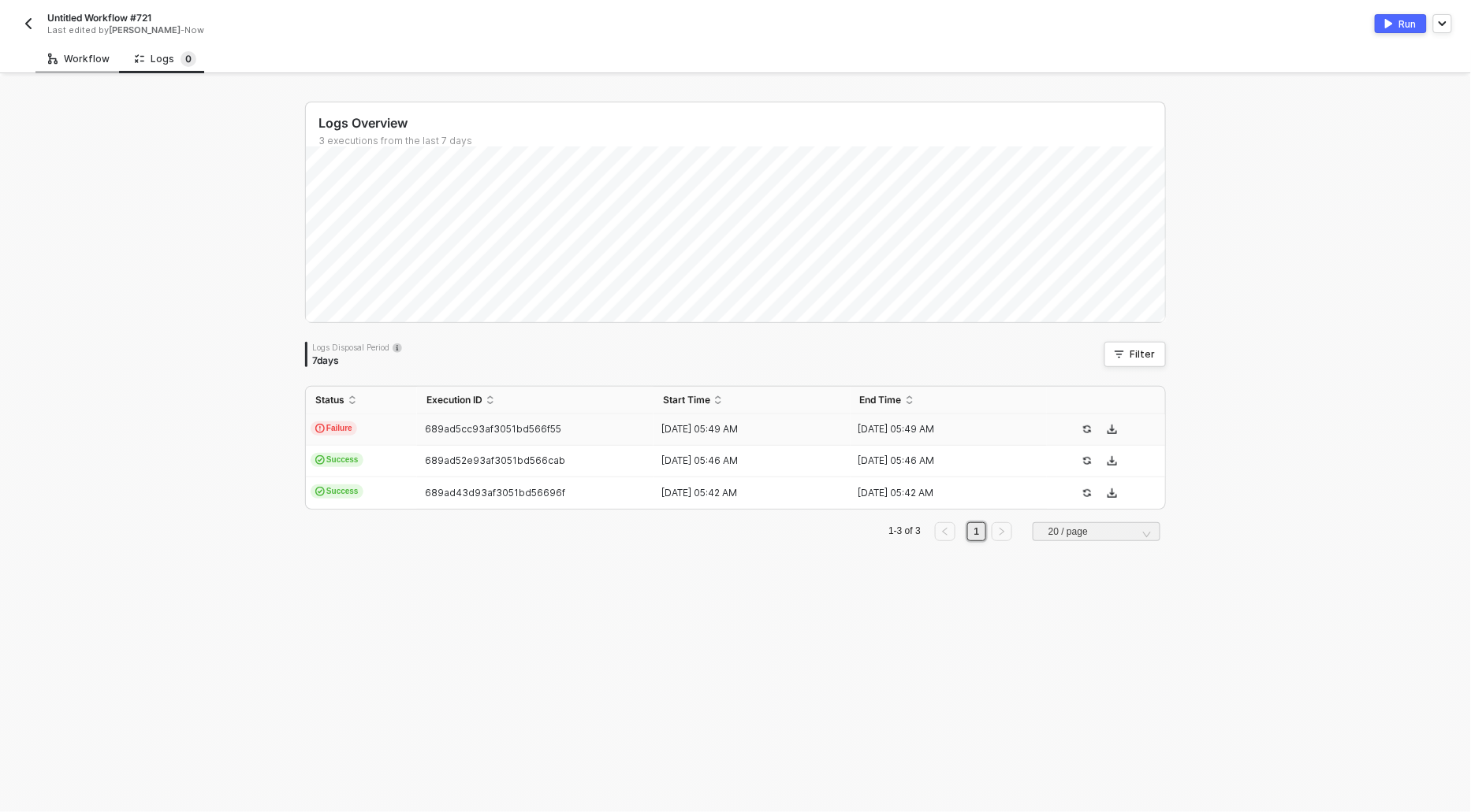
click at [82, 64] on div "Workflow" at bounding box center [79, 59] width 62 height 12
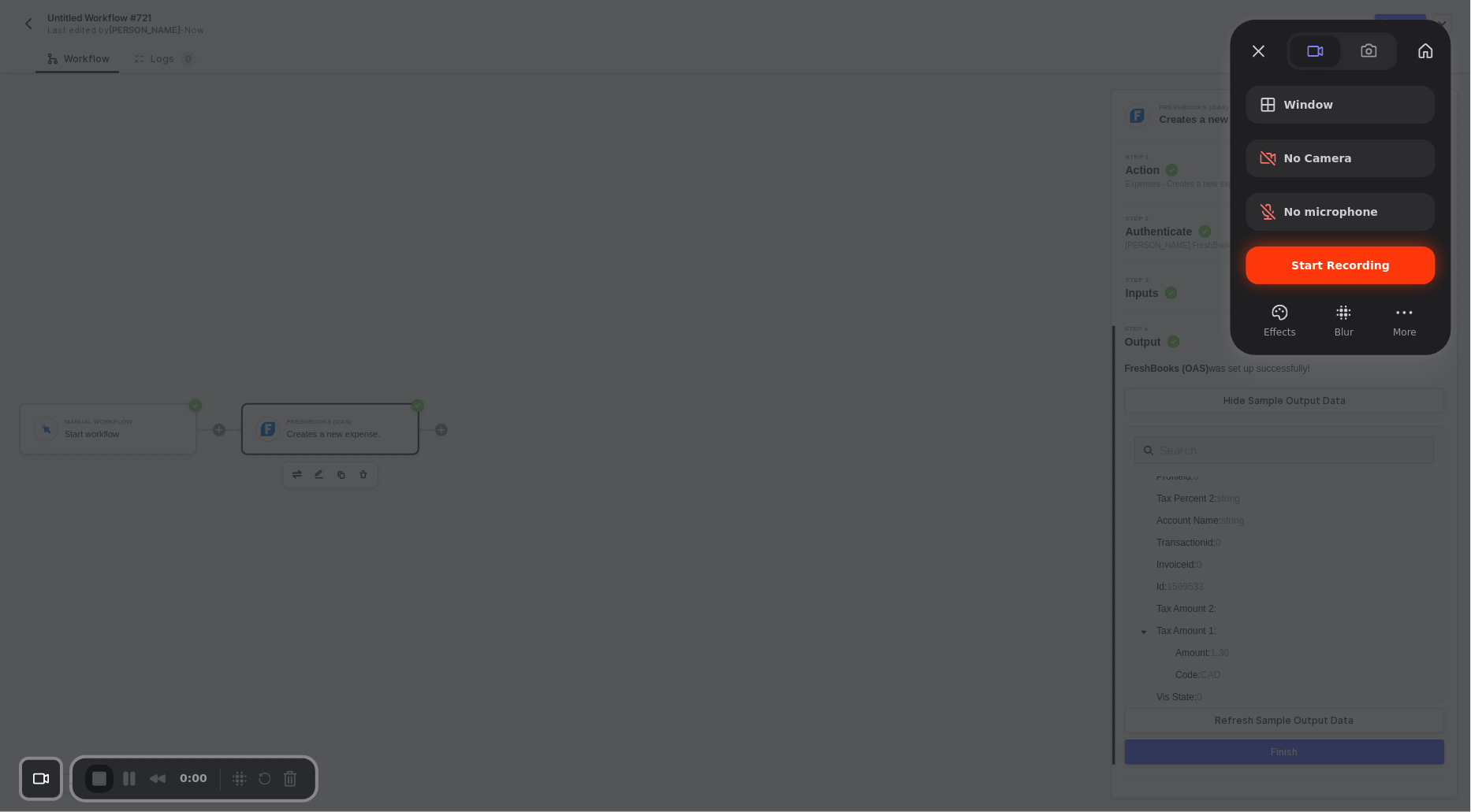
click at [1261, 259] on span "Start Recording" at bounding box center [1341, 266] width 164 height 12
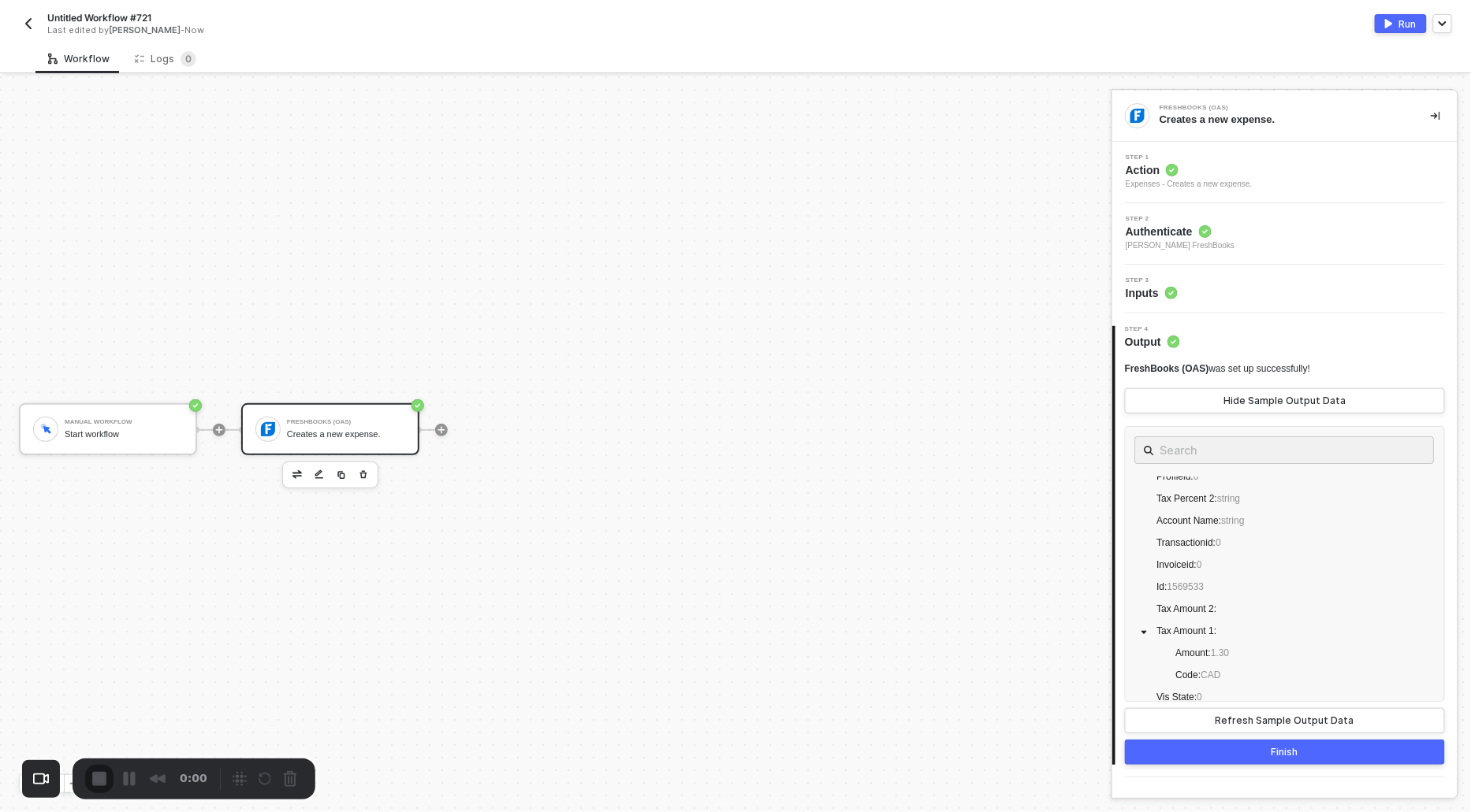
click at [130, 778] on button "Pause Recording" at bounding box center [132, 780] width 26 height 26
click at [95, 783] on button "End Recording" at bounding box center [97, 780] width 26 height 26
